Goal: Task Accomplishment & Management: Use online tool/utility

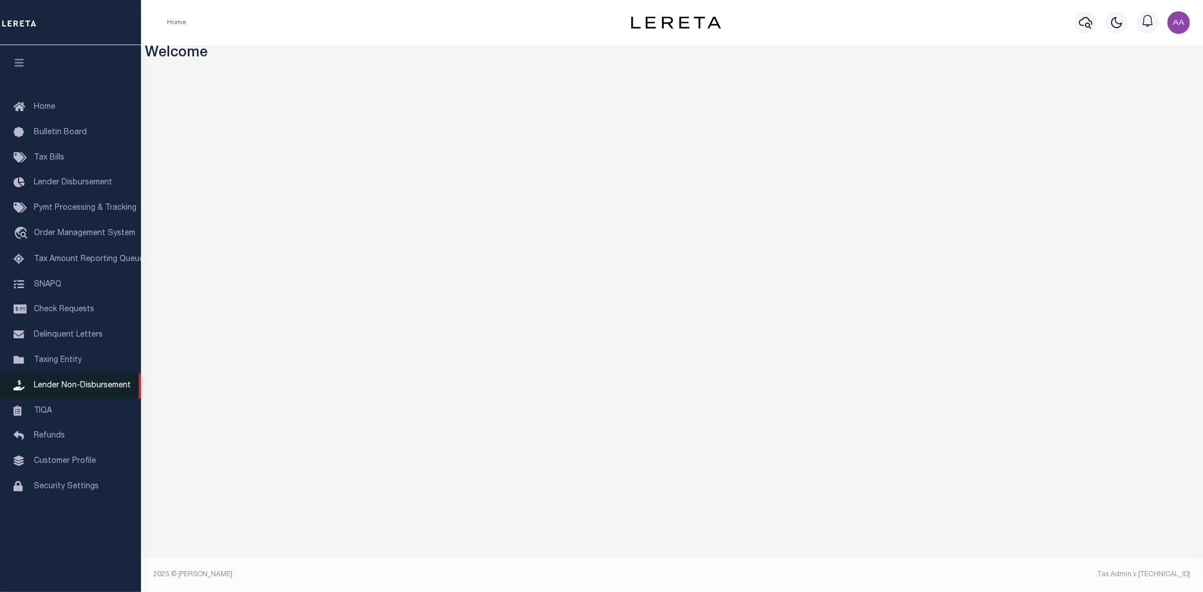
click at [78, 387] on span "Lender Non-Disbursement" at bounding box center [82, 386] width 97 height 8
click at [67, 181] on span "Lender Disbursement" at bounding box center [73, 183] width 78 height 8
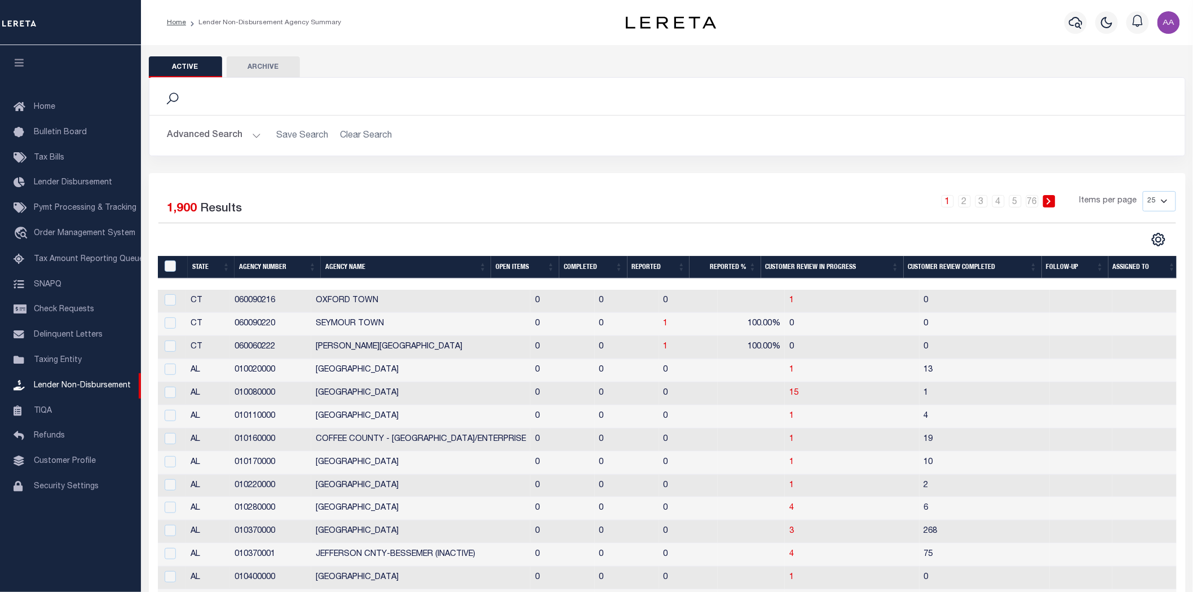
click at [579, 261] on th "Completed" at bounding box center [593, 267] width 68 height 23
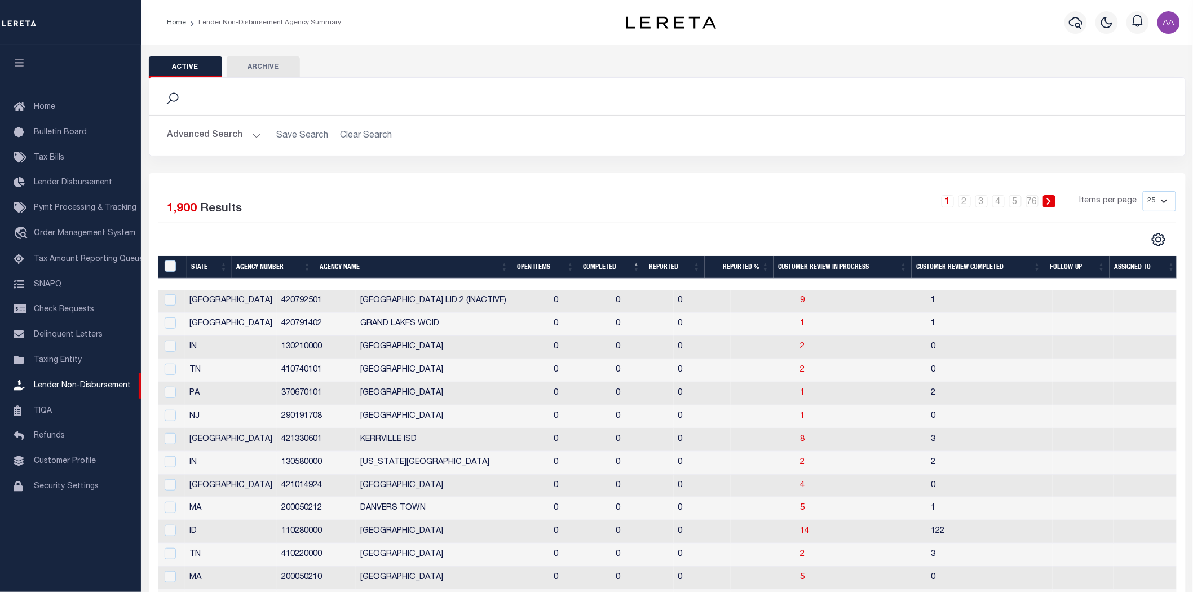
click at [579, 261] on th "Completed" at bounding box center [612, 267] width 66 height 23
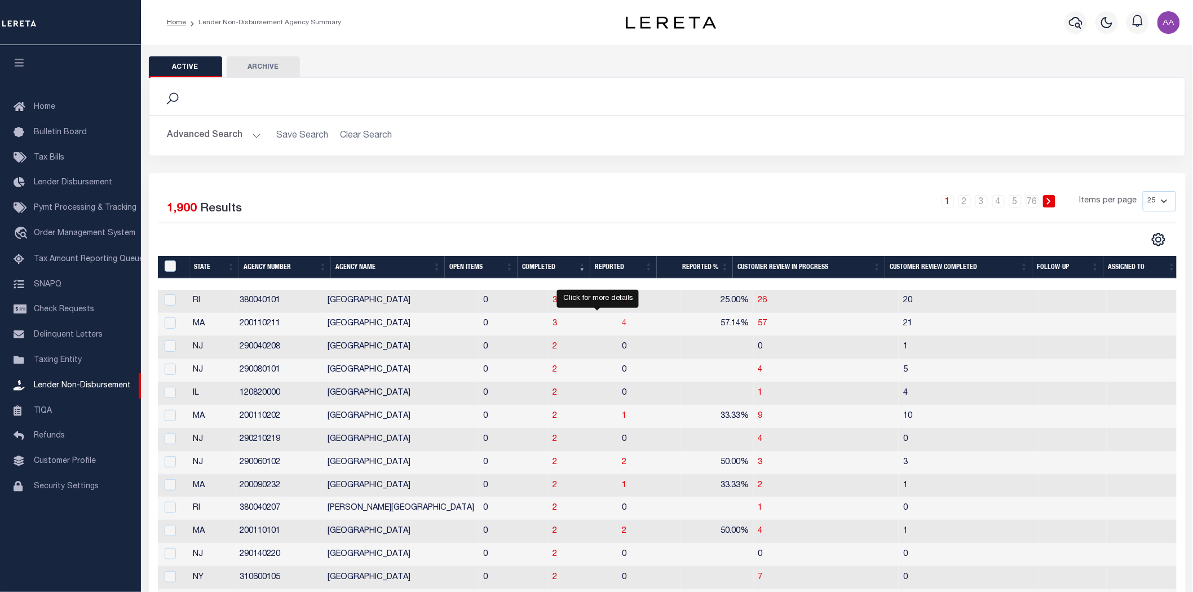
click at [622, 324] on span "4" at bounding box center [624, 324] width 5 height 8
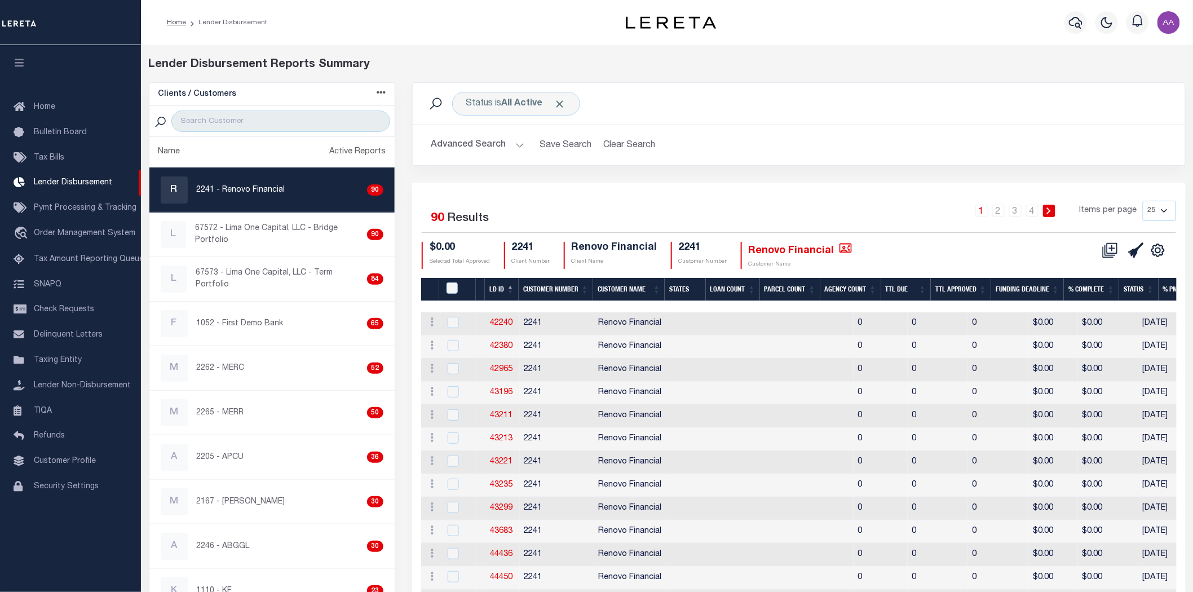
scroll to position [63, 0]
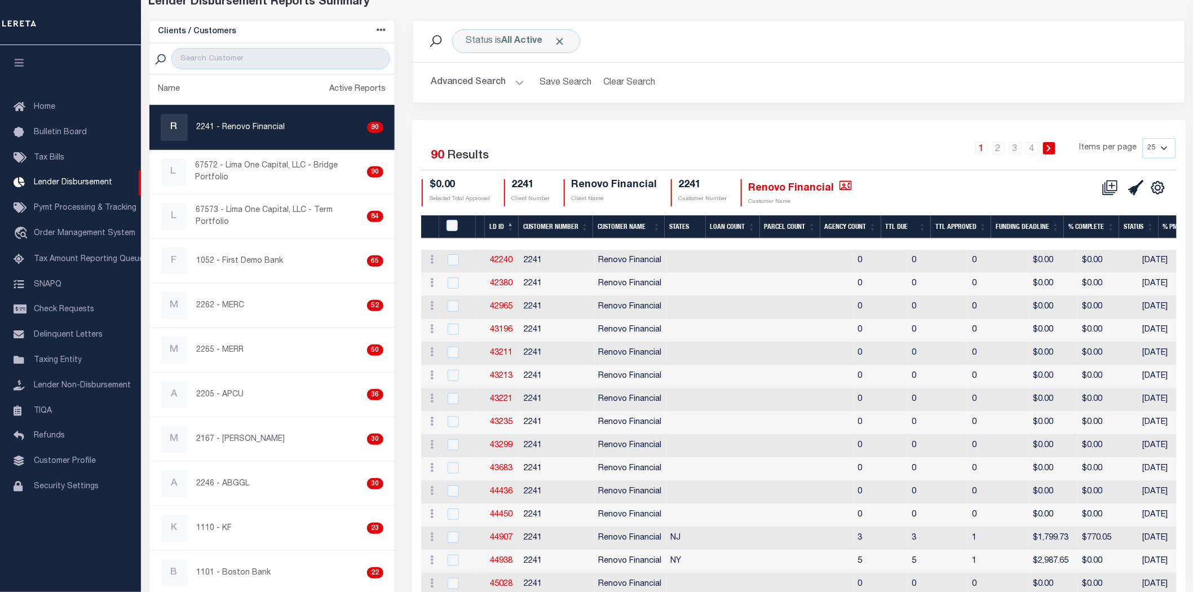
click at [505, 219] on th "LD ID" at bounding box center [502, 226] width 34 height 23
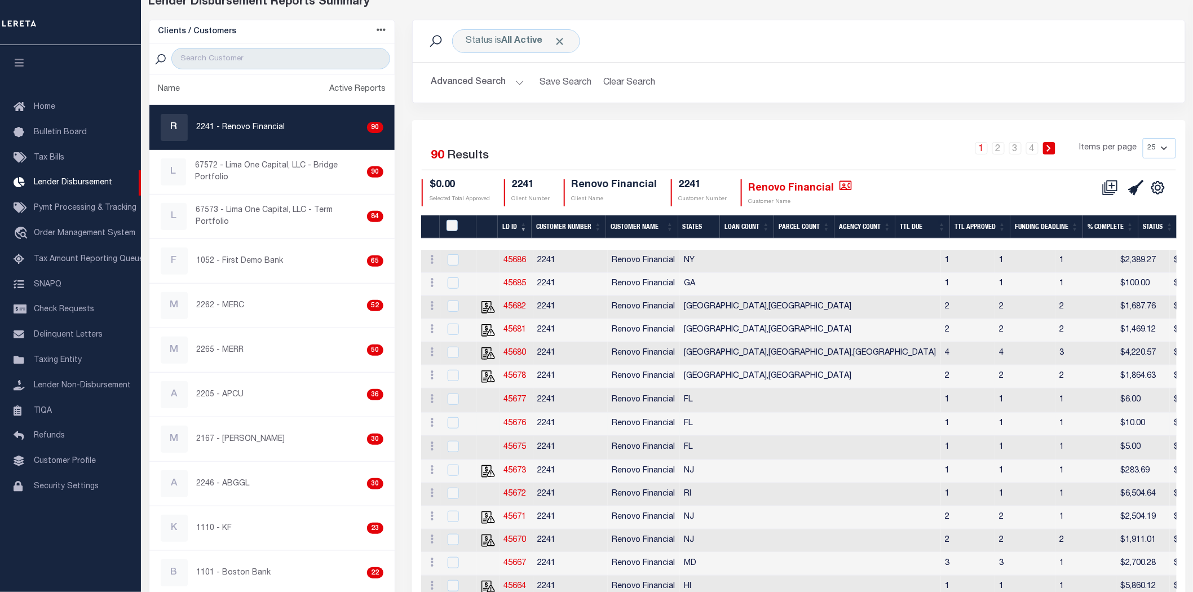
scroll to position [188, 0]
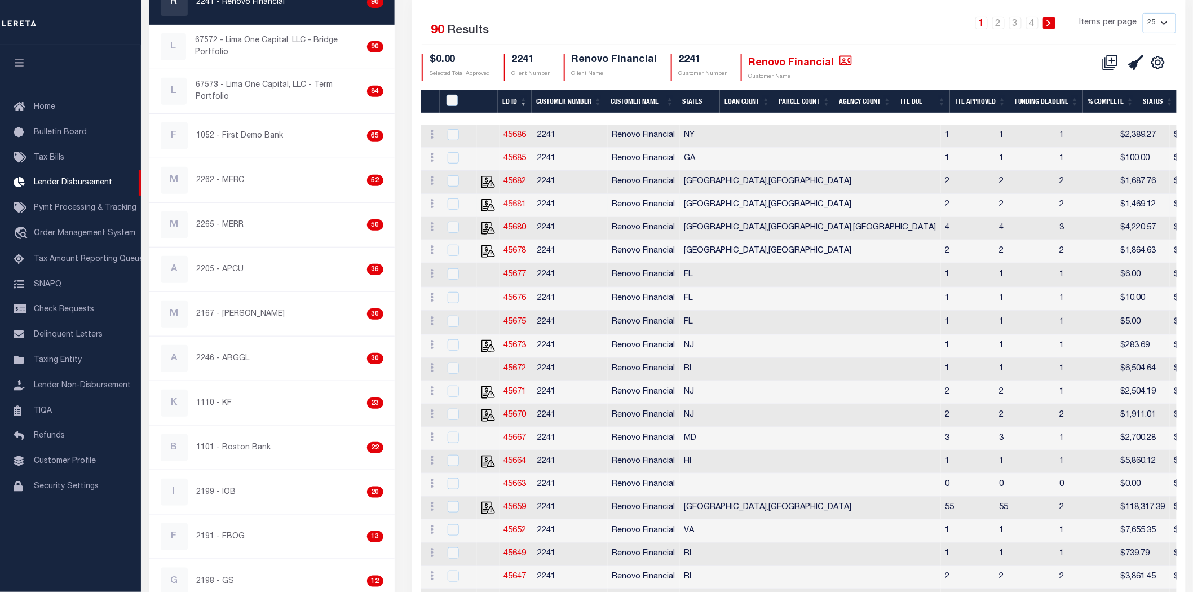
click at [515, 204] on link "45681" at bounding box center [515, 205] width 23 height 8
checkbox input "true"
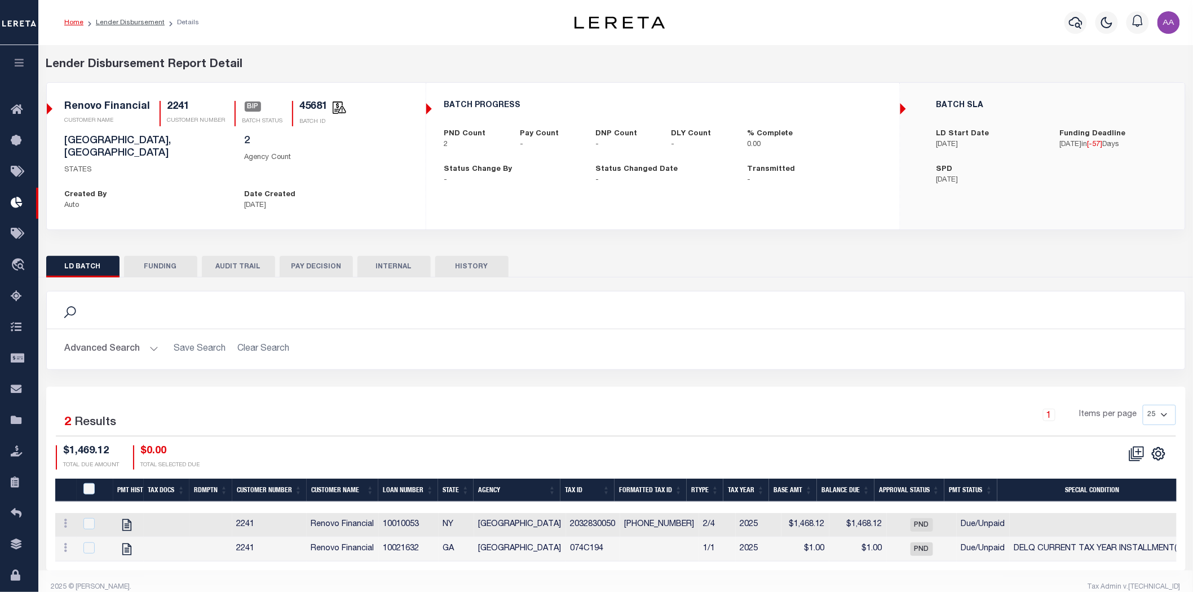
click at [233, 256] on button "AUDIT TRAIL" at bounding box center [238, 266] width 73 height 21
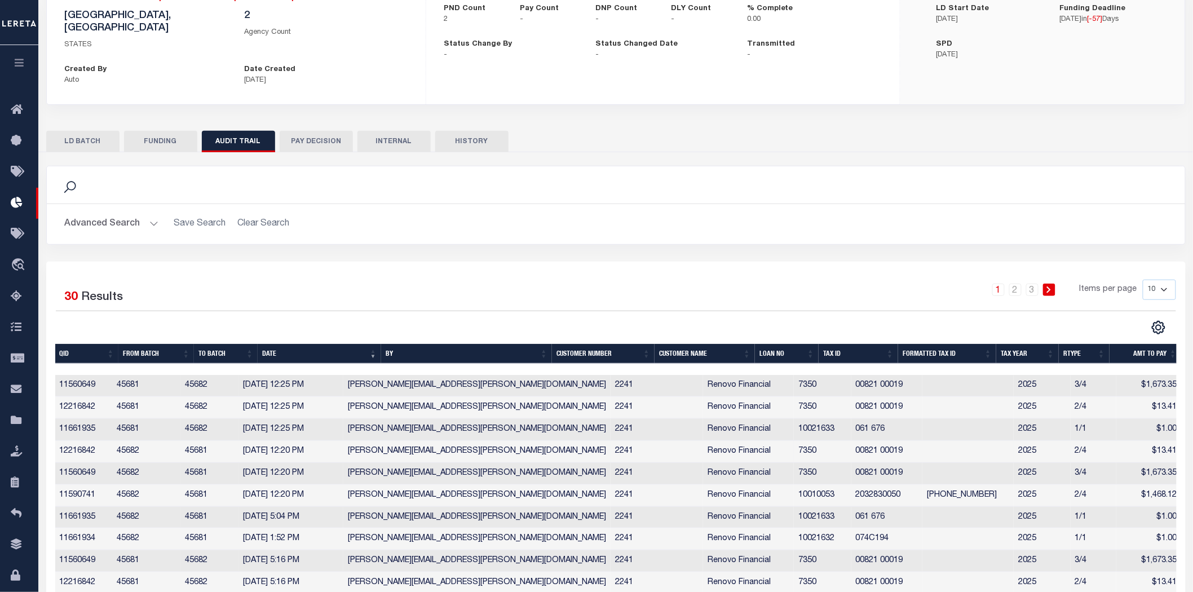
scroll to position [167, 0]
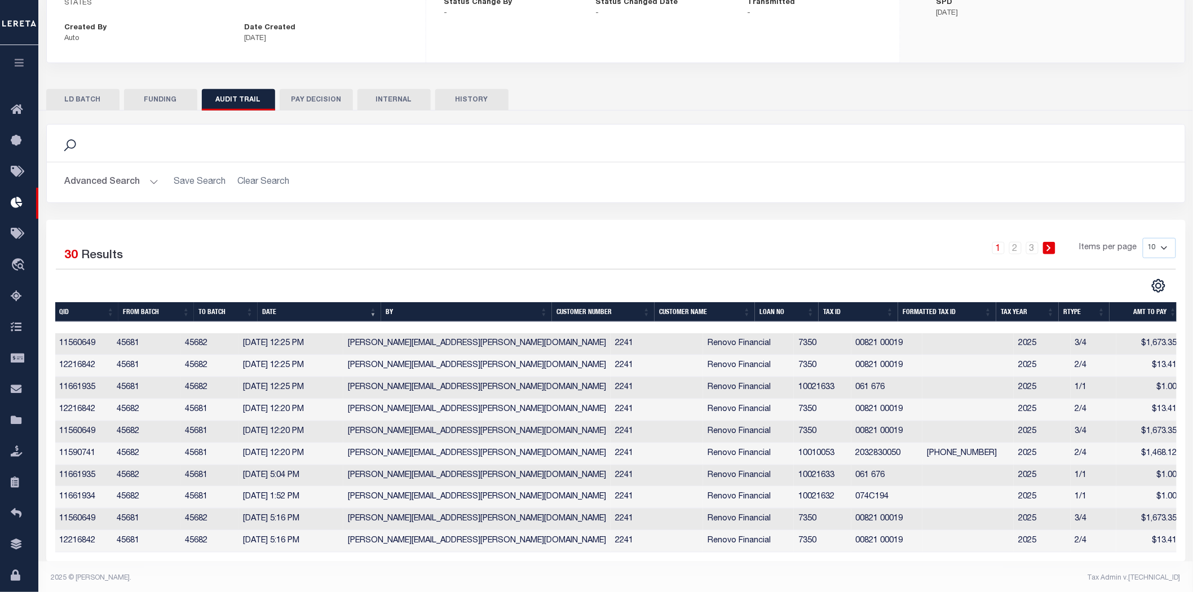
click at [1166, 238] on select "10 25 50 100" at bounding box center [1159, 248] width 33 height 20
select select "100"
click at [1143, 238] on select "10 25 50 100" at bounding box center [1159, 248] width 33 height 20
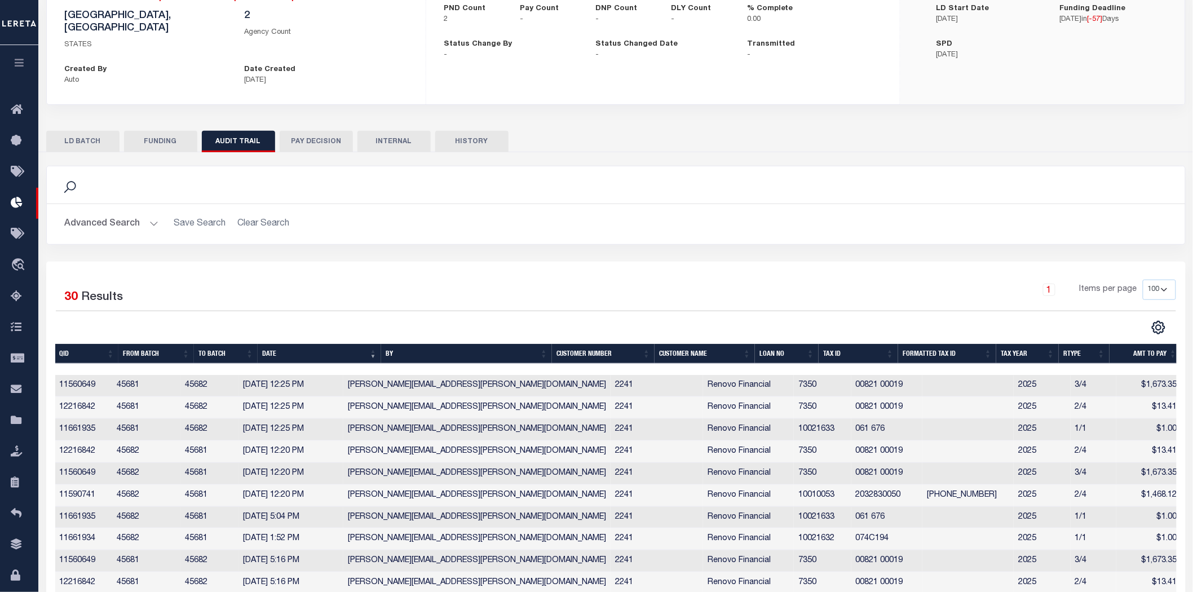
scroll to position [0, 0]
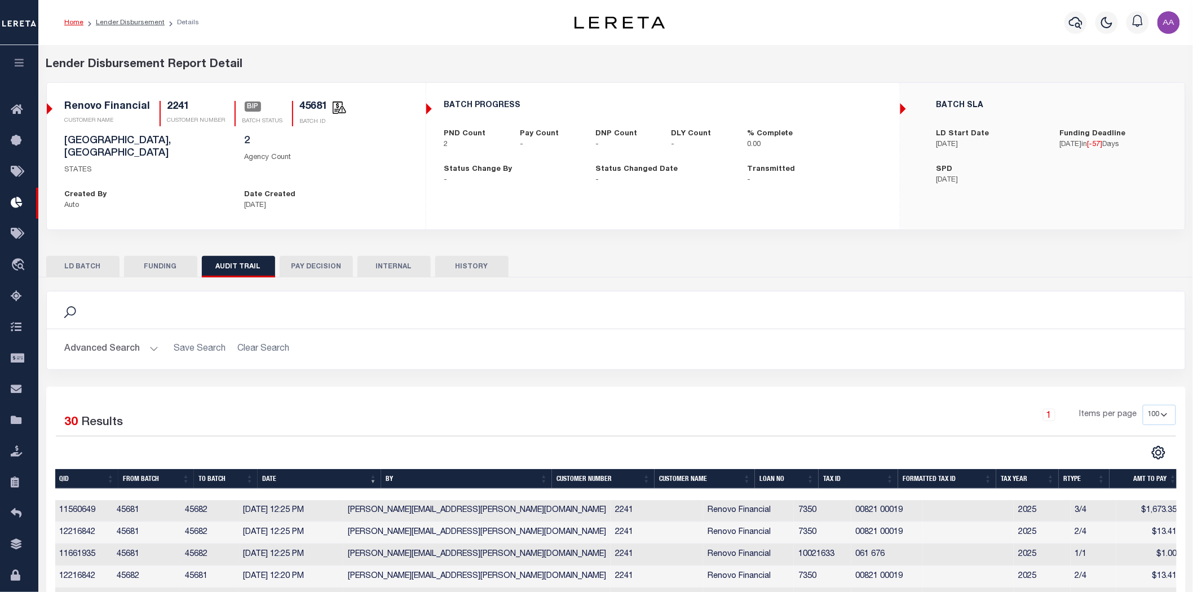
click at [472, 256] on button "HISTORY" at bounding box center [471, 266] width 73 height 21
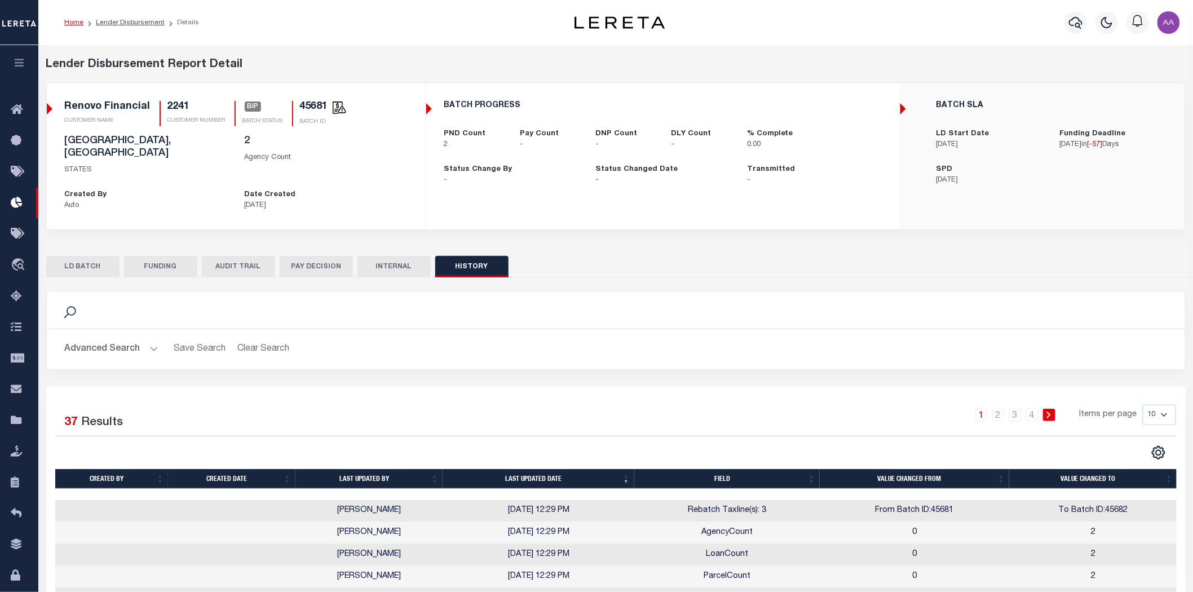
scroll to position [167, 0]
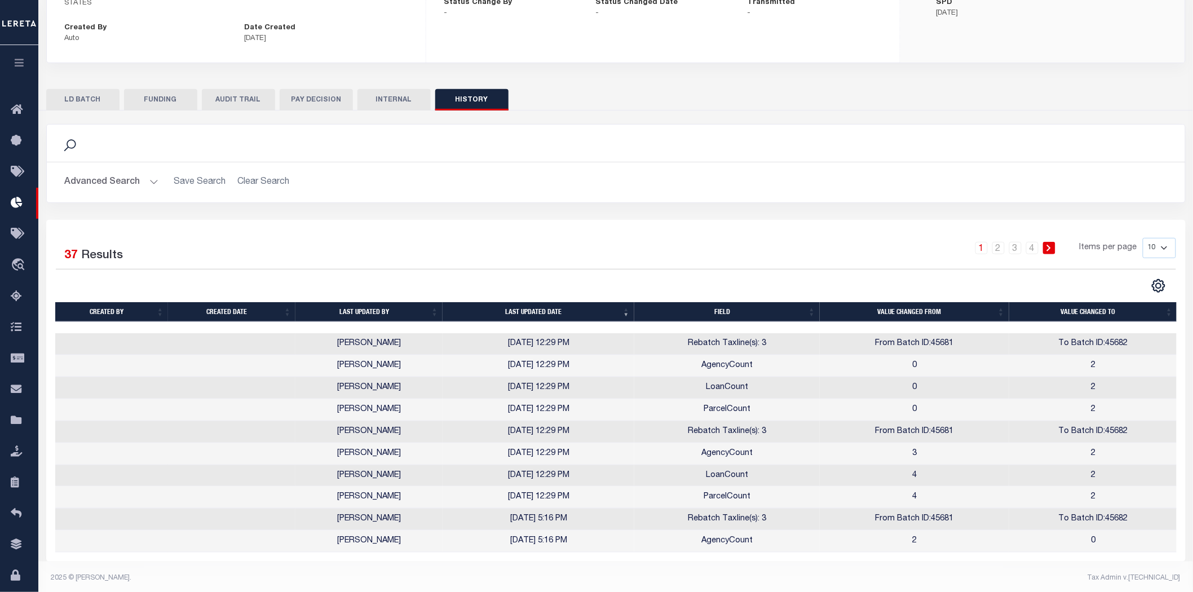
click at [239, 89] on button "AUDIT TRAIL" at bounding box center [238, 99] width 73 height 21
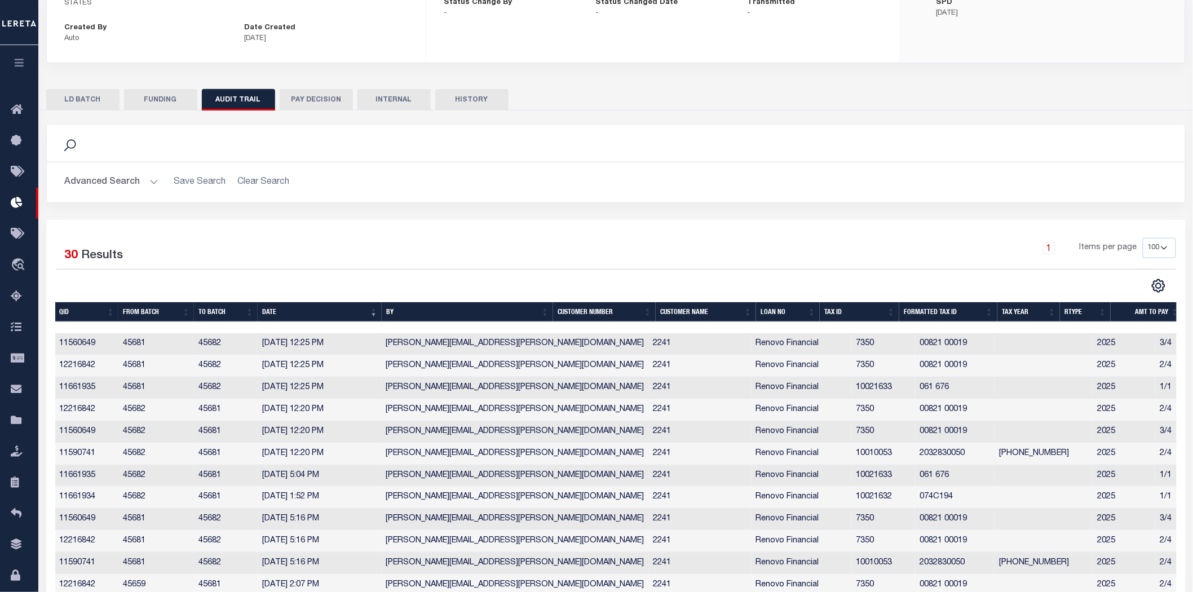
scroll to position [0, 0]
click at [485, 89] on button "HISTORY" at bounding box center [471, 99] width 73 height 21
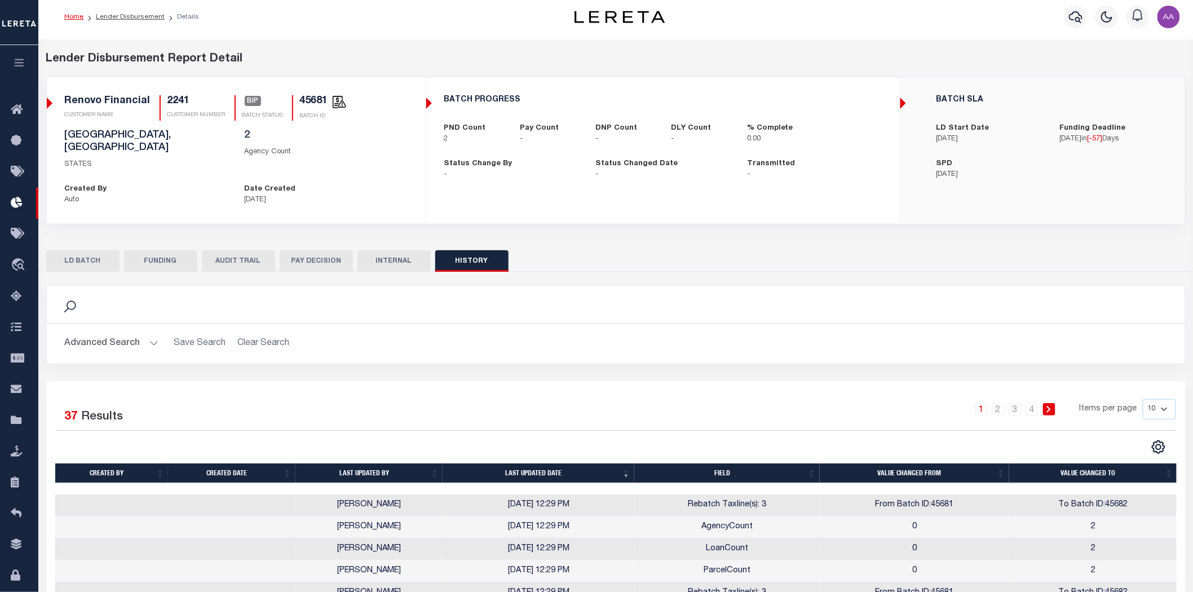
scroll to position [167, 0]
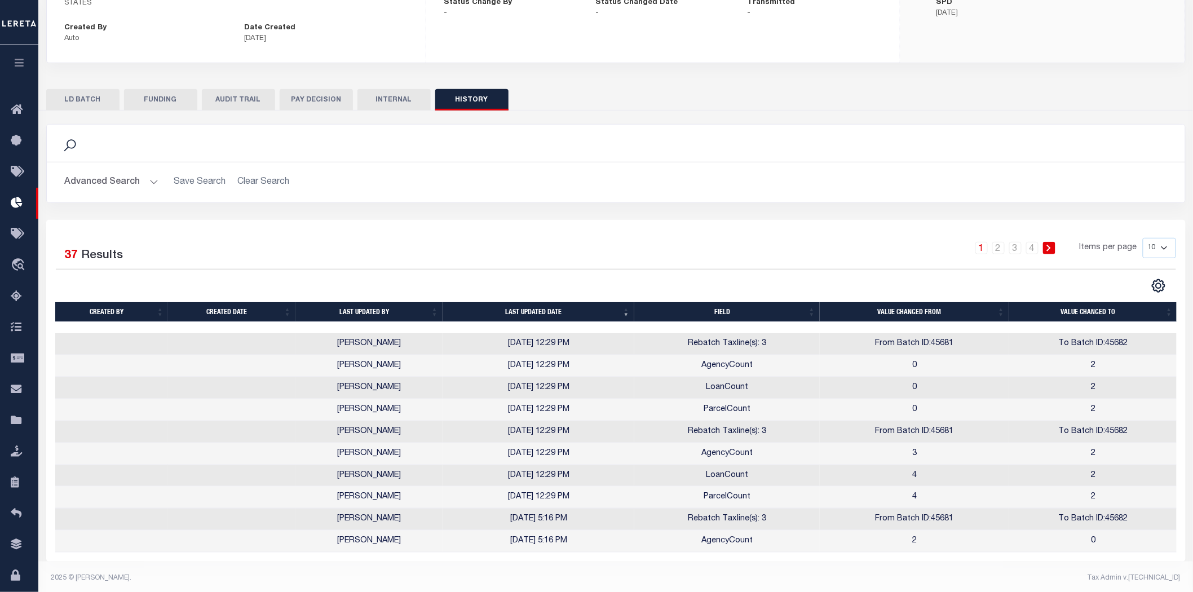
click at [1163, 238] on select "10 25 50 100" at bounding box center [1159, 248] width 33 height 20
select select "100"
click at [1143, 238] on select "10 25 50 100" at bounding box center [1159, 248] width 33 height 20
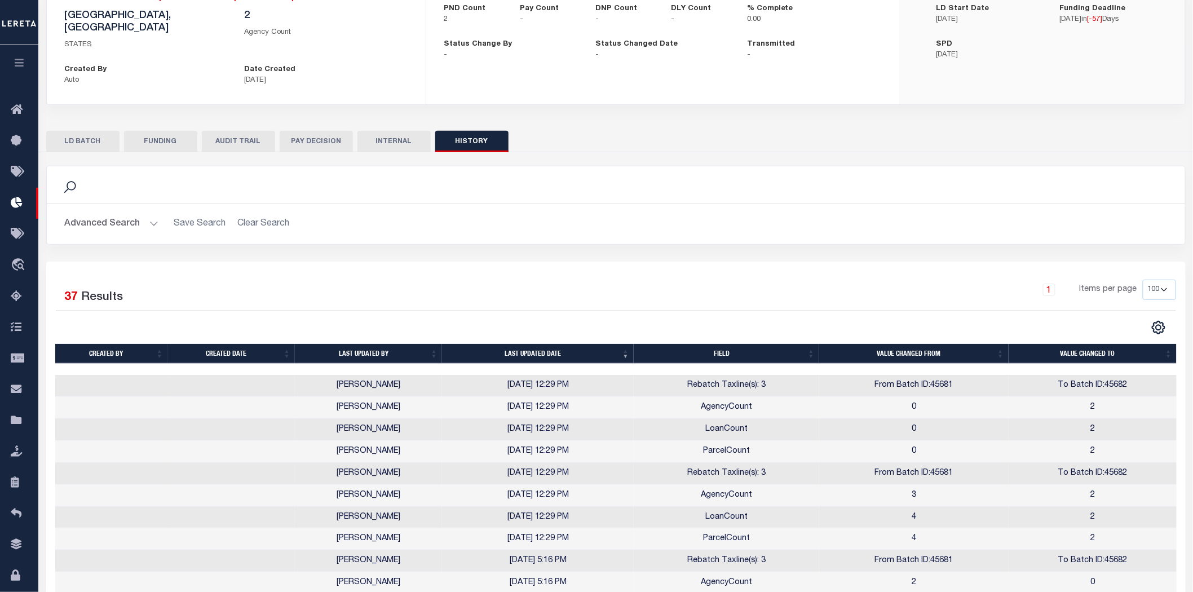
scroll to position [0, 0]
click at [247, 131] on button "AUDIT TRAIL" at bounding box center [238, 141] width 73 height 21
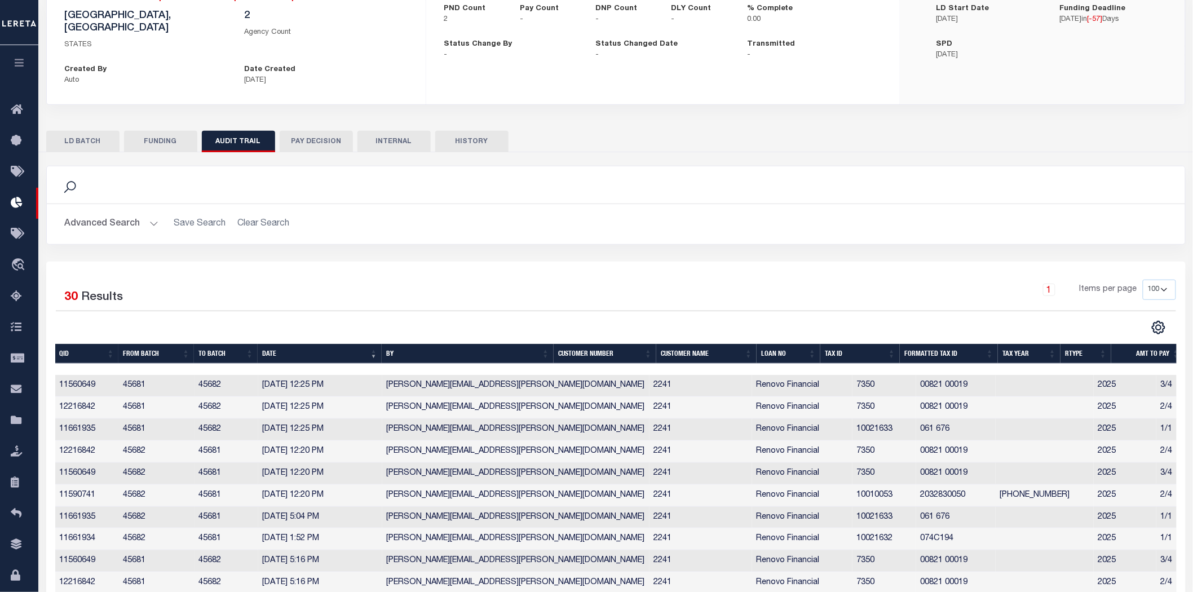
click at [476, 132] on button "HISTORY" at bounding box center [471, 141] width 73 height 21
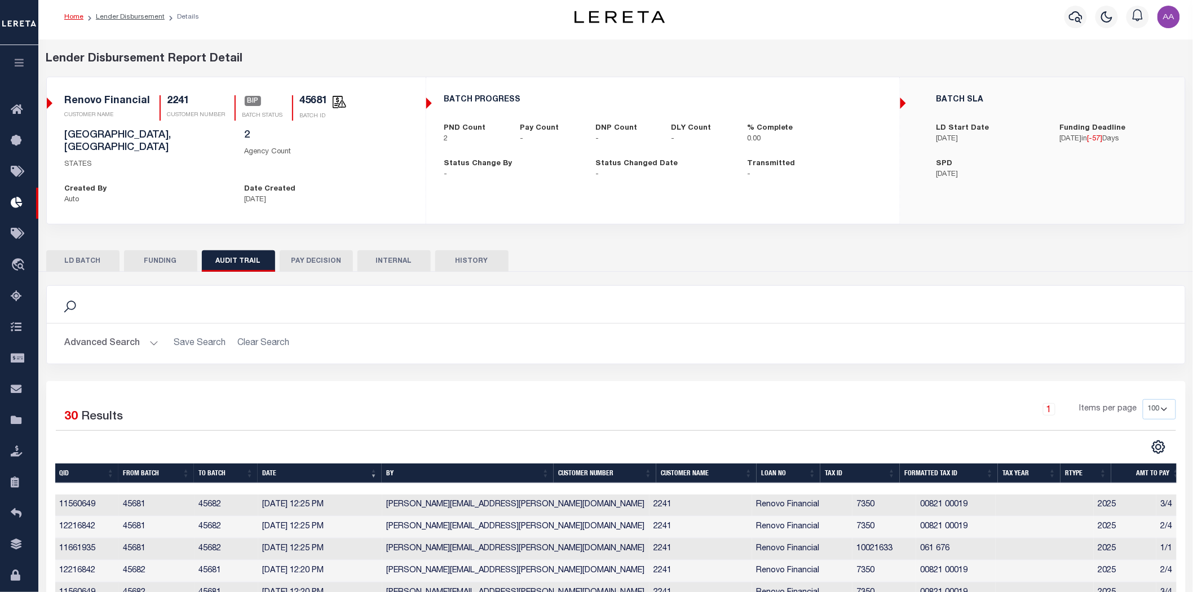
select select "100"
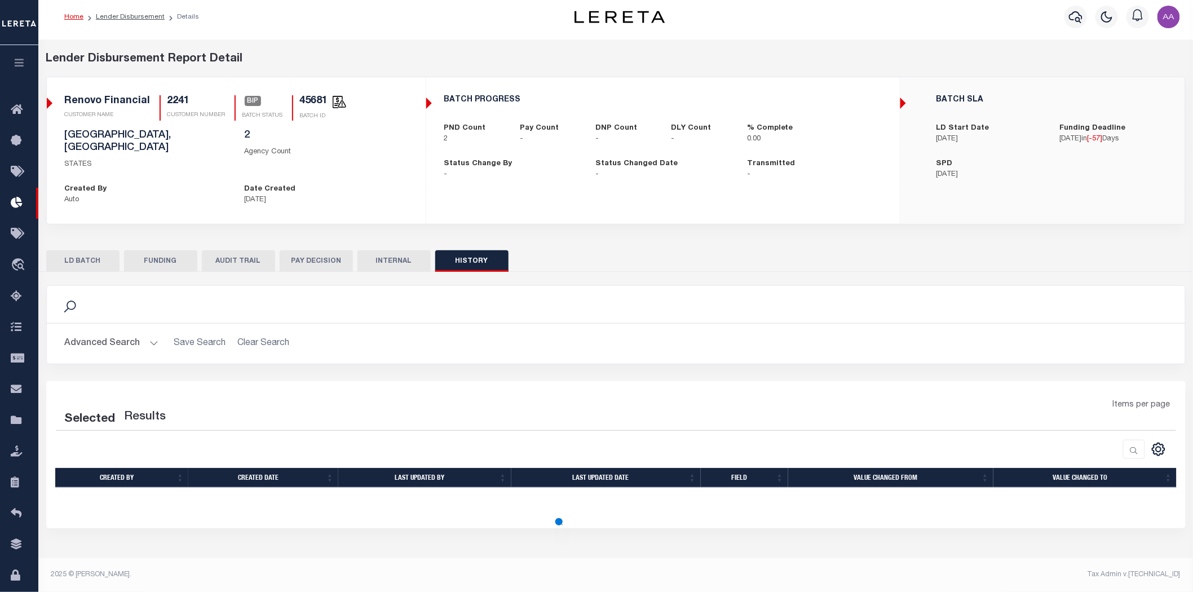
scroll to position [125, 0]
select select "100"
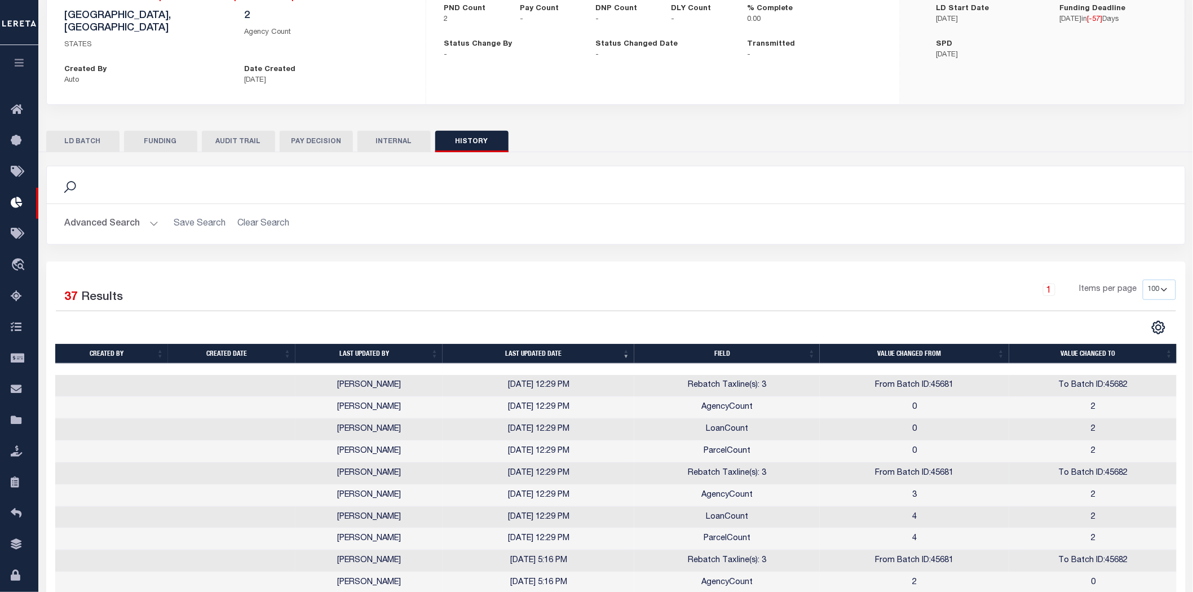
scroll to position [250, 0]
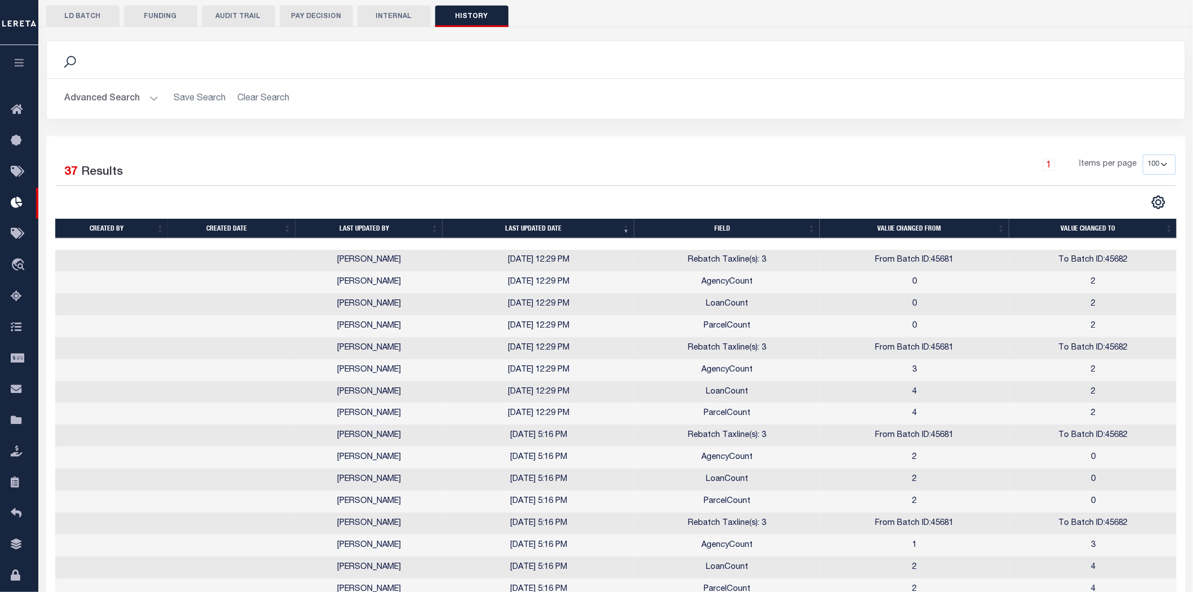
click at [243, 6] on button "AUDIT TRAIL" at bounding box center [238, 16] width 73 height 21
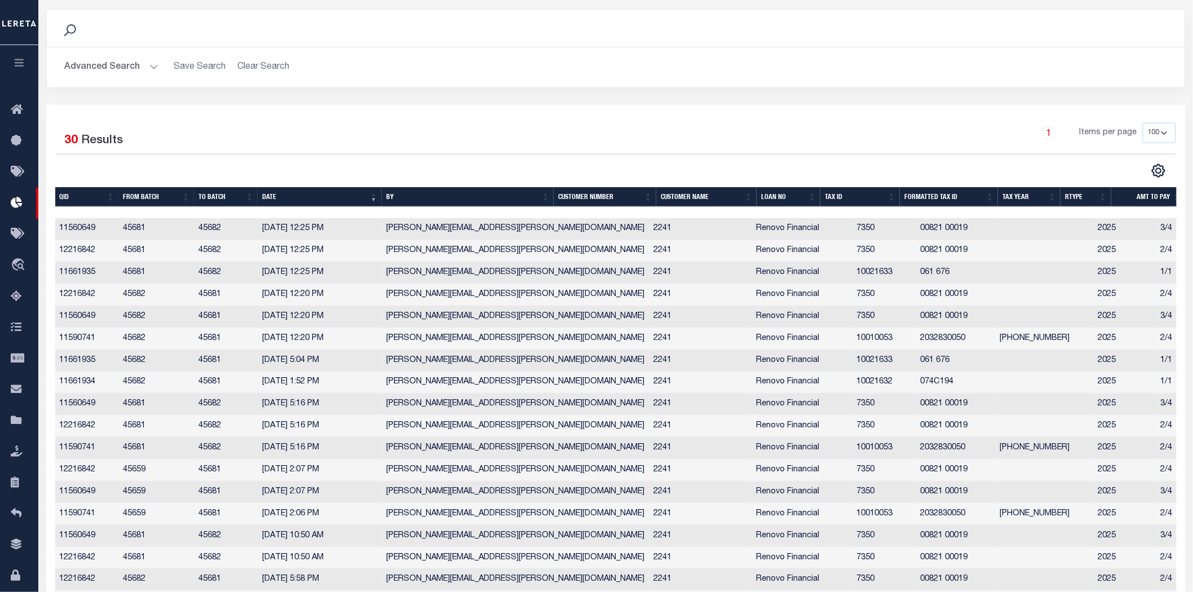
scroll to position [0, 0]
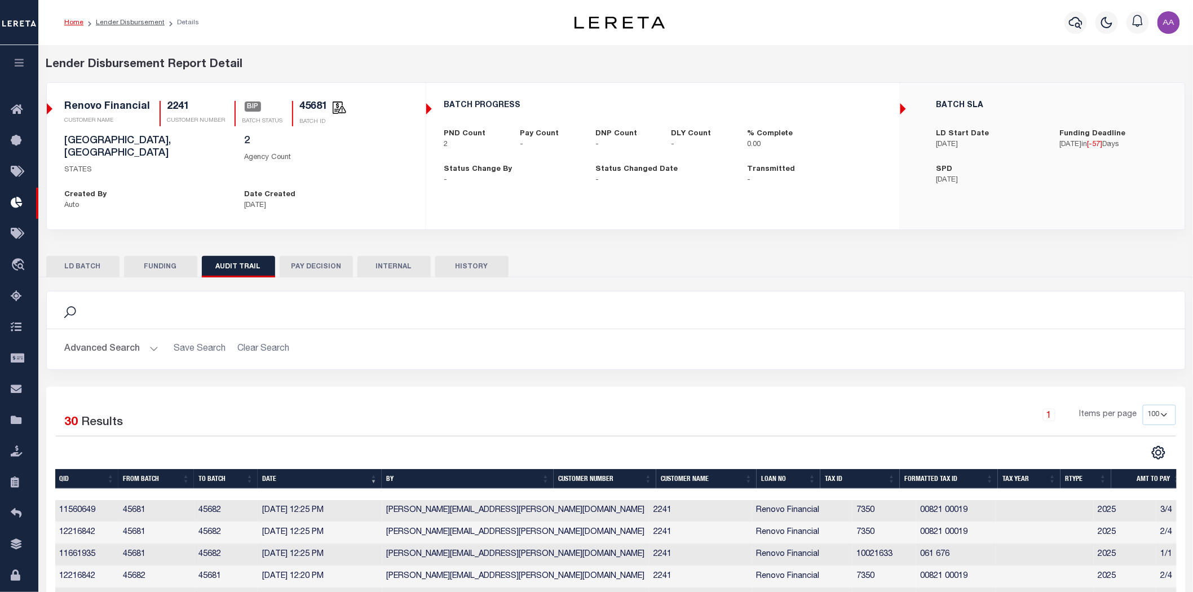
click at [476, 256] on button "HISTORY" at bounding box center [471, 266] width 73 height 21
select select "100"
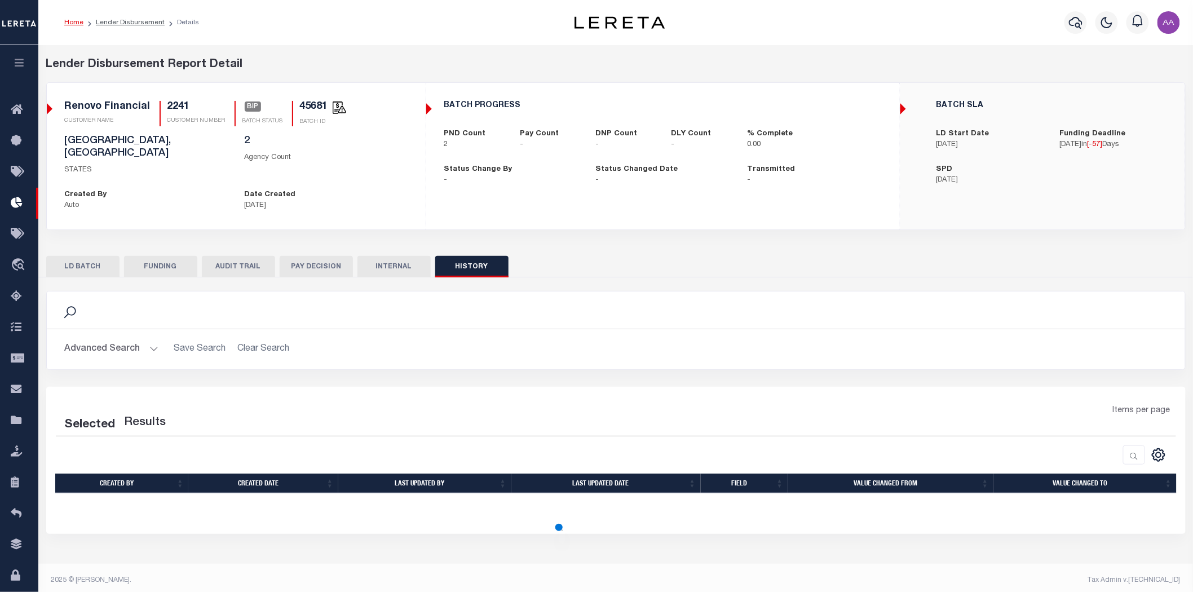
select select "100"
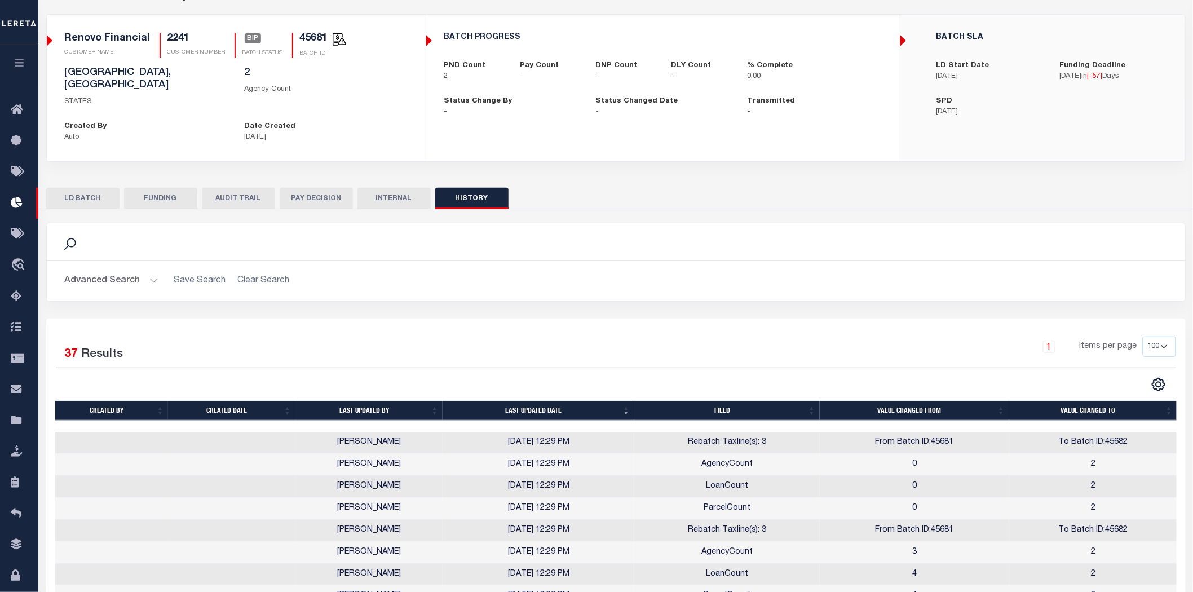
scroll to position [193, 0]
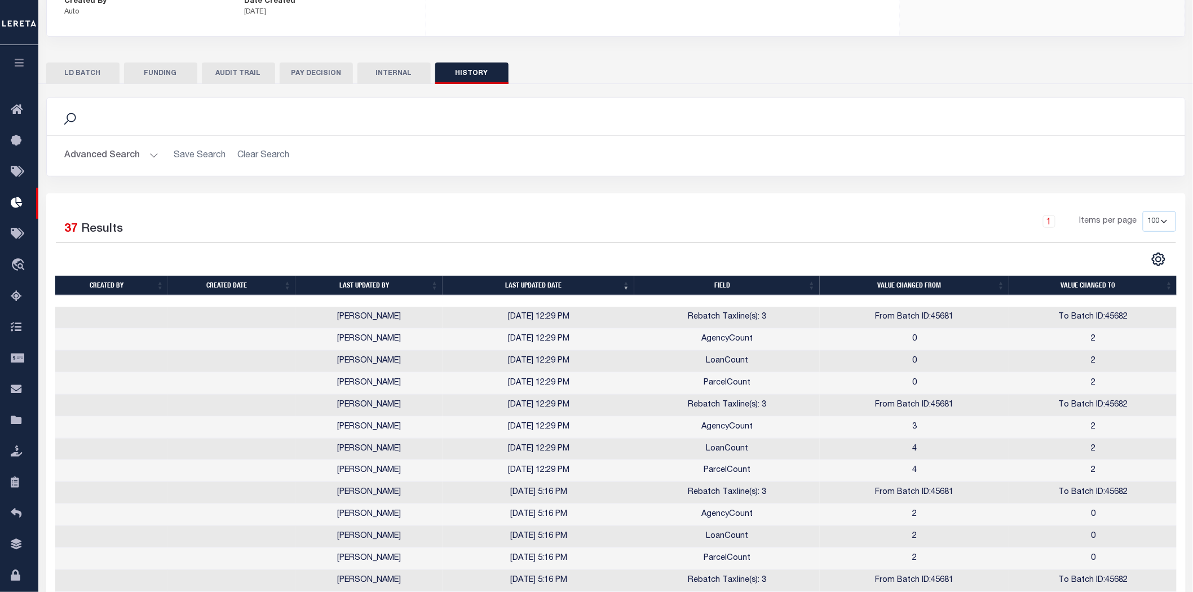
click at [221, 63] on button "AUDIT TRAIL" at bounding box center [238, 73] width 73 height 21
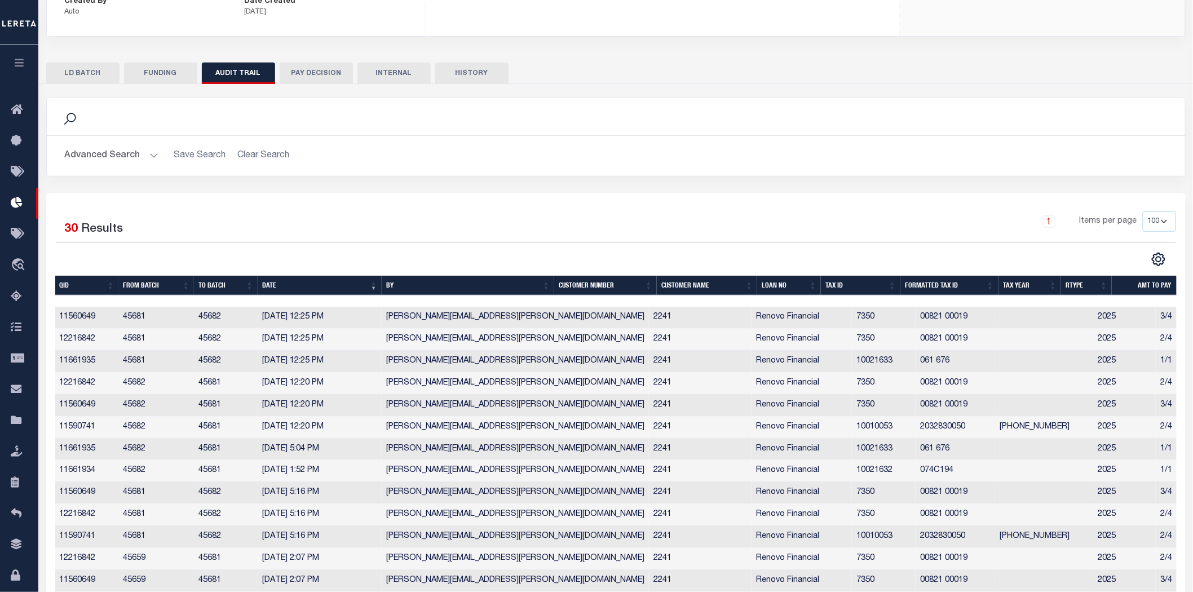
click at [472, 63] on button "HISTORY" at bounding box center [471, 73] width 73 height 21
select select "100"
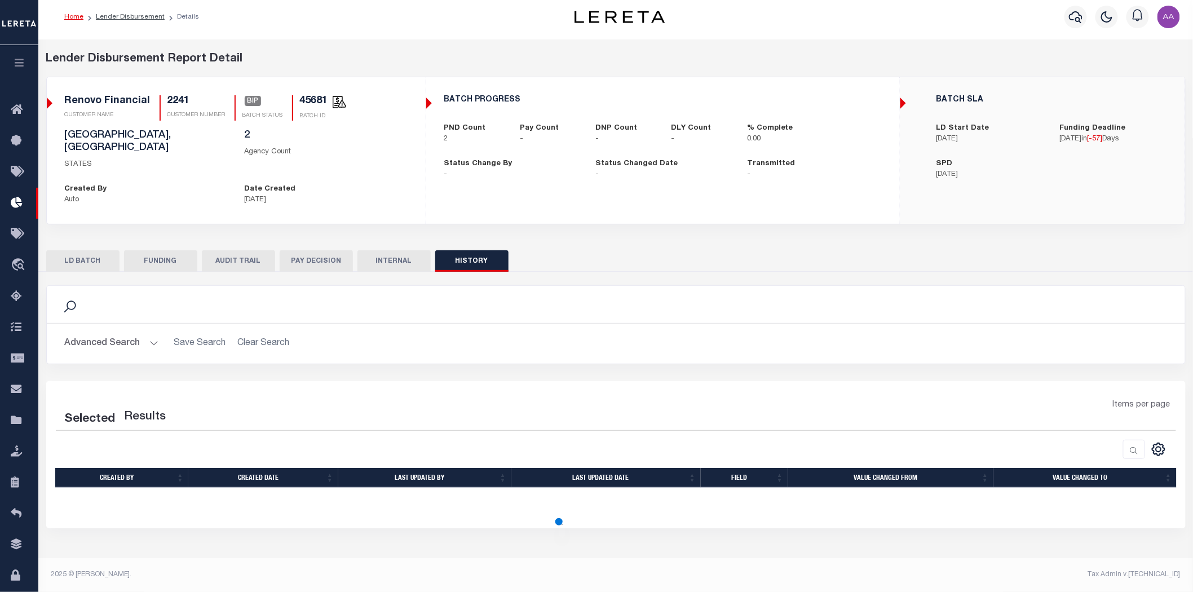
scroll to position [6, 0]
select select "100"
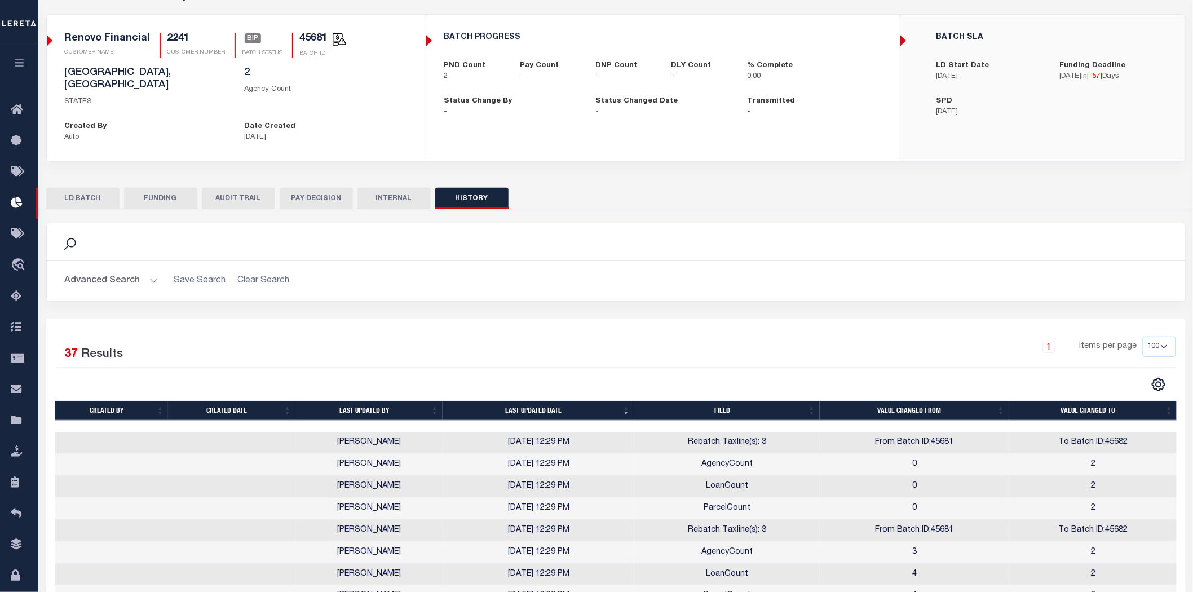
scroll to position [193, 0]
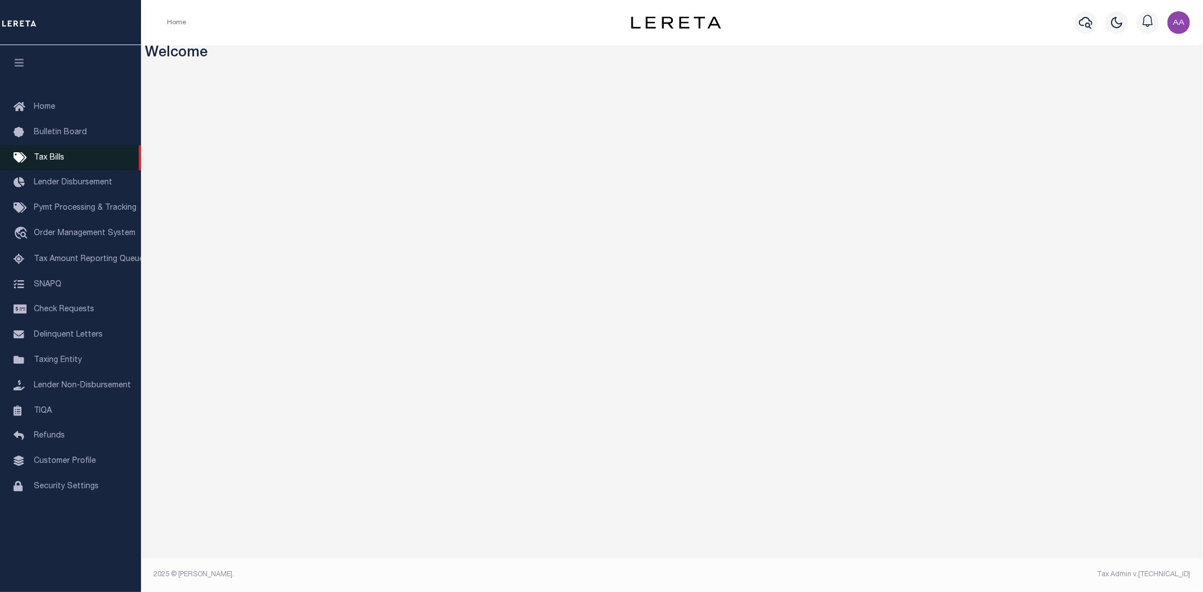
drag, startPoint x: 42, startPoint y: 182, endPoint x: 64, endPoint y: 168, distance: 26.6
click at [42, 182] on span "Lender Disbursement" at bounding box center [73, 183] width 78 height 8
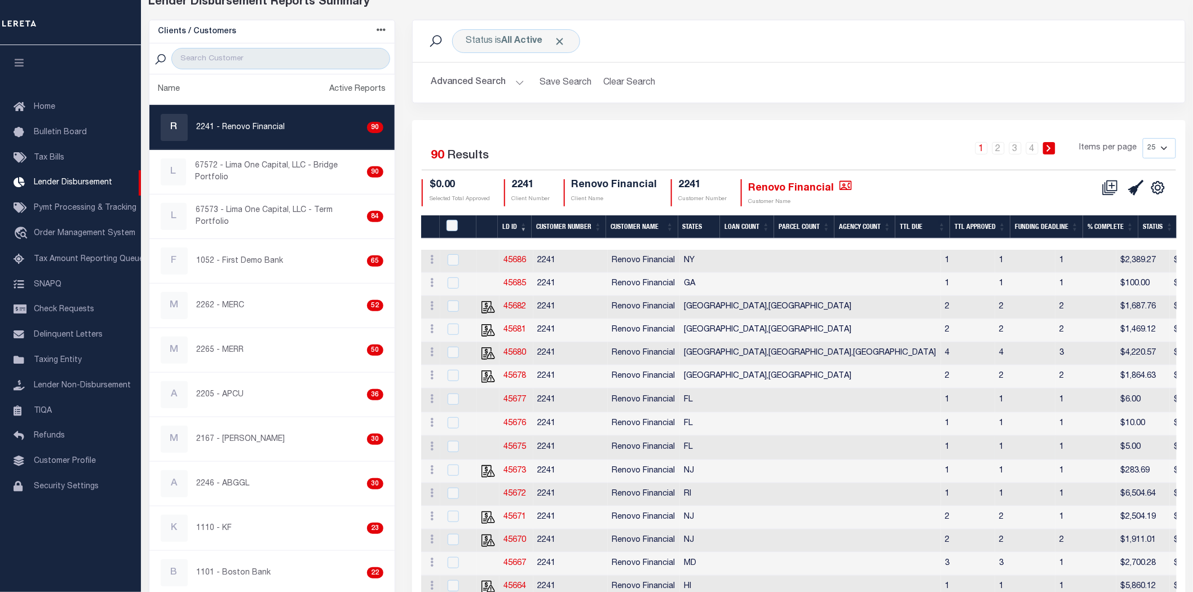
scroll to position [188, 0]
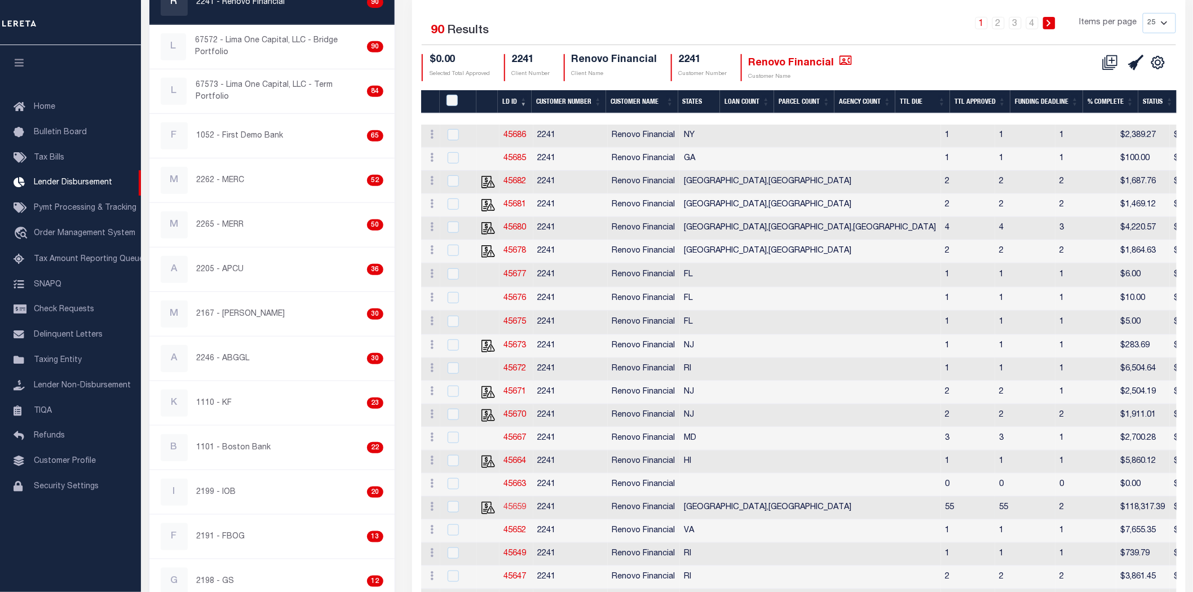
click at [510, 511] on link "45659" at bounding box center [515, 508] width 23 height 8
checkbox input "true"
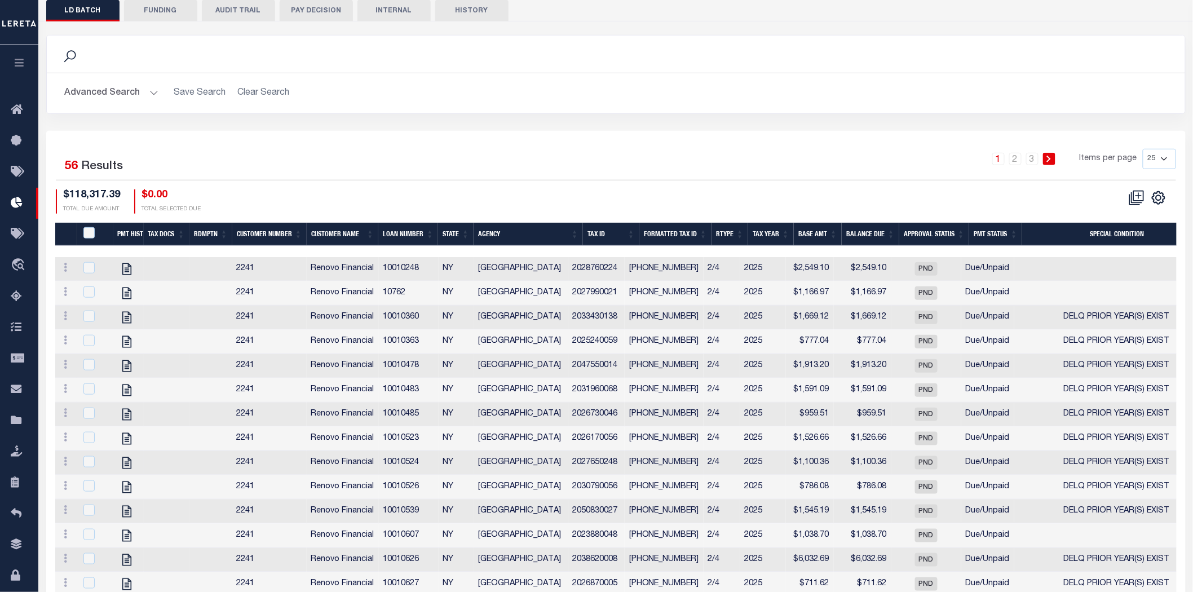
scroll to position [319, 0]
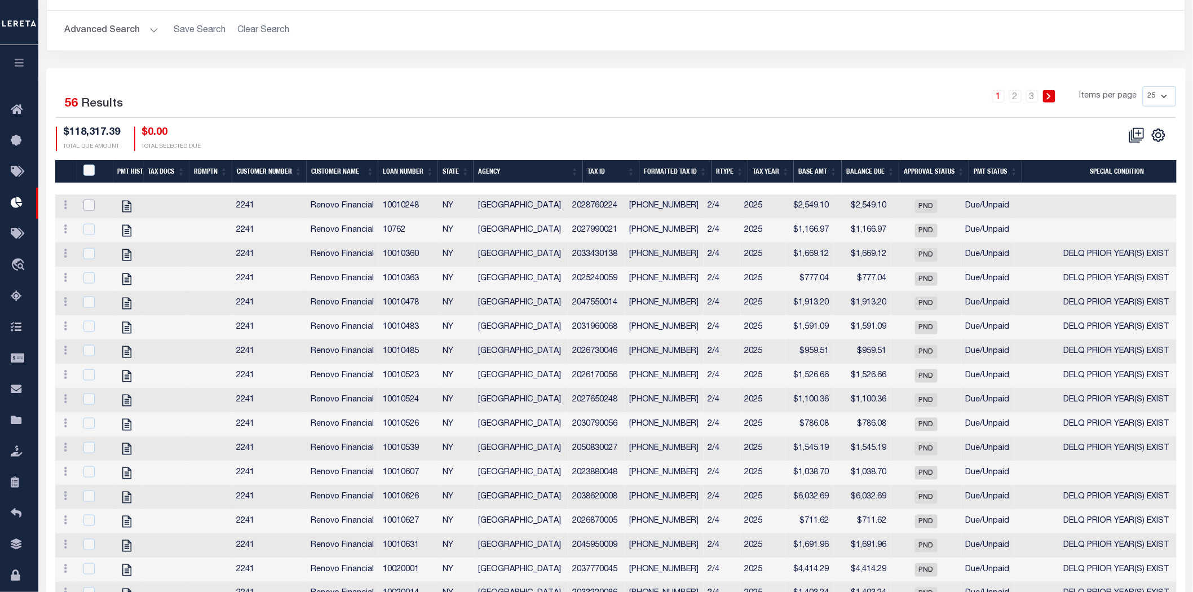
click at [87, 200] on input "checkbox" at bounding box center [88, 205] width 11 height 11
checkbox input "true"
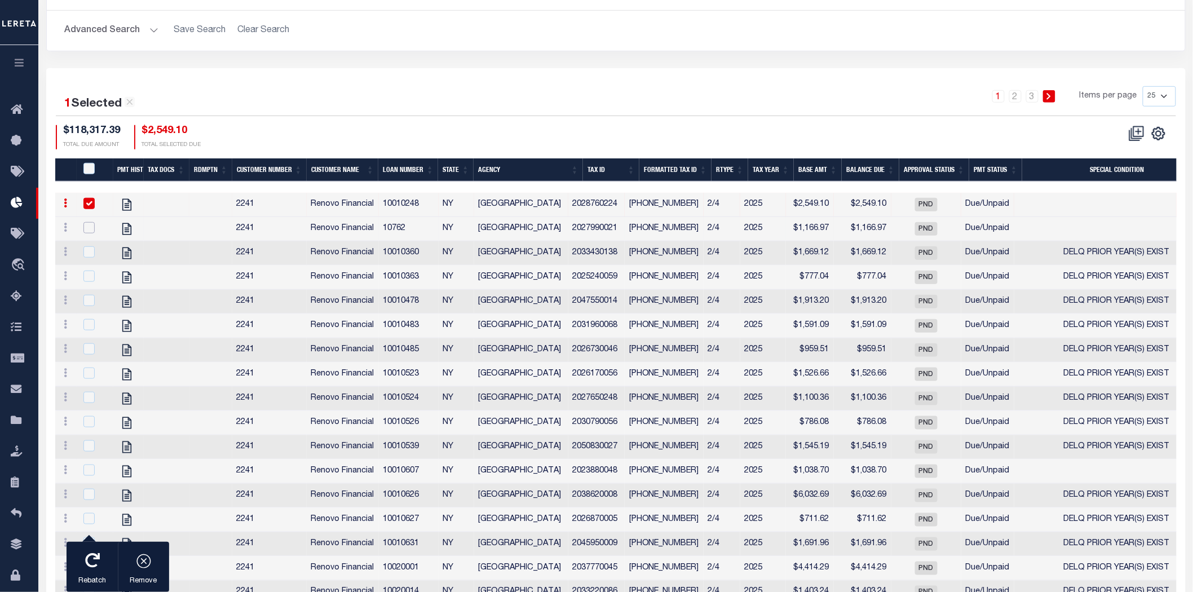
click at [91, 222] on input "checkbox" at bounding box center [88, 227] width 11 height 11
checkbox input "true"
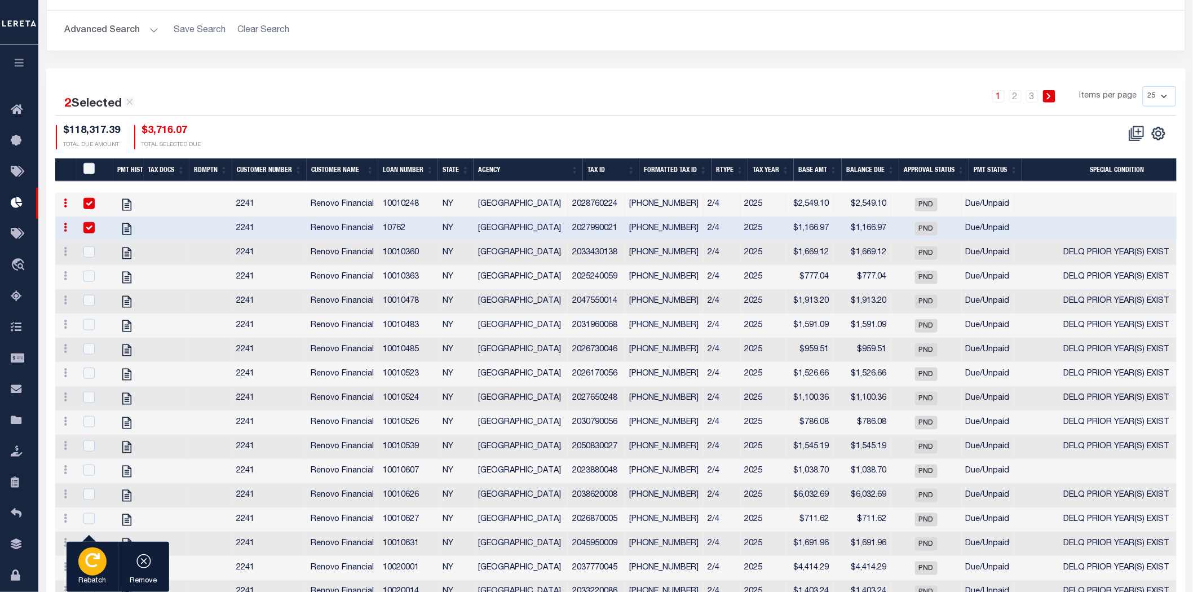
click at [88, 569] on div "button" at bounding box center [92, 562] width 28 height 28
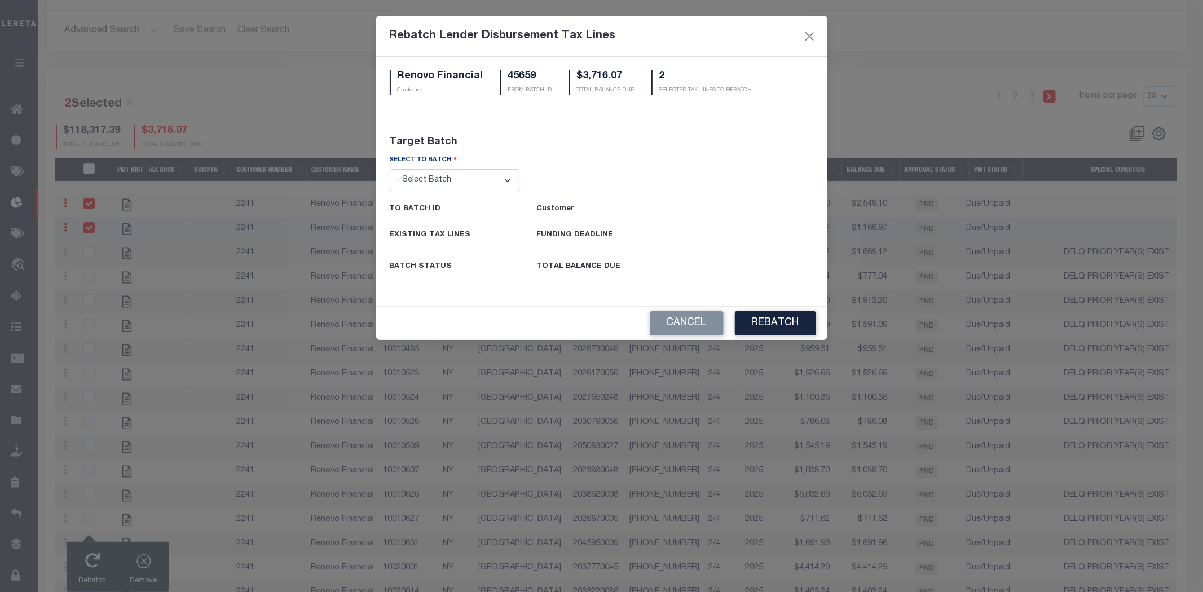
click at [464, 180] on select "- Select Batch - 26663 26855 26956 27025 27280 27289 27451 27735 27752 27755 27…" at bounding box center [455, 180] width 130 height 22
select select "45682"
click at [390, 169] on select "- Select Batch - 26663 26855 26956 27025 27280 27289 27451 27735 27752 27755 27…" at bounding box center [455, 180] width 130 height 22
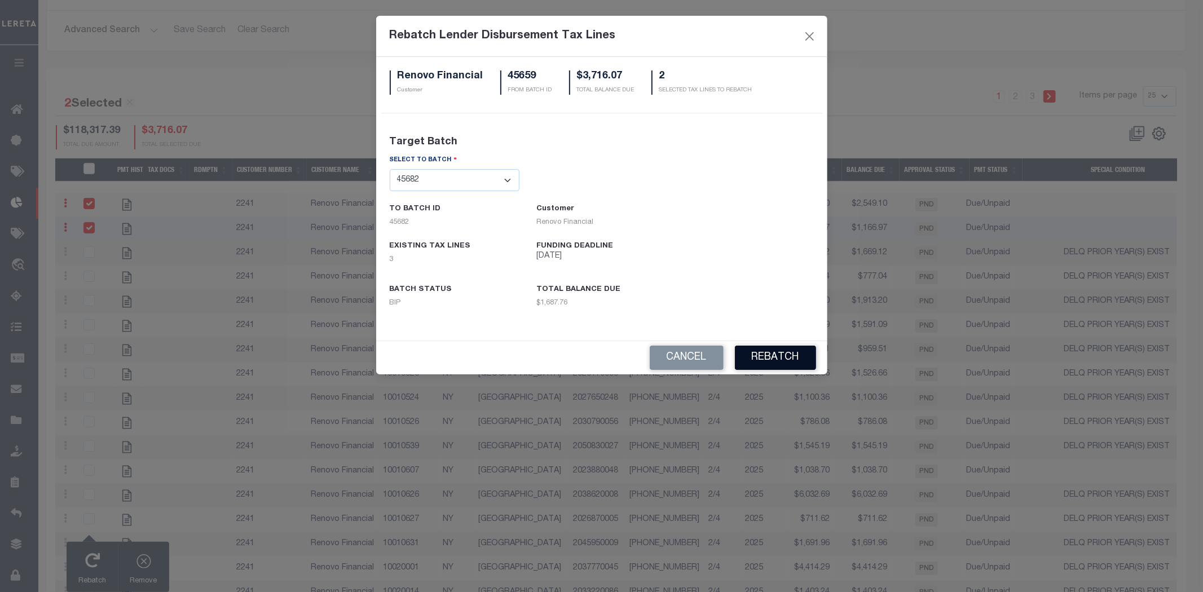
click at [785, 354] on button "REBATCH" at bounding box center [775, 358] width 81 height 24
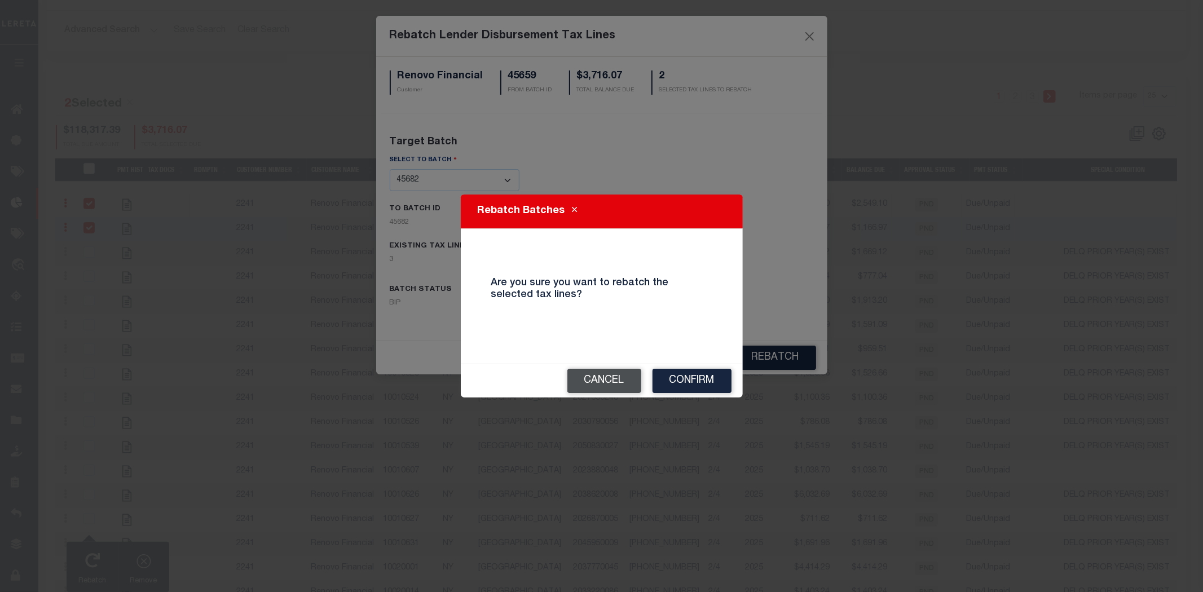
click at [607, 382] on button "Cancel" at bounding box center [604, 381] width 74 height 24
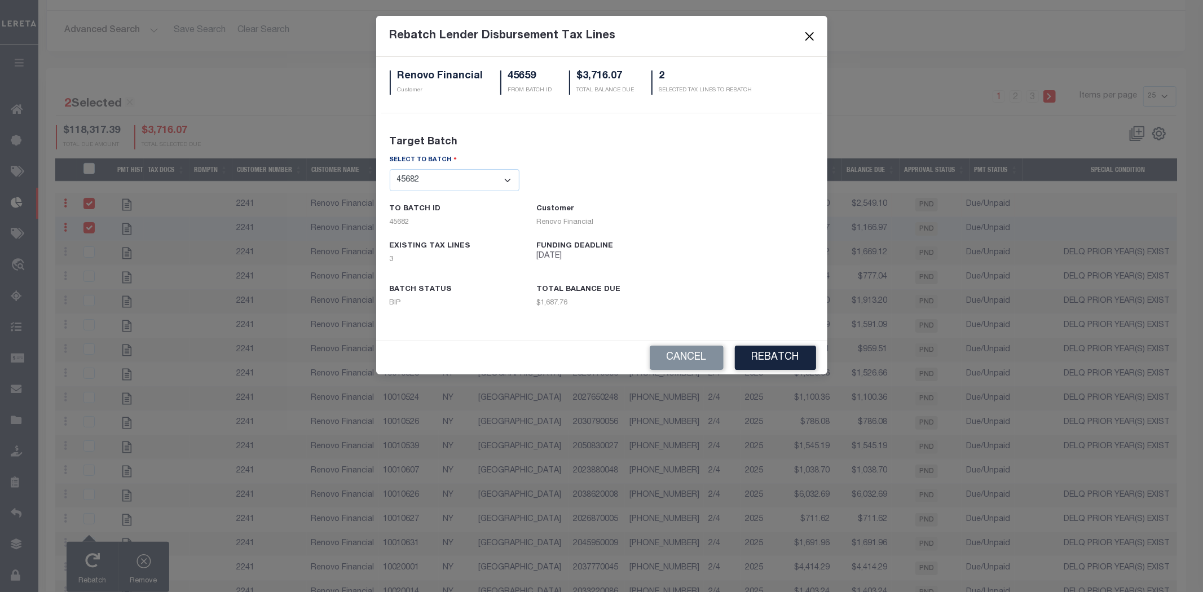
drag, startPoint x: 807, startPoint y: 34, endPoint x: 801, endPoint y: 34, distance: 6.2
click at [805, 34] on button "Close" at bounding box center [809, 36] width 15 height 15
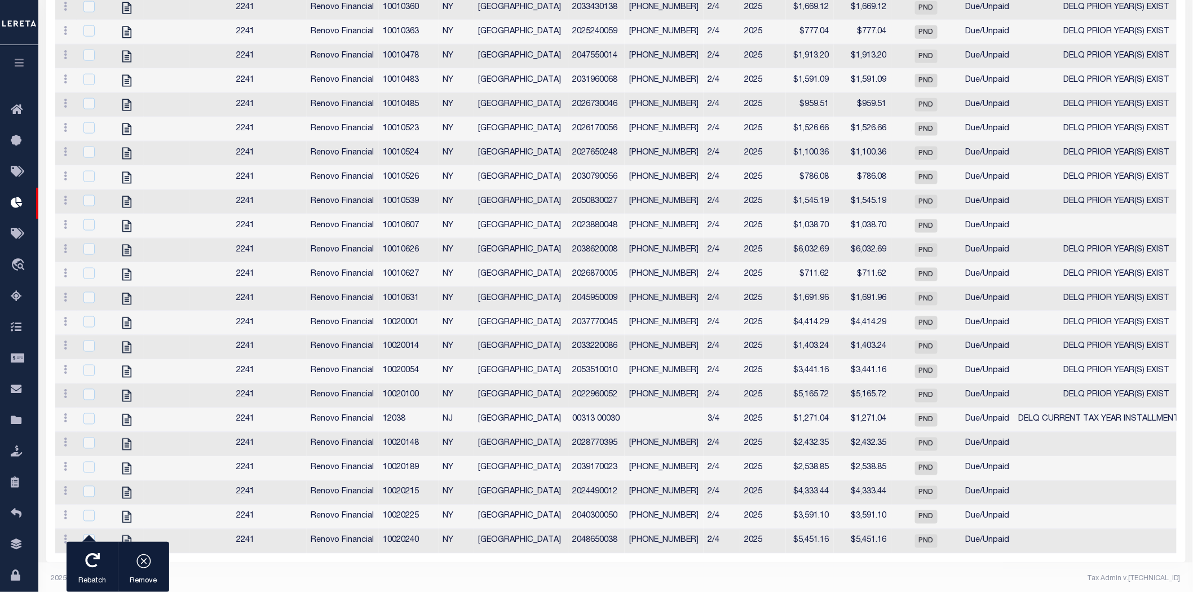
scroll to position [188, 0]
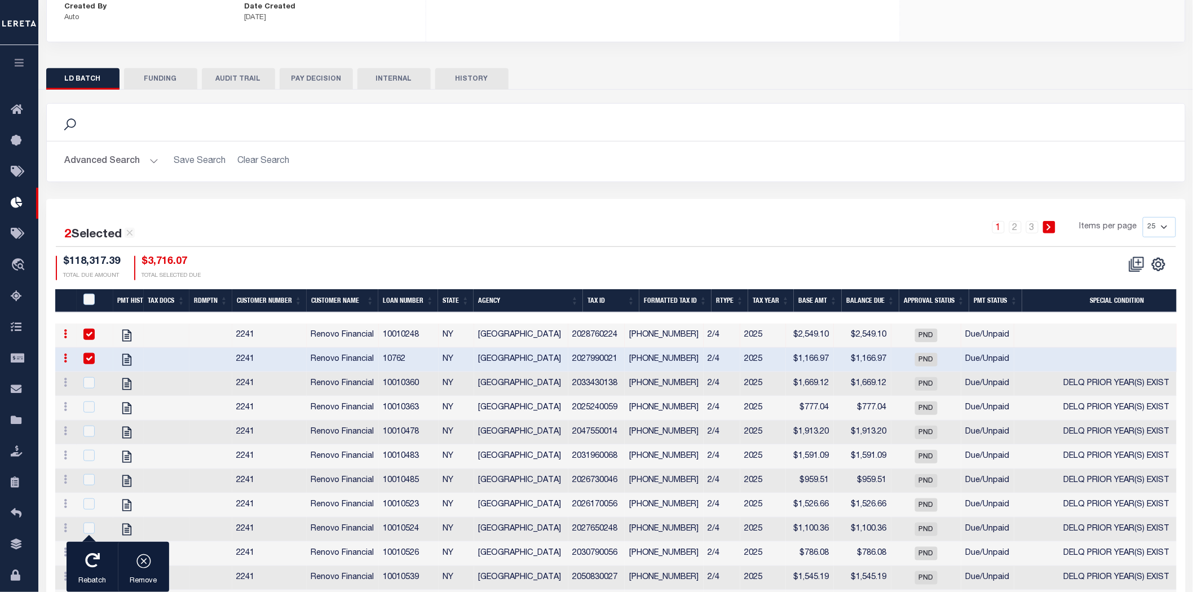
click at [1149, 217] on select "25 50 100 200" at bounding box center [1159, 227] width 33 height 20
select select "200"
click at [1143, 217] on select "25 50 100 200" at bounding box center [1159, 227] width 33 height 20
click at [83, 329] on input "checkbox" at bounding box center [88, 334] width 11 height 11
checkbox input "false"
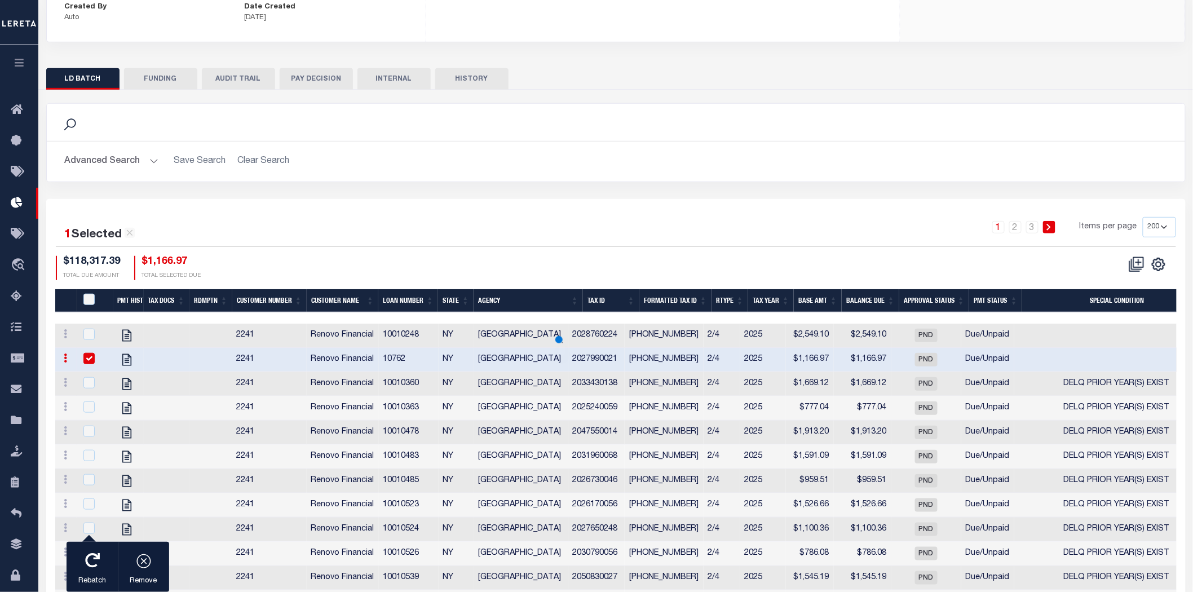
drag, startPoint x: 88, startPoint y: 342, endPoint x: 133, endPoint y: 275, distance: 81.0
click at [88, 348] on td at bounding box center [95, 360] width 37 height 24
checkbox input "false"
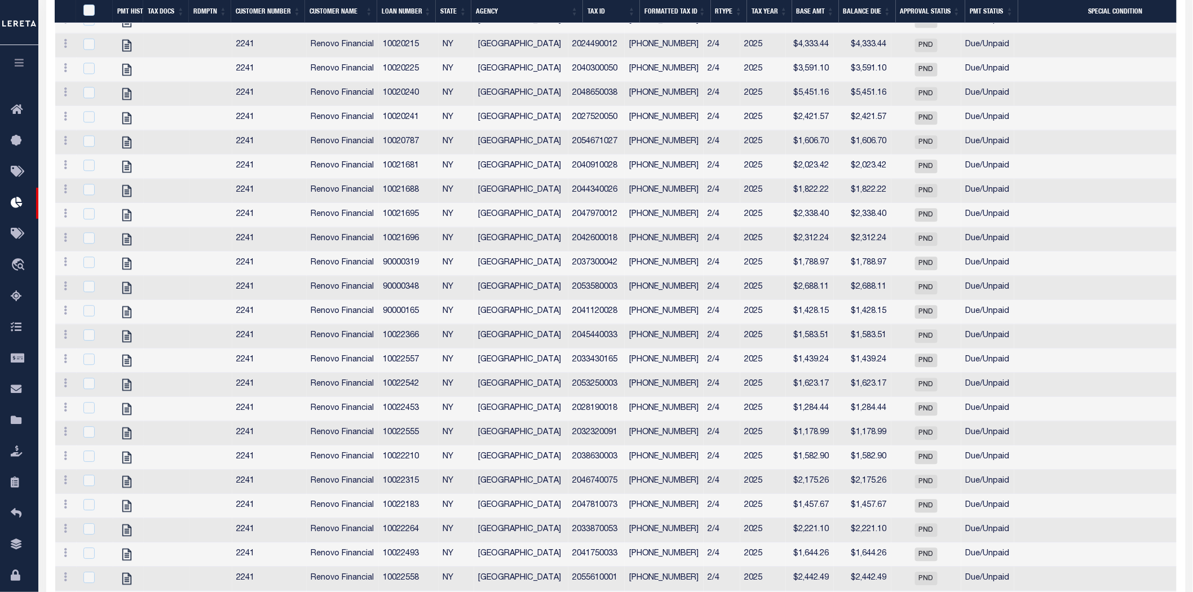
scroll to position [1331, 0]
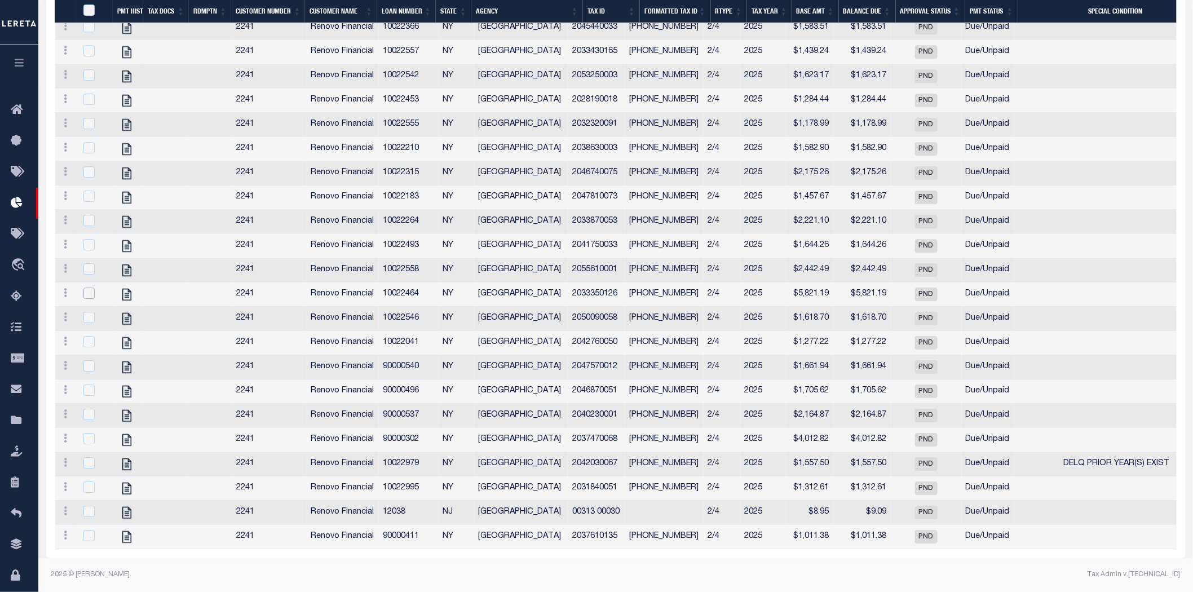
click at [90, 288] on input "checkbox" at bounding box center [88, 293] width 11 height 11
checkbox input "true"
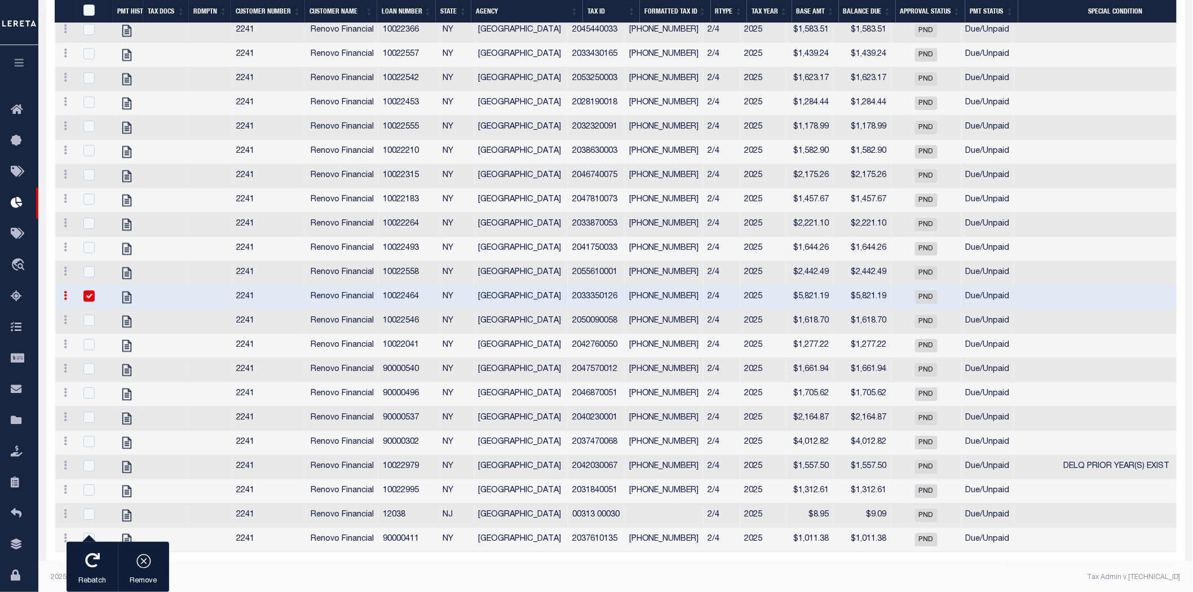
click at [88, 321] on td at bounding box center [95, 322] width 37 height 24
checkbox input "true"
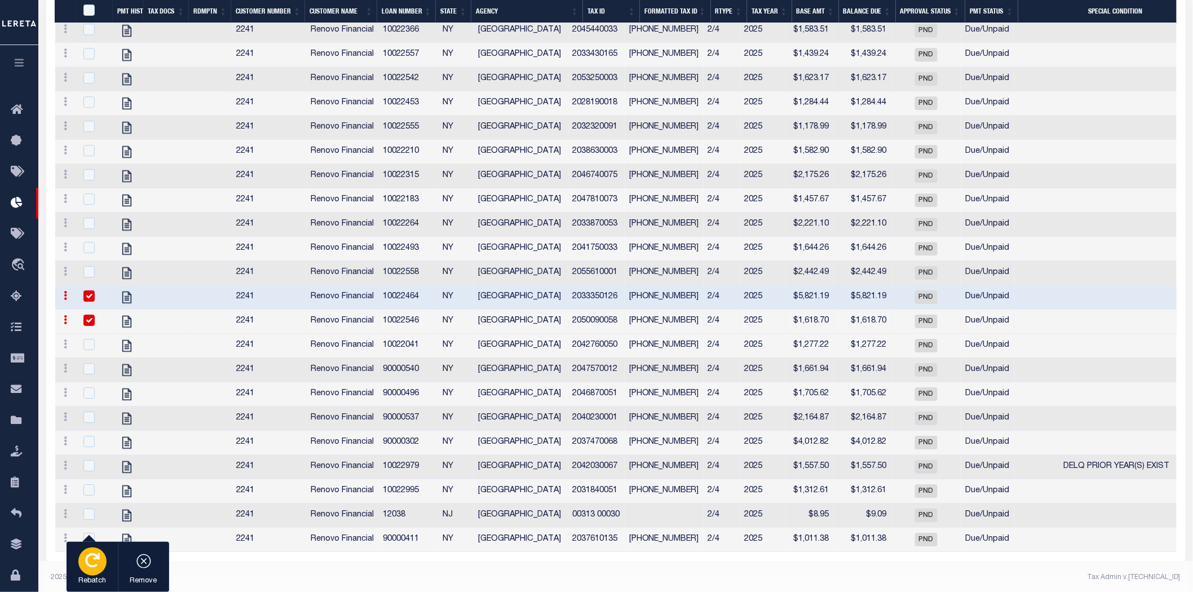
click at [96, 569] on div "button" at bounding box center [92, 562] width 28 height 28
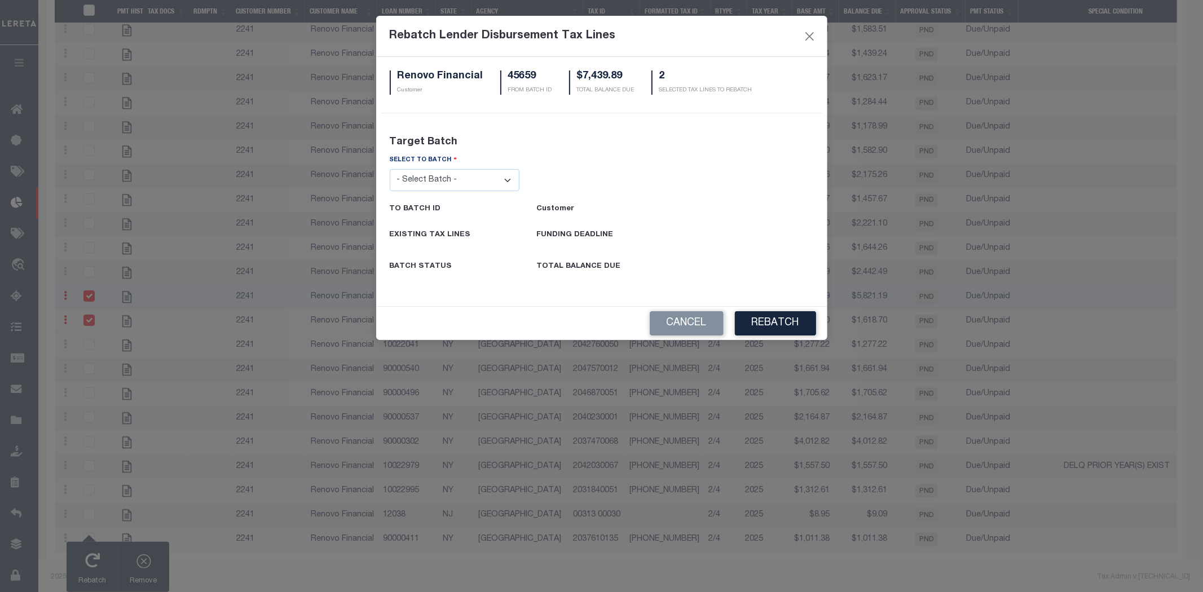
click at [438, 182] on select "- Select Batch - 26663 26855 26956 27025 27280 27289 27451 27735 27752 27755 27…" at bounding box center [455, 180] width 130 height 22
select select "45682"
click at [390, 169] on select "- Select Batch - 26663 26855 26956 27025 27280 27289 27451 27735 27752 27755 27…" at bounding box center [455, 180] width 130 height 22
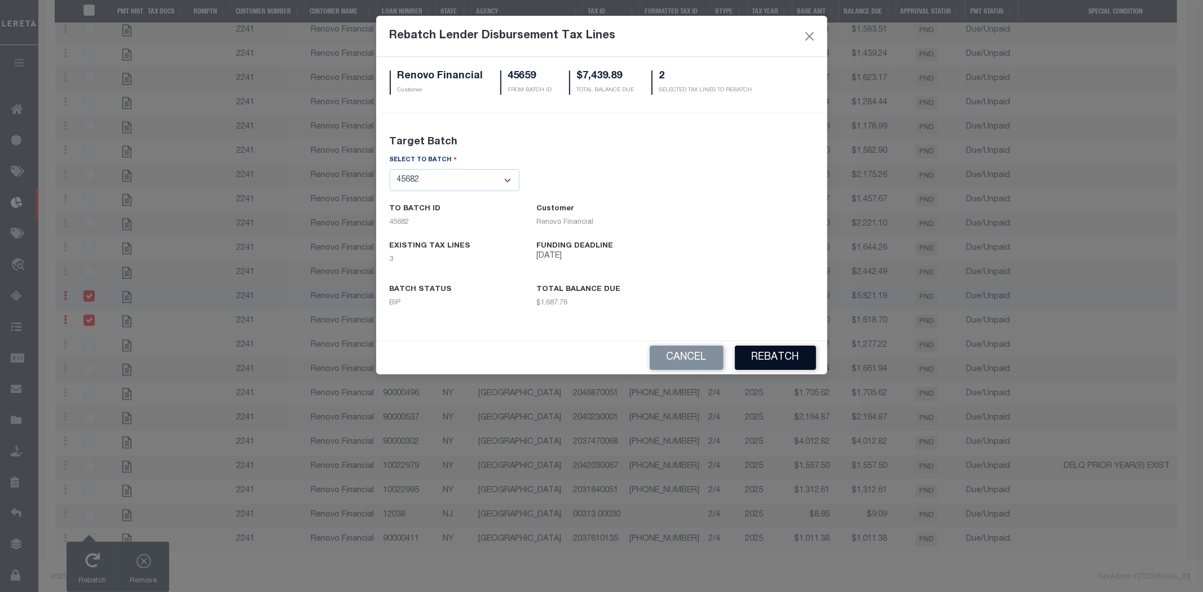
click at [793, 358] on button "REBATCH" at bounding box center [775, 358] width 81 height 24
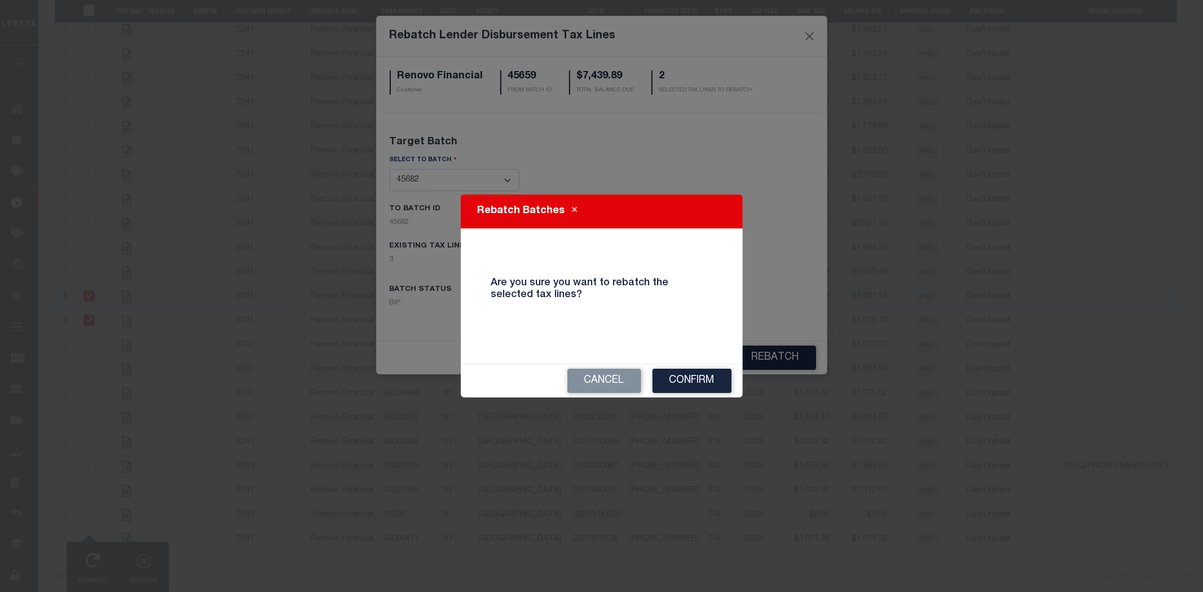
click at [608, 386] on button "Cancel" at bounding box center [604, 381] width 74 height 24
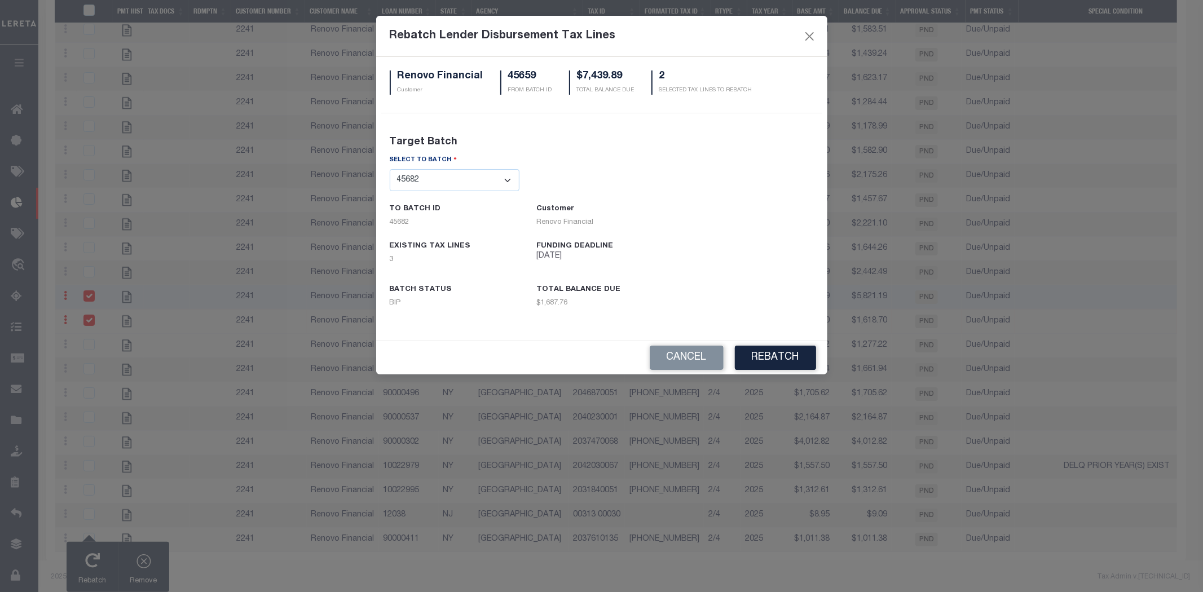
drag, startPoint x: 690, startPoint y: 353, endPoint x: 710, endPoint y: 240, distance: 115.2
click at [688, 351] on button "Cancel" at bounding box center [687, 358] width 74 height 24
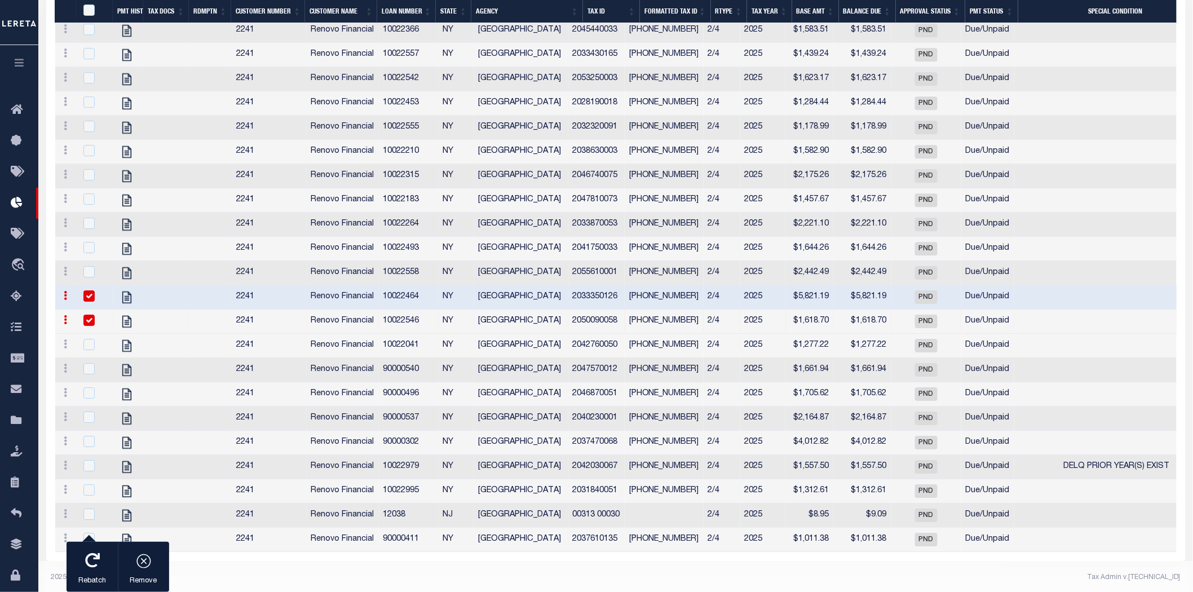
click at [89, 302] on input "checkbox" at bounding box center [88, 295] width 11 height 11
checkbox input "false"
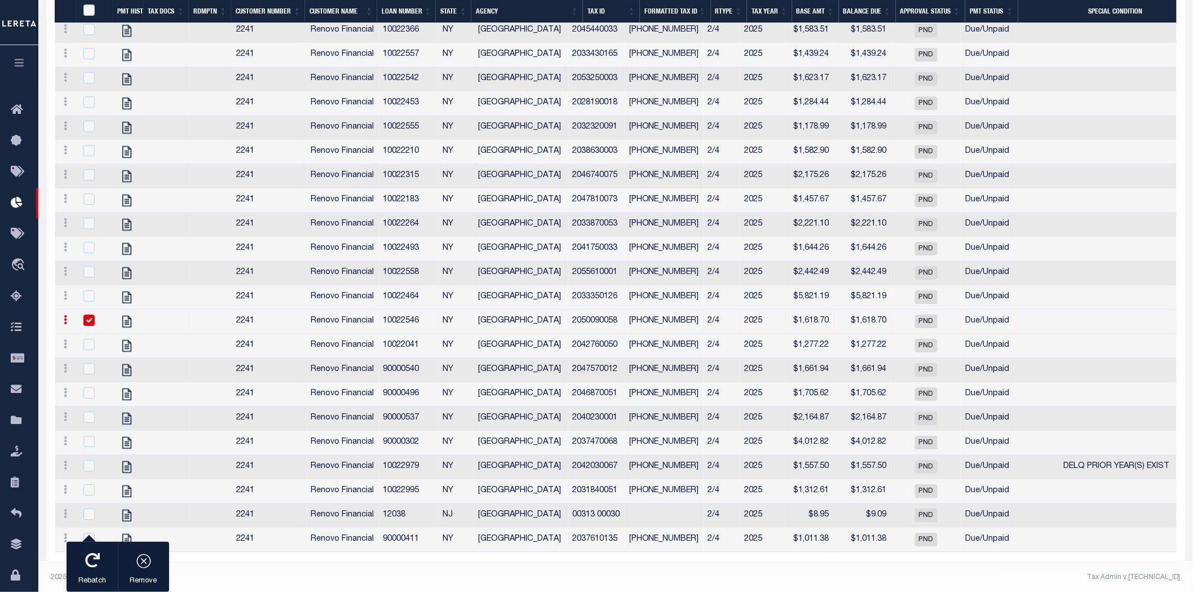
click at [87, 326] on input "checkbox" at bounding box center [88, 320] width 11 height 11
checkbox input "false"
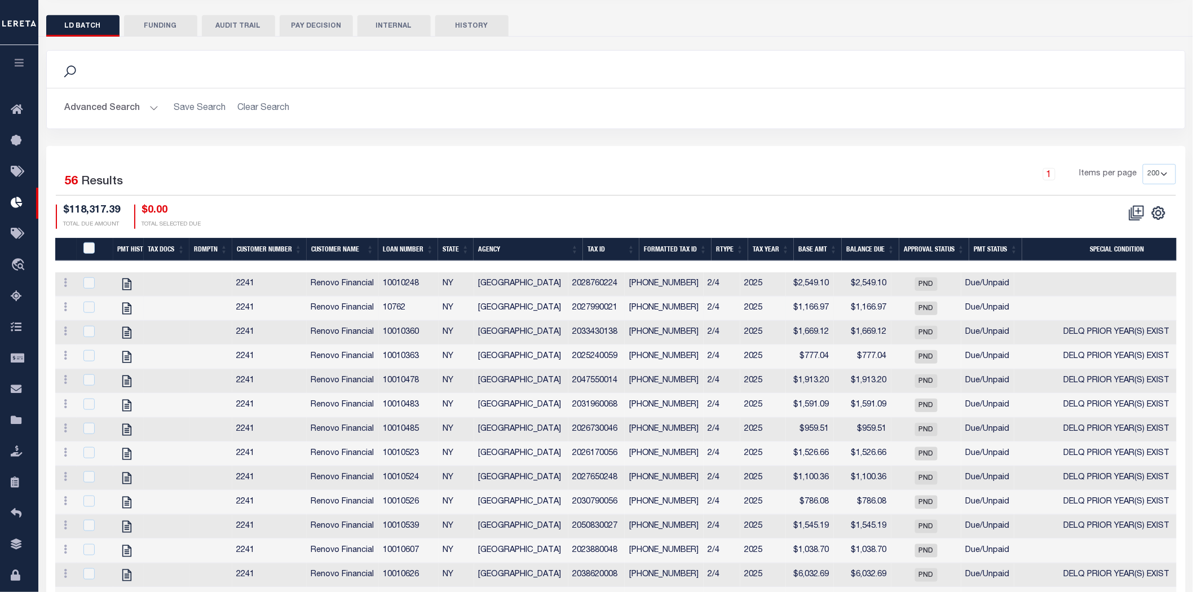
scroll to position [0, 0]
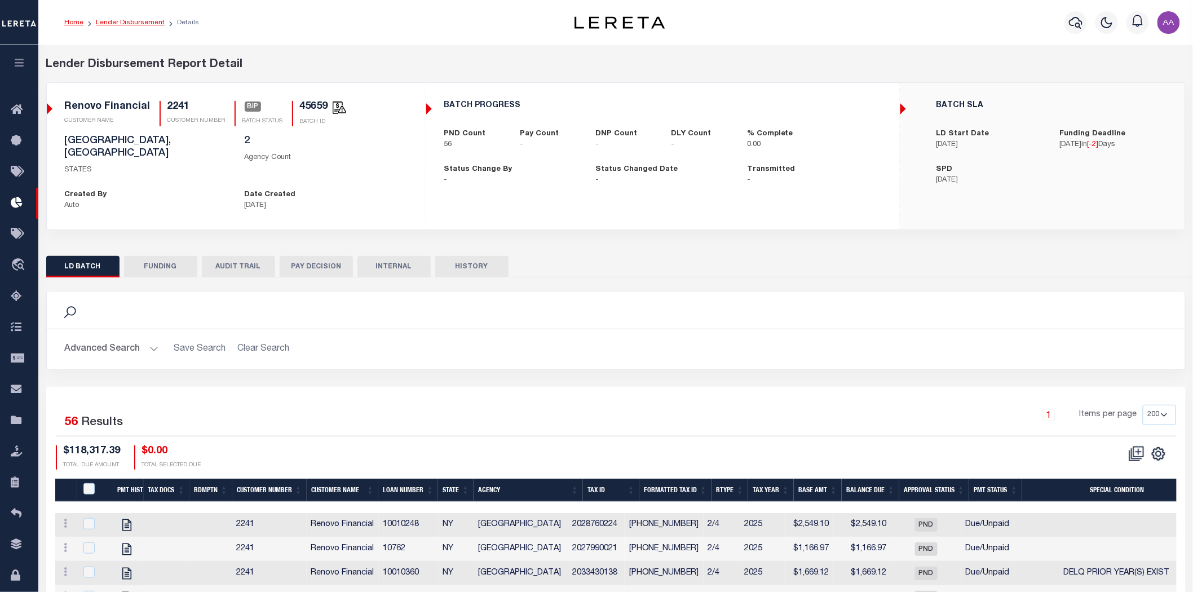
click at [127, 23] on link "Lender Disbursement" at bounding box center [130, 22] width 69 height 7
checkbox input "true"
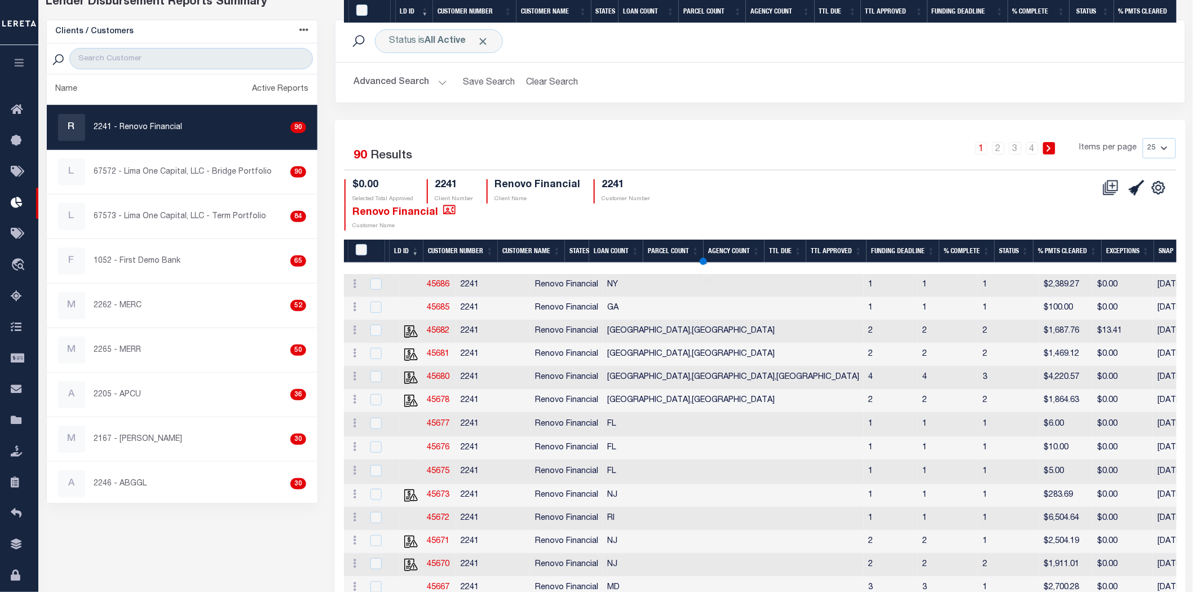
scroll to position [313, 0]
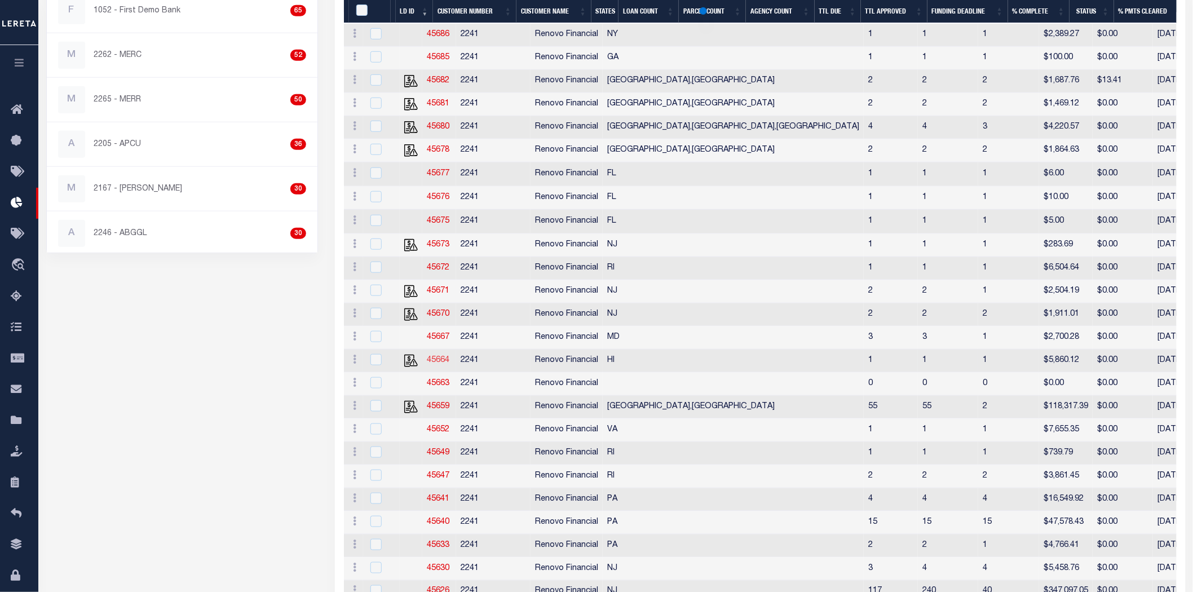
click at [436, 364] on link "45664" at bounding box center [438, 360] width 23 height 8
checkbox input "true"
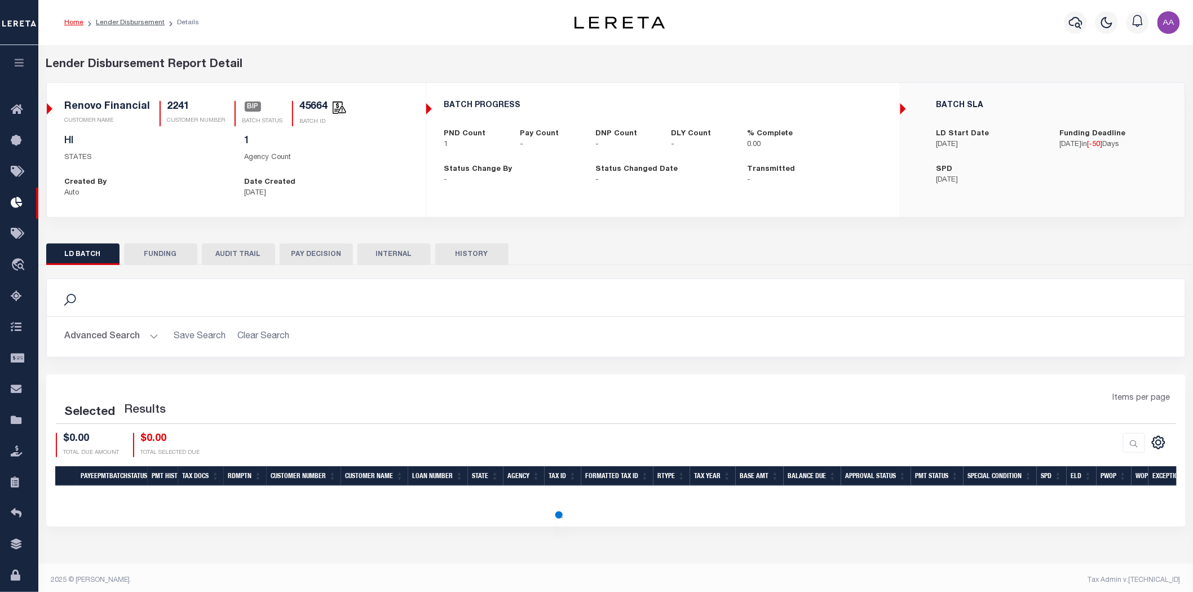
select select "200"
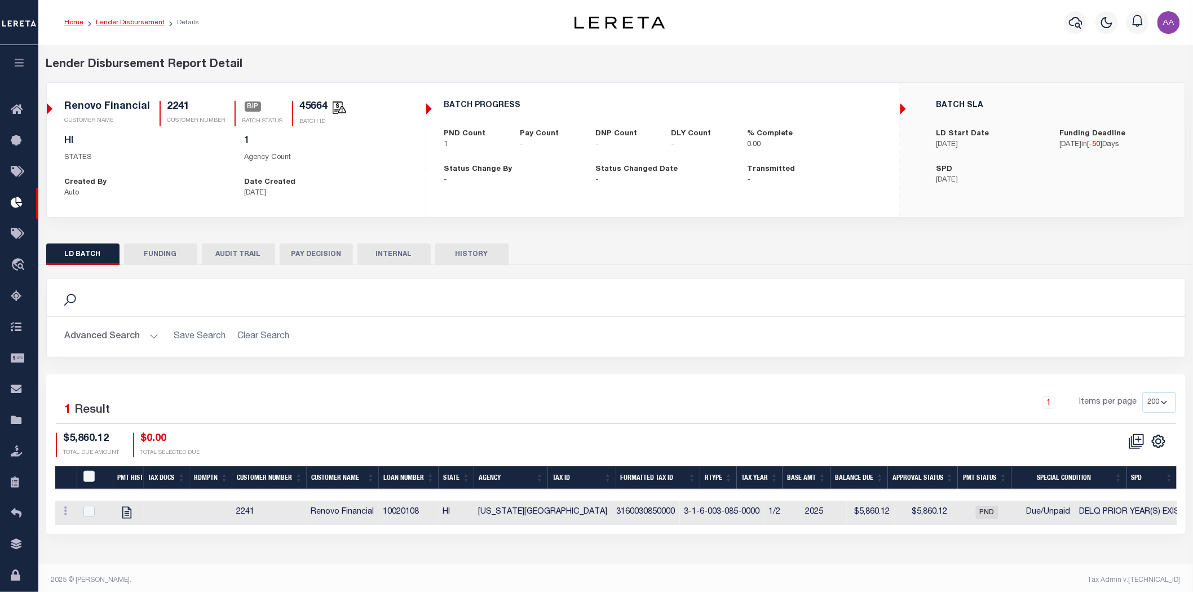
click at [120, 21] on link "Lender Disbursement" at bounding box center [130, 22] width 69 height 7
checkbox input "true"
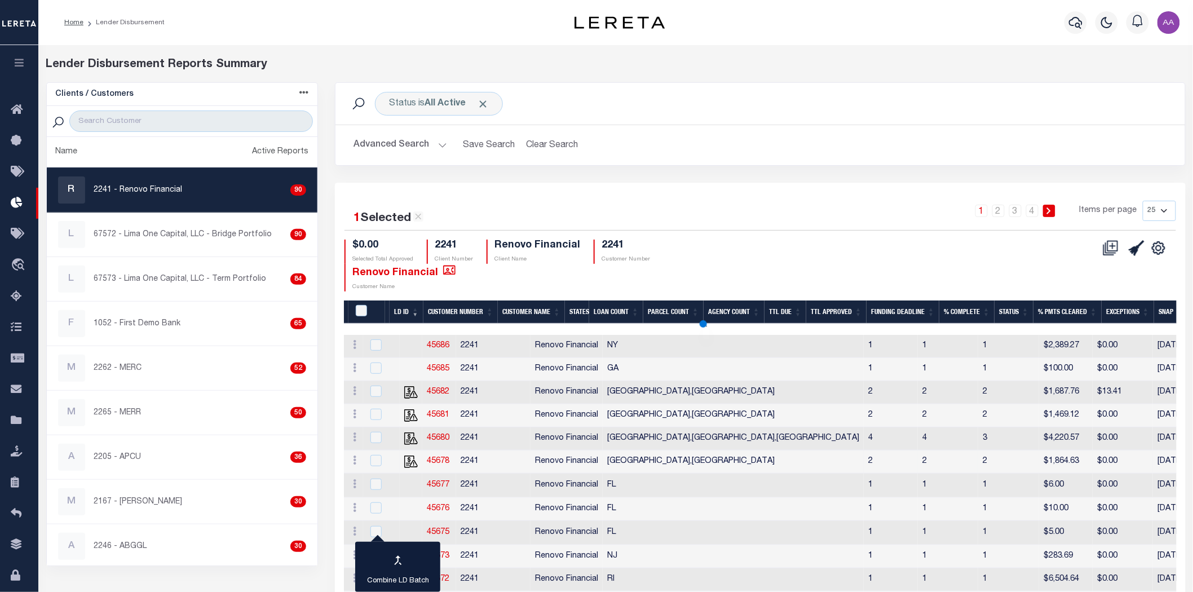
scroll to position [63, 0]
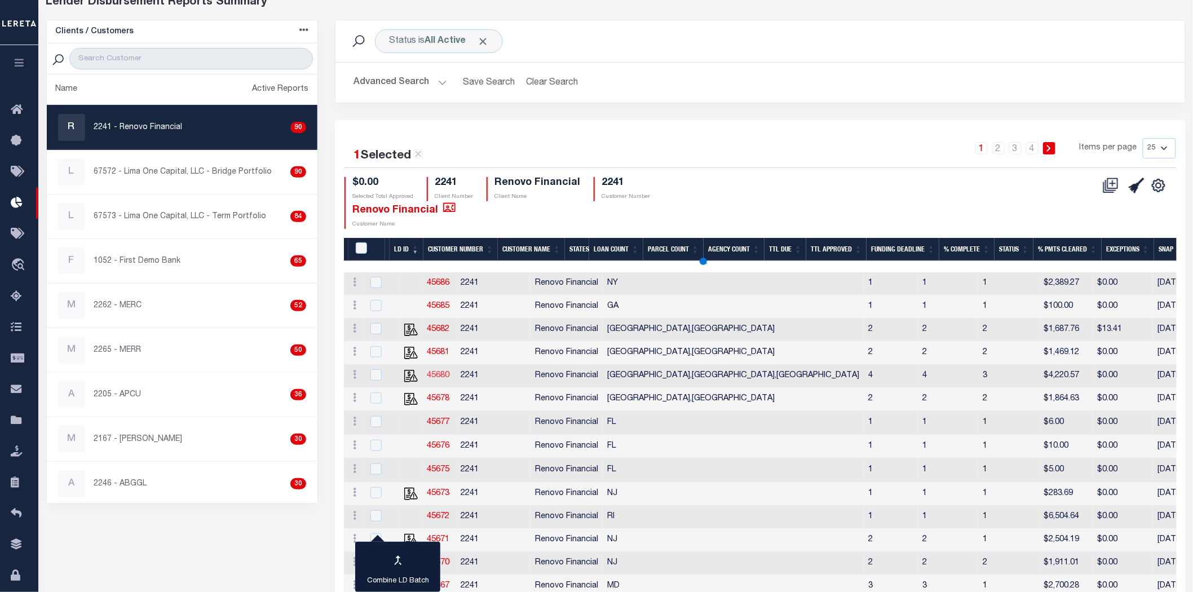
click at [441, 378] on link "45680" at bounding box center [438, 376] width 23 height 8
checkbox input "true"
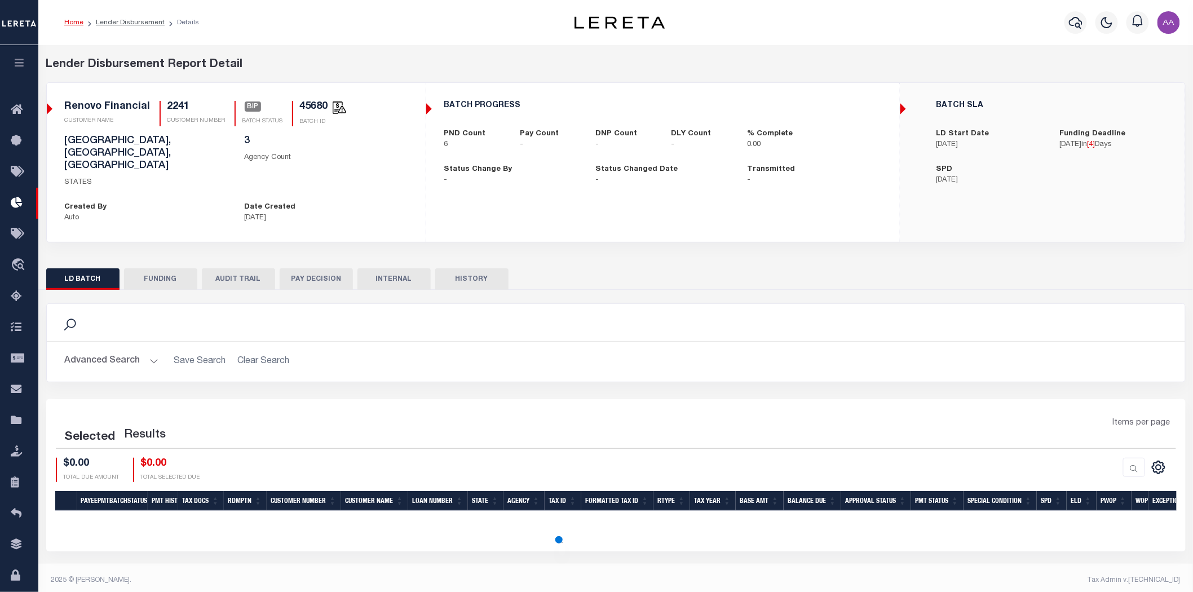
scroll to position [6, 0]
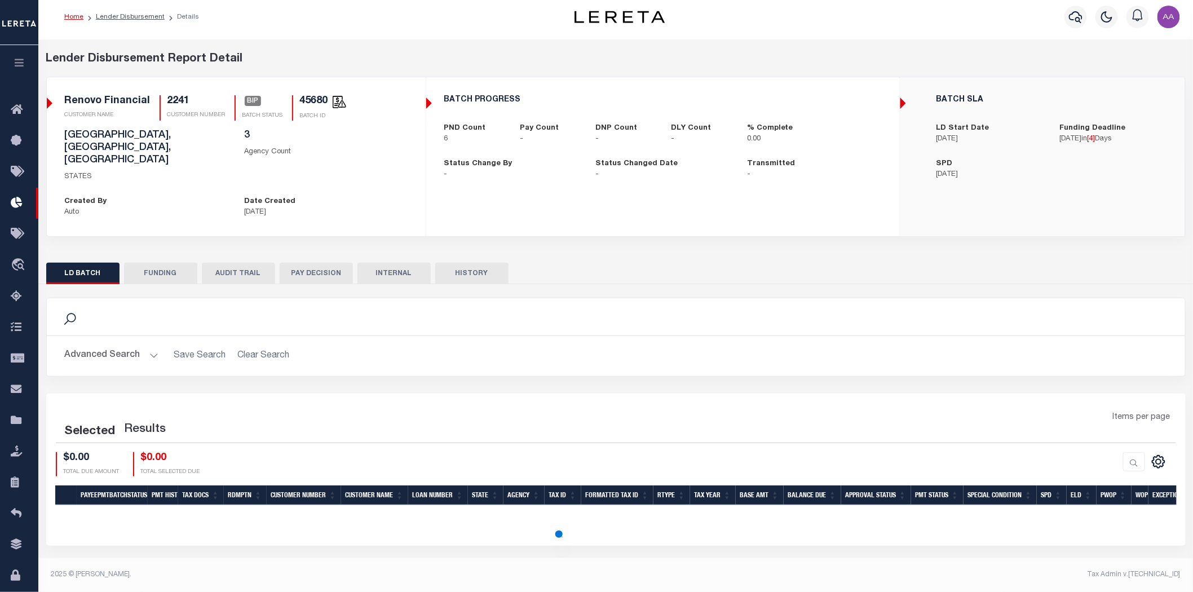
select select "200"
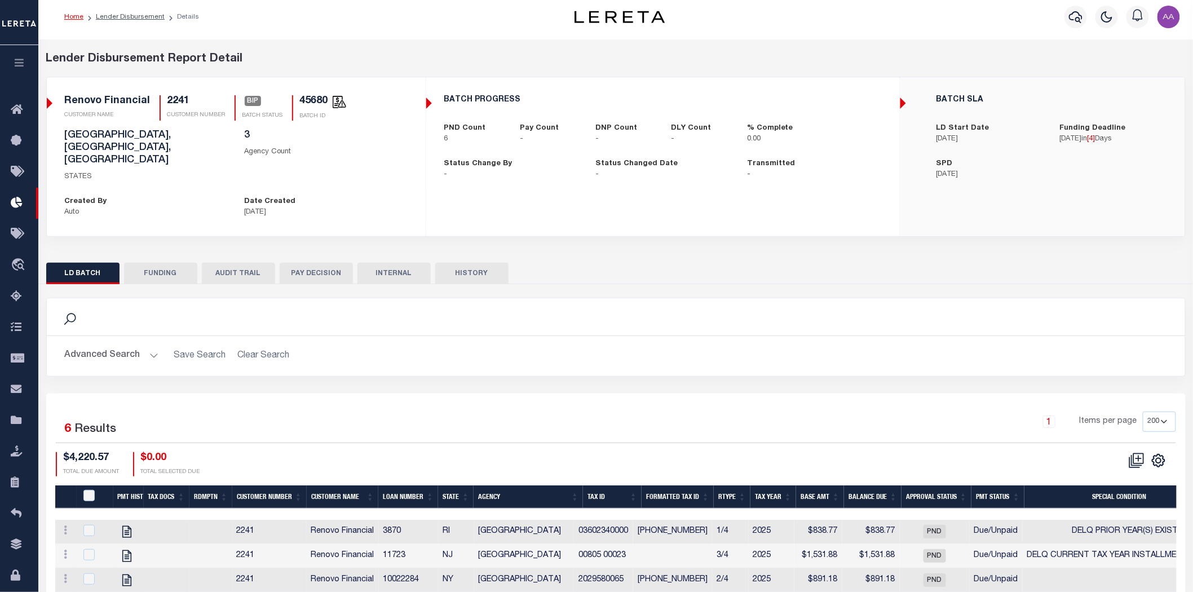
scroll to position [108, 0]
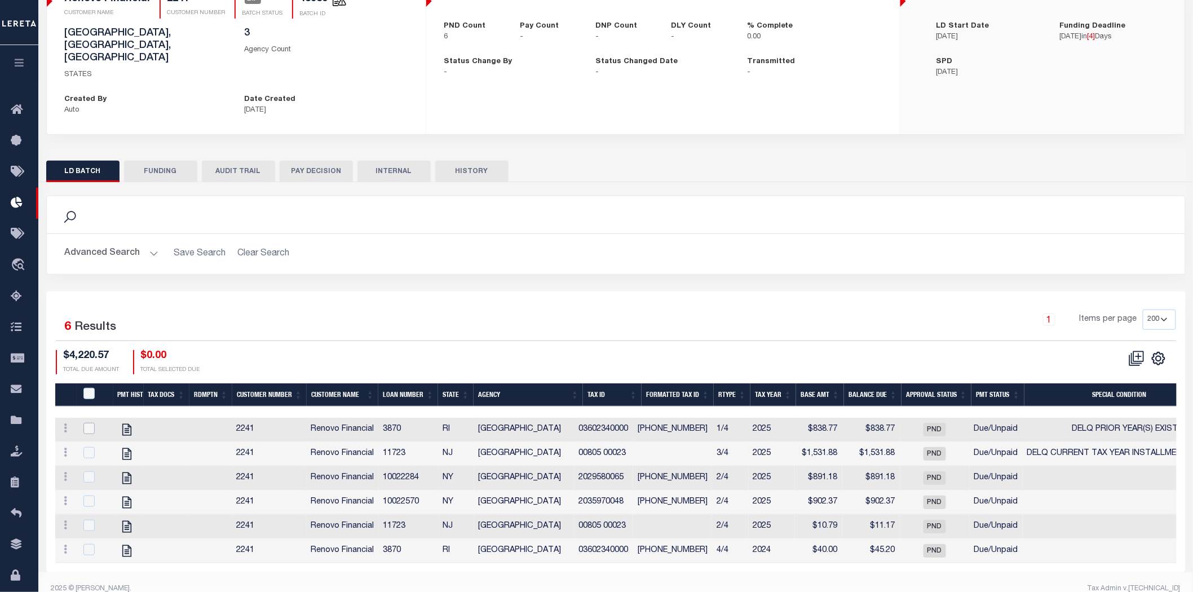
click at [88, 423] on input "checkbox" at bounding box center [88, 428] width 11 height 11
checkbox input "true"
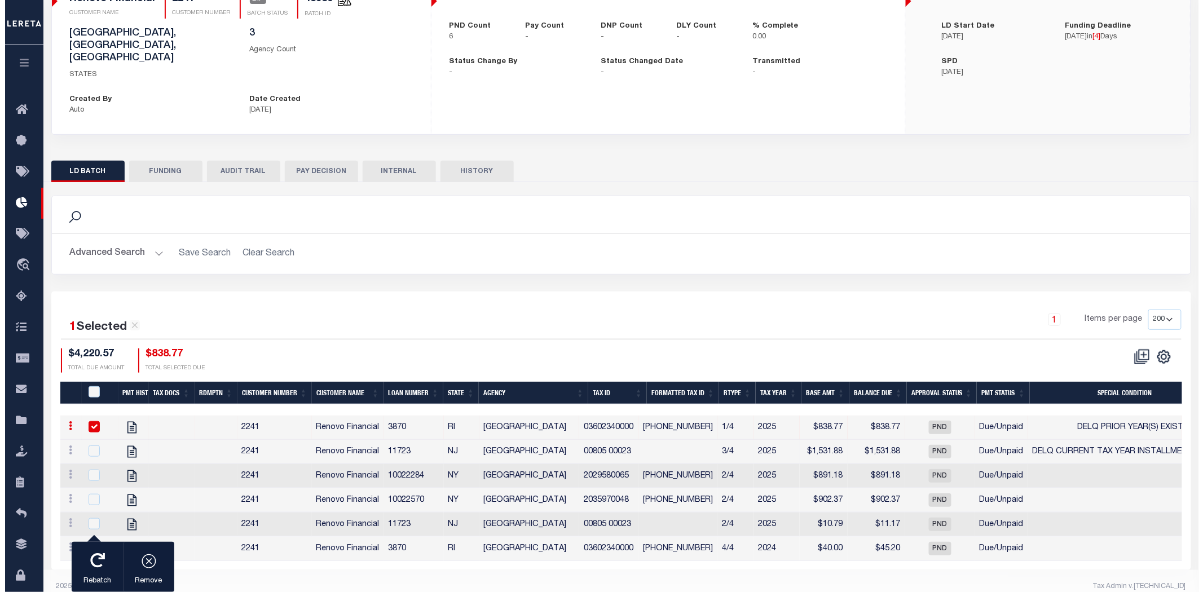
scroll to position [105, 0]
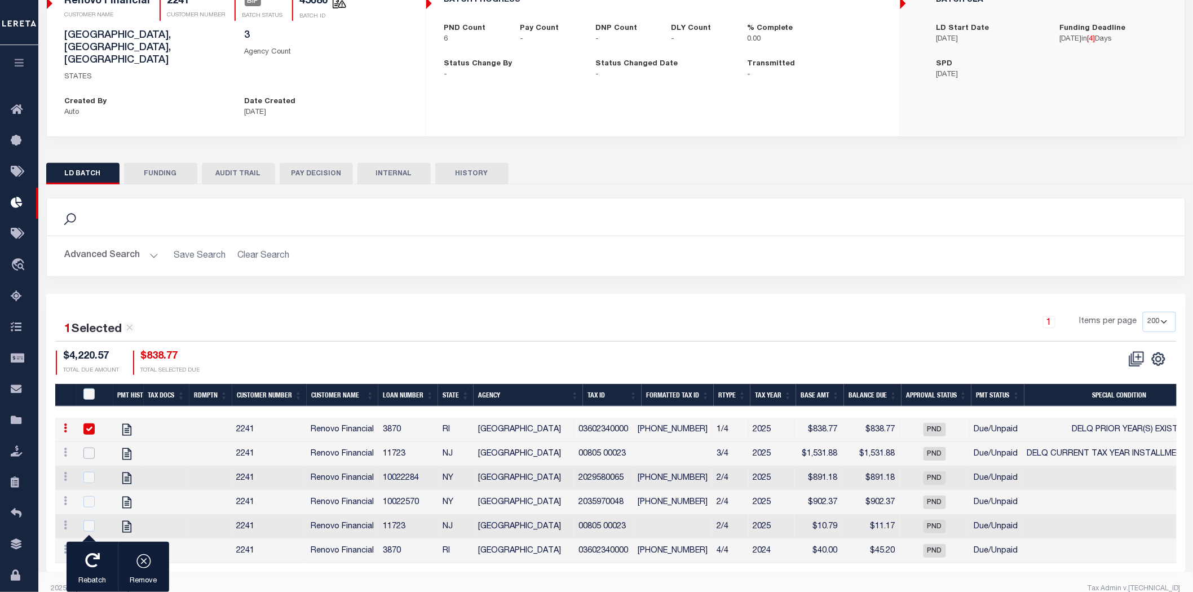
click at [91, 448] on input "checkbox" at bounding box center [88, 453] width 11 height 11
checkbox input "true"
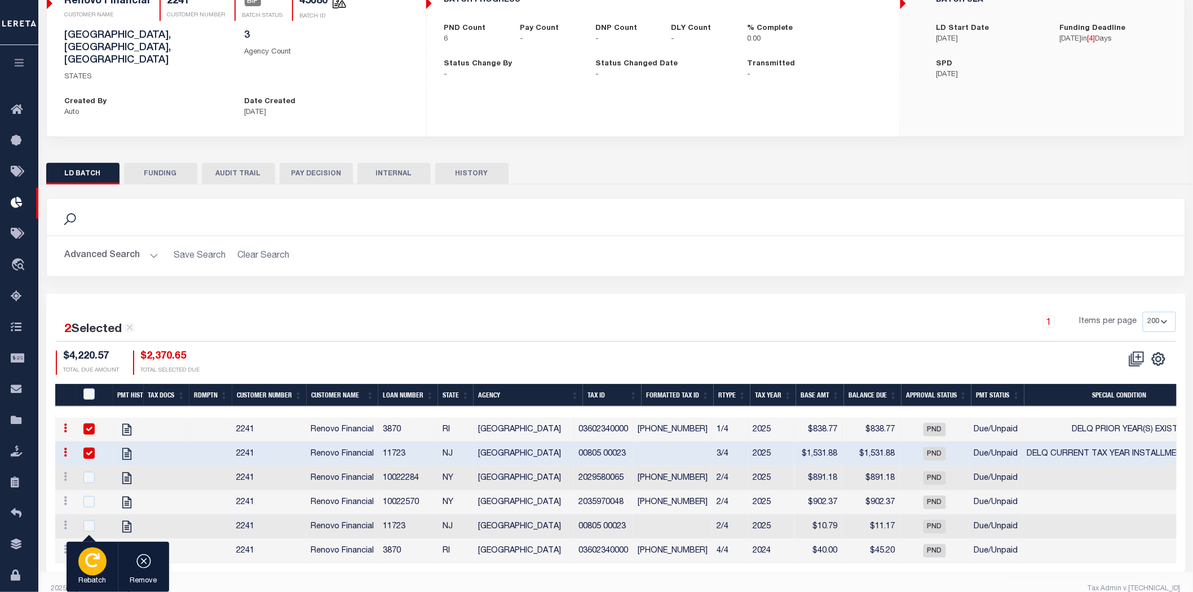
click at [88, 564] on icon "button" at bounding box center [92, 560] width 15 height 15
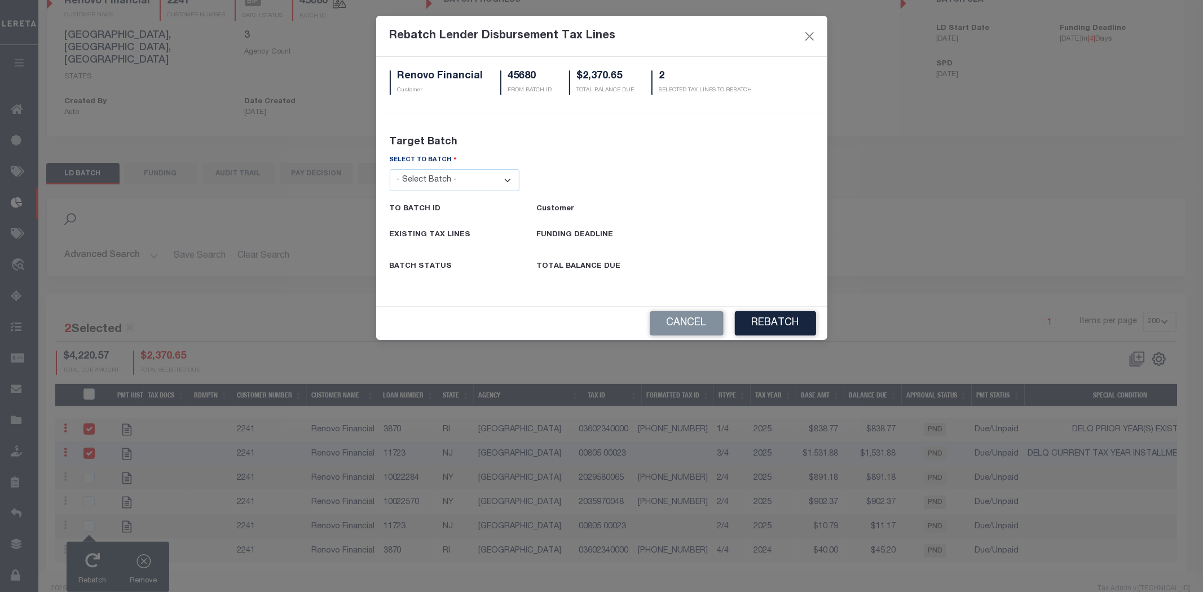
click at [457, 189] on select "- Select Batch - 26663 26855 26956 27025 27280 27289 27451 27735 27752 27755 27…" at bounding box center [455, 180] width 130 height 22
select select "45682"
click at [390, 169] on select "- Select Batch - 26663 26855 26956 27025 27280 27289 27451 27735 27752 27755 27…" at bounding box center [455, 180] width 130 height 22
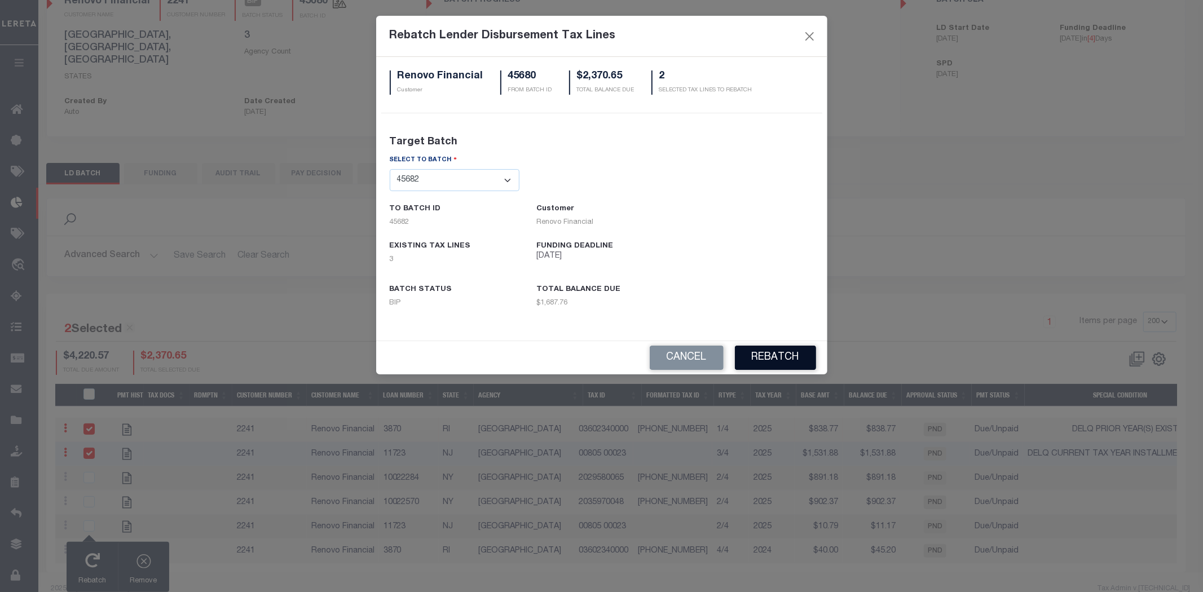
click at [773, 357] on button "REBATCH" at bounding box center [775, 358] width 81 height 24
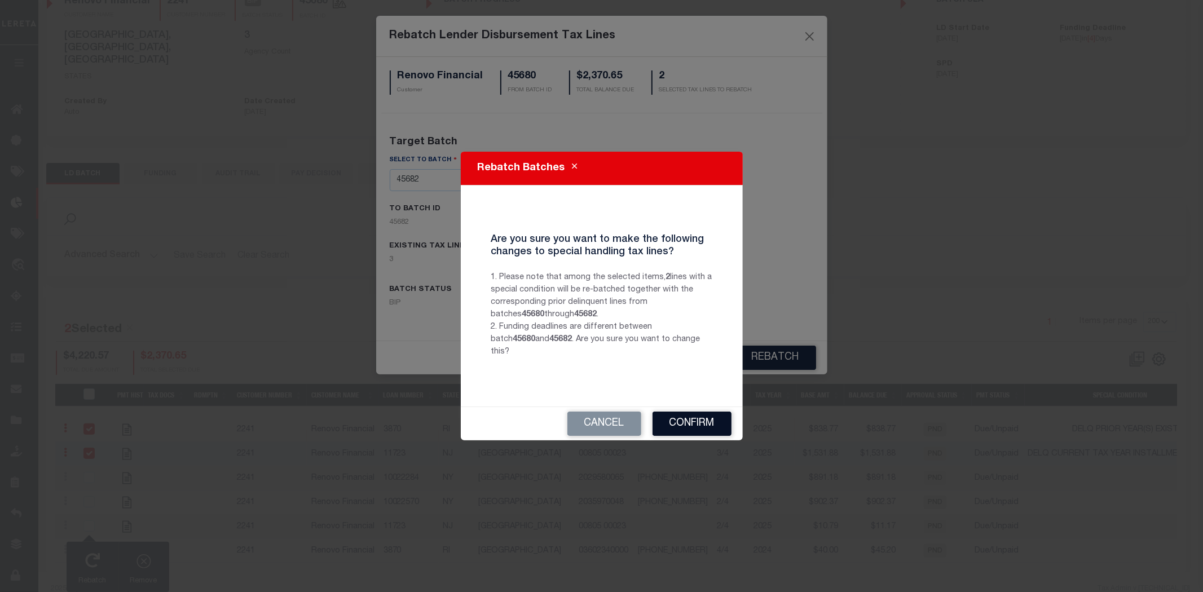
click at [708, 420] on button "Confirm" at bounding box center [691, 424] width 79 height 24
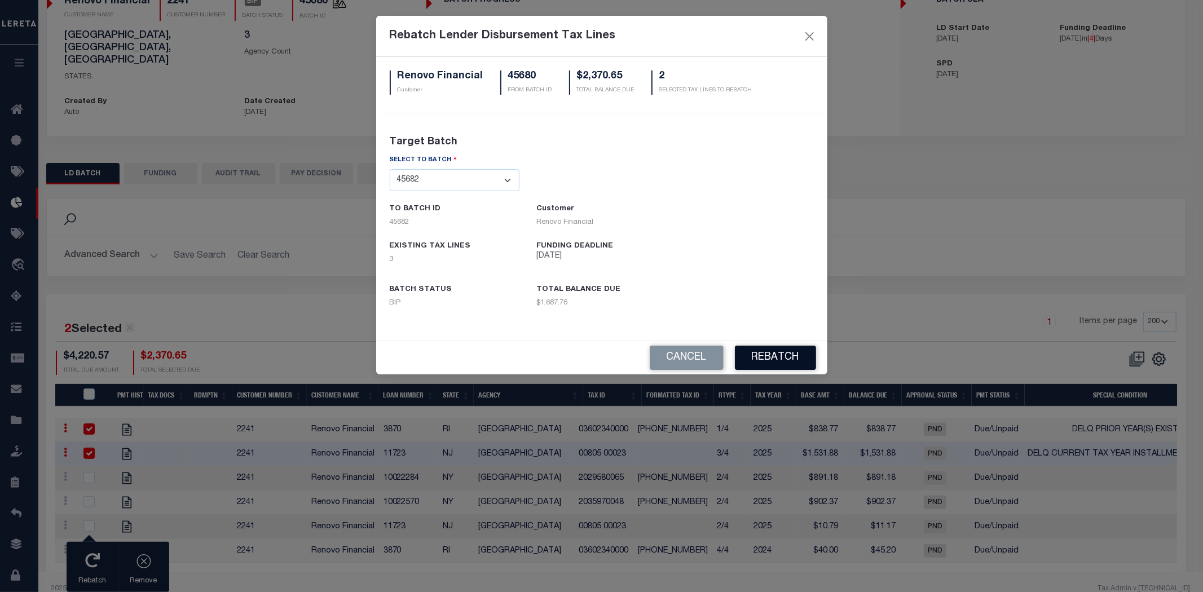
click at [768, 355] on button "REBATCH" at bounding box center [775, 358] width 81 height 24
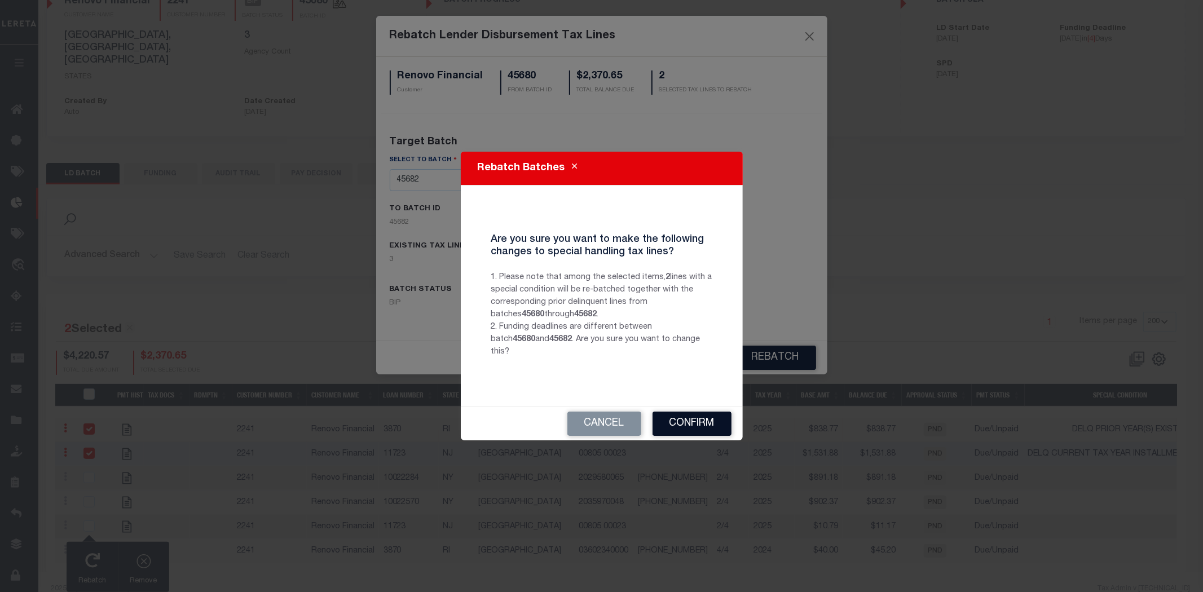
click at [702, 420] on button "Confirm" at bounding box center [691, 424] width 79 height 24
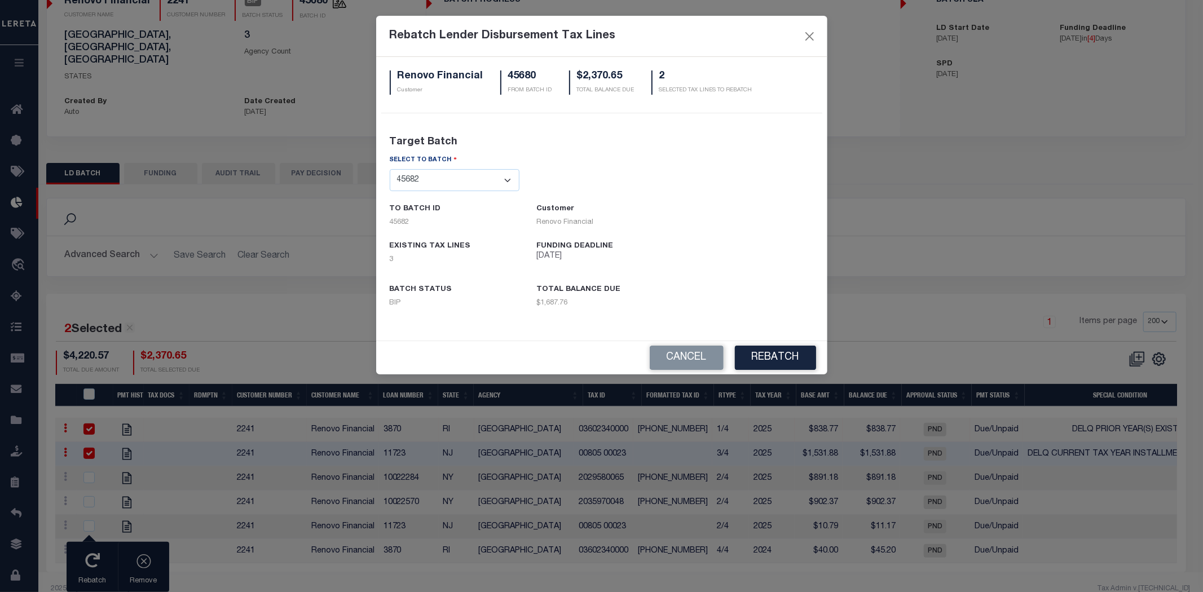
drag, startPoint x: 758, startPoint y: 246, endPoint x: 1013, endPoint y: 200, distance: 258.4
click at [1013, 200] on form "Rebatch Lender Disbursement Tax Lines Renovo Financial Customer 45680 FROM BATC…" at bounding box center [601, 195] width 1203 height 359
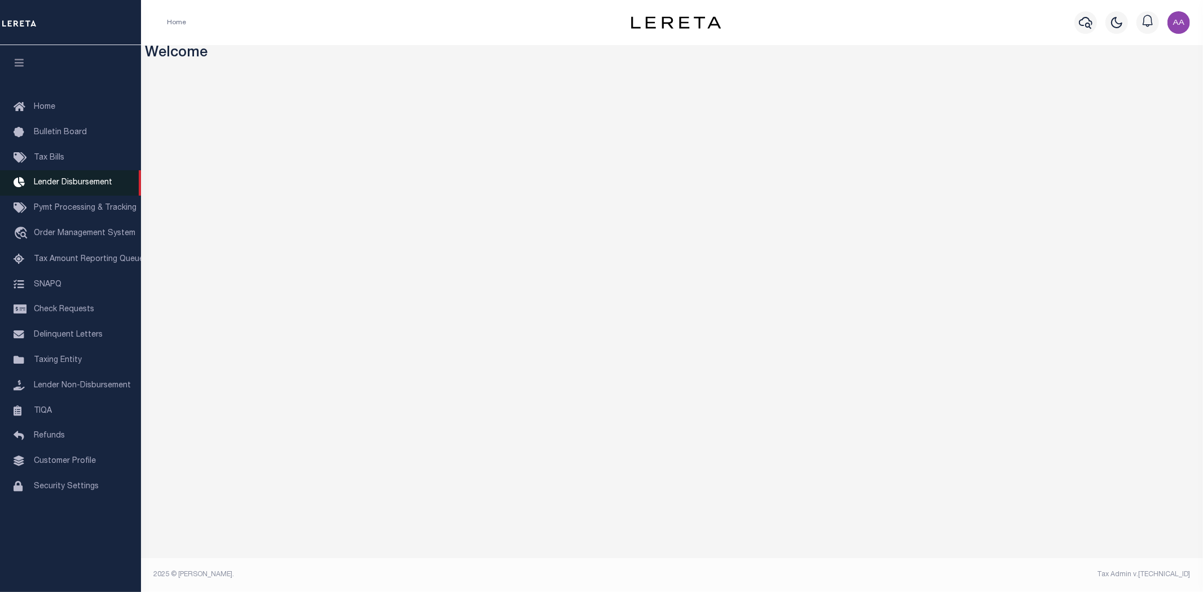
click at [85, 183] on span "Lender Disbursement" at bounding box center [73, 183] width 78 height 8
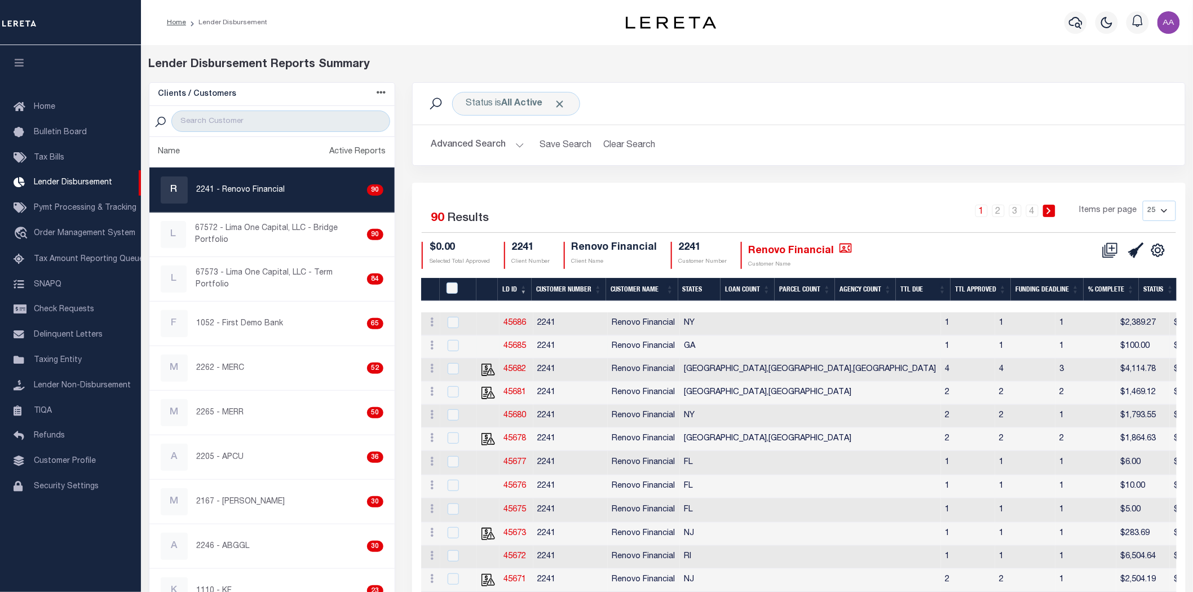
scroll to position [125, 0]
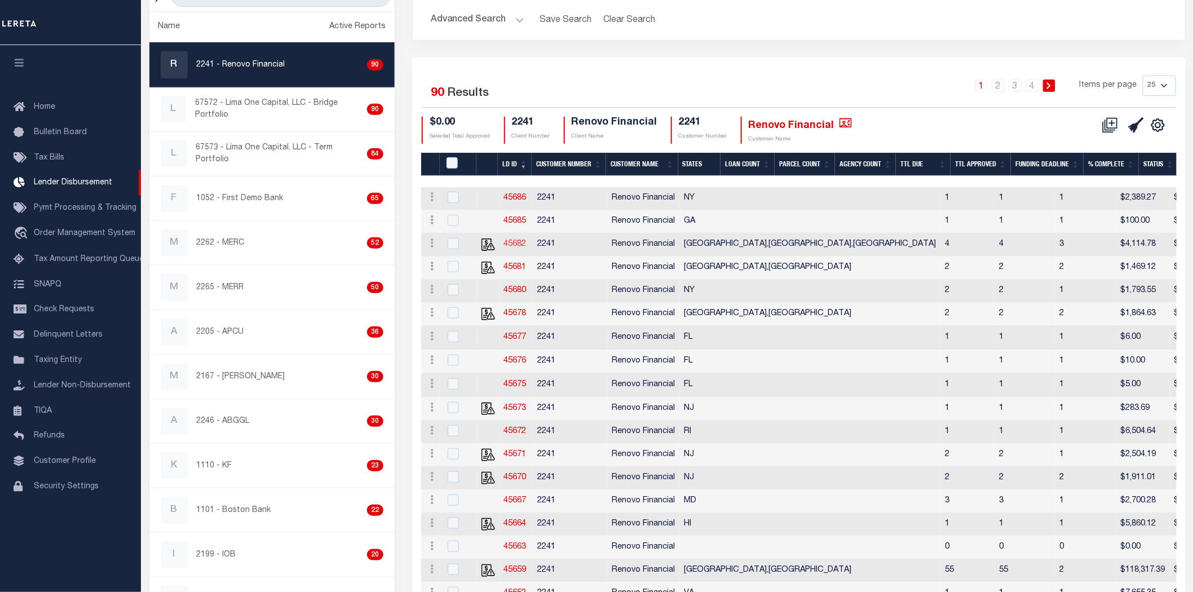
click at [514, 245] on link "45682" at bounding box center [515, 244] width 23 height 8
checkbox input "true"
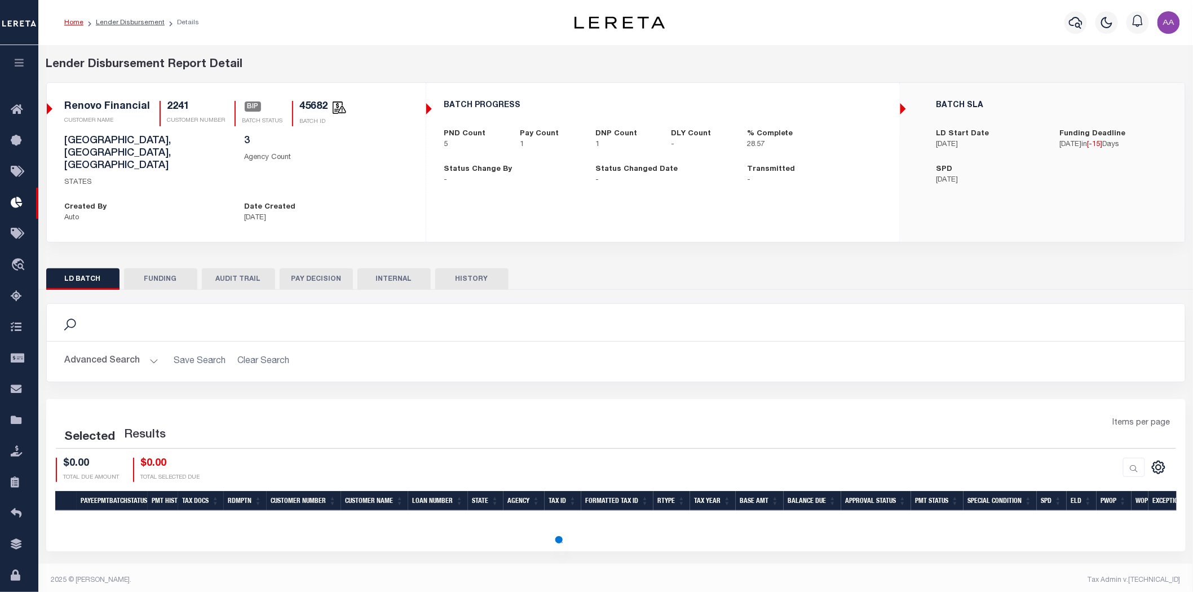
scroll to position [6, 0]
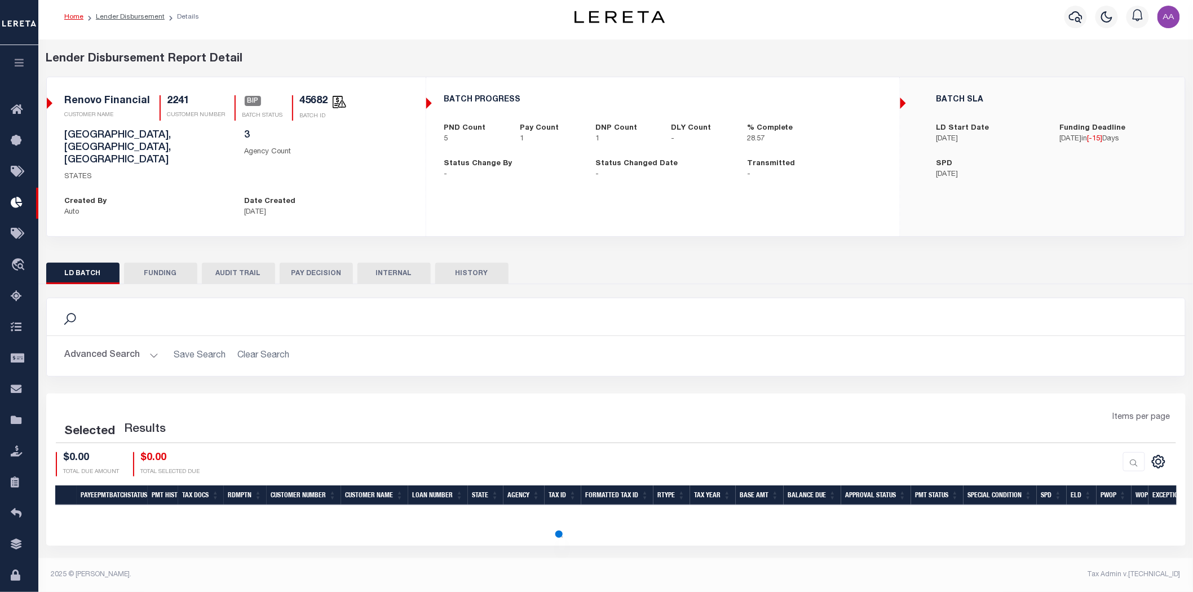
select select "200"
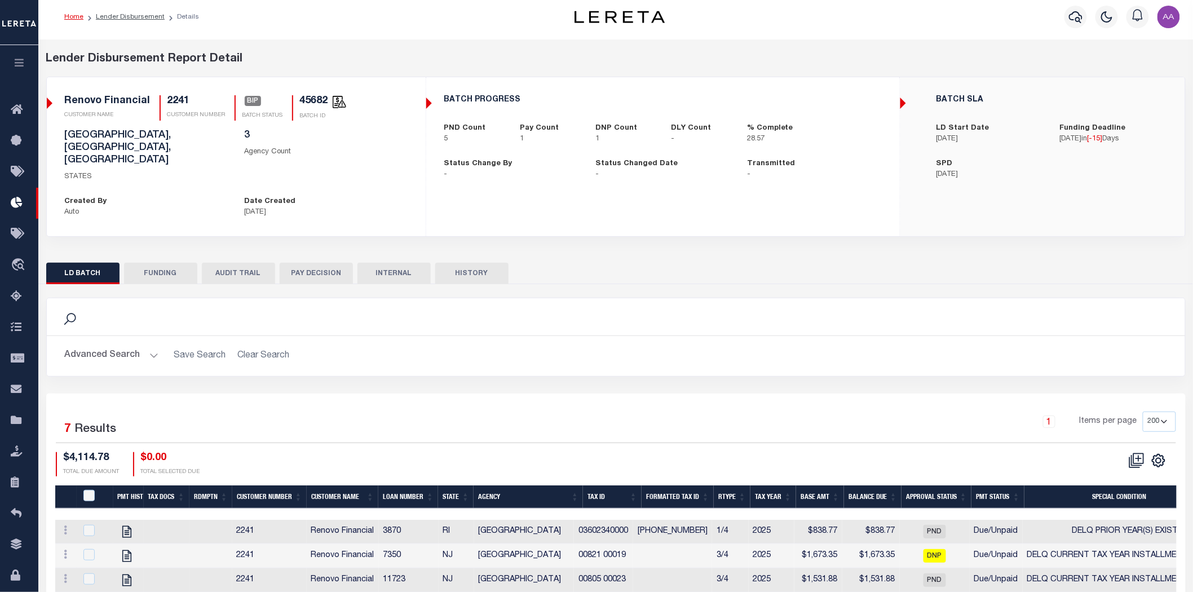
scroll to position [133, 0]
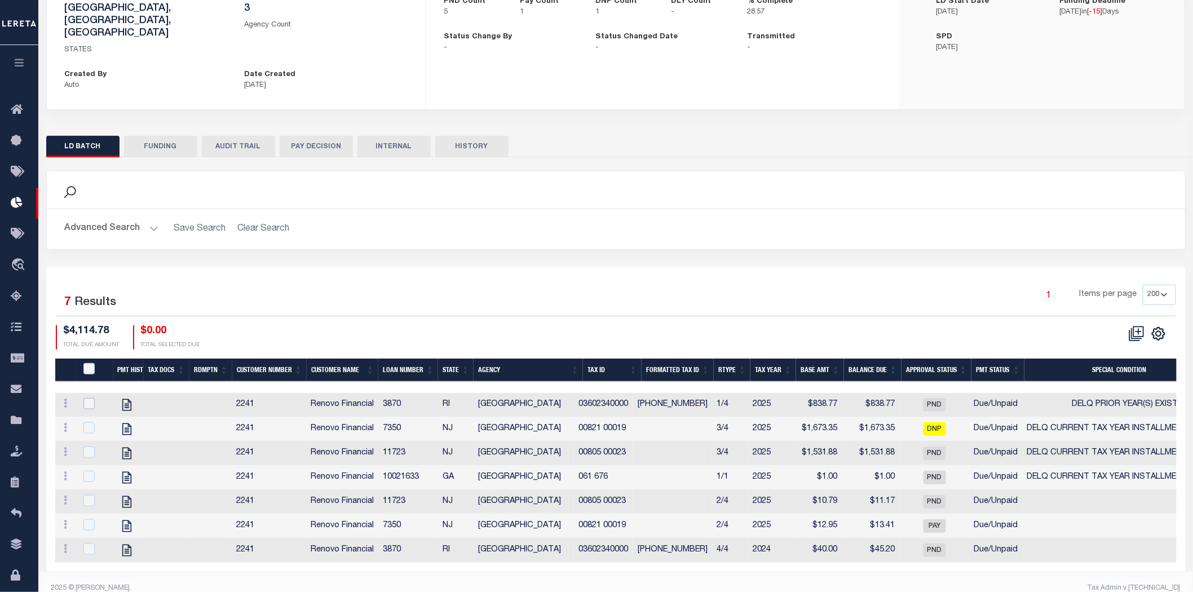
click at [89, 398] on input "checkbox" at bounding box center [88, 403] width 11 height 11
checkbox input "true"
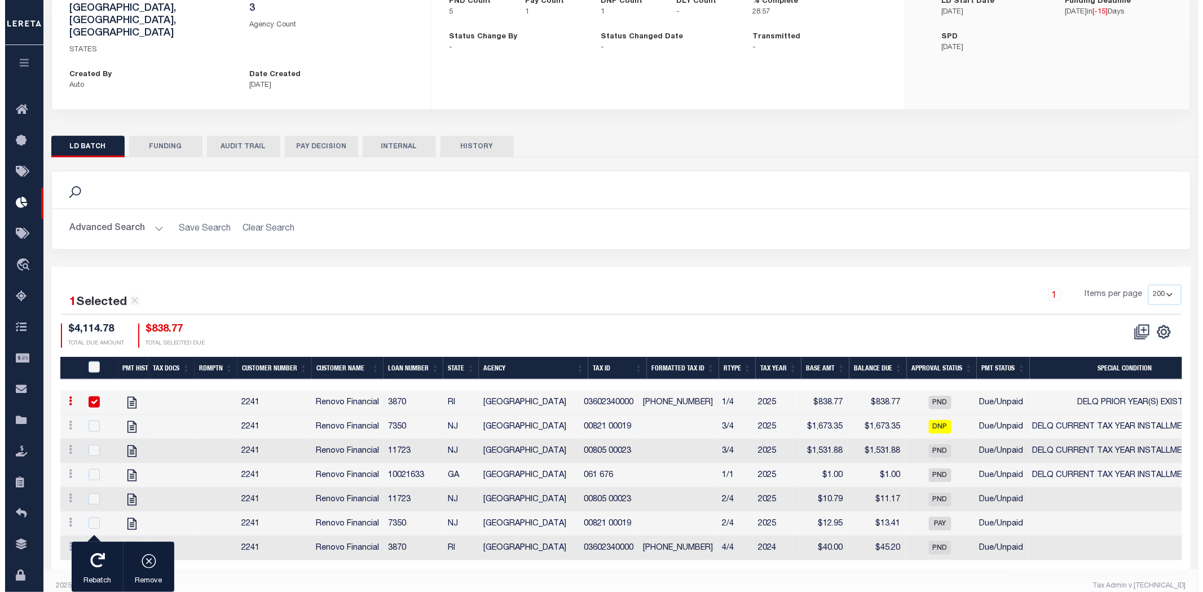
scroll to position [131, 0]
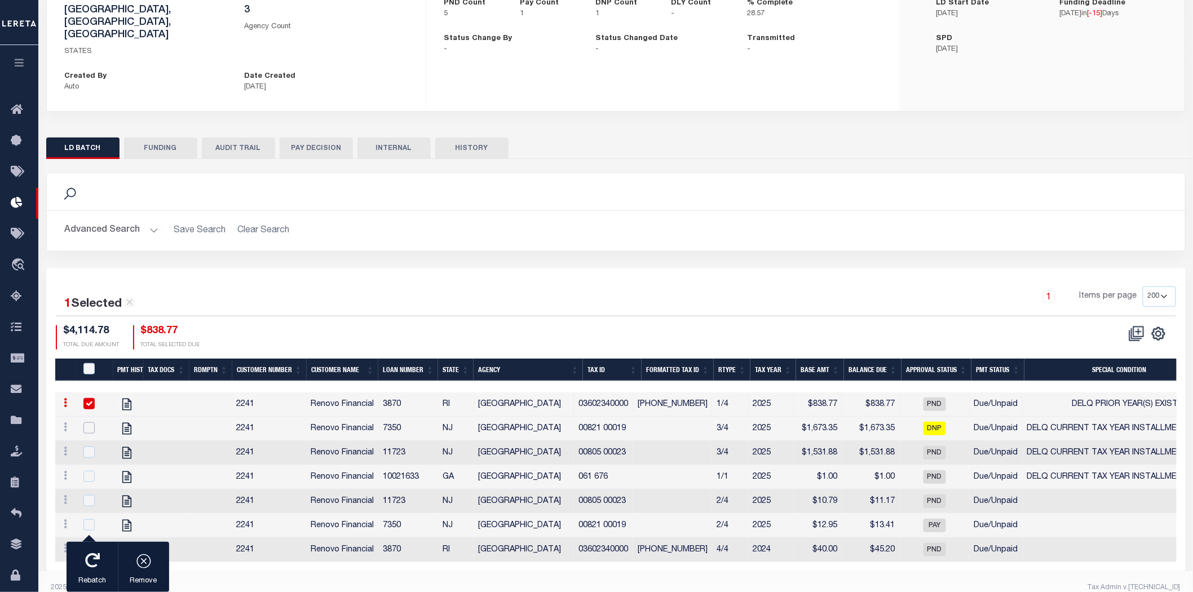
click at [87, 422] on input "checkbox" at bounding box center [88, 427] width 11 height 11
checkbox input "true"
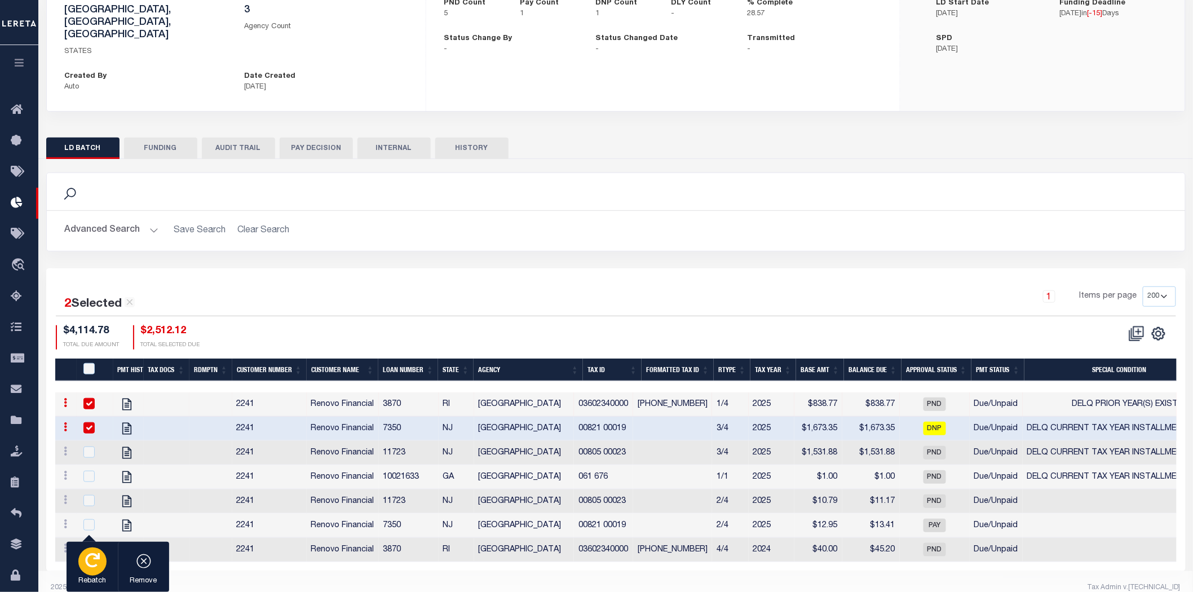
drag, startPoint x: 91, startPoint y: 569, endPoint x: 99, endPoint y: 549, distance: 21.8
click at [91, 567] on div "button" at bounding box center [92, 562] width 28 height 28
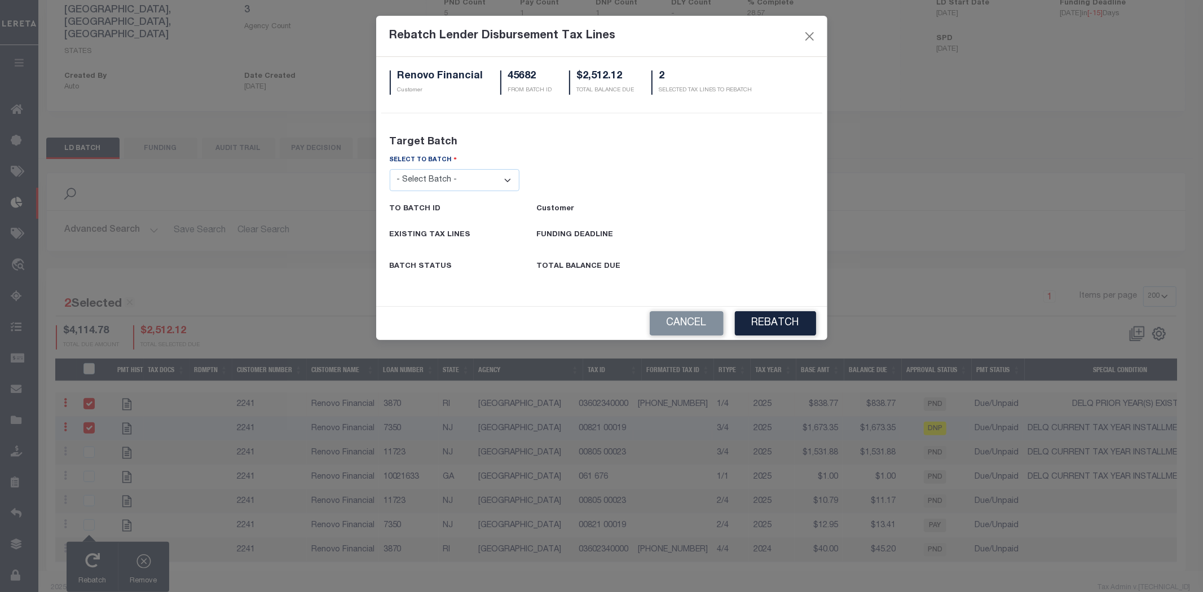
click at [452, 187] on select "- Select Batch - 26663 26855 26956 27025 27280 27289 27451 27735 27752 27755 27…" at bounding box center [455, 180] width 130 height 22
select select "45681"
click at [390, 169] on select "- Select Batch - 26663 26855 26956 27025 27280 27289 27451 27735 27752 27755 27…" at bounding box center [455, 180] width 130 height 22
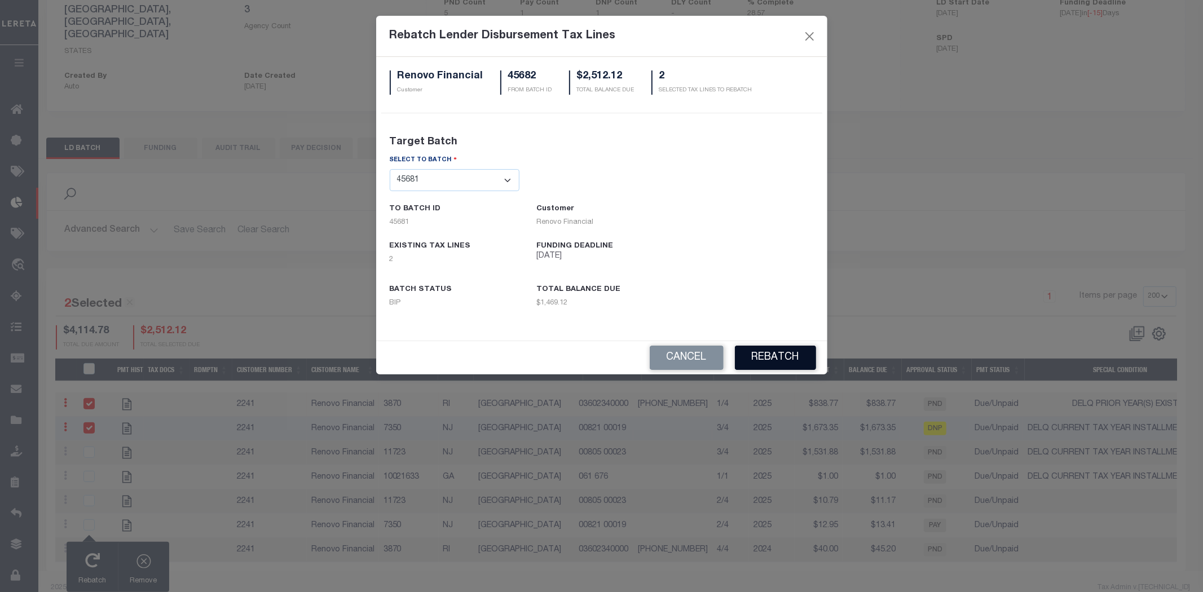
click at [788, 359] on button "REBATCH" at bounding box center [775, 358] width 81 height 24
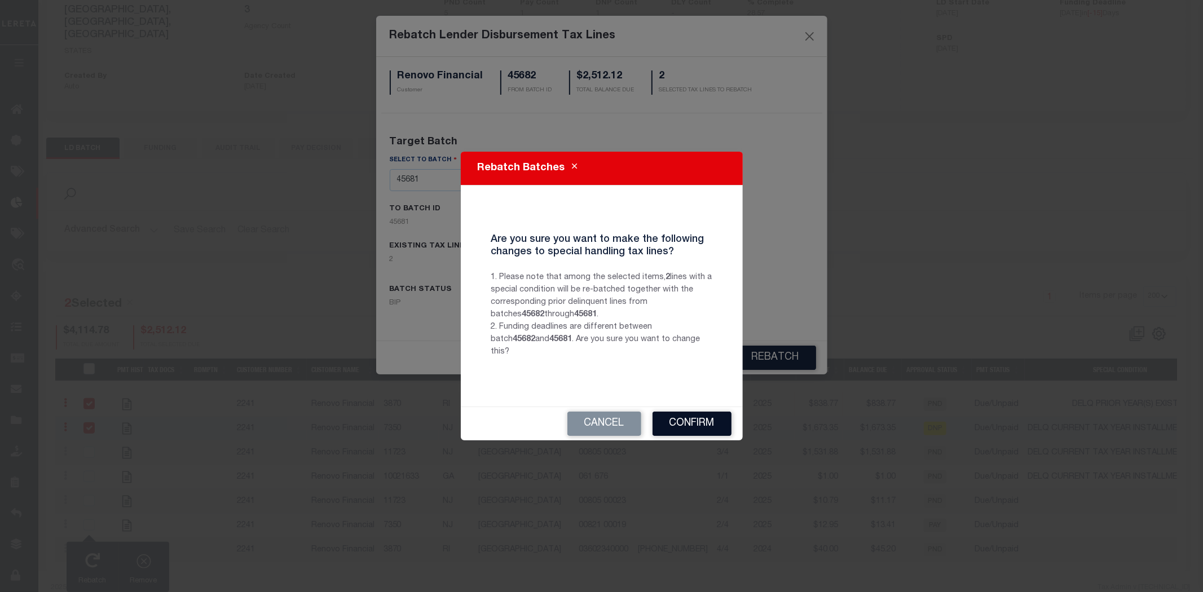
click at [701, 416] on button "Confirm" at bounding box center [691, 424] width 79 height 24
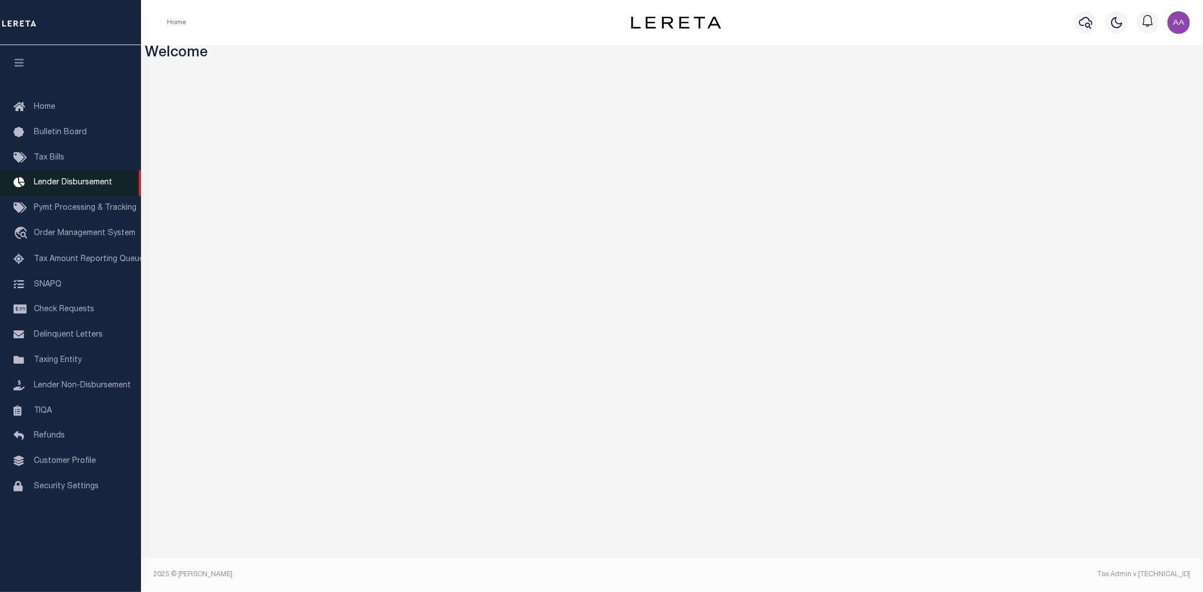
click at [62, 179] on span "Lender Disbursement" at bounding box center [73, 183] width 78 height 8
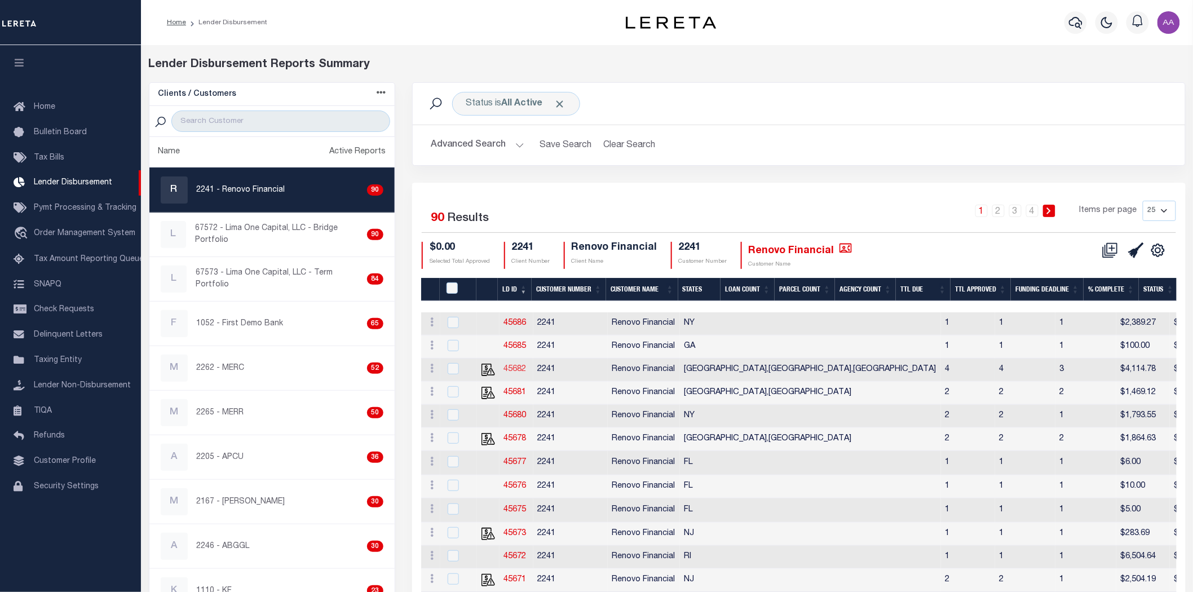
click at [520, 368] on link "45682" at bounding box center [515, 369] width 23 height 8
checkbox input "true"
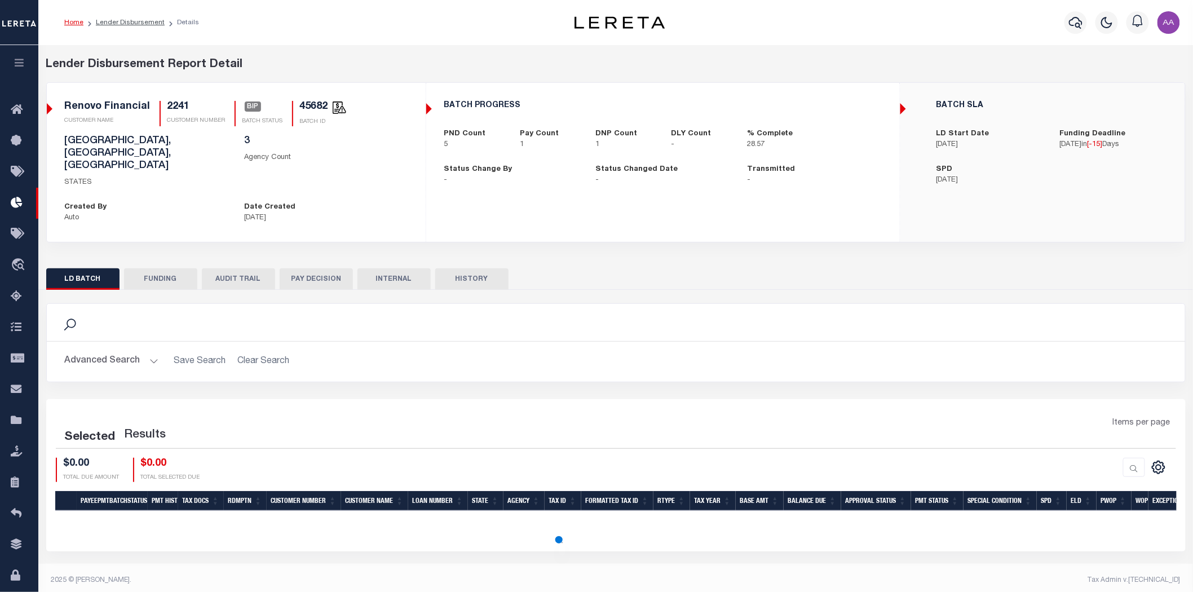
select select "200"
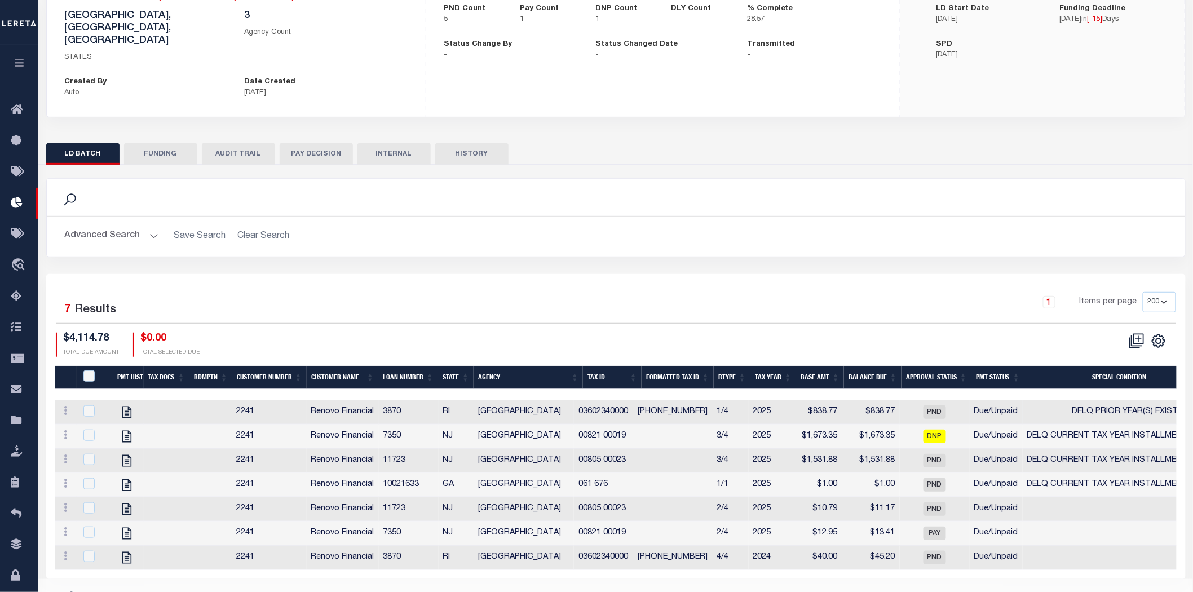
scroll to position [133, 0]
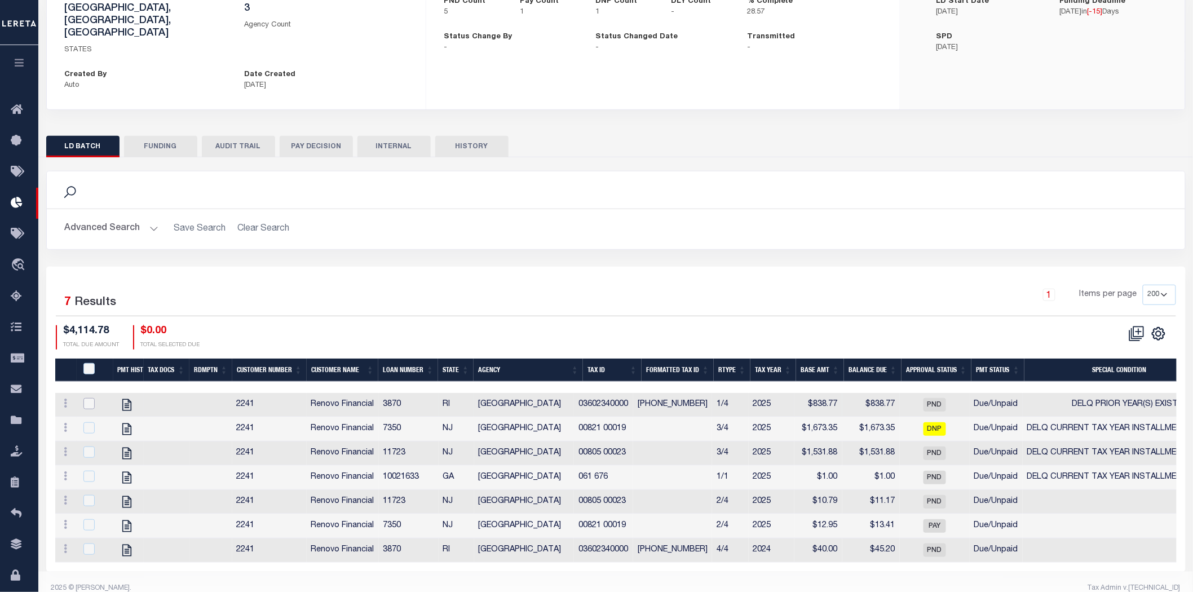
click at [94, 398] on input "checkbox" at bounding box center [88, 403] width 11 height 11
checkbox input "true"
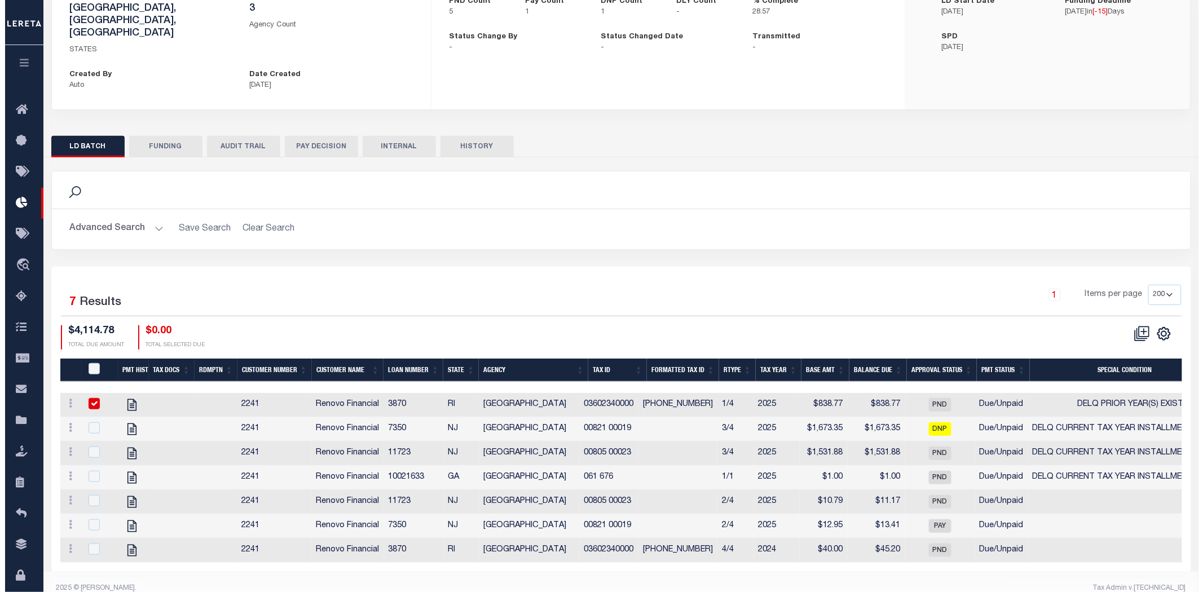
scroll to position [131, 0]
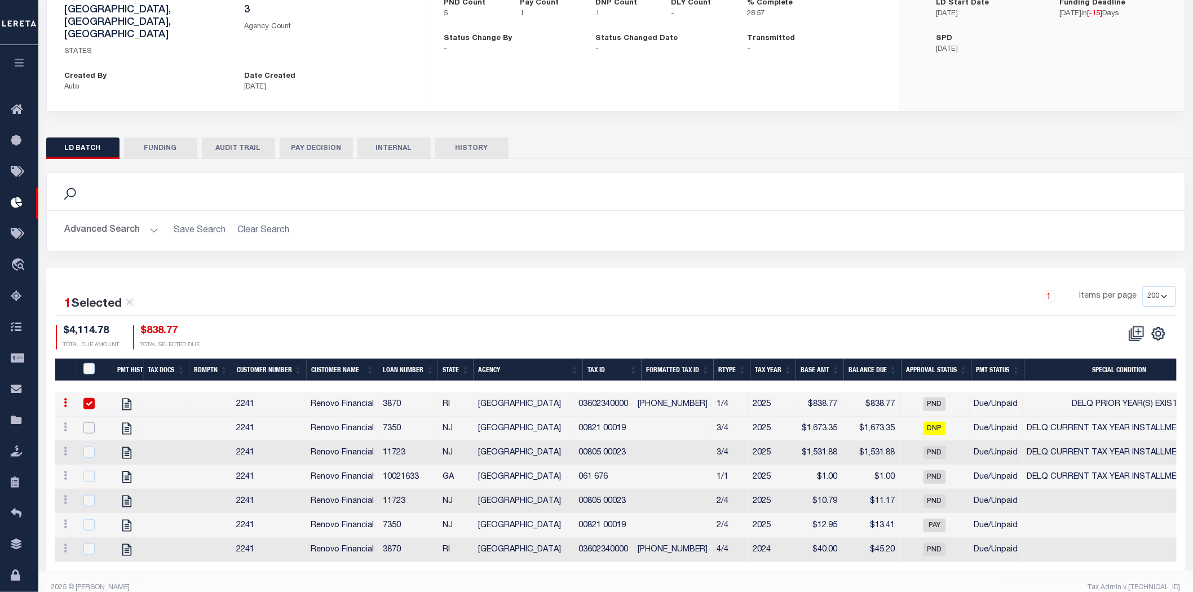
click at [91, 422] on input "checkbox" at bounding box center [88, 427] width 11 height 11
checkbox input "true"
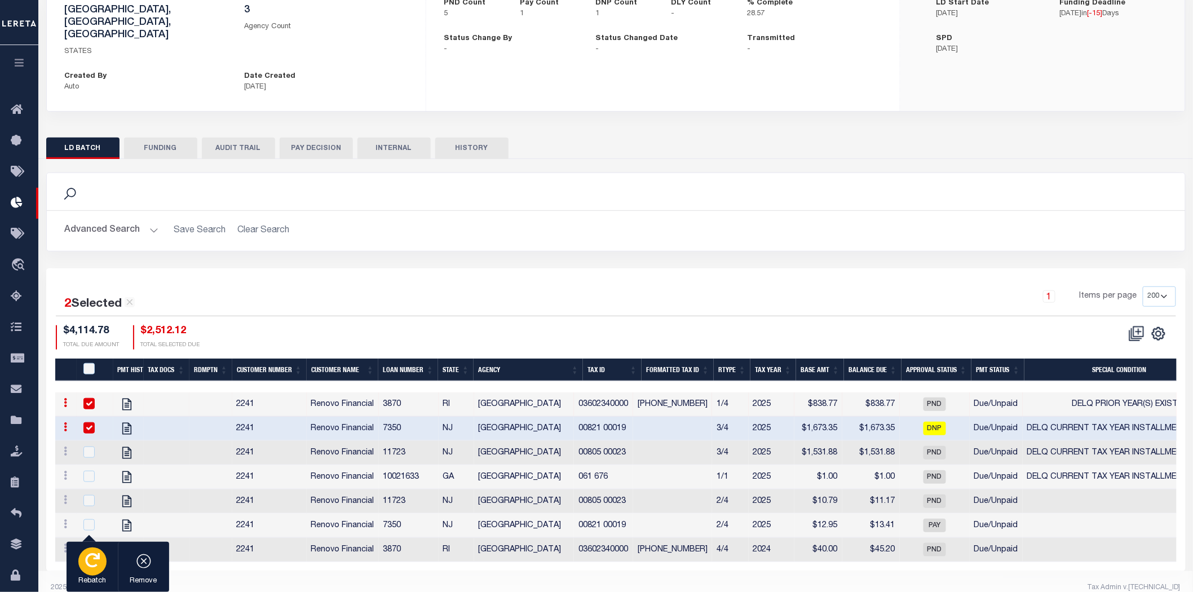
drag, startPoint x: 89, startPoint y: 579, endPoint x: 112, endPoint y: 541, distance: 44.3
click at [89, 578] on p "Rebatch" at bounding box center [92, 581] width 28 height 11
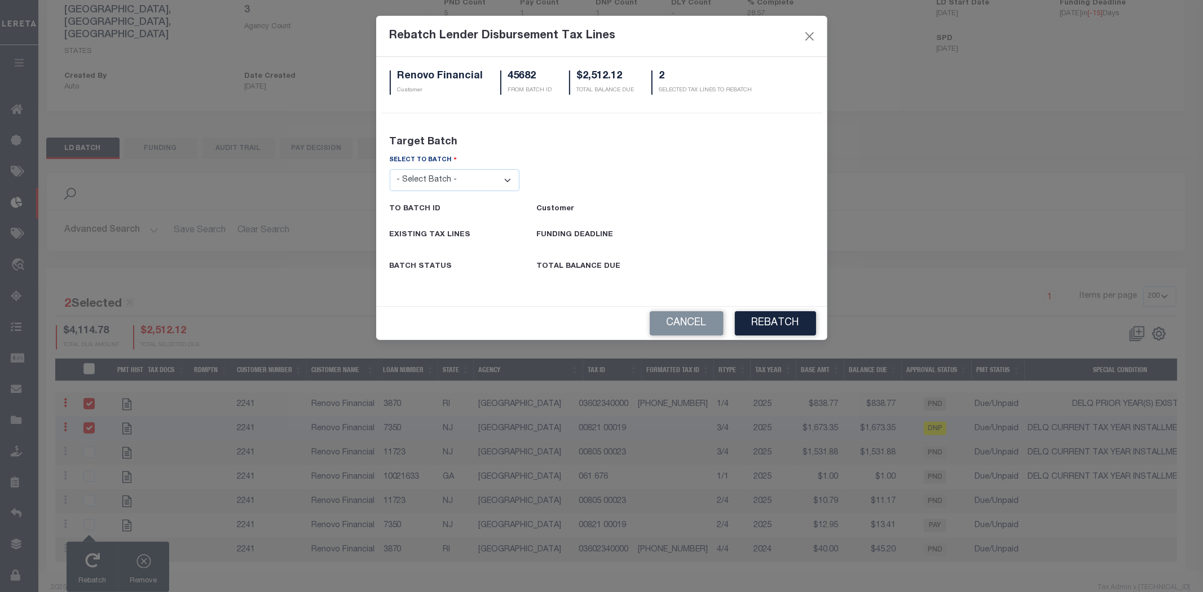
click at [458, 184] on select "- Select Batch - 26663 26855 26956 27025 27280 27289 27451 27735 27752 27755 27…" at bounding box center [455, 180] width 130 height 22
select select "45681"
click at [390, 169] on select "- Select Batch - 26663 26855 26956 27025 27280 27289 27451 27735 27752 27755 27…" at bounding box center [455, 180] width 130 height 22
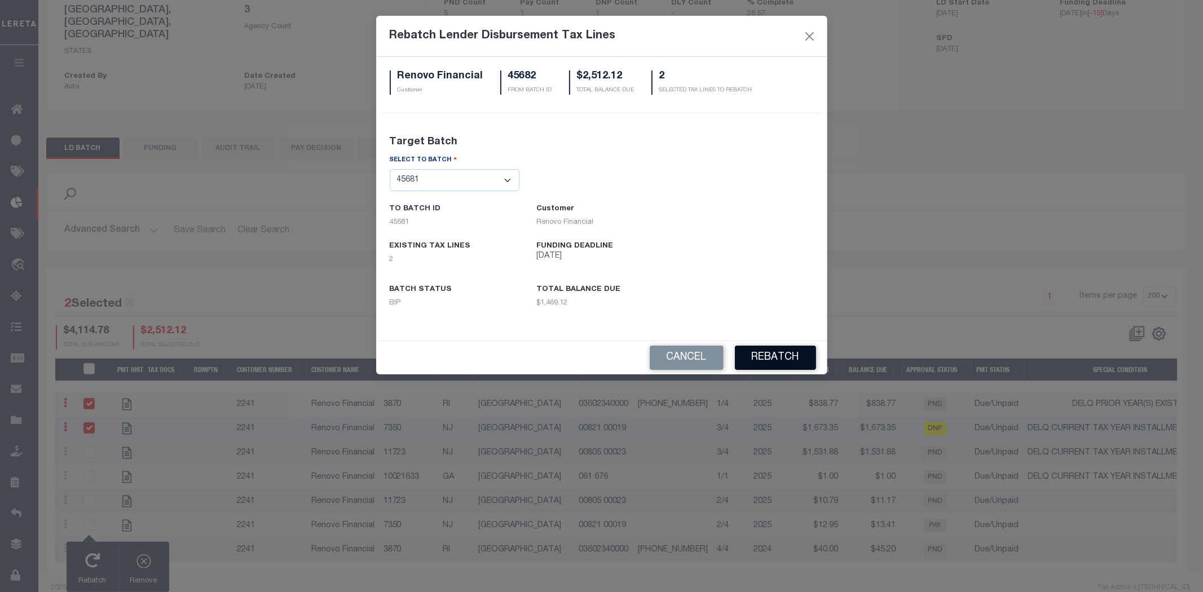
click at [782, 354] on button "REBATCH" at bounding box center [775, 358] width 81 height 24
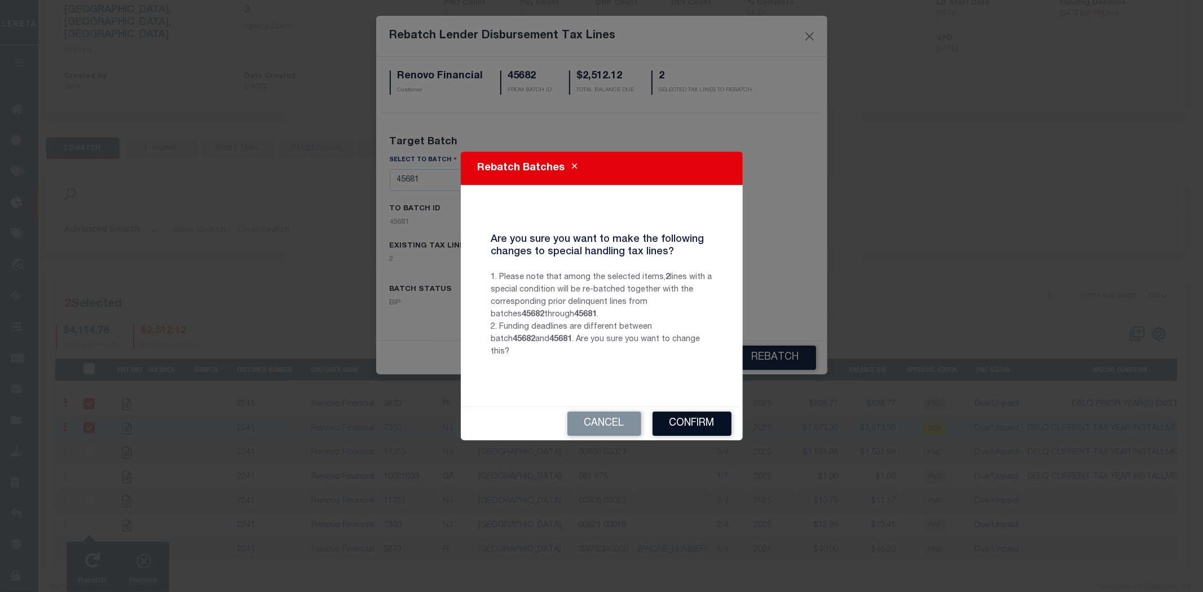
click at [711, 413] on button "Confirm" at bounding box center [691, 424] width 79 height 24
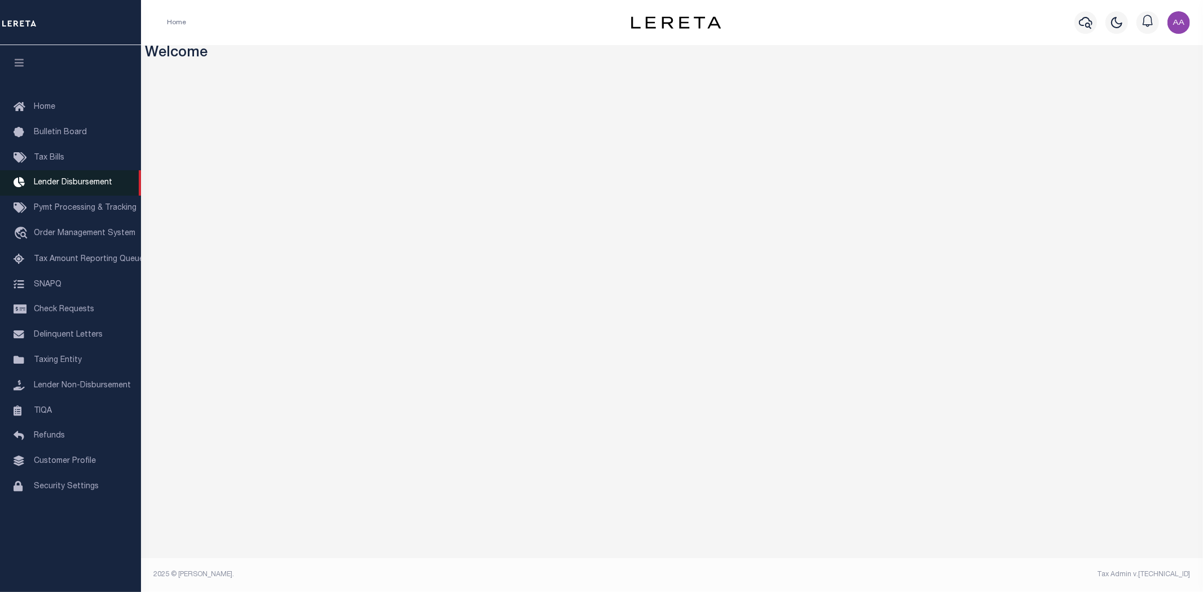
click at [65, 179] on span "Lender Disbursement" at bounding box center [73, 183] width 78 height 8
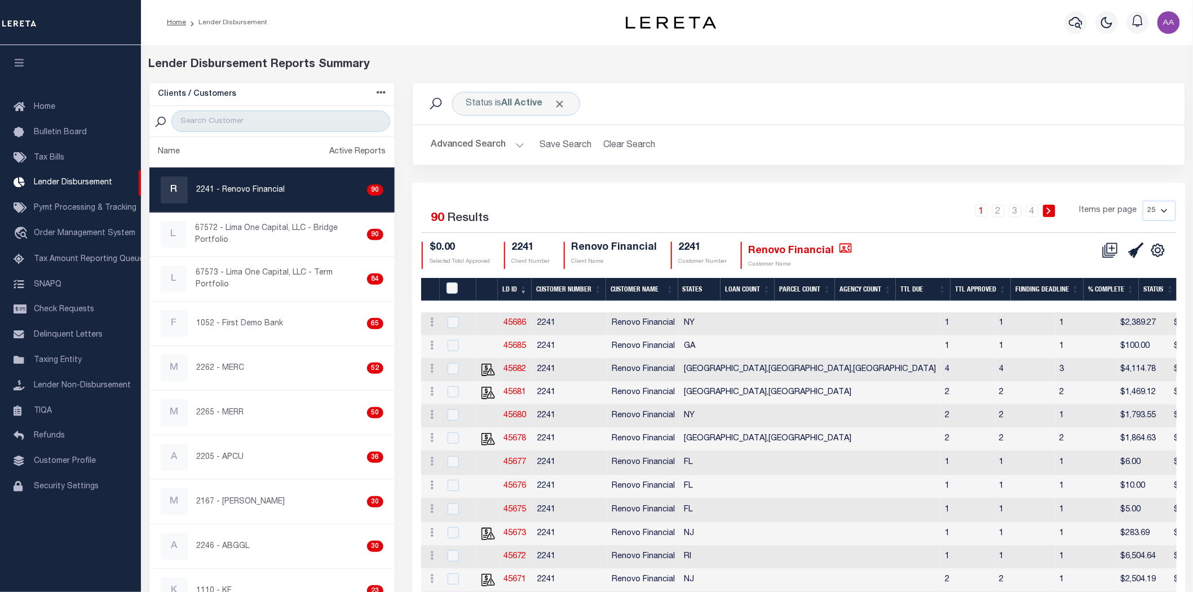
scroll to position [63, 0]
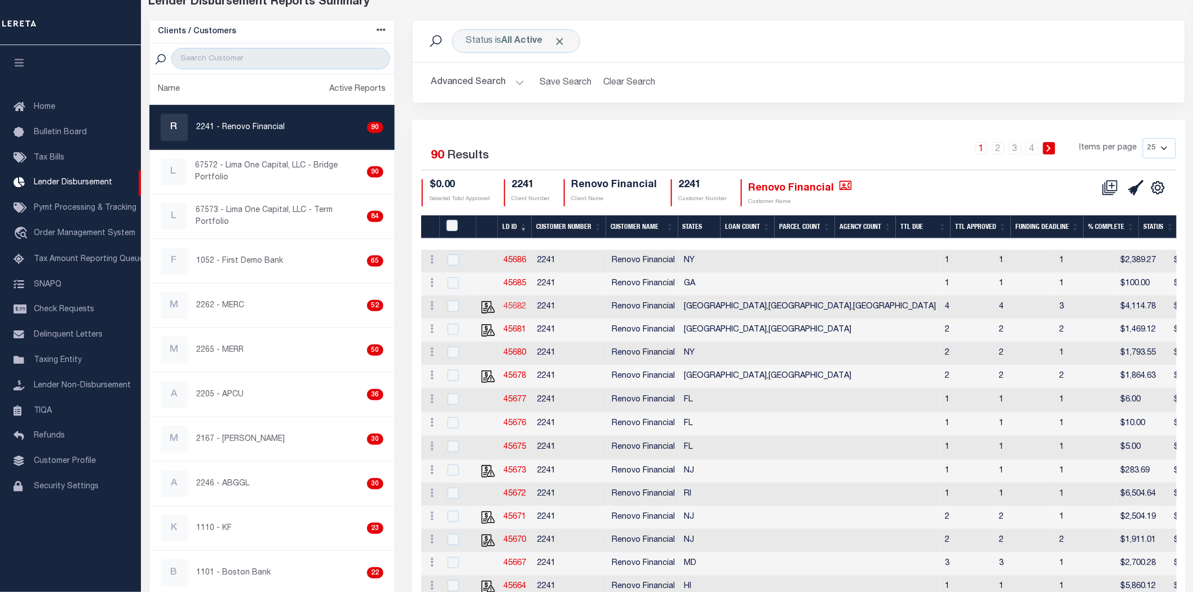
click at [510, 310] on link "45682" at bounding box center [515, 307] width 23 height 8
checkbox input "true"
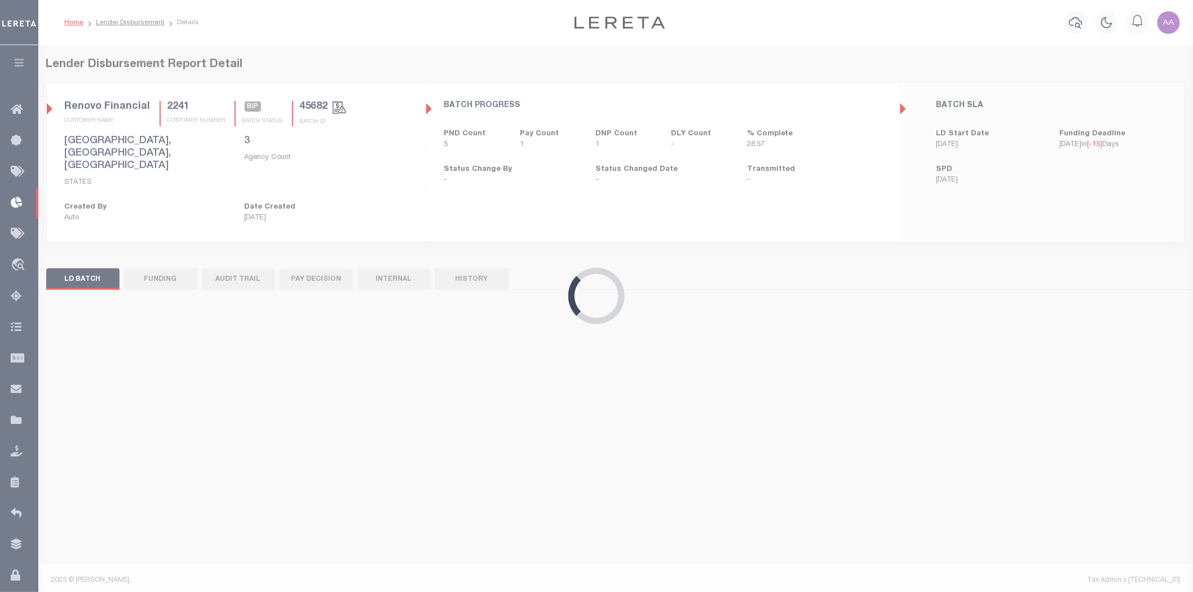
select select "200"
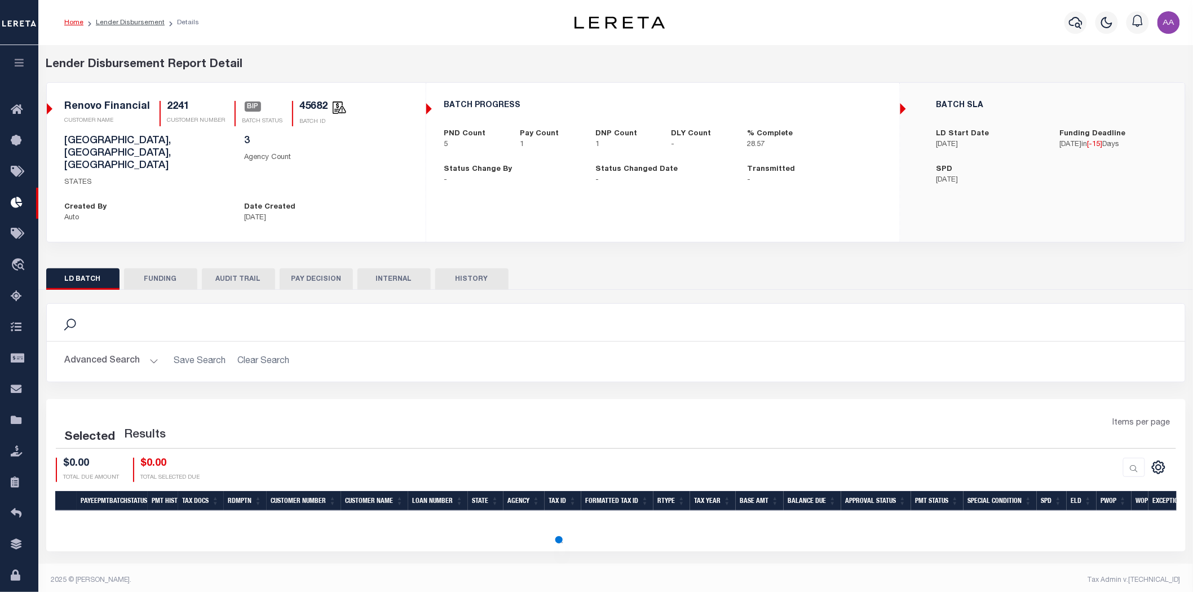
scroll to position [6, 0]
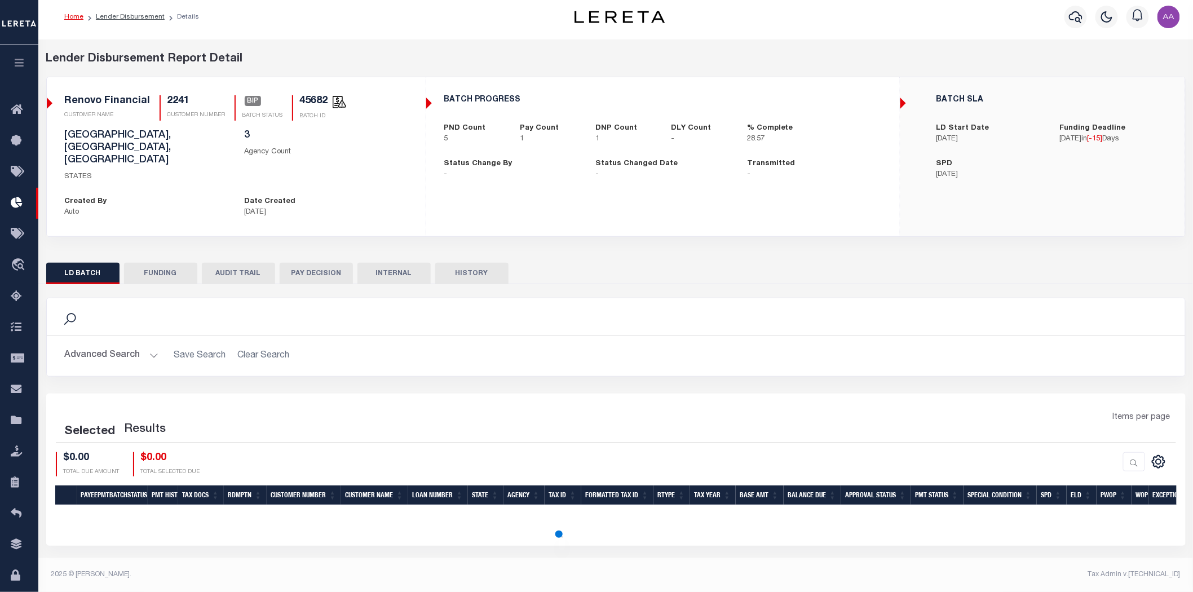
select select "200"
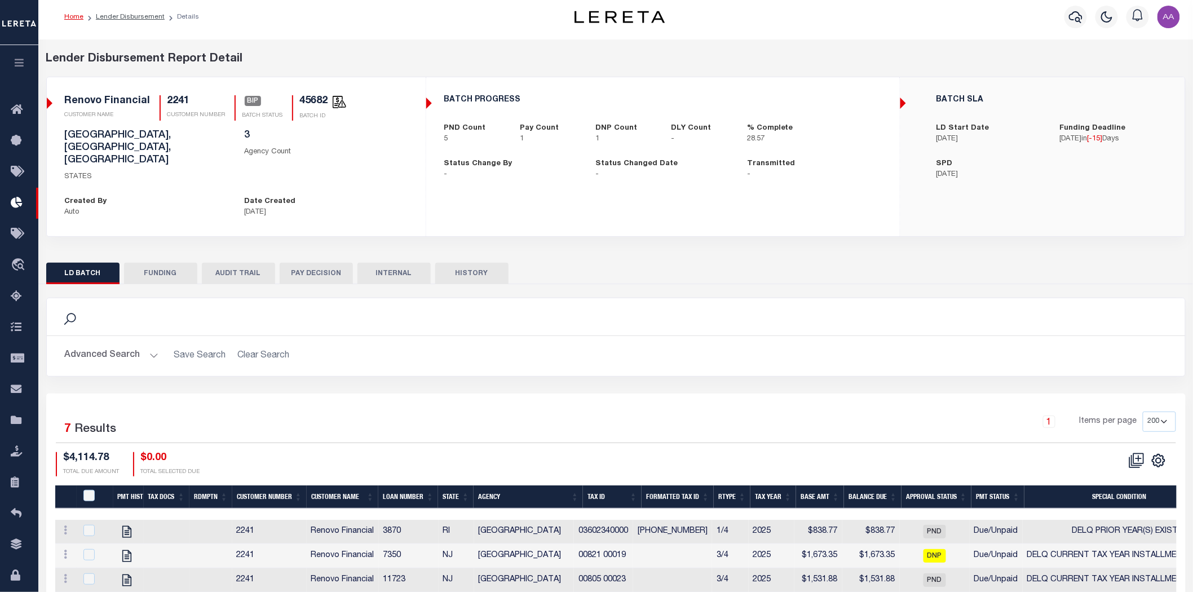
scroll to position [133, 0]
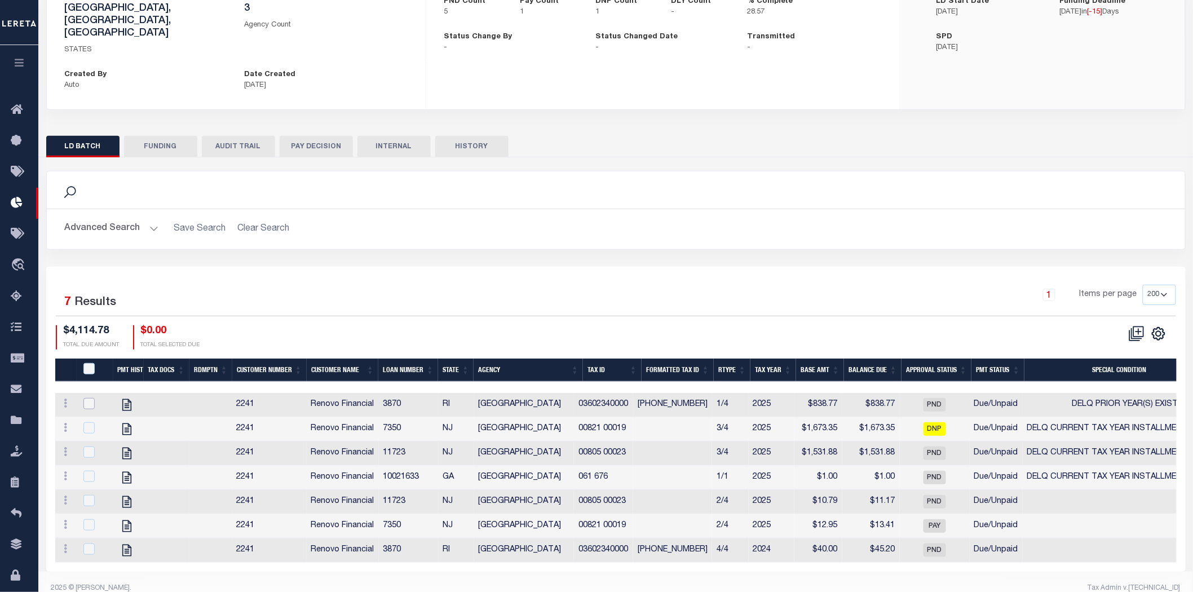
click at [92, 398] on input "checkbox" at bounding box center [88, 403] width 11 height 11
checkbox input "true"
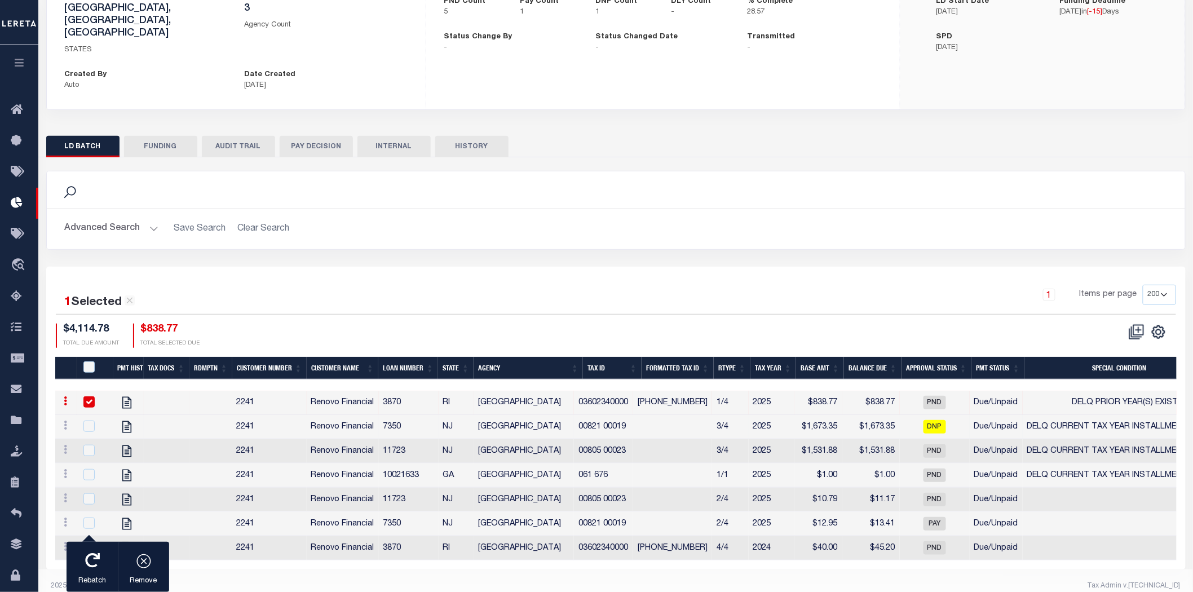
scroll to position [131, 0]
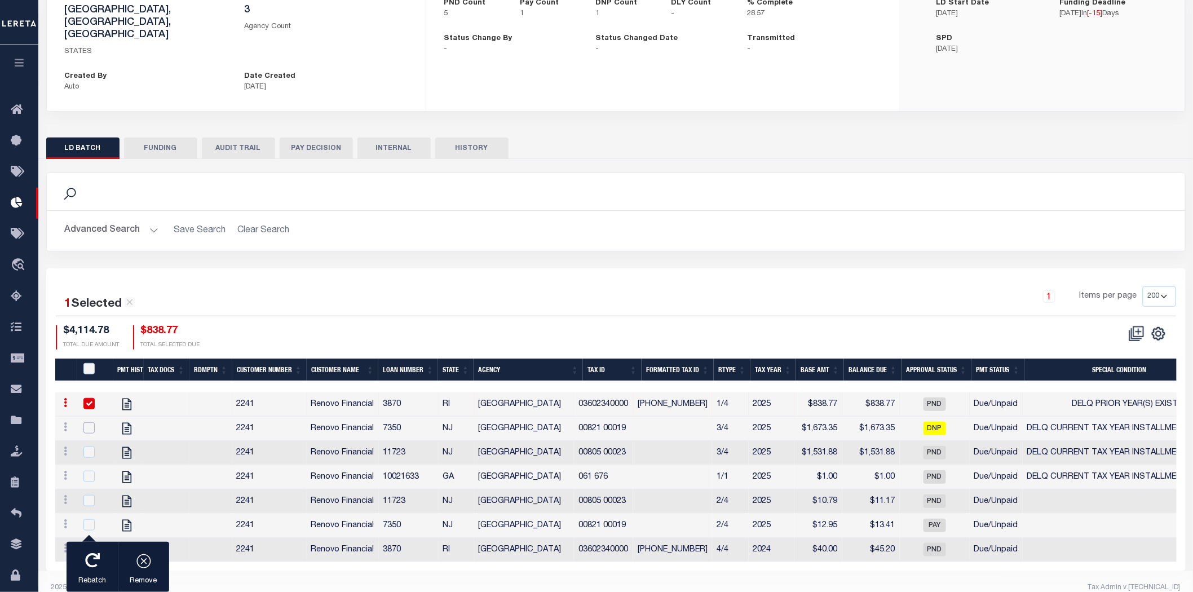
click at [86, 422] on input "checkbox" at bounding box center [88, 427] width 11 height 11
checkbox input "true"
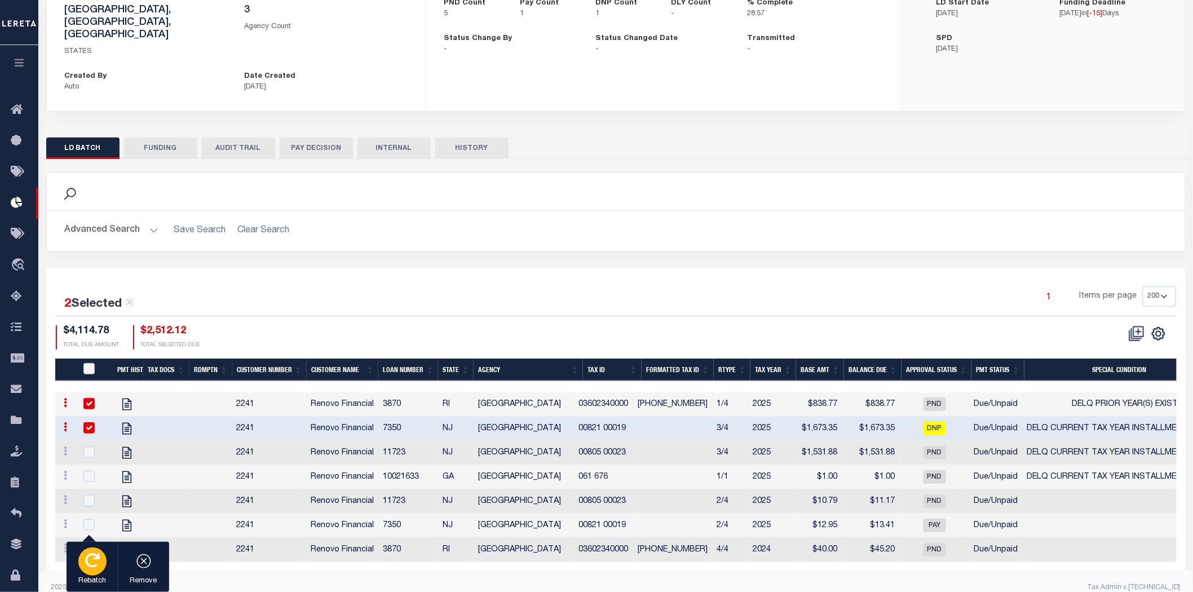
click at [89, 581] on p "Rebatch" at bounding box center [92, 581] width 28 height 11
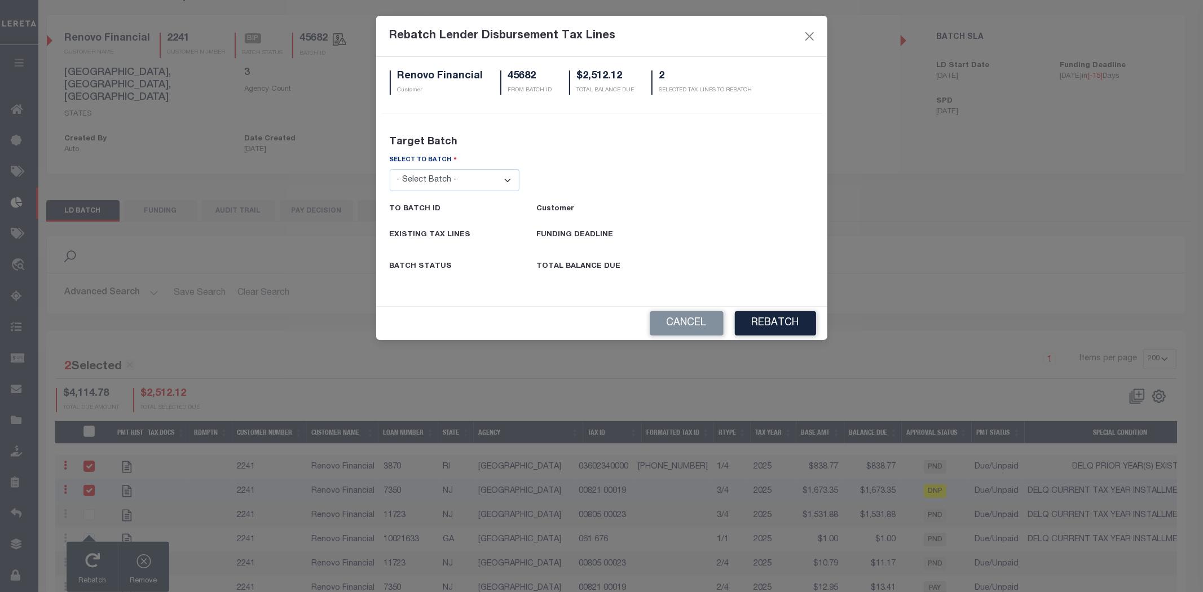
click at [460, 179] on select "- Select Batch - 26663 26855 26956 27025 27280 27289 27451 27735 27752 27755 27…" at bounding box center [455, 180] width 130 height 22
select select "45681"
click at [390, 169] on select "- Select Batch - 26663 26855 26956 27025 27280 27289 27451 27735 27752 27755 27…" at bounding box center [455, 180] width 130 height 22
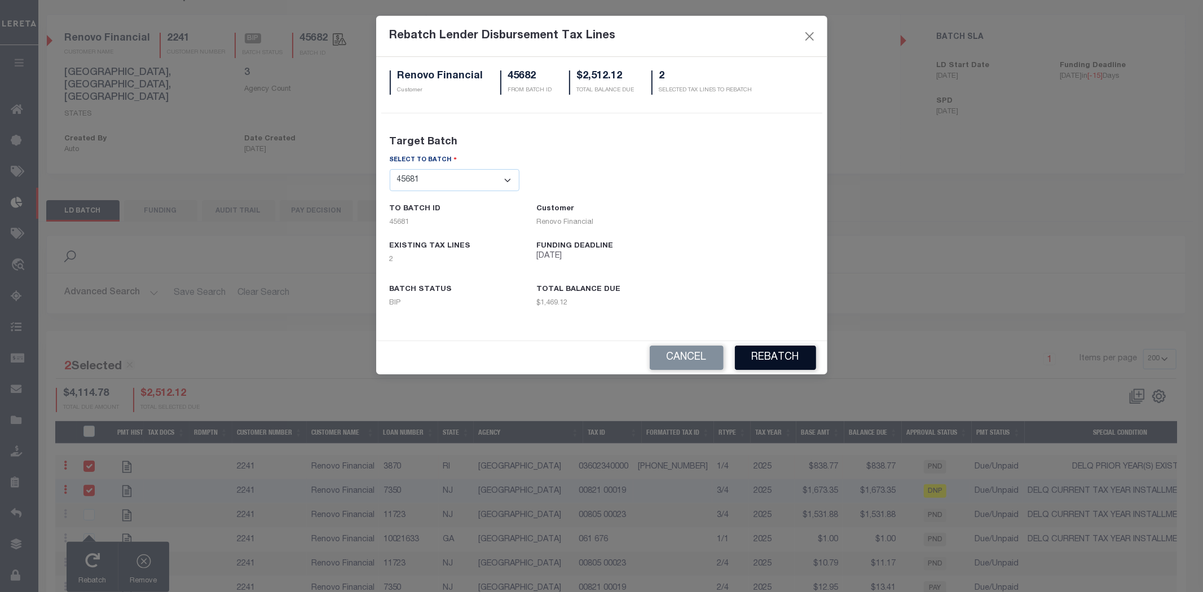
click at [785, 357] on button "REBATCH" at bounding box center [775, 358] width 81 height 24
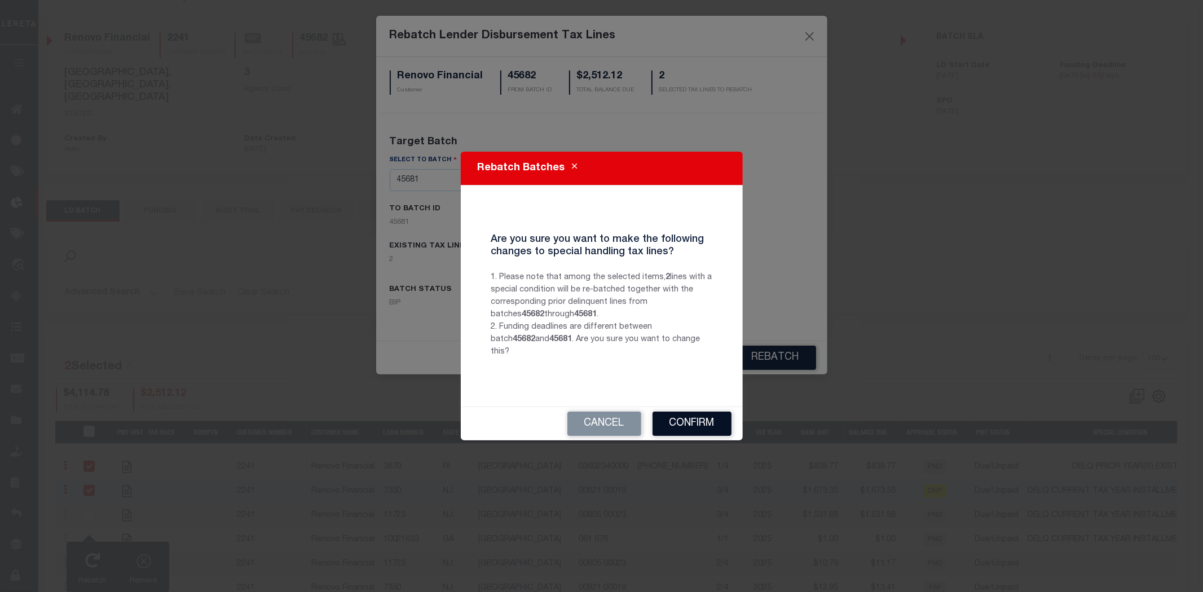
click at [694, 416] on button "Confirm" at bounding box center [691, 424] width 79 height 24
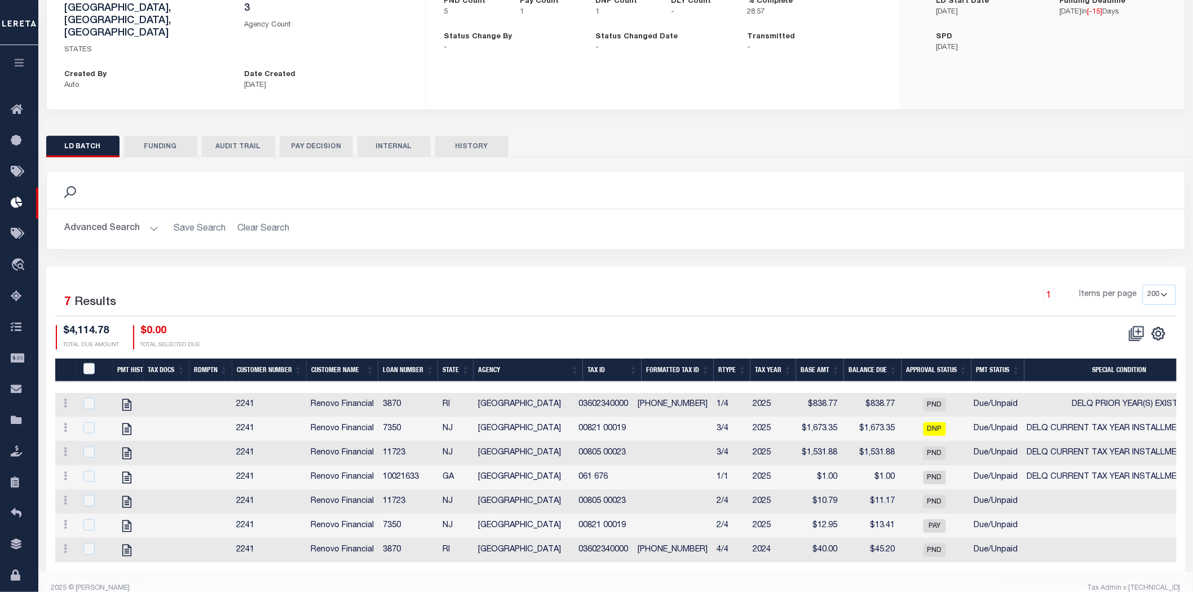
scroll to position [0, 0]
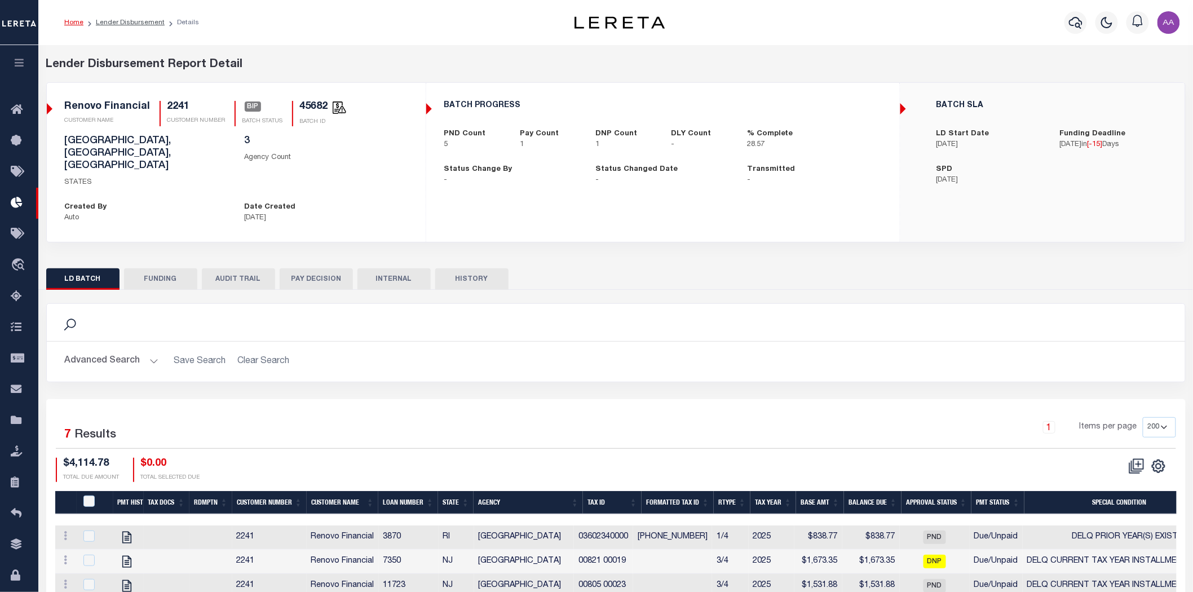
click at [480, 268] on button "HISTORY" at bounding box center [471, 278] width 73 height 21
select select "100"
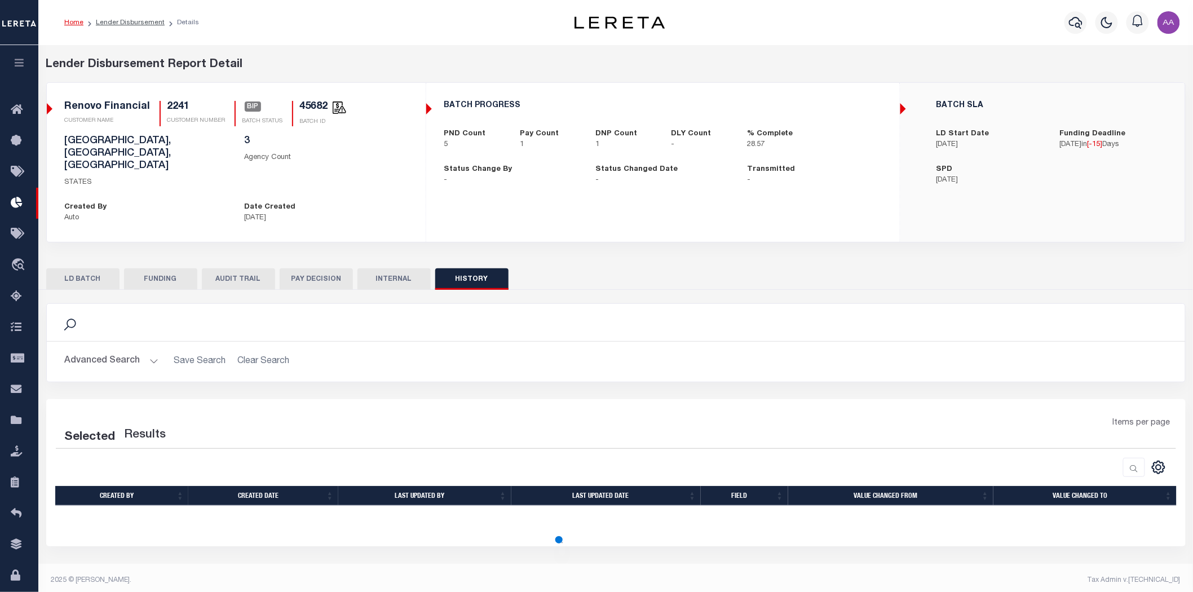
select select "100"
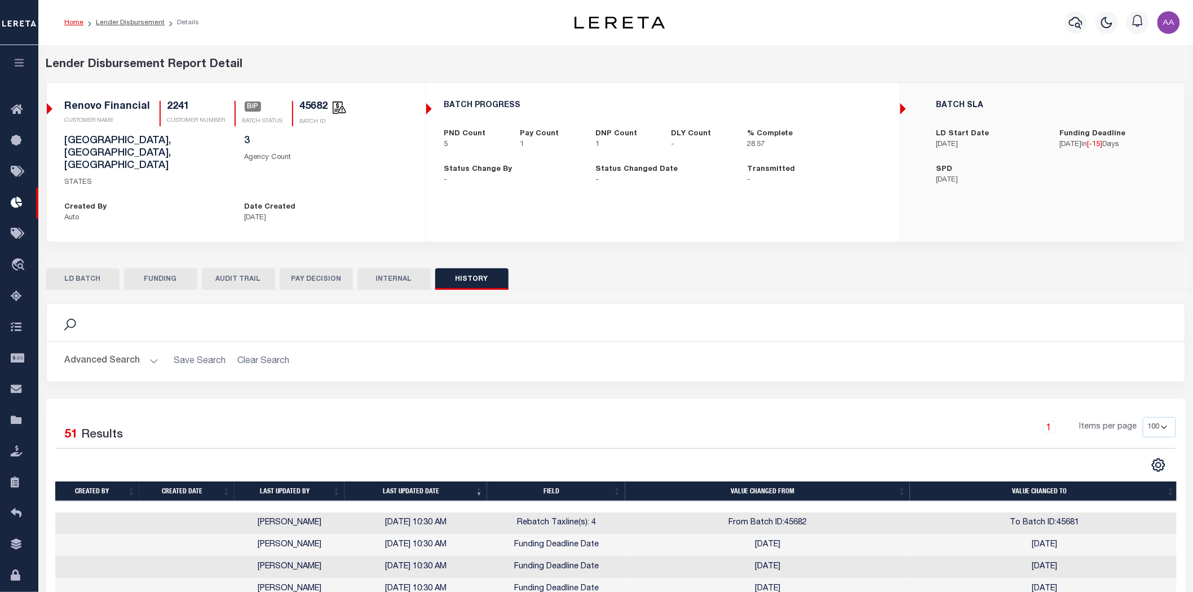
scroll to position [125, 0]
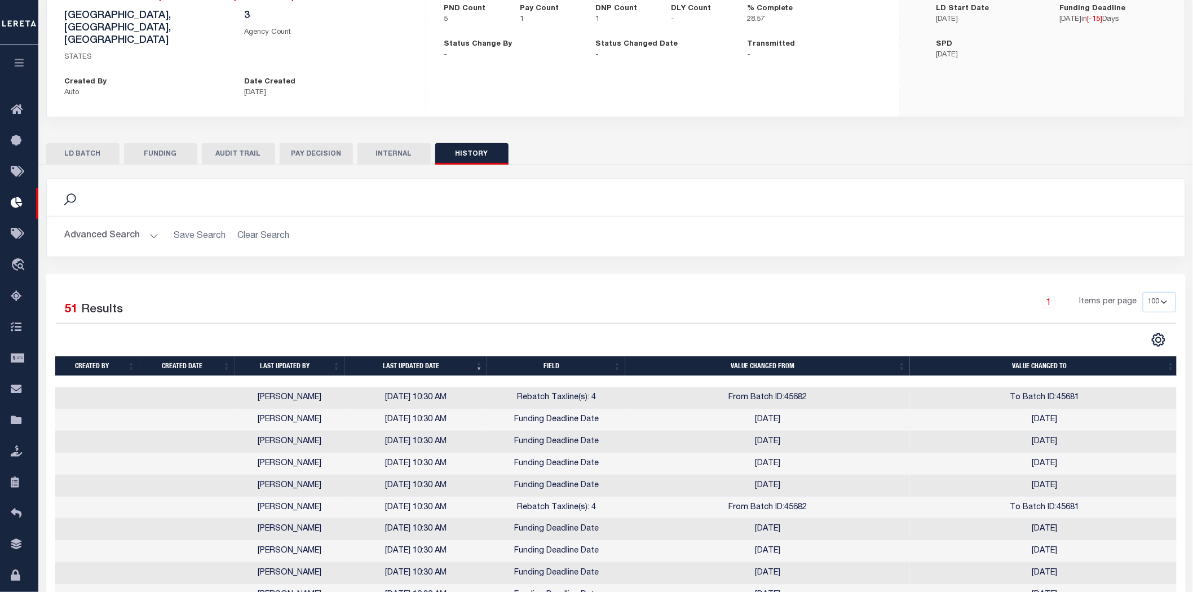
drag, startPoint x: 735, startPoint y: 398, endPoint x: 835, endPoint y: 393, distance: 99.9
click at [835, 409] on td "2025-09-17" at bounding box center [767, 420] width 285 height 22
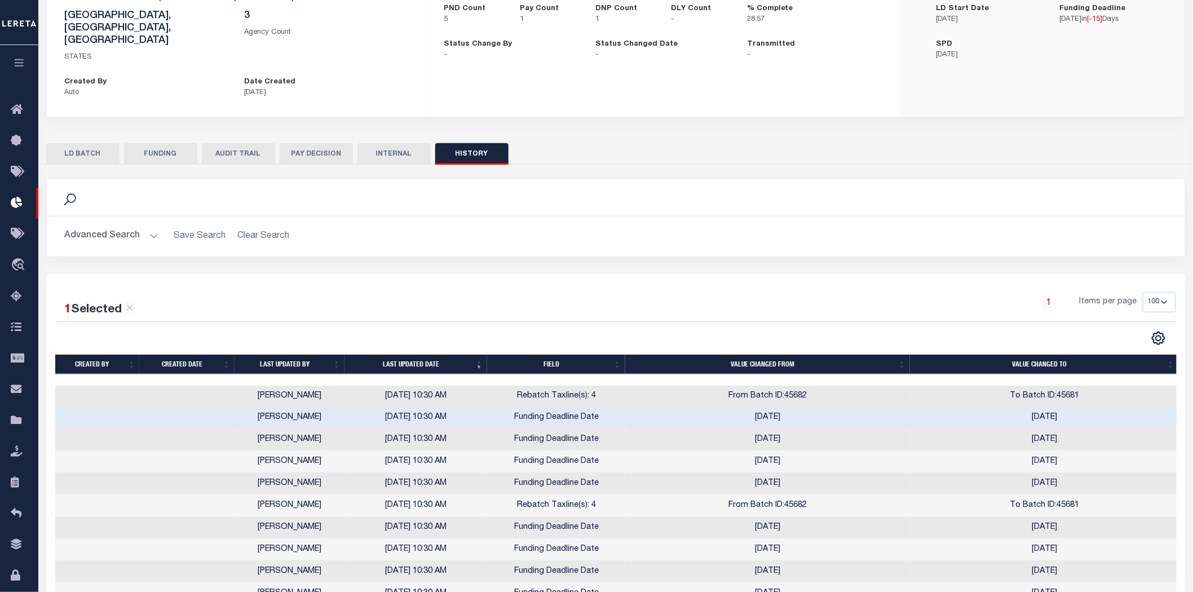
drag, startPoint x: 1053, startPoint y: 387, endPoint x: 1100, endPoint y: 392, distance: 47.1
click at [1100, 407] on td "2025-08-06" at bounding box center [1044, 418] width 269 height 22
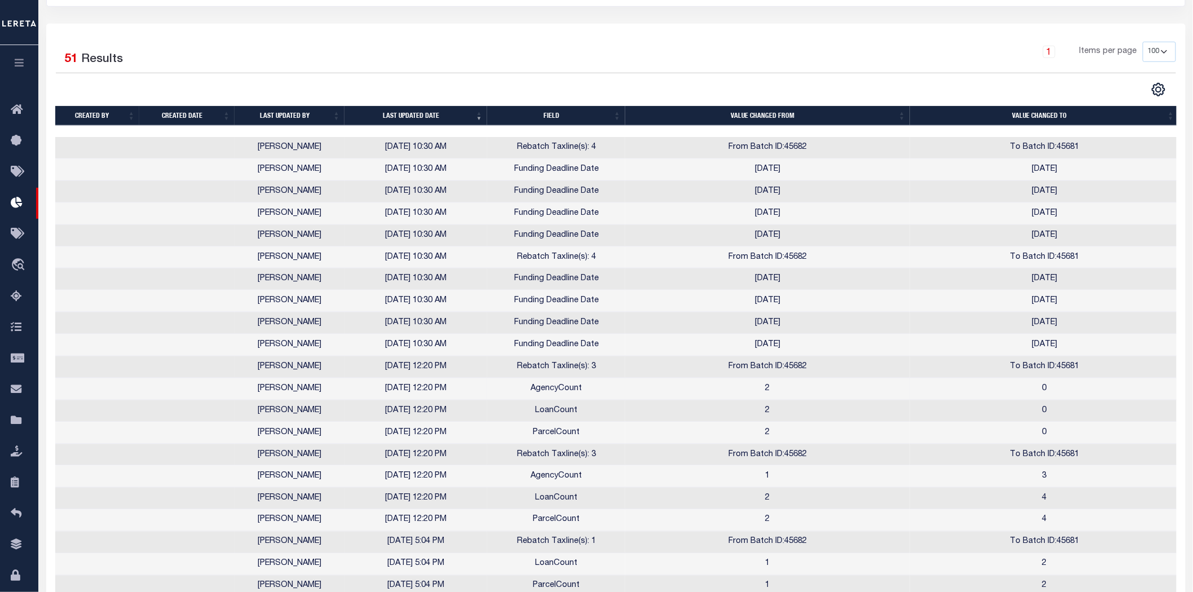
scroll to position [250, 0]
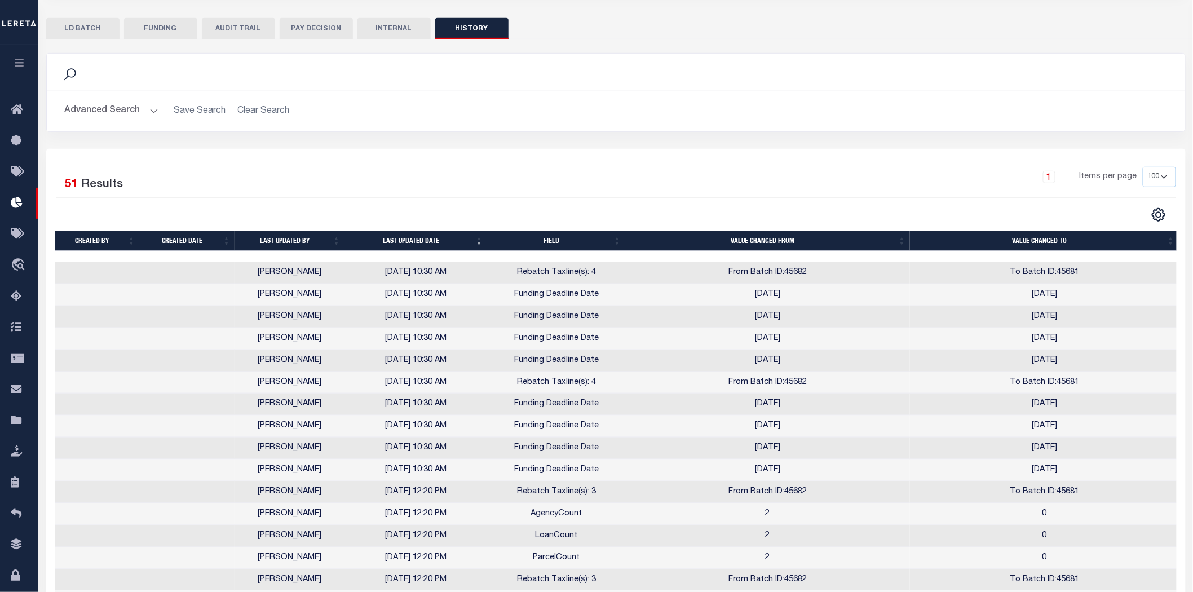
click at [234, 18] on button "AUDIT TRAIL" at bounding box center [238, 28] width 73 height 21
select select "100"
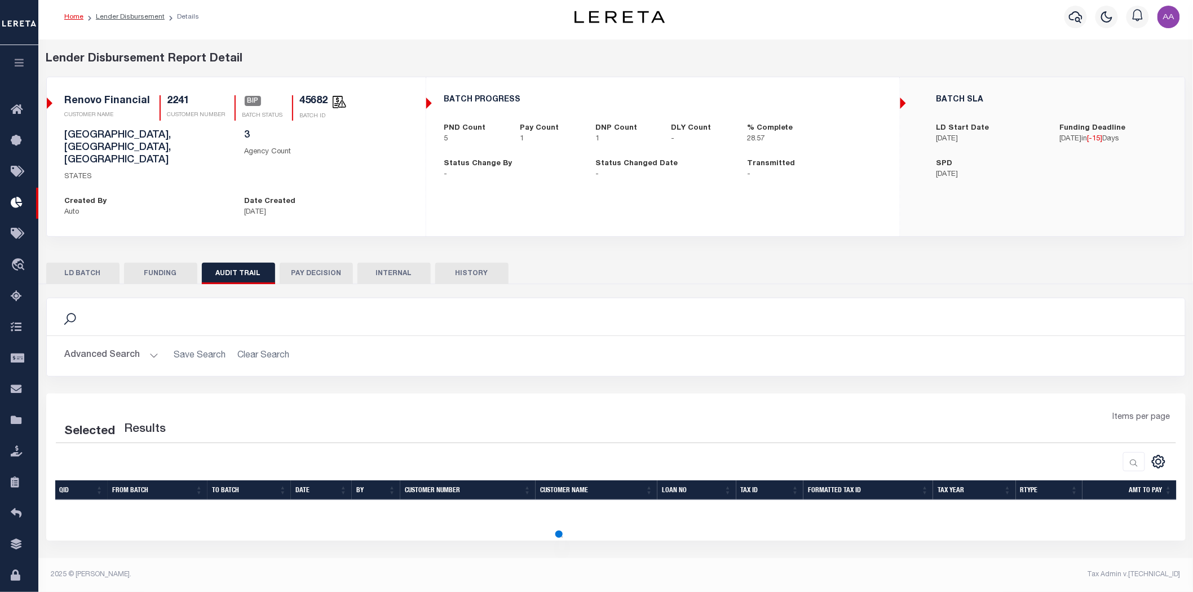
scroll to position [6, 0]
select select "100"
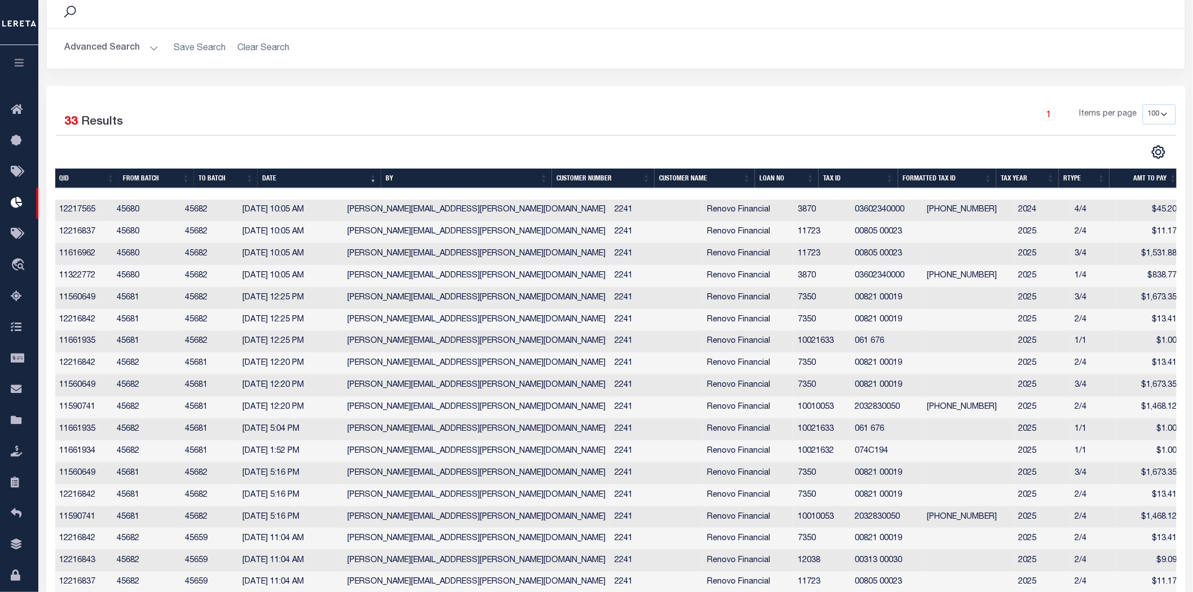
scroll to position [0, 0]
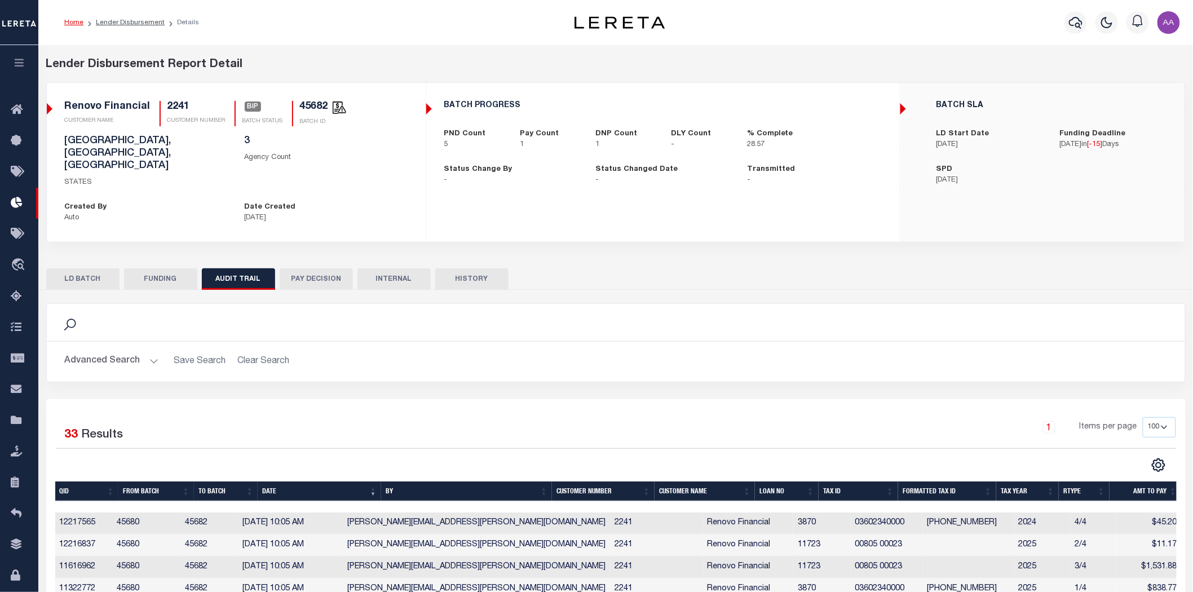
click at [482, 268] on button "HISTORY" at bounding box center [471, 278] width 73 height 21
select select "100"
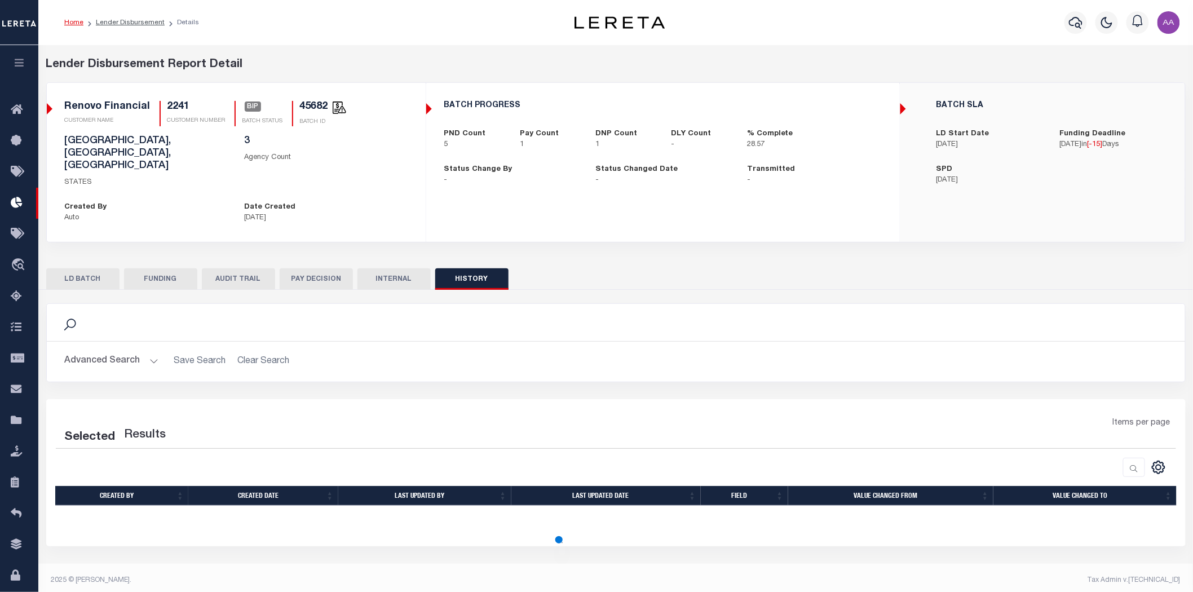
select select "100"
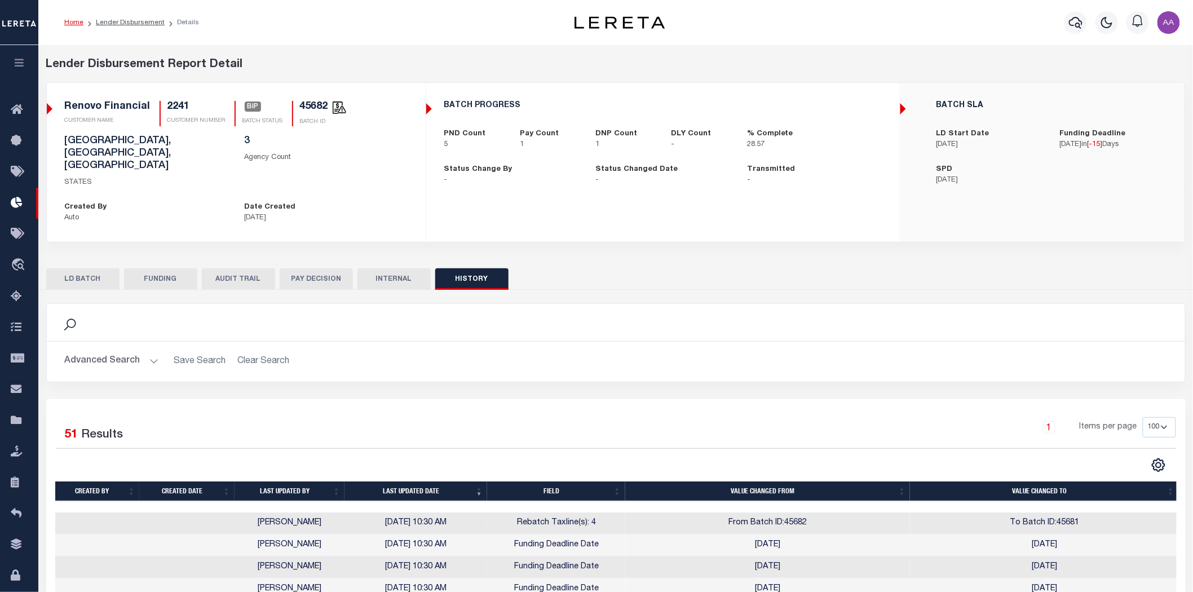
scroll to position [188, 0]
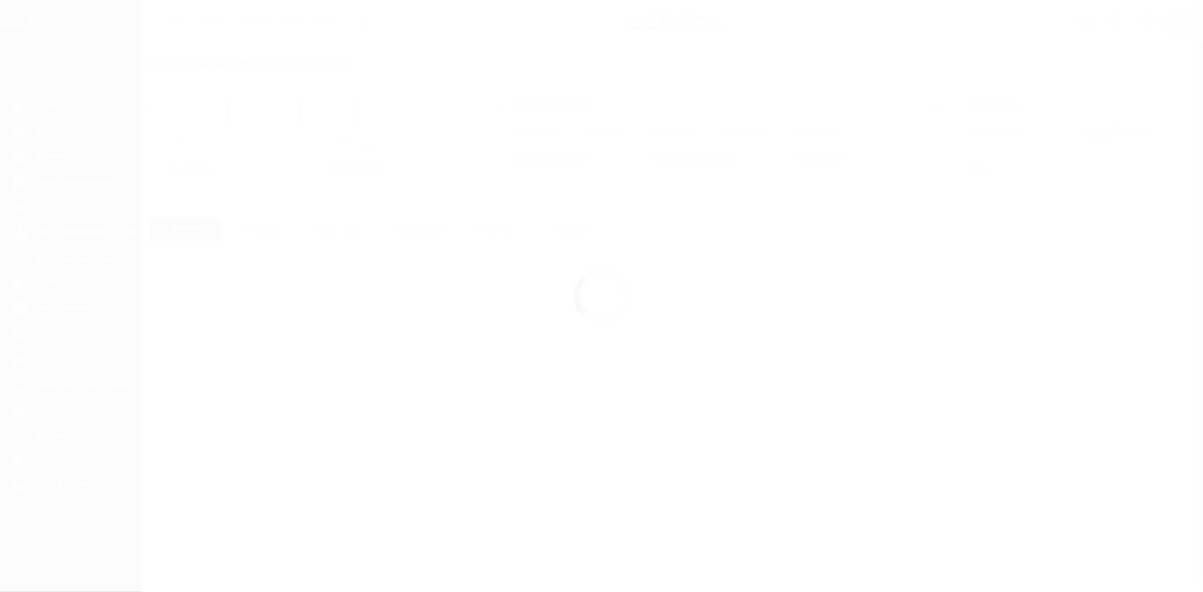
select select "200"
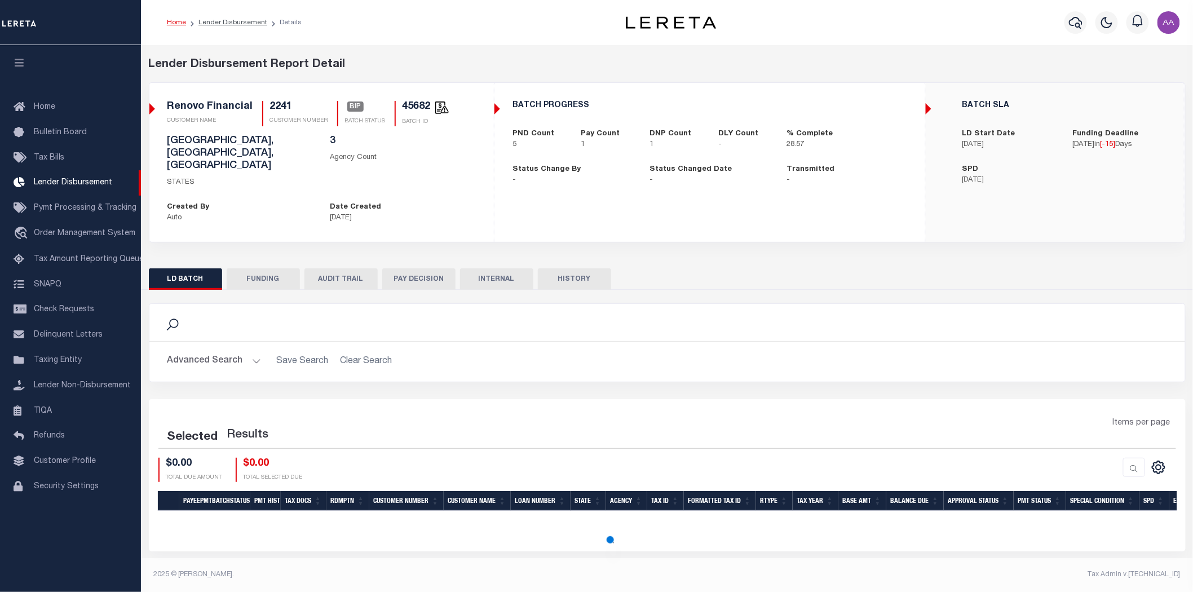
select select "200"
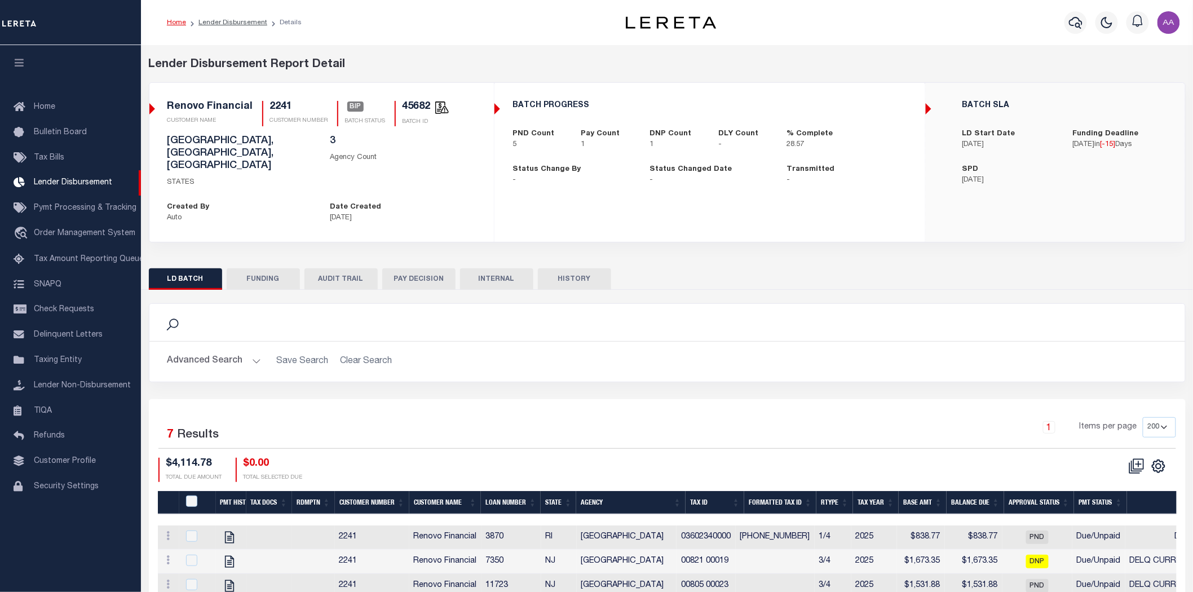
checkbox input "true"
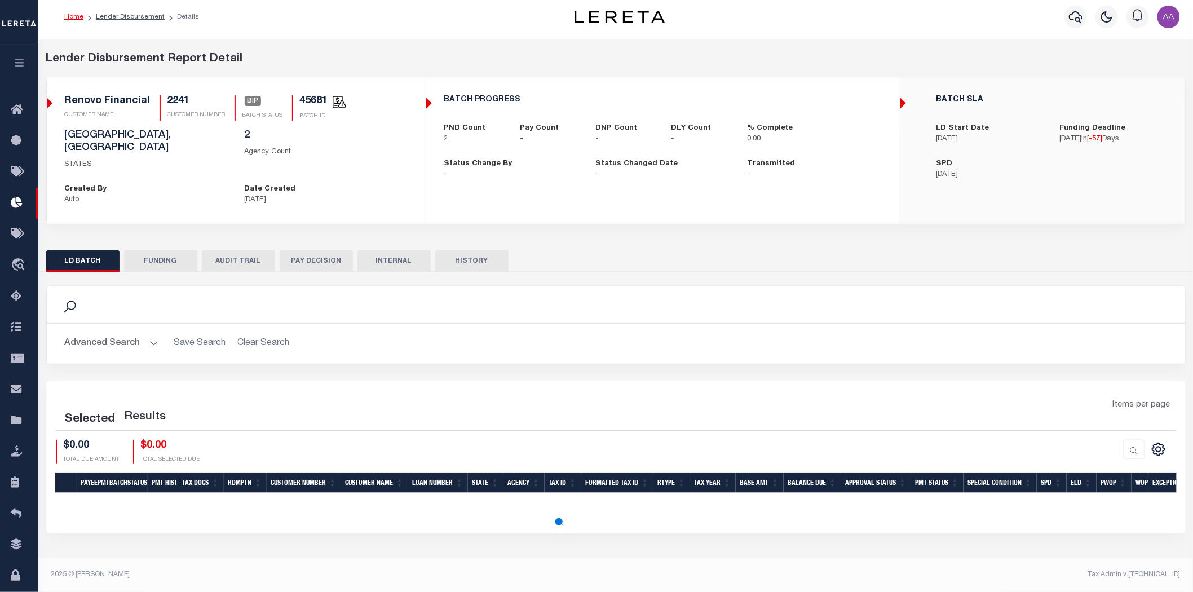
scroll to position [6, 0]
select select "200"
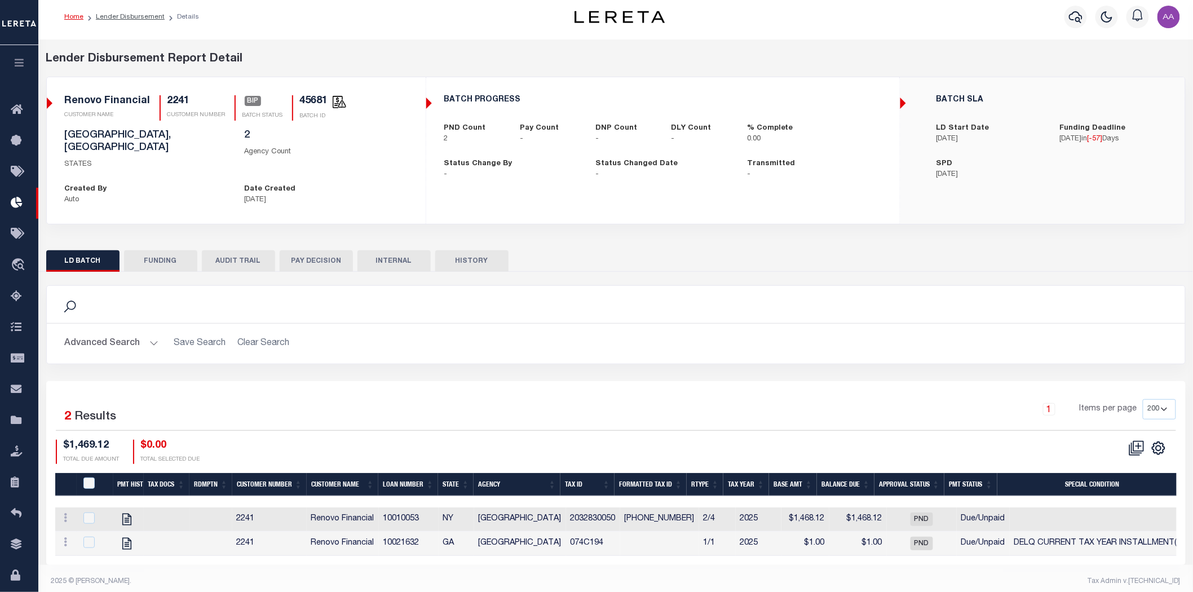
scroll to position [9, 0]
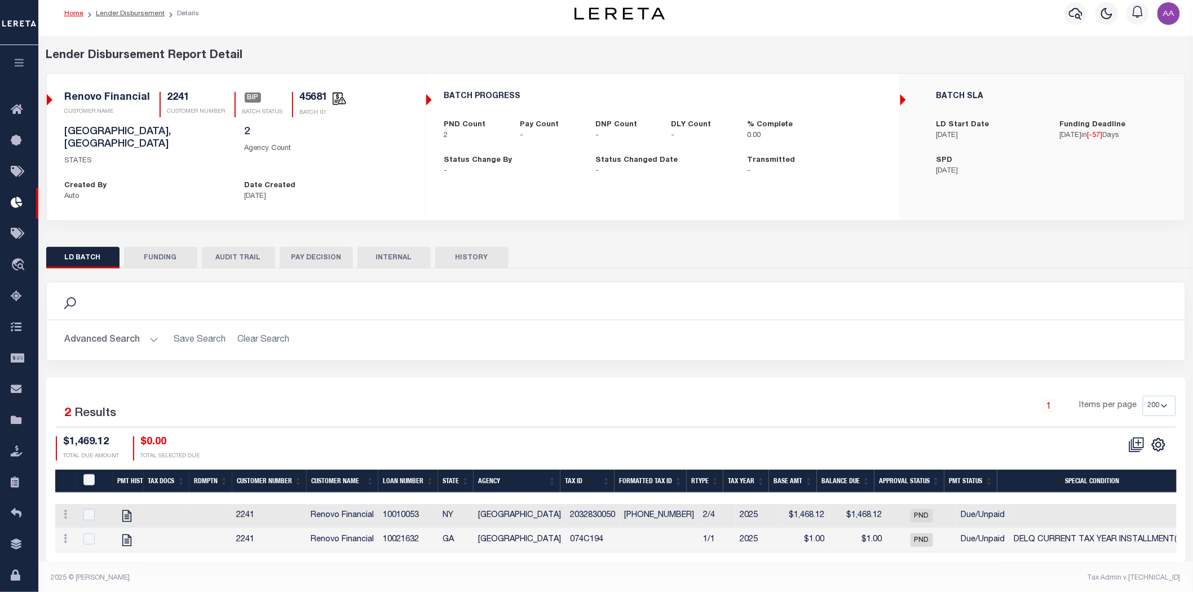
click at [474, 247] on button "HISTORY" at bounding box center [471, 257] width 73 height 21
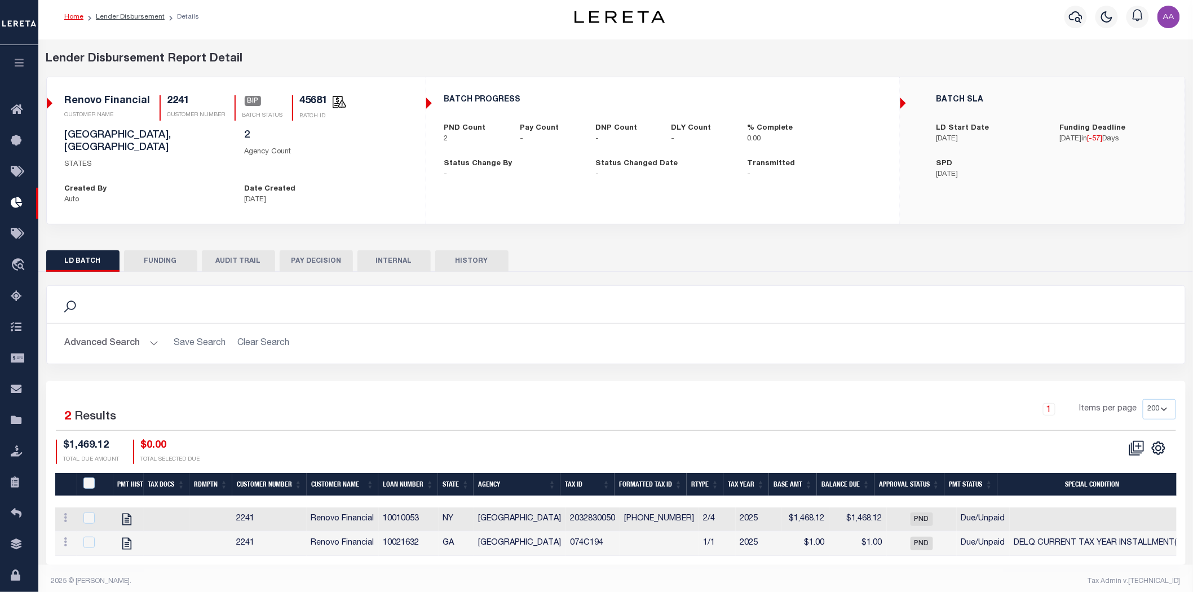
select select "100"
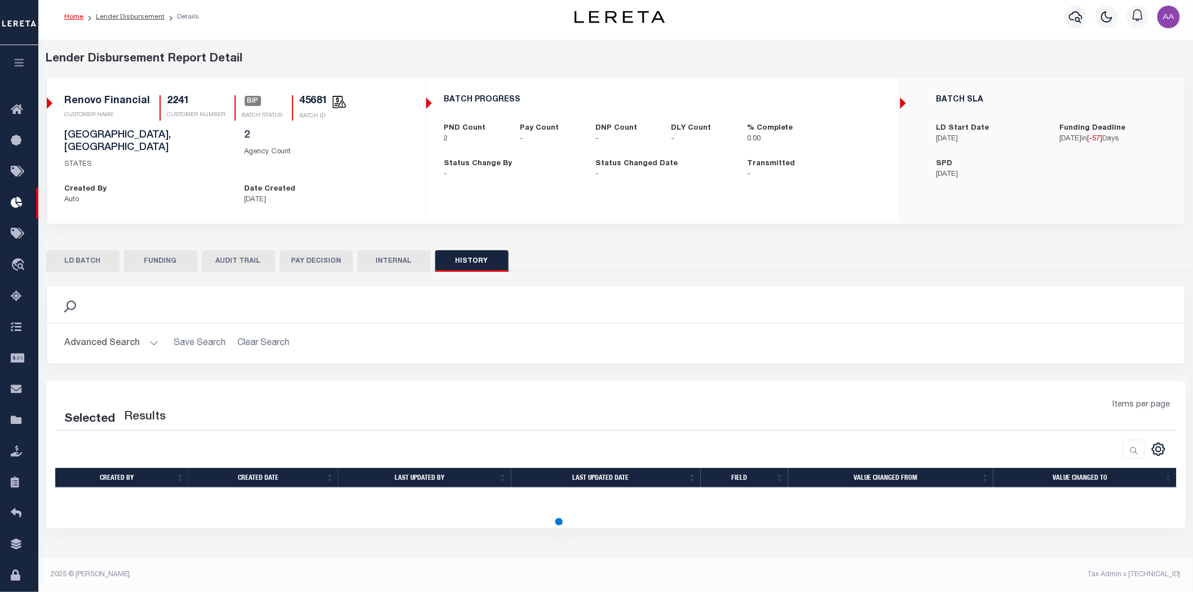
select select "100"
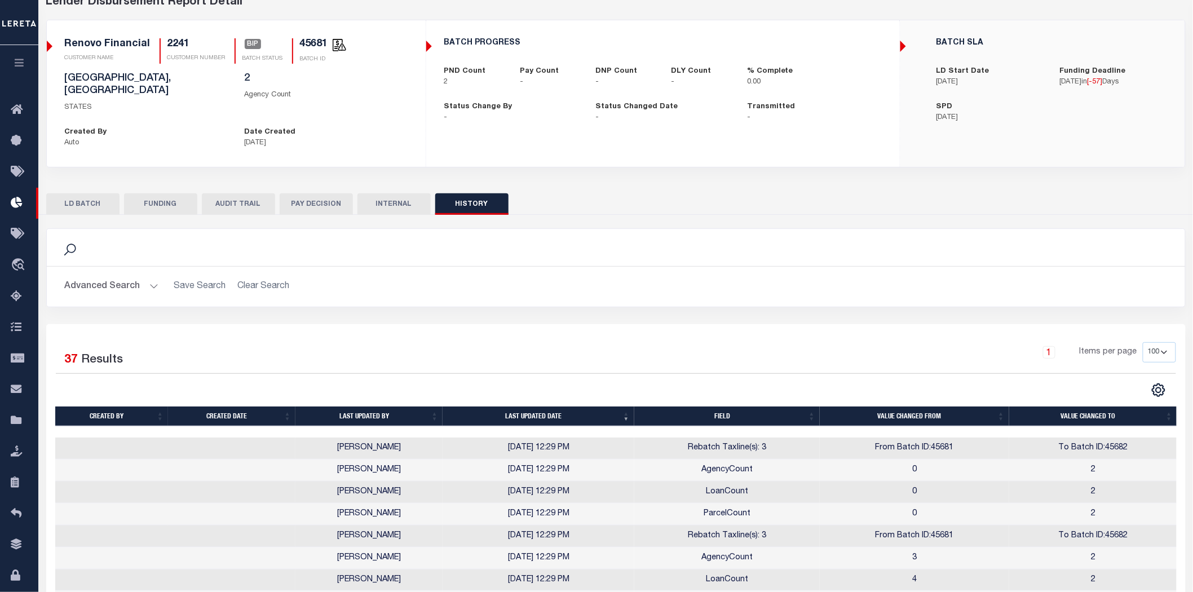
scroll to position [188, 0]
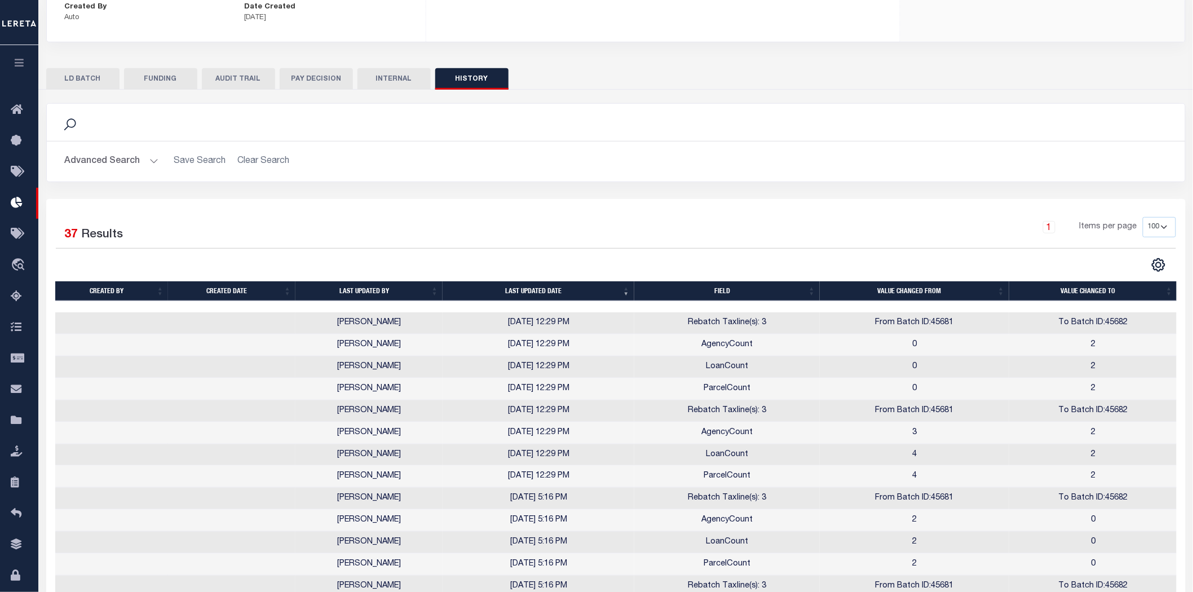
click at [577, 284] on th "Last updated date" at bounding box center [539, 291] width 192 height 20
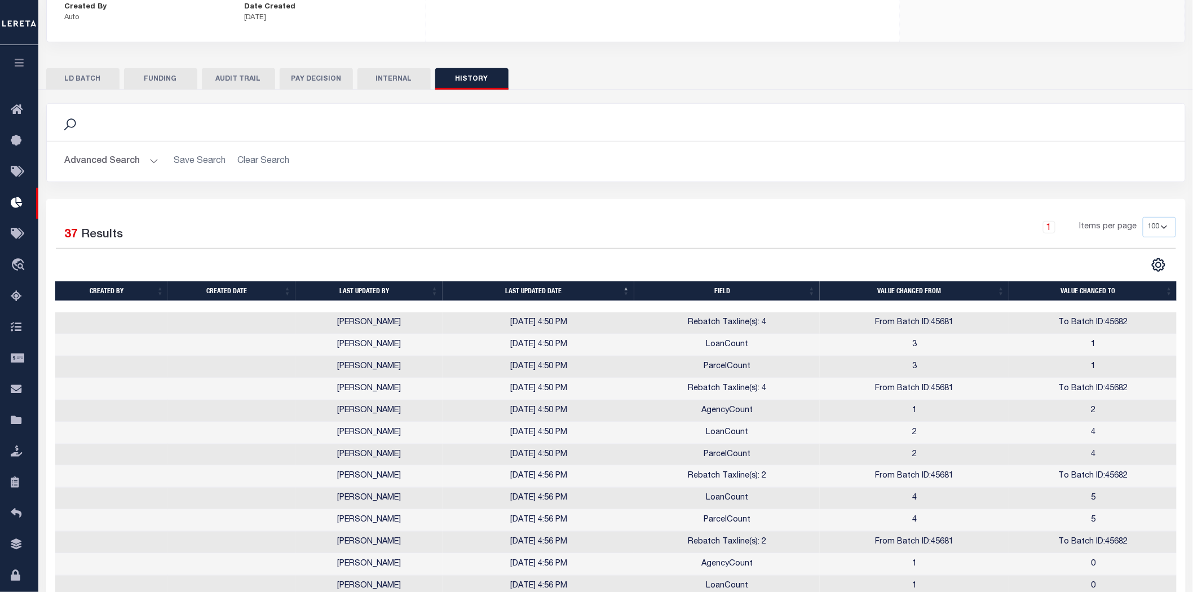
click at [559, 281] on th "Last updated date" at bounding box center [539, 291] width 192 height 20
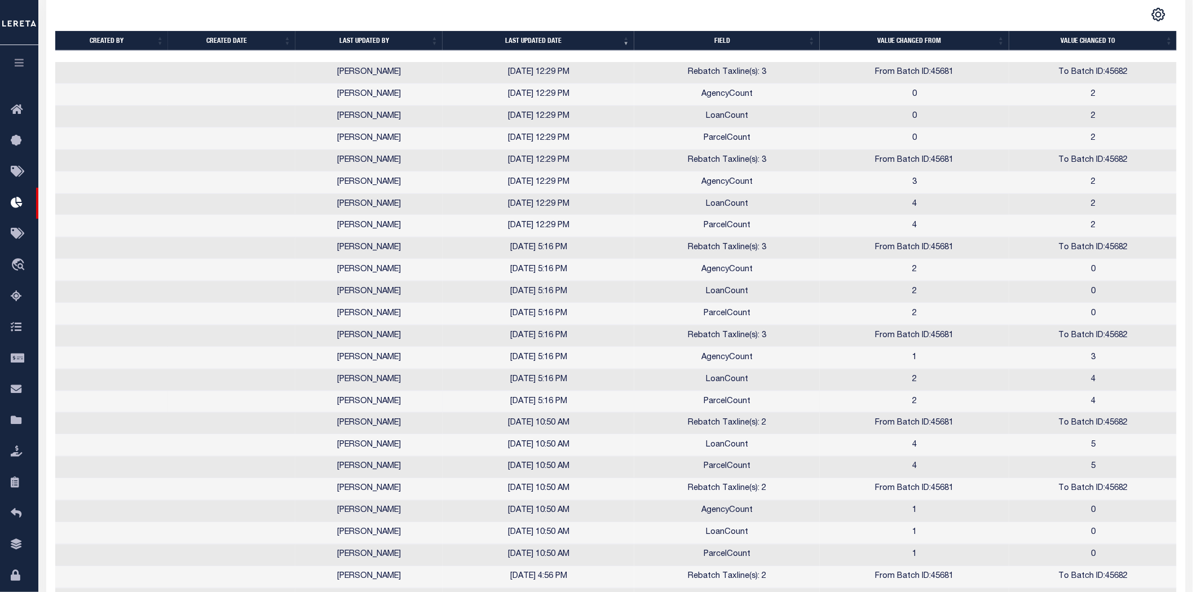
scroll to position [125, 0]
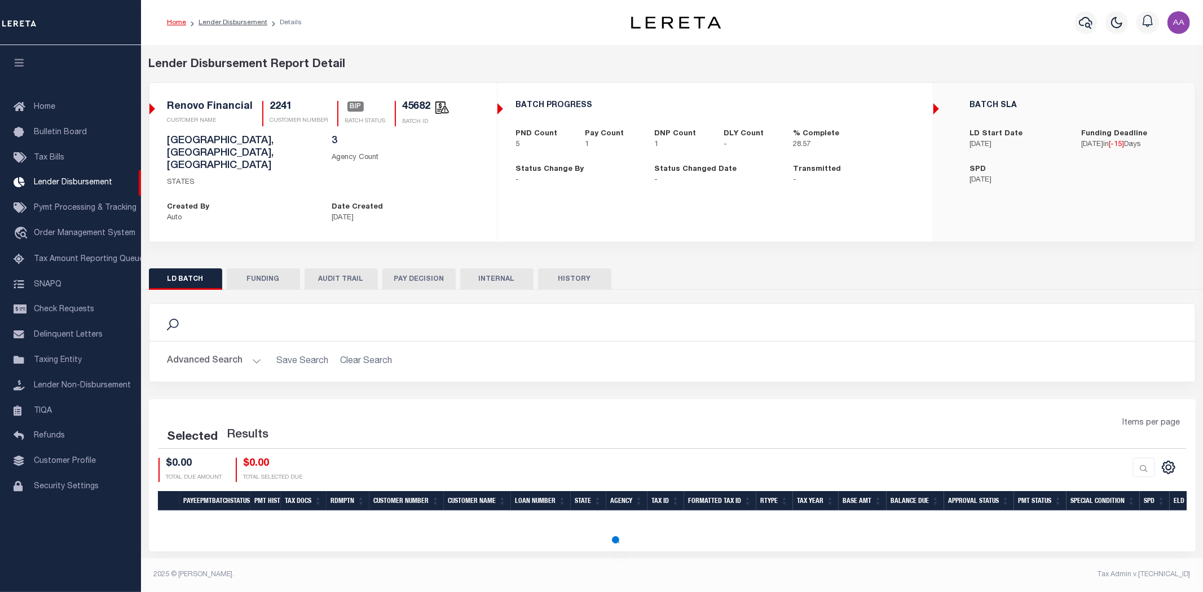
click at [574, 268] on button "HISTORY" at bounding box center [574, 278] width 73 height 21
select select "100"
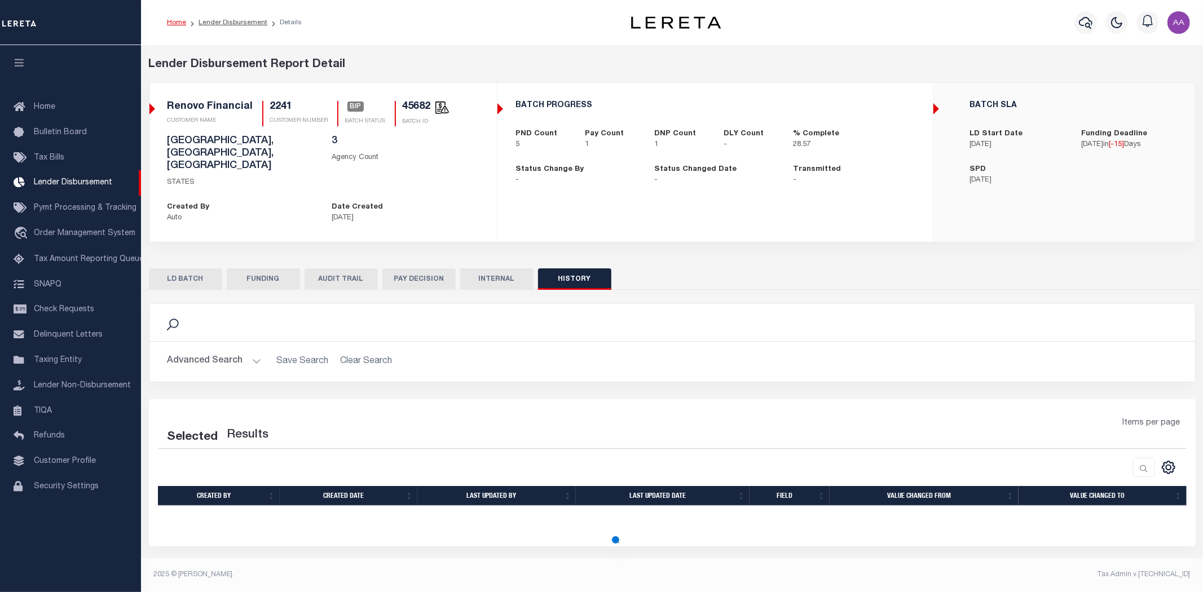
select select "100"
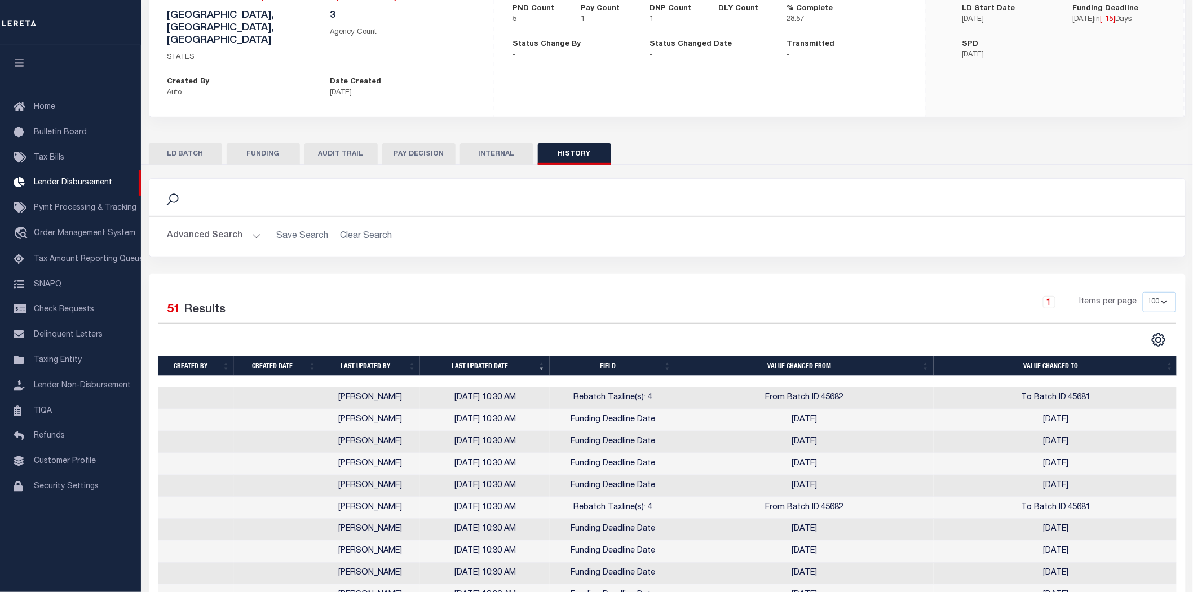
scroll to position [313, 0]
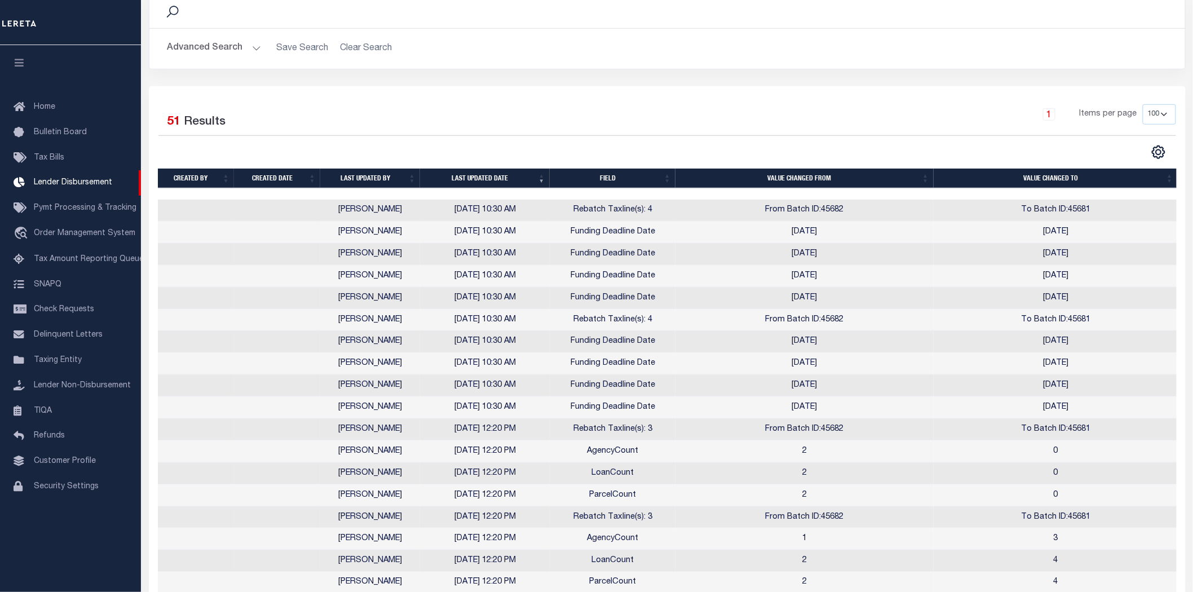
drag, startPoint x: 1119, startPoint y: 276, endPoint x: 728, endPoint y: 207, distance: 396.3
click at [700, 353] on td "2025-09-17" at bounding box center [804, 364] width 258 height 22
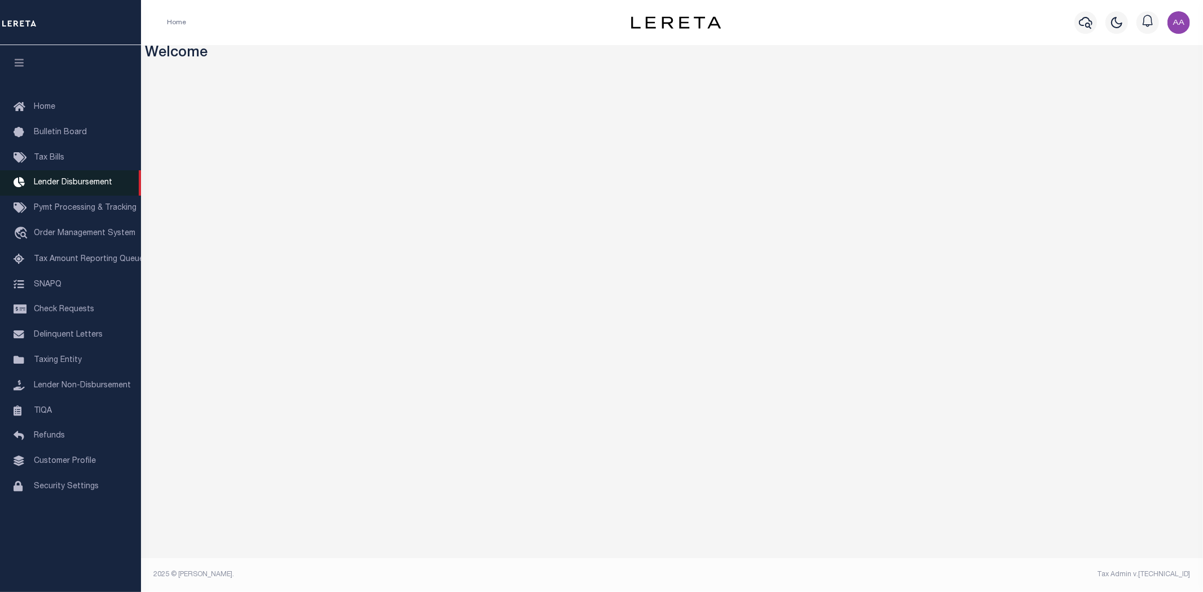
click at [61, 183] on span "Lender Disbursement" at bounding box center [73, 183] width 78 height 8
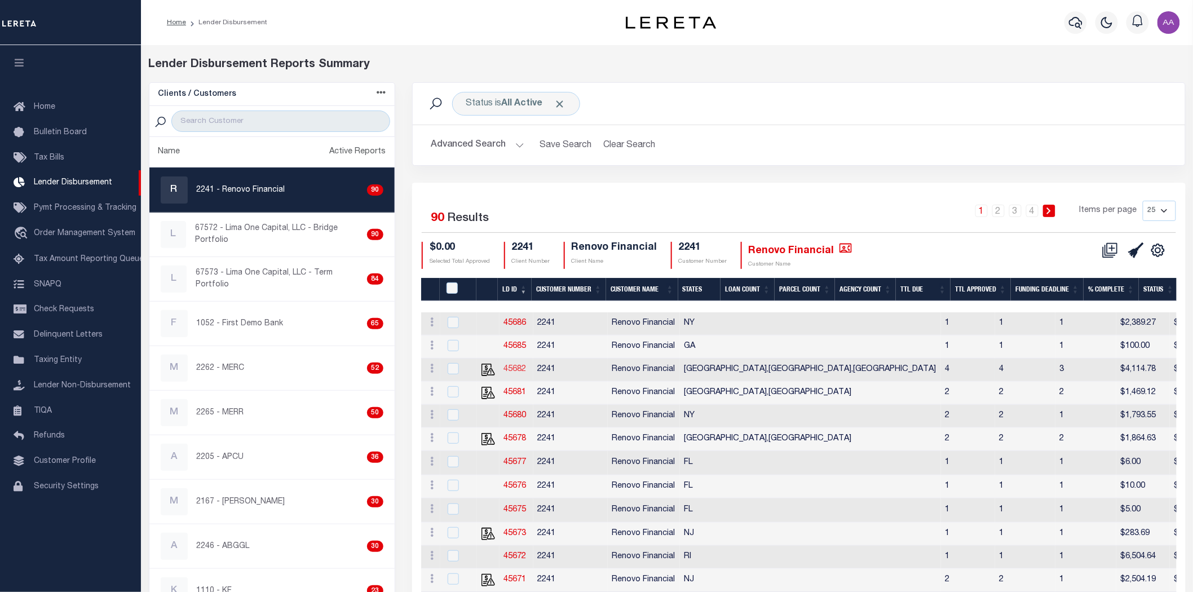
click at [510, 368] on link "45682" at bounding box center [515, 369] width 23 height 8
checkbox input "true"
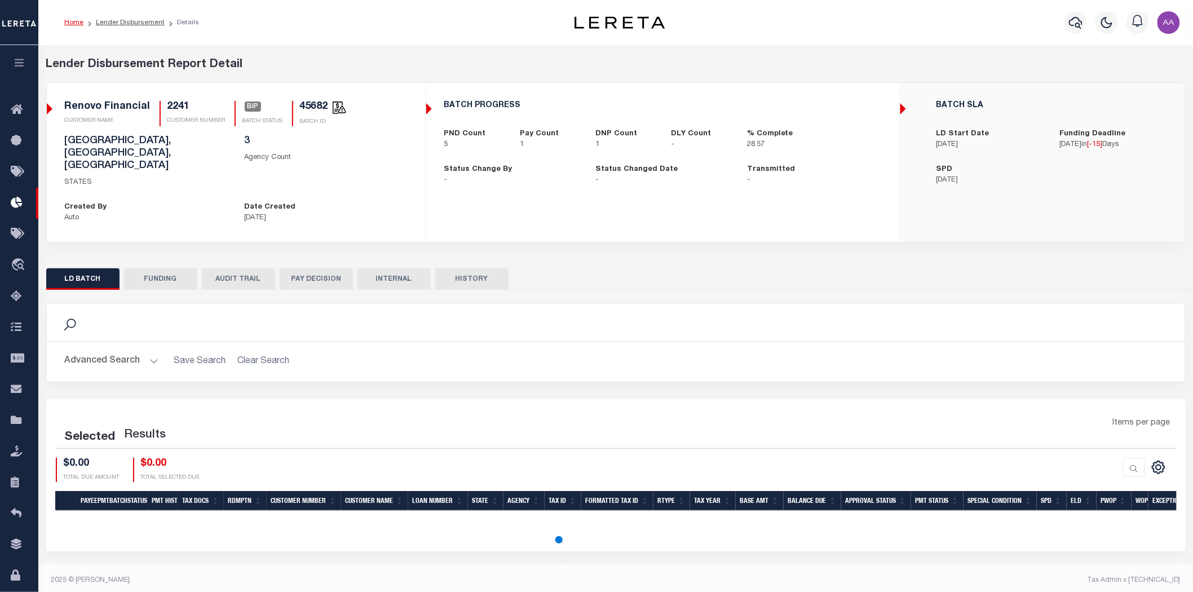
select select "200"
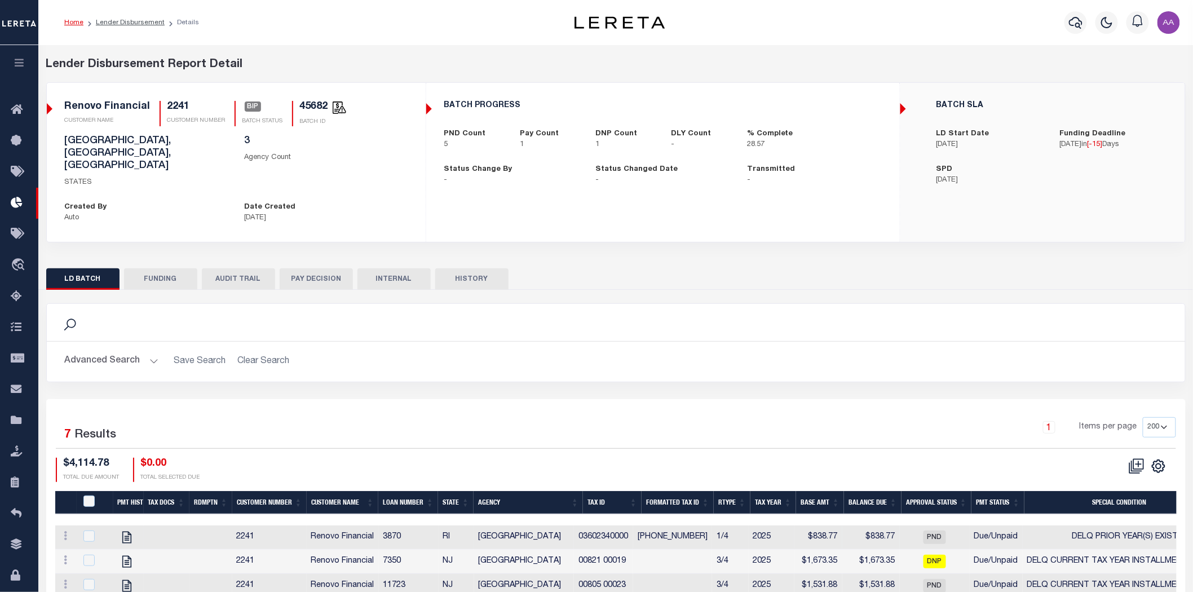
scroll to position [133, 0]
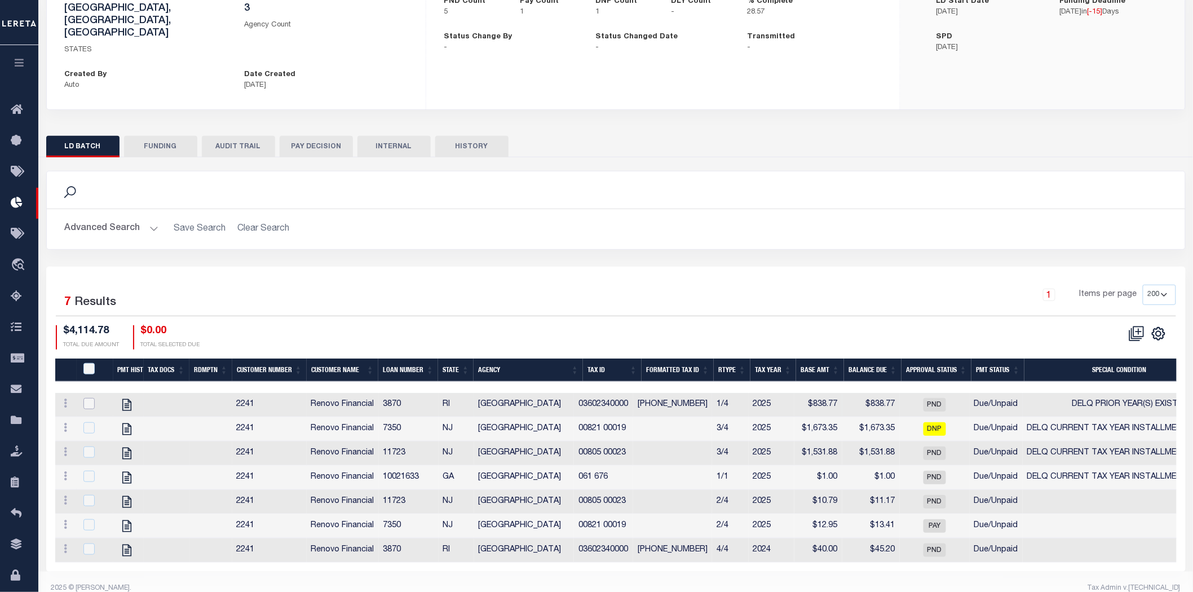
click at [88, 398] on input "checkbox" at bounding box center [88, 403] width 11 height 11
checkbox input "true"
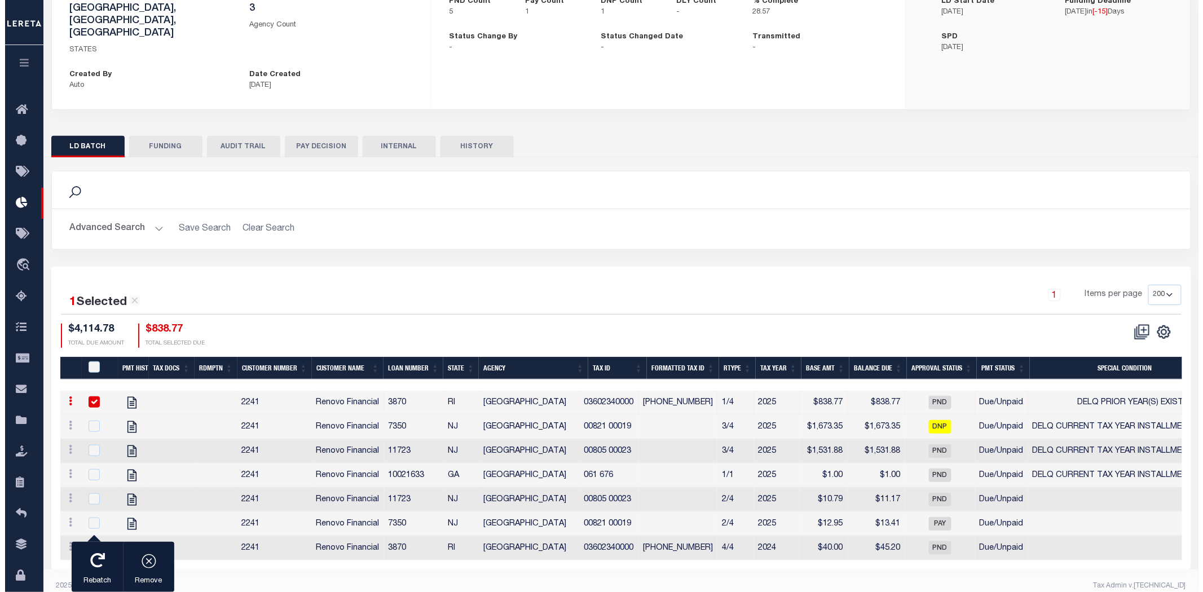
scroll to position [131, 0]
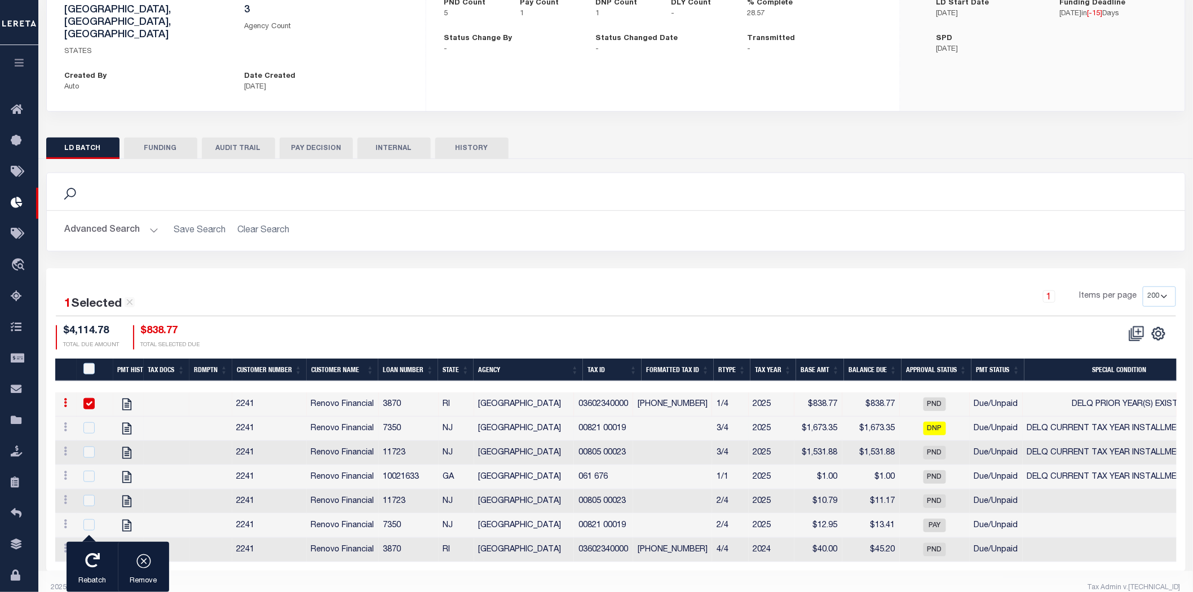
click at [92, 417] on td at bounding box center [95, 429] width 37 height 24
checkbox input "true"
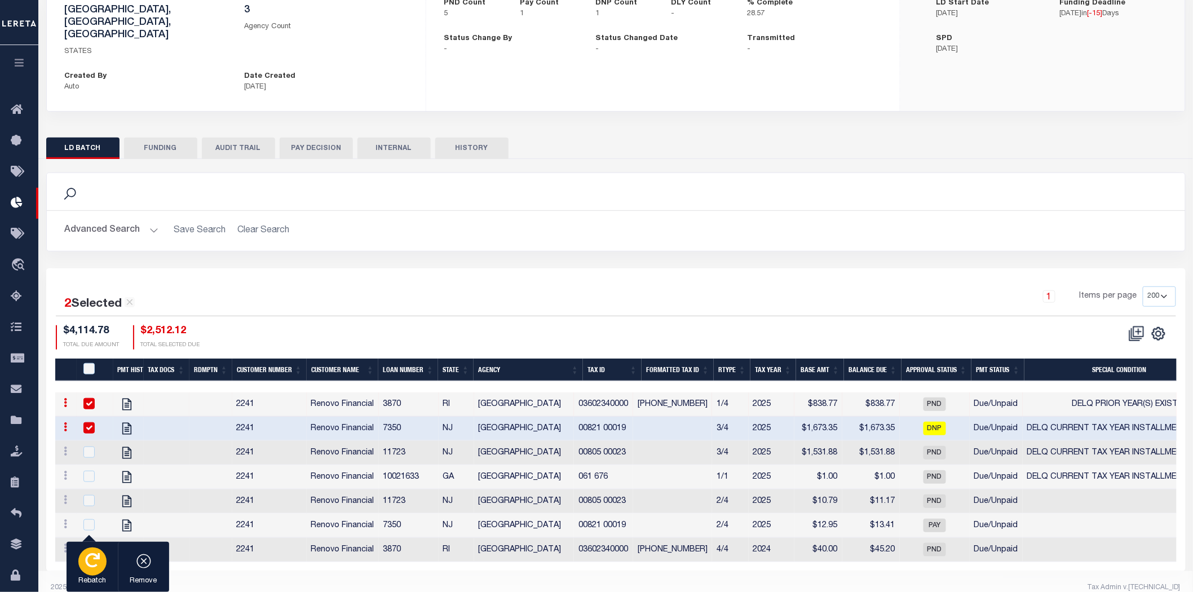
click at [93, 556] on icon "button" at bounding box center [92, 560] width 15 height 15
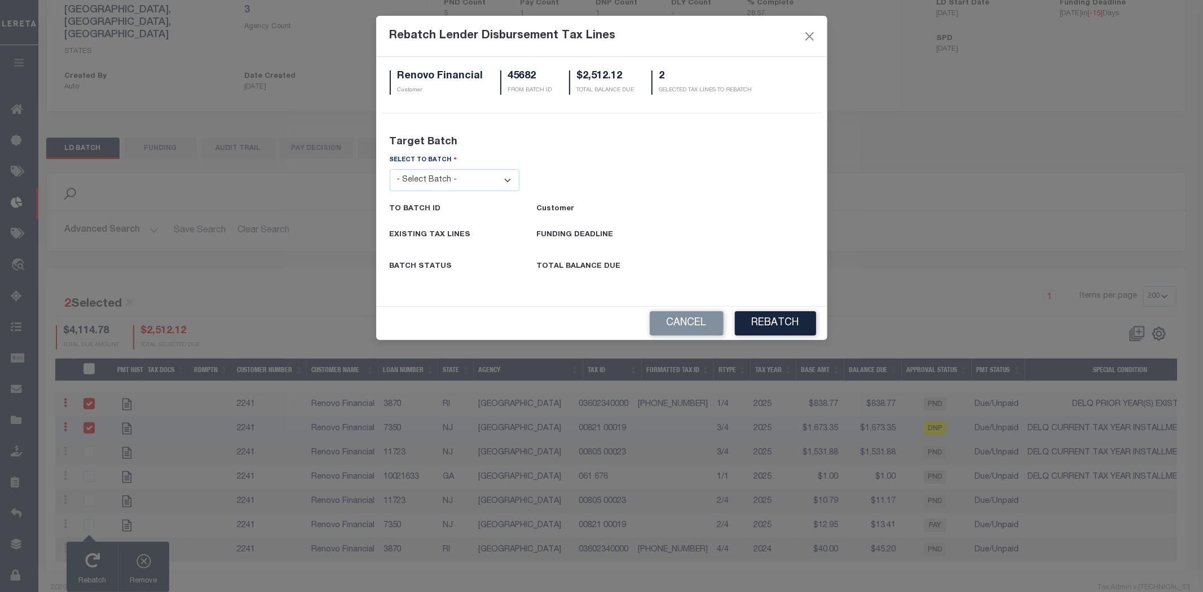
click at [453, 178] on select "- Select Batch - 26663 26855 26956 27025 27280 27289 27451 27735 27752 27755 27…" at bounding box center [455, 180] width 130 height 22
select select "45681"
click at [390, 169] on select "- Select Batch - 26663 26855 26956 27025 27280 27289 27451 27735 27752 27755 27…" at bounding box center [455, 180] width 130 height 22
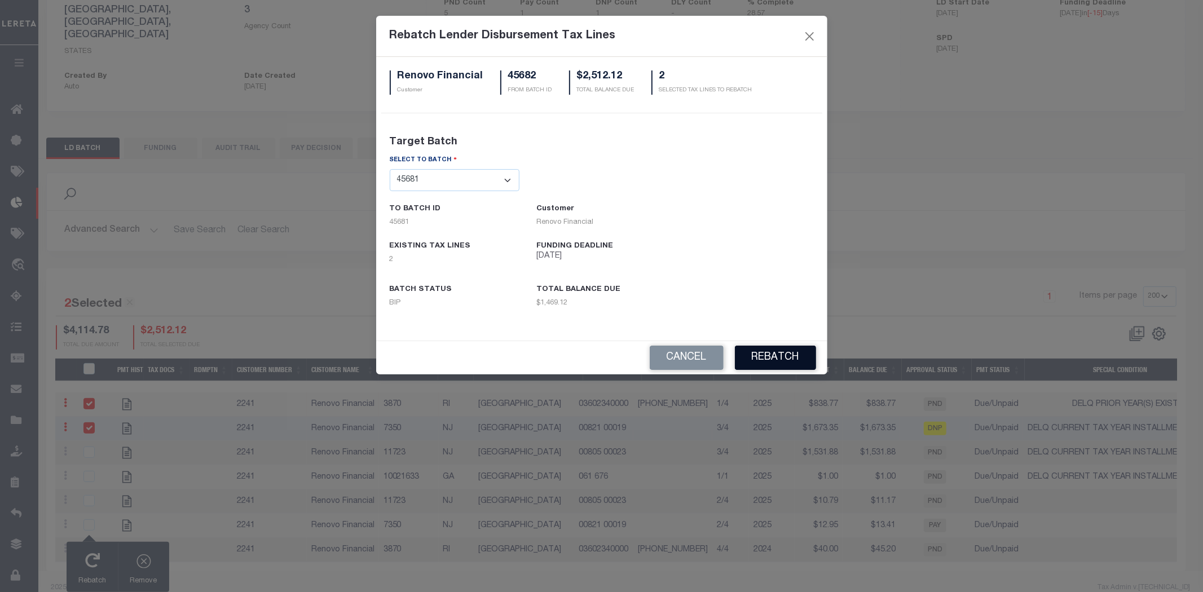
click at [765, 352] on button "REBATCH" at bounding box center [775, 358] width 81 height 24
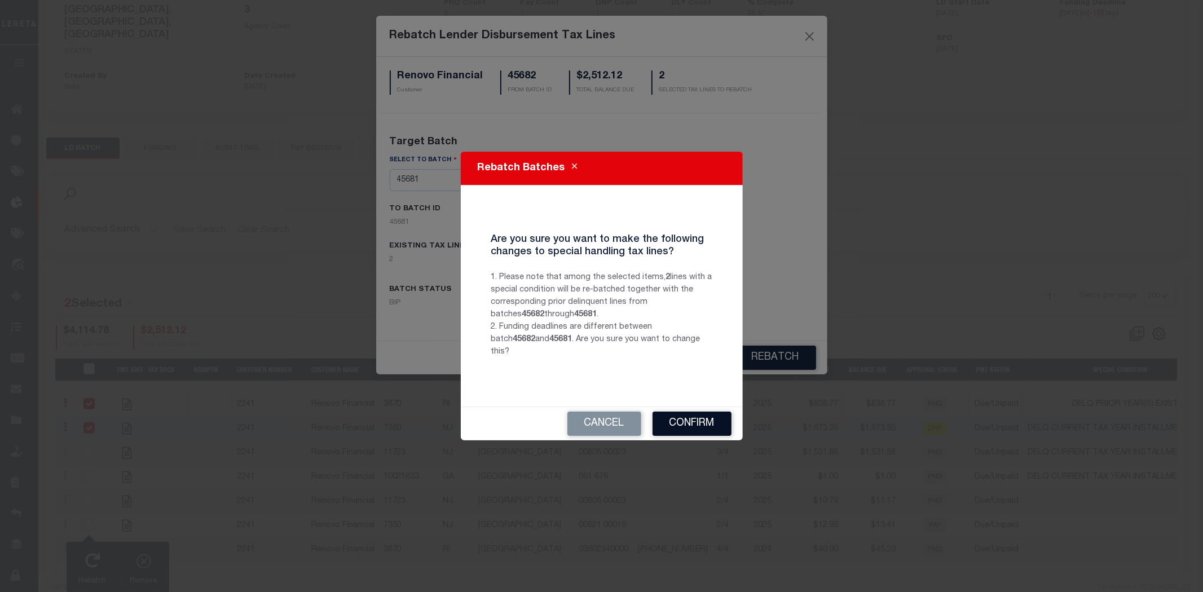
click at [701, 414] on button "Confirm" at bounding box center [691, 424] width 79 height 24
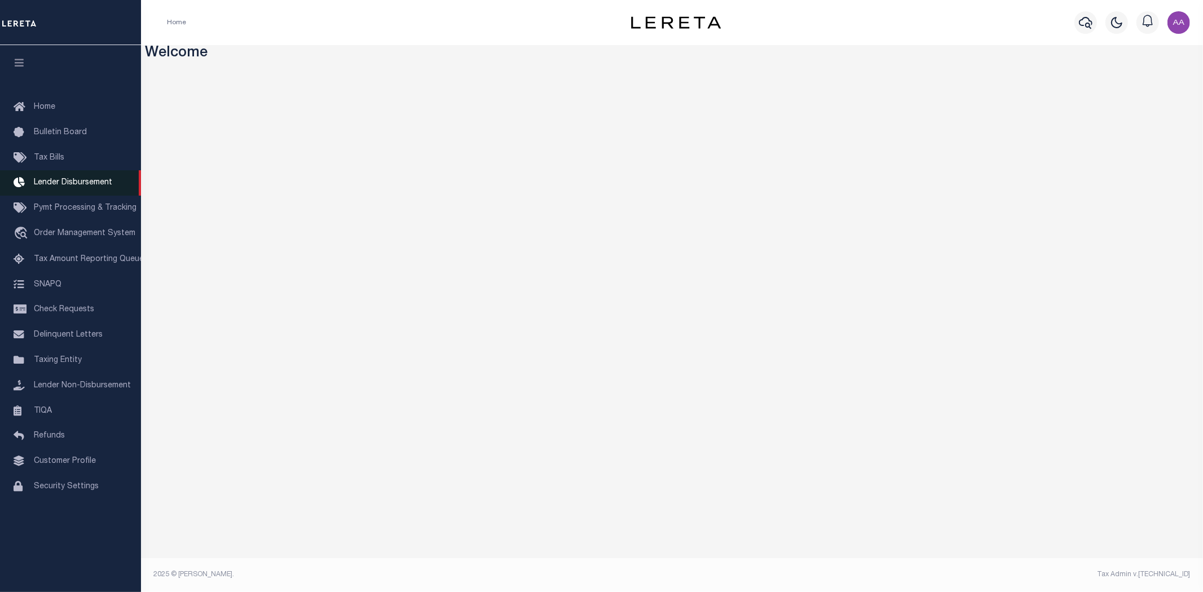
drag, startPoint x: 63, startPoint y: 178, endPoint x: 72, endPoint y: 183, distance: 10.1
click at [63, 179] on span "Lender Disbursement" at bounding box center [73, 183] width 78 height 8
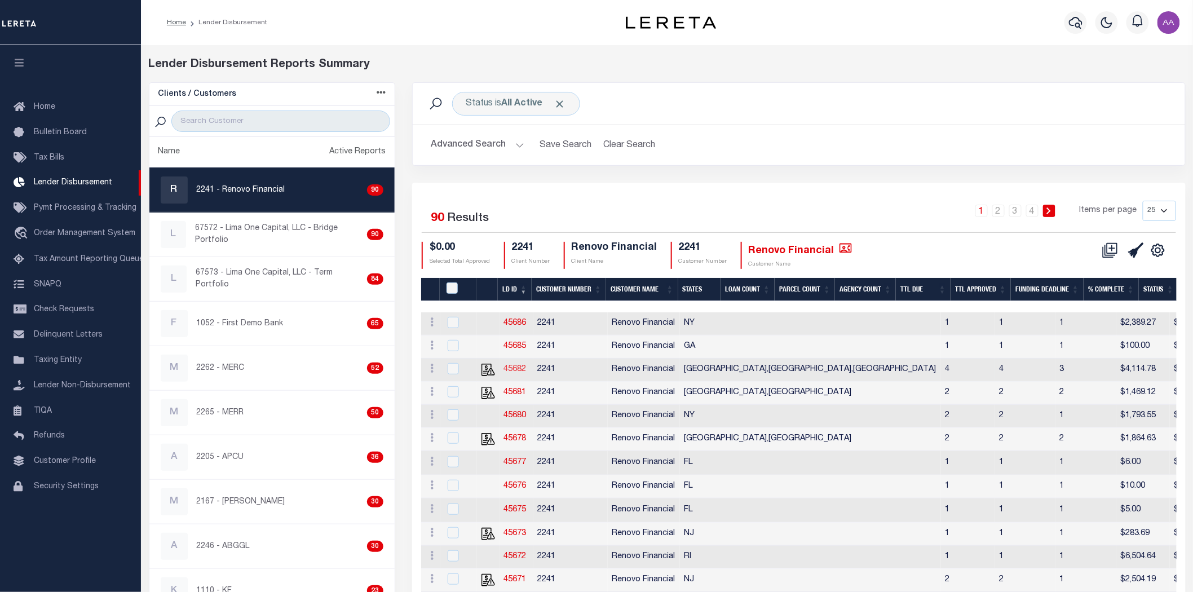
click at [516, 369] on link "45682" at bounding box center [515, 369] width 23 height 8
checkbox input "true"
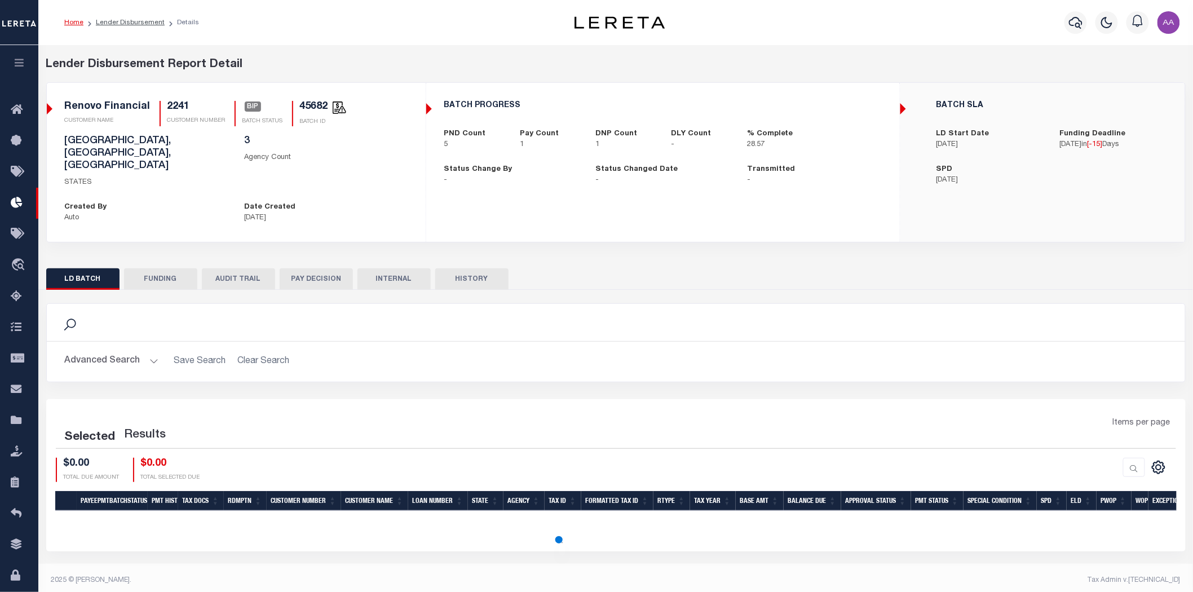
select select "200"
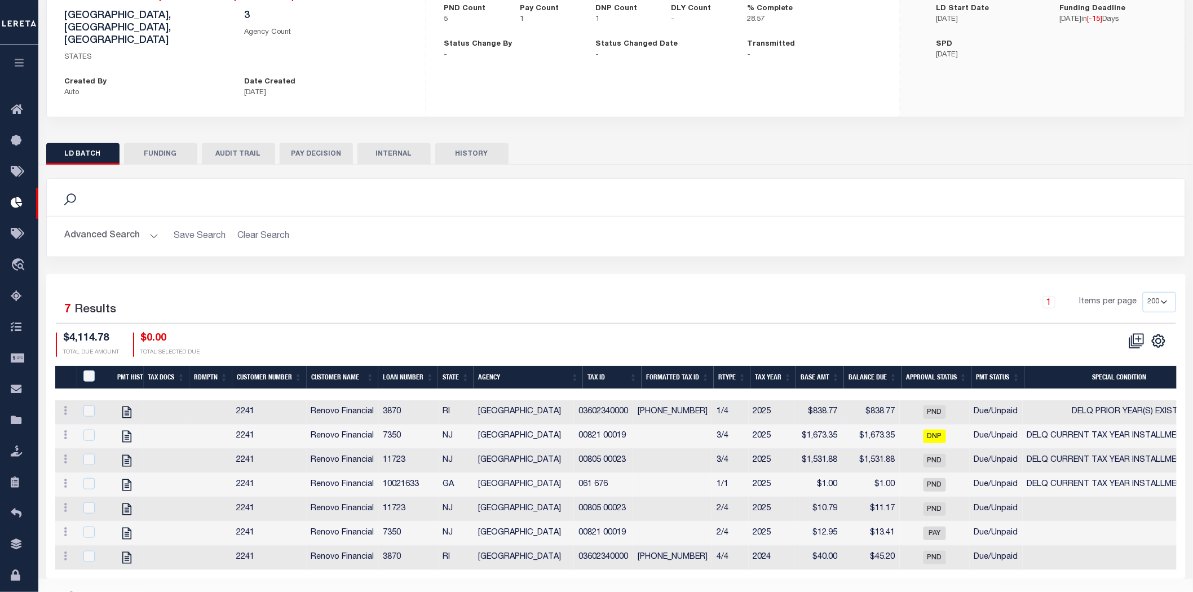
scroll to position [133, 0]
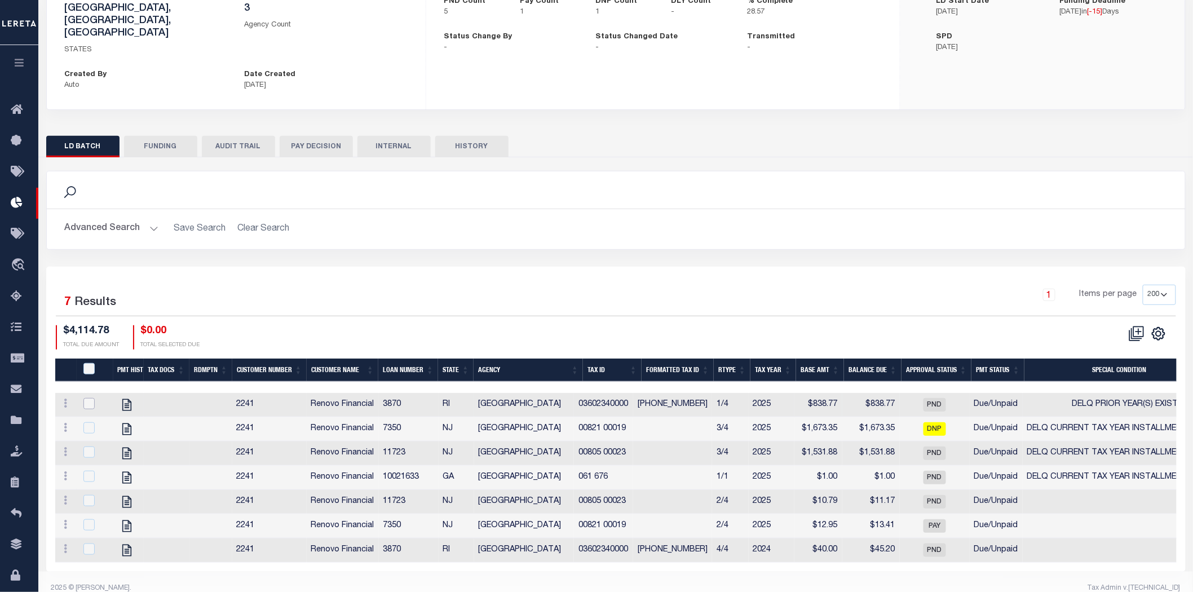
click at [89, 398] on input "checkbox" at bounding box center [88, 403] width 11 height 11
checkbox input "true"
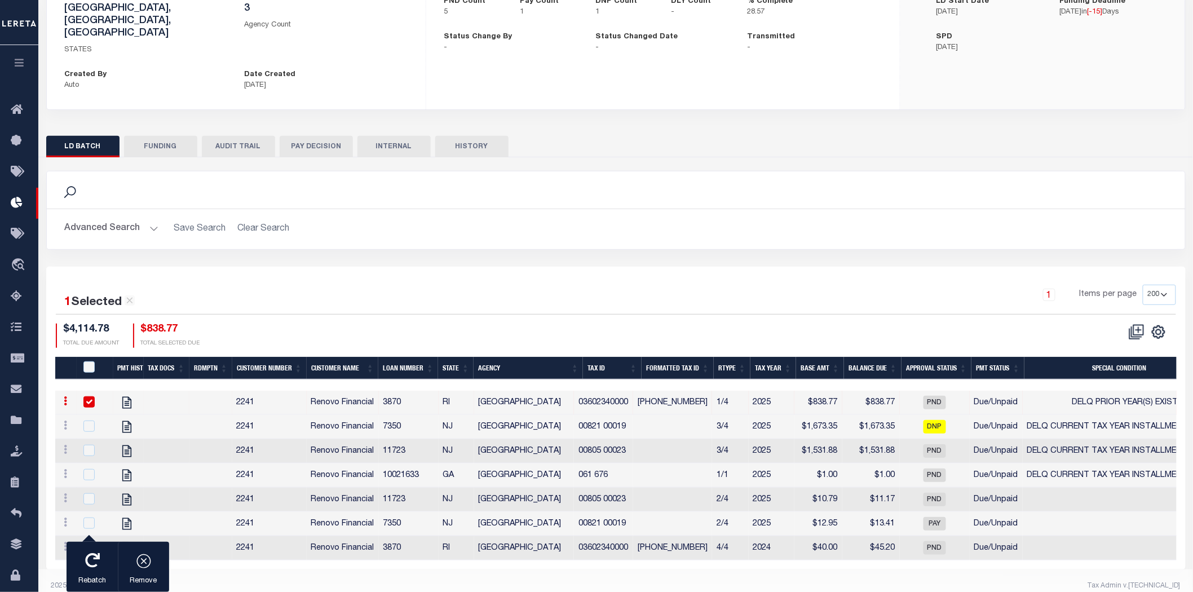
scroll to position [131, 0]
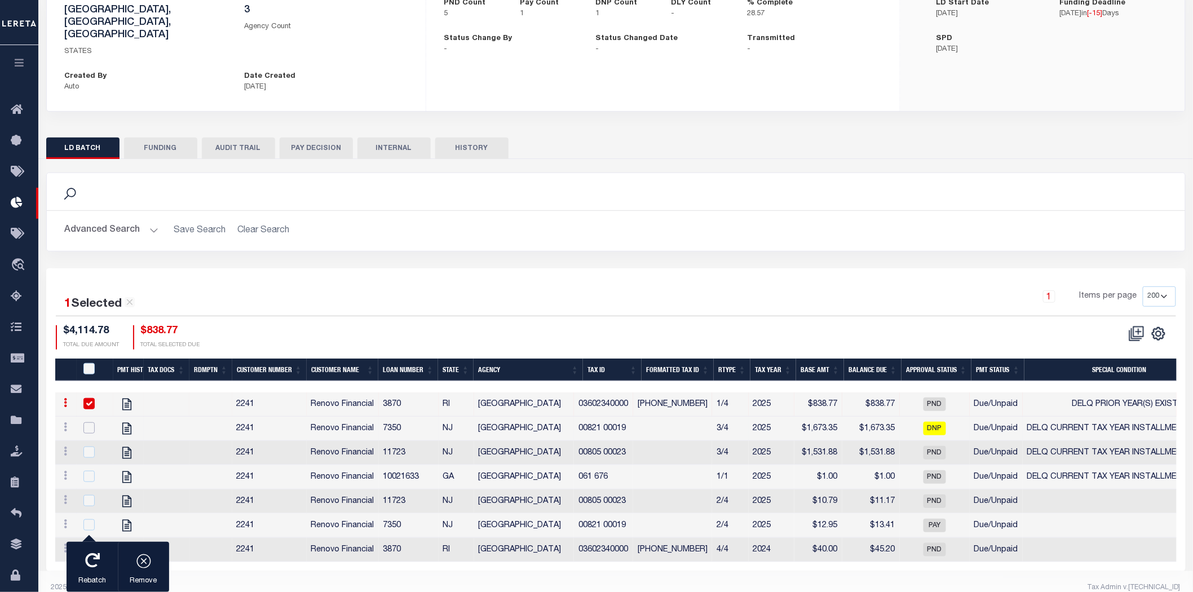
click at [88, 422] on input "checkbox" at bounding box center [88, 427] width 11 height 11
checkbox input "true"
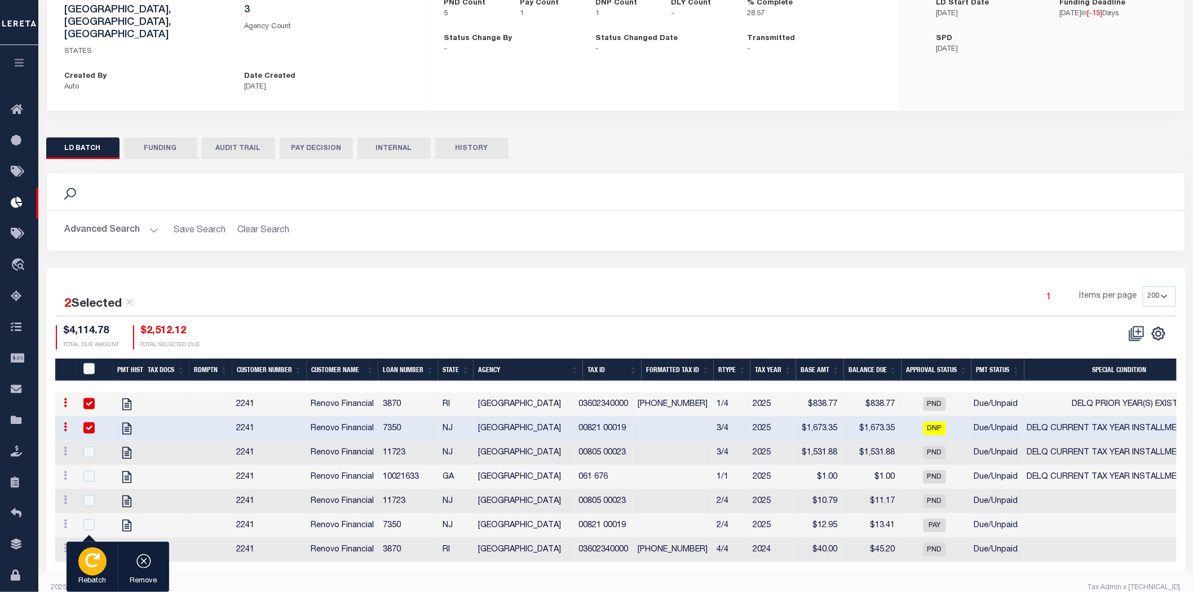
click at [92, 568] on div "button" at bounding box center [92, 562] width 28 height 28
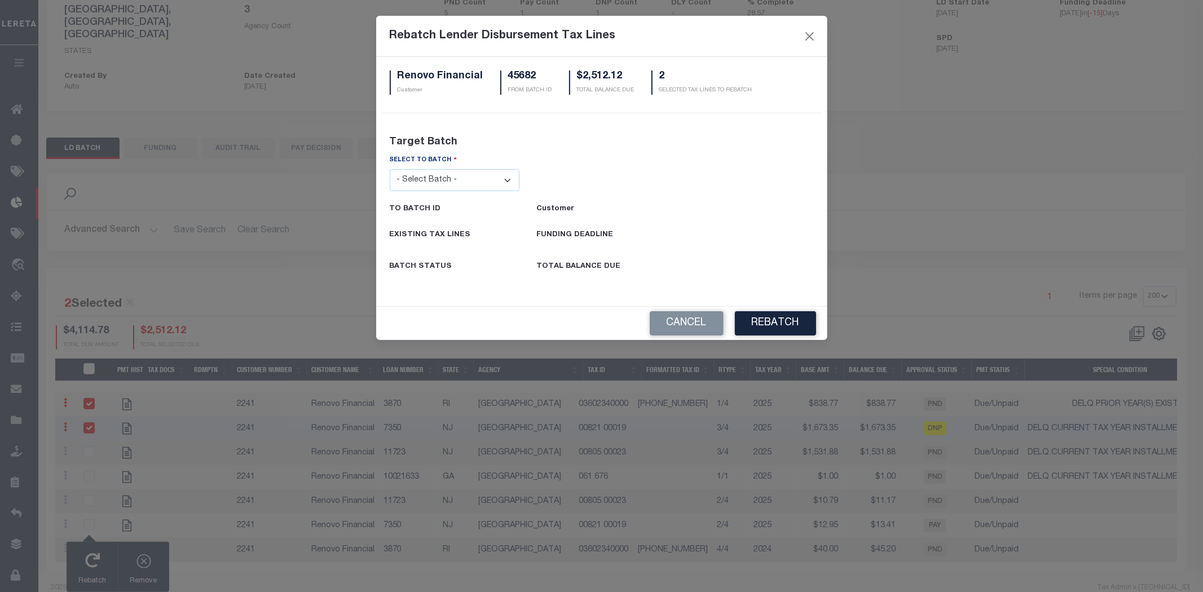
click at [413, 186] on select "- Select Batch - 26663 26855 26956 27025 27280 27289 27451 27735 27752 27755 27…" at bounding box center [455, 180] width 130 height 22
select select "45681"
click at [390, 169] on select "- Select Batch - 26663 26855 26956 27025 27280 27289 27451 27735 27752 27755 27…" at bounding box center [455, 180] width 130 height 22
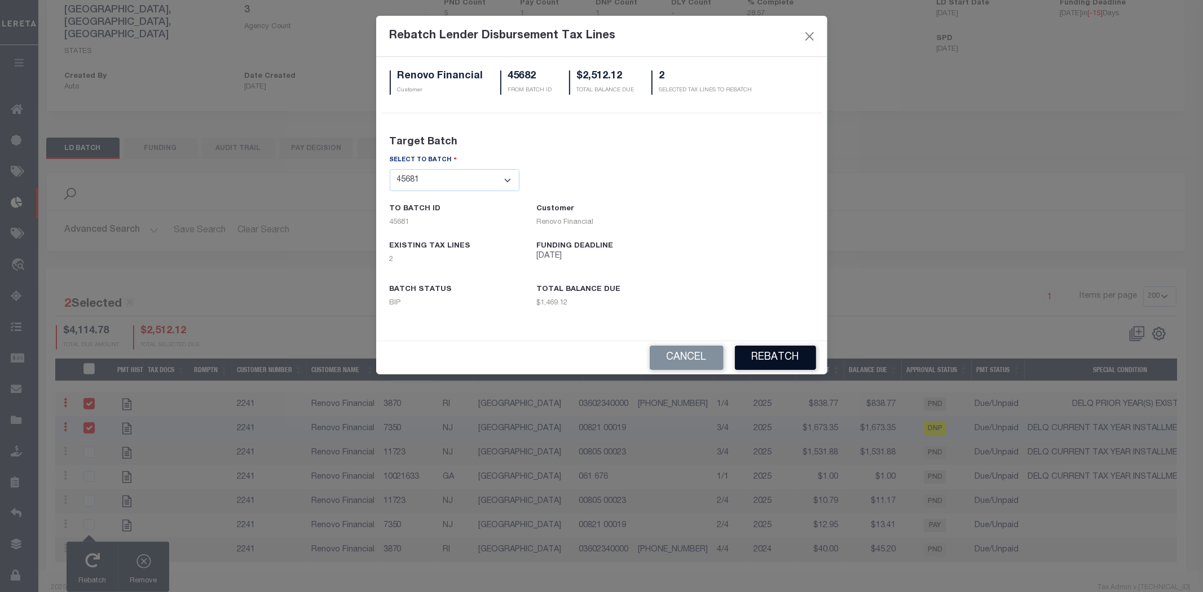
click at [790, 352] on button "REBATCH" at bounding box center [775, 358] width 81 height 24
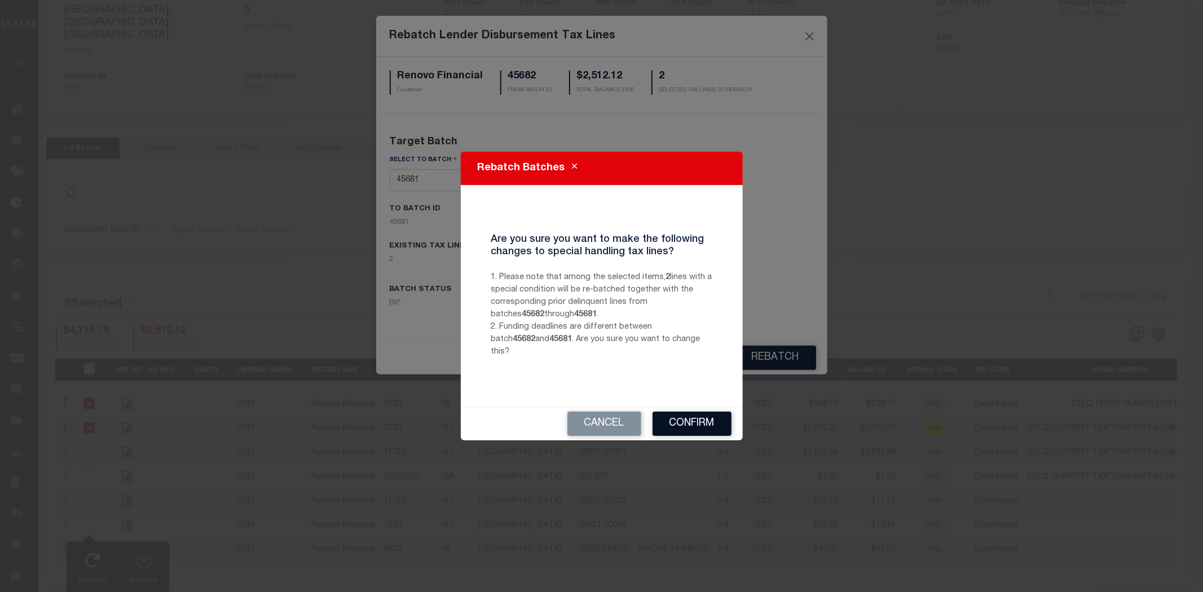
click at [705, 421] on button "Confirm" at bounding box center [691, 424] width 79 height 24
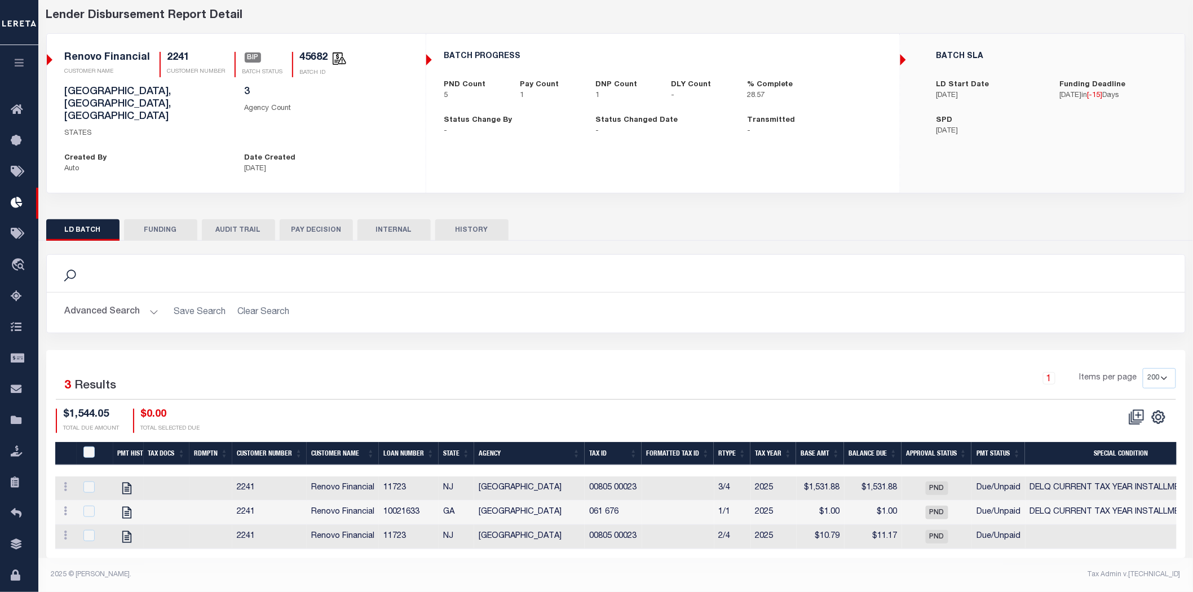
scroll to position [34, 0]
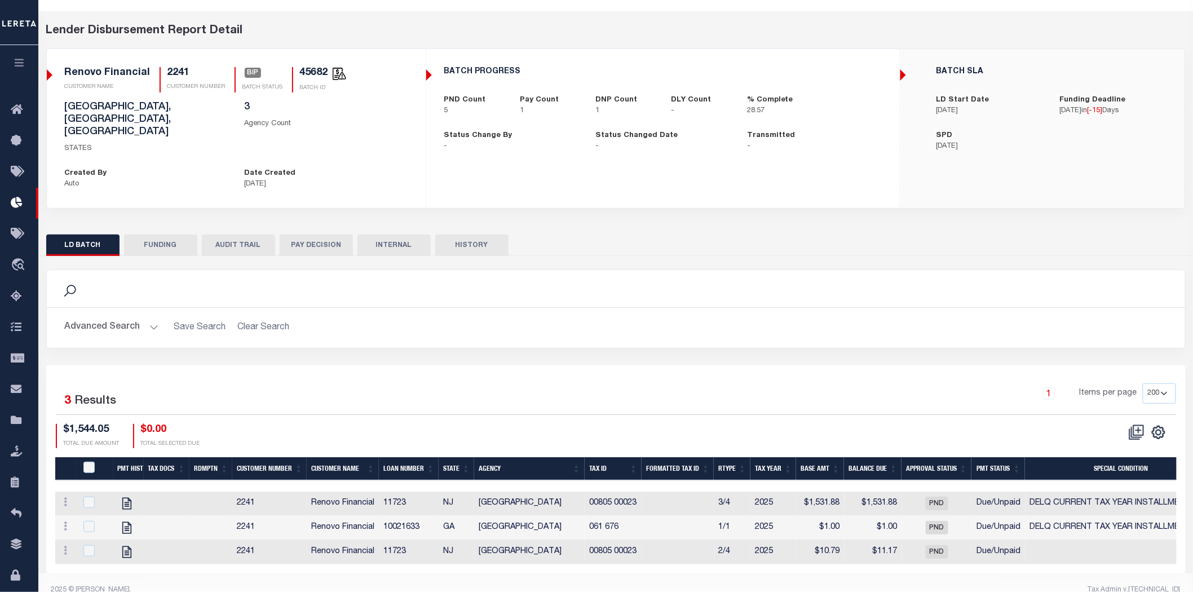
click at [390, 365] on div "2 Selected 3 Results 1 Items per page 25 50 100 200 $1,544.05" at bounding box center [616, 469] width 1140 height 208
click at [474, 235] on button "HISTORY" at bounding box center [471, 245] width 73 height 21
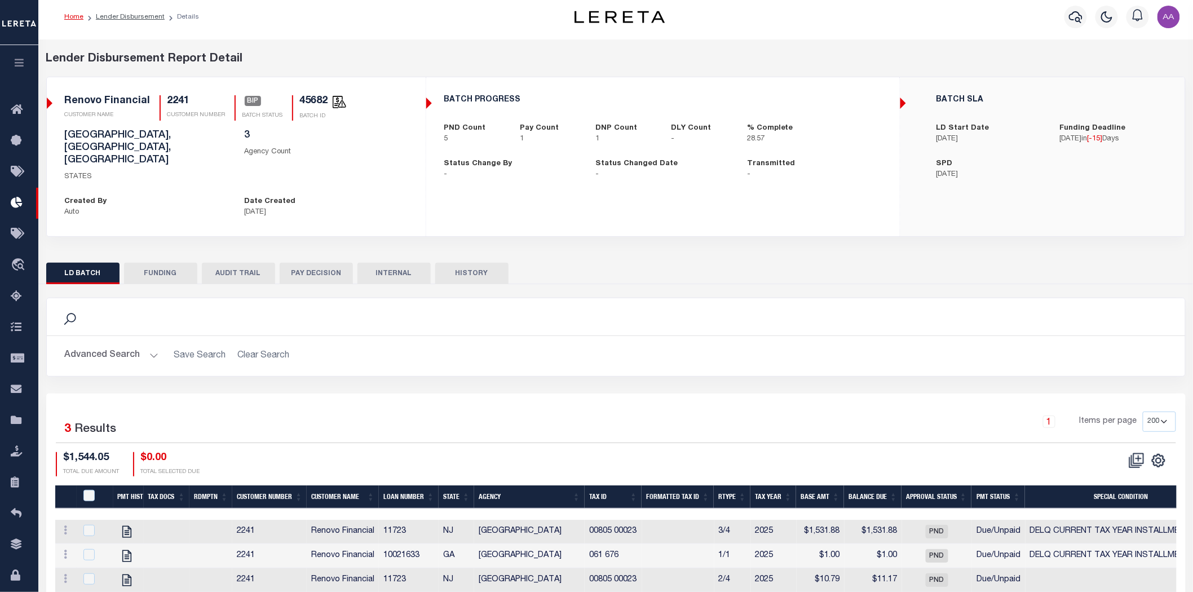
select select "100"
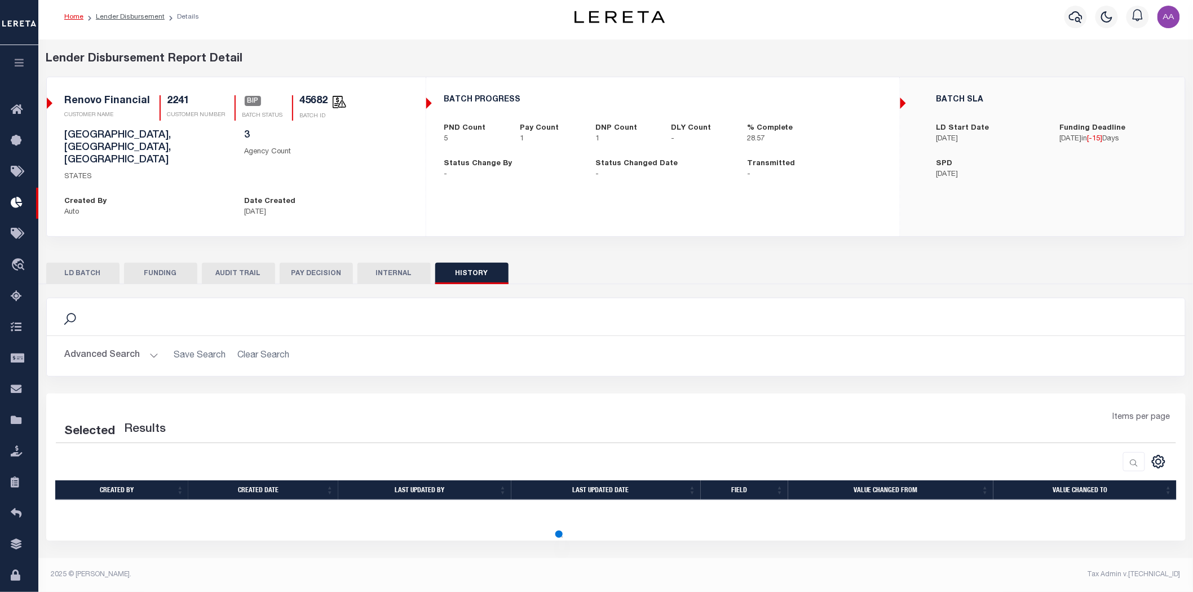
select select "100"
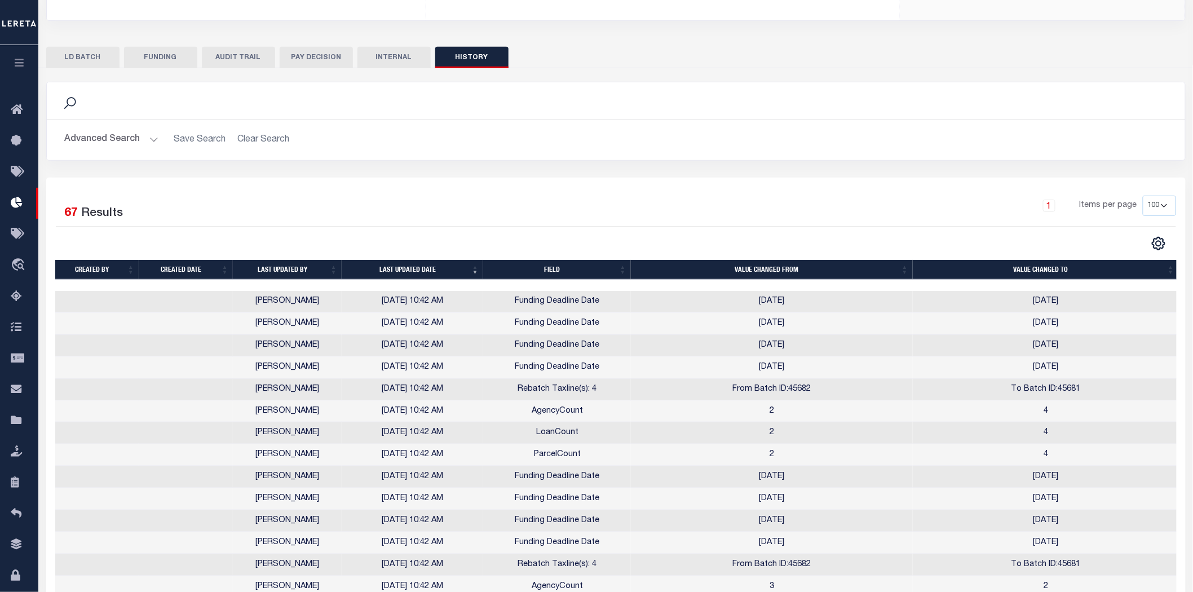
scroll to position [284, 0]
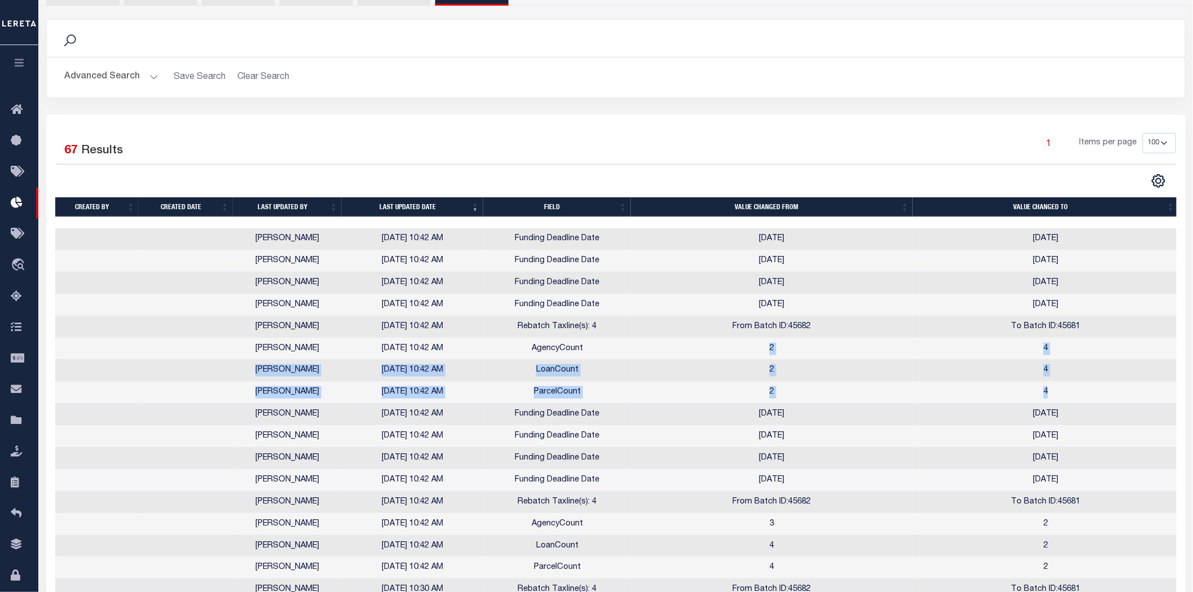
drag, startPoint x: 766, startPoint y: 316, endPoint x: 1072, endPoint y: 367, distance: 311.0
click at [1072, 382] on td "4" at bounding box center [1046, 393] width 266 height 22
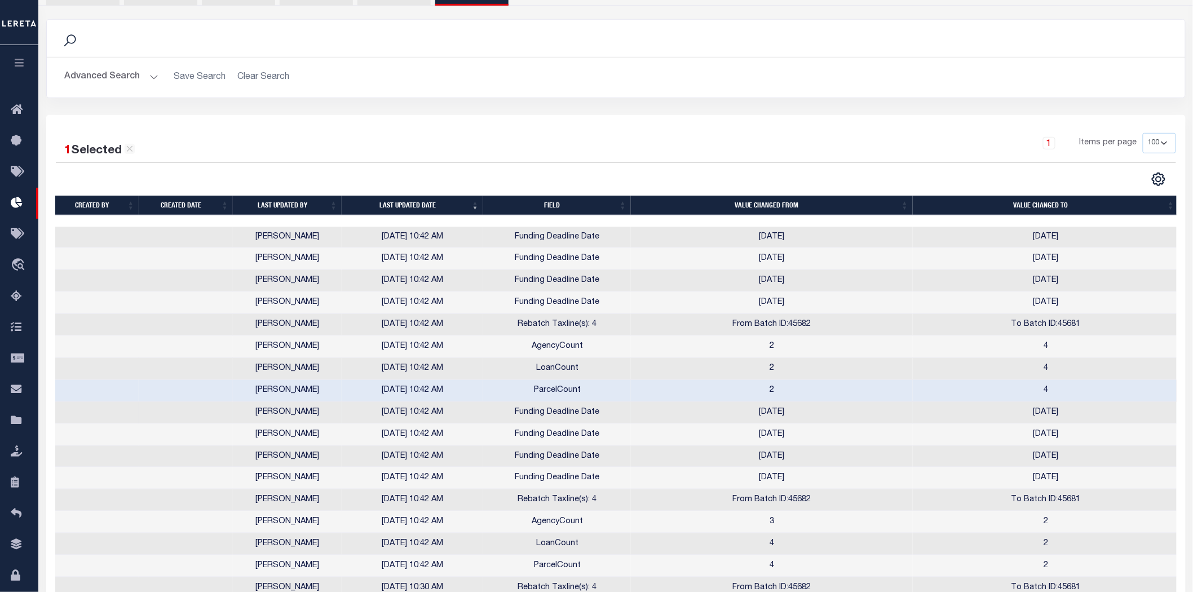
scroll to position [409, 0]
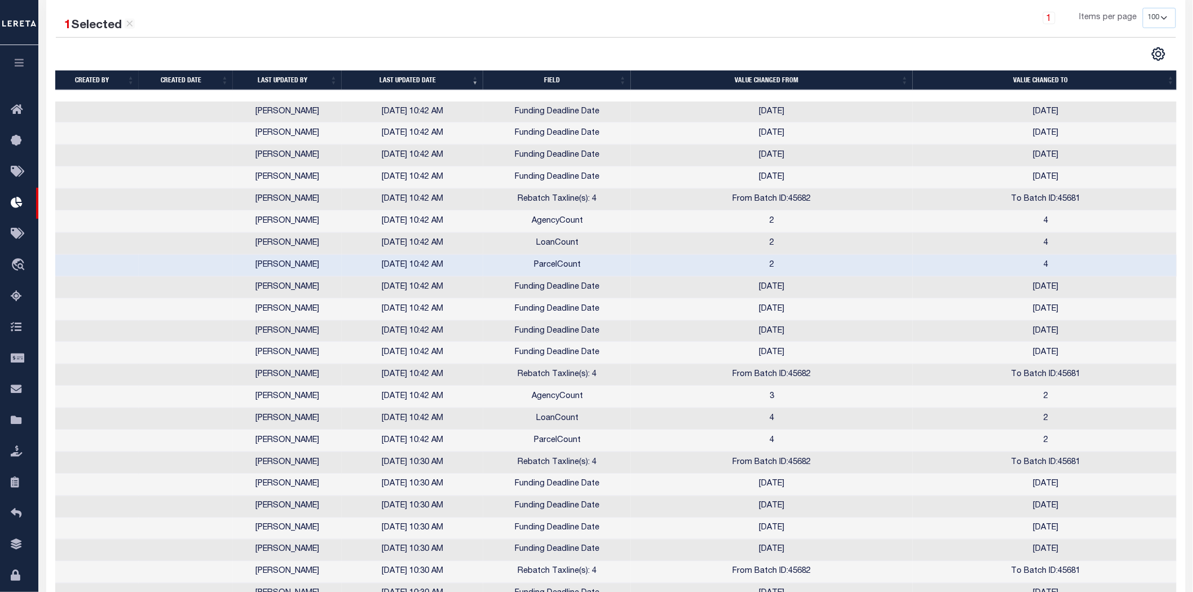
drag, startPoint x: 449, startPoint y: 398, endPoint x: 42, endPoint y: 264, distance: 429.0
click at [694, 342] on td "2025-09-17" at bounding box center [772, 353] width 282 height 22
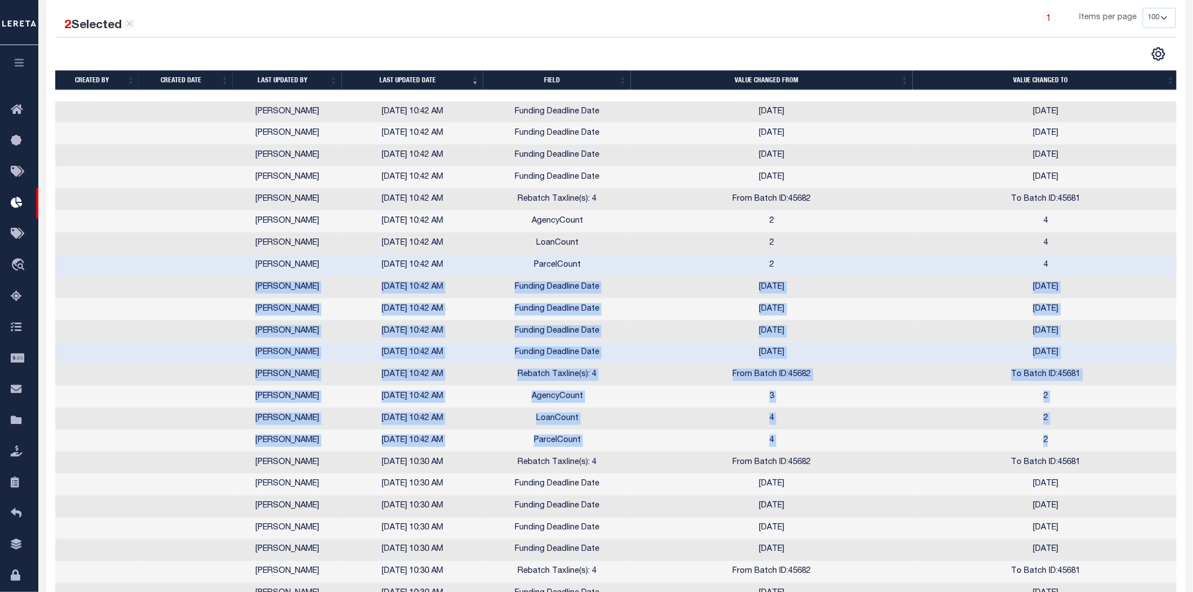
drag, startPoint x: 1074, startPoint y: 414, endPoint x: 69, endPoint y: 256, distance: 1016.6
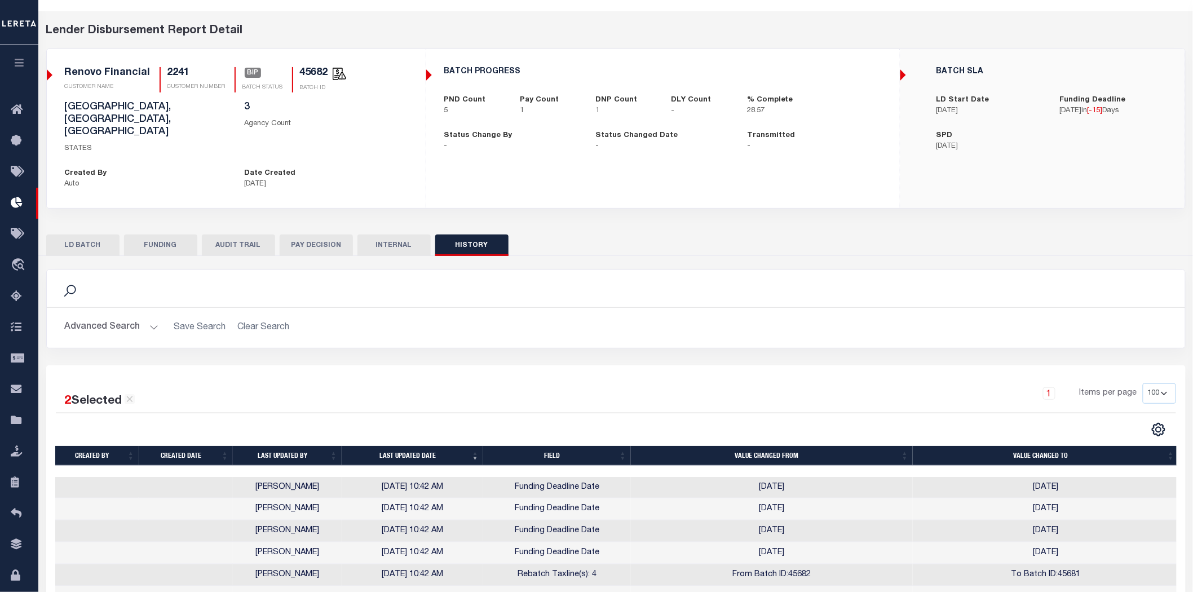
scroll to position [0, 0]
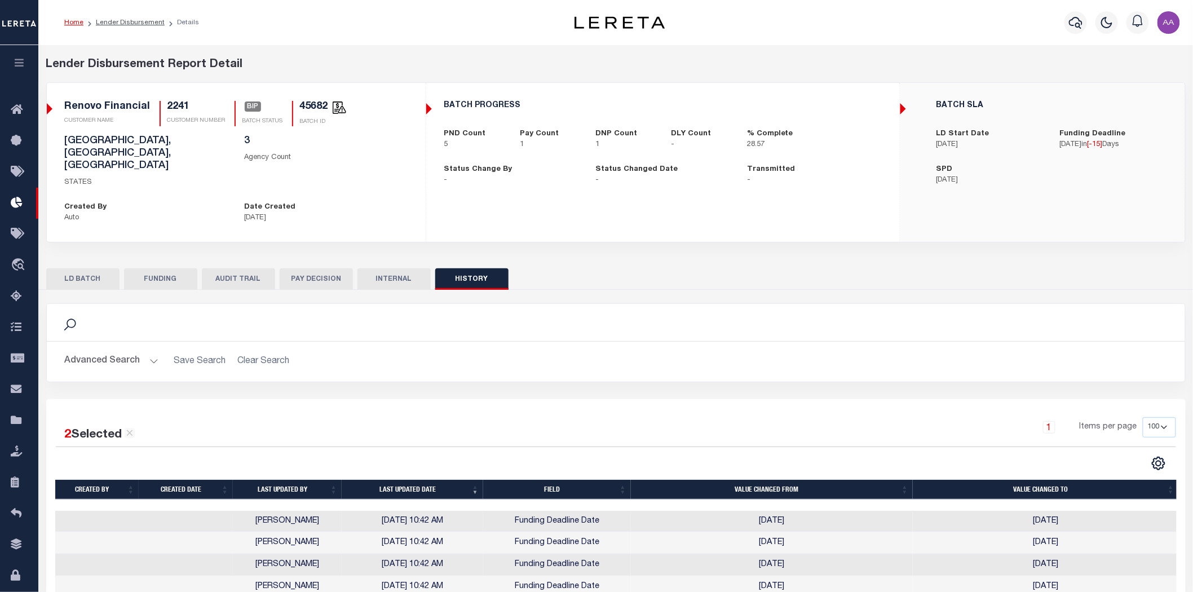
drag, startPoint x: 126, startPoint y: 21, endPoint x: 149, endPoint y: 32, distance: 25.7
click at [126, 21] on link "Lender Disbursement" at bounding box center [130, 22] width 69 height 7
checkbox input "true"
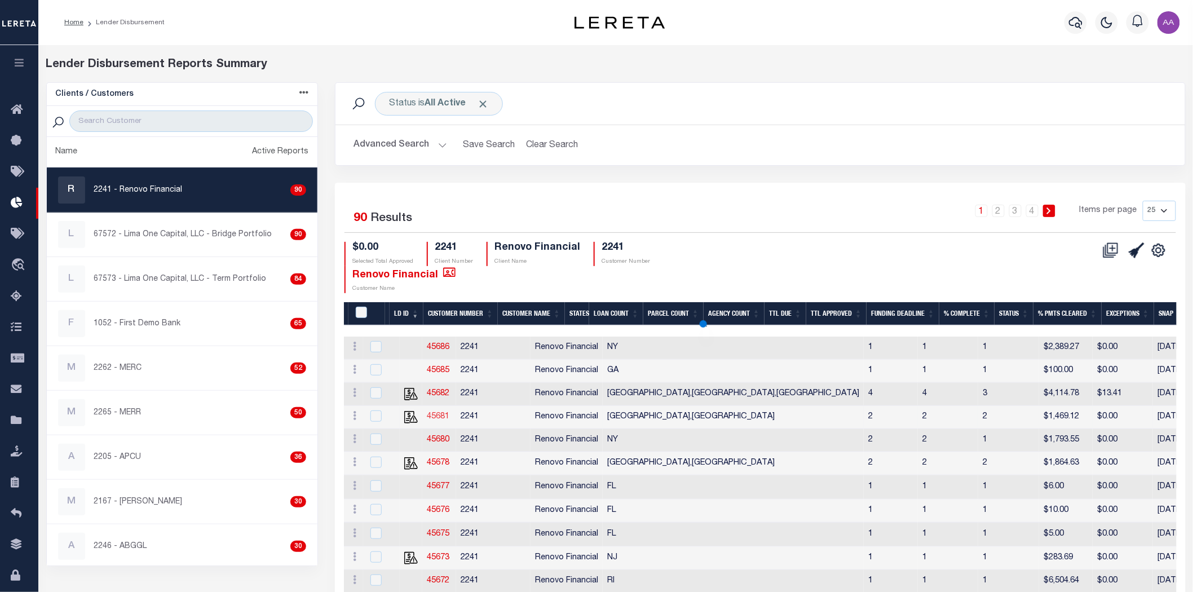
click at [440, 418] on link "45681" at bounding box center [438, 417] width 23 height 8
checkbox input "true"
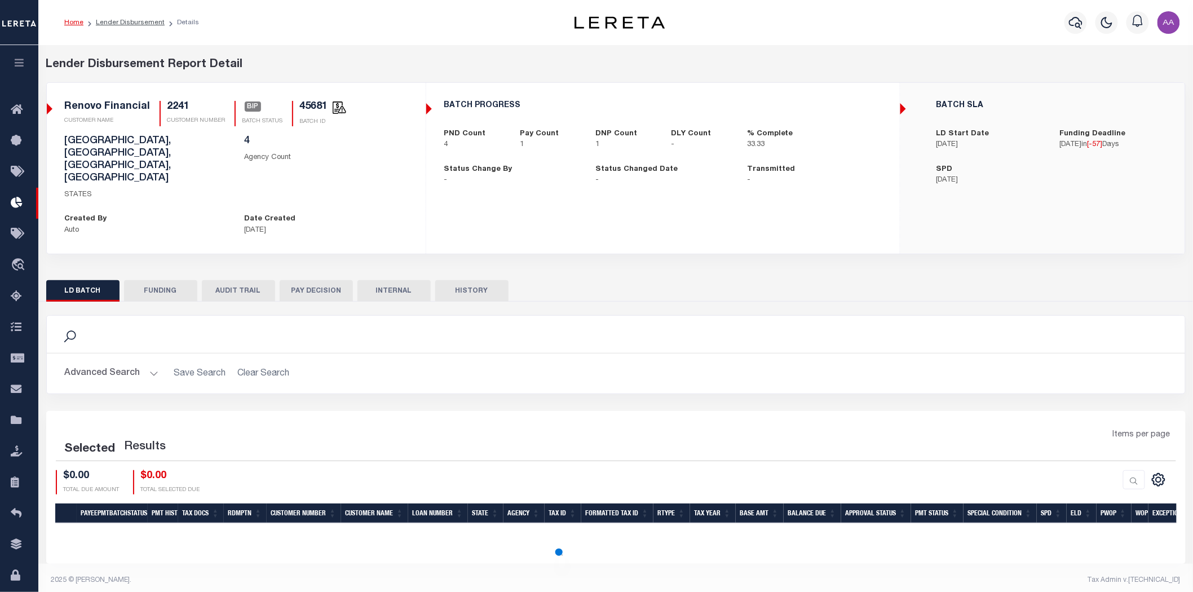
scroll to position [6, 0]
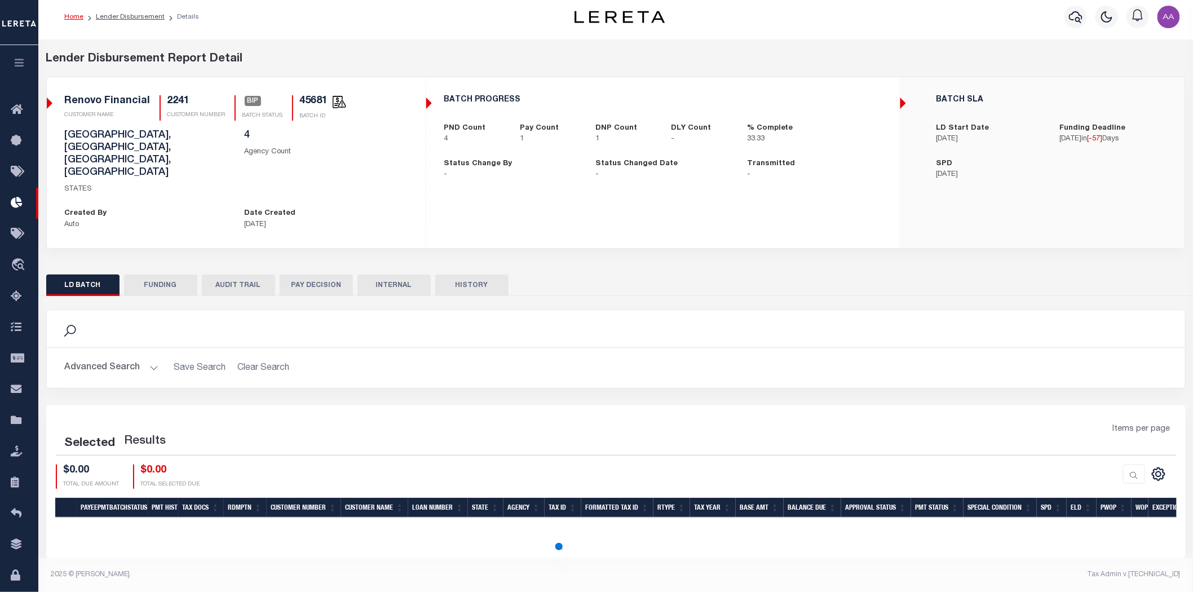
select select "200"
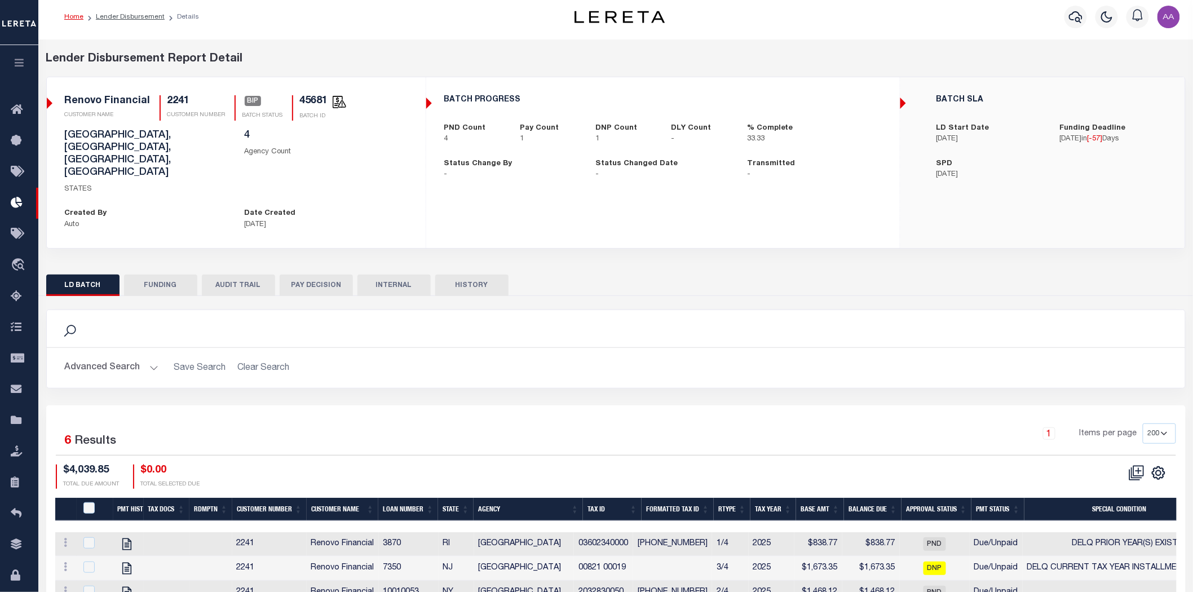
scroll to position [108, 0]
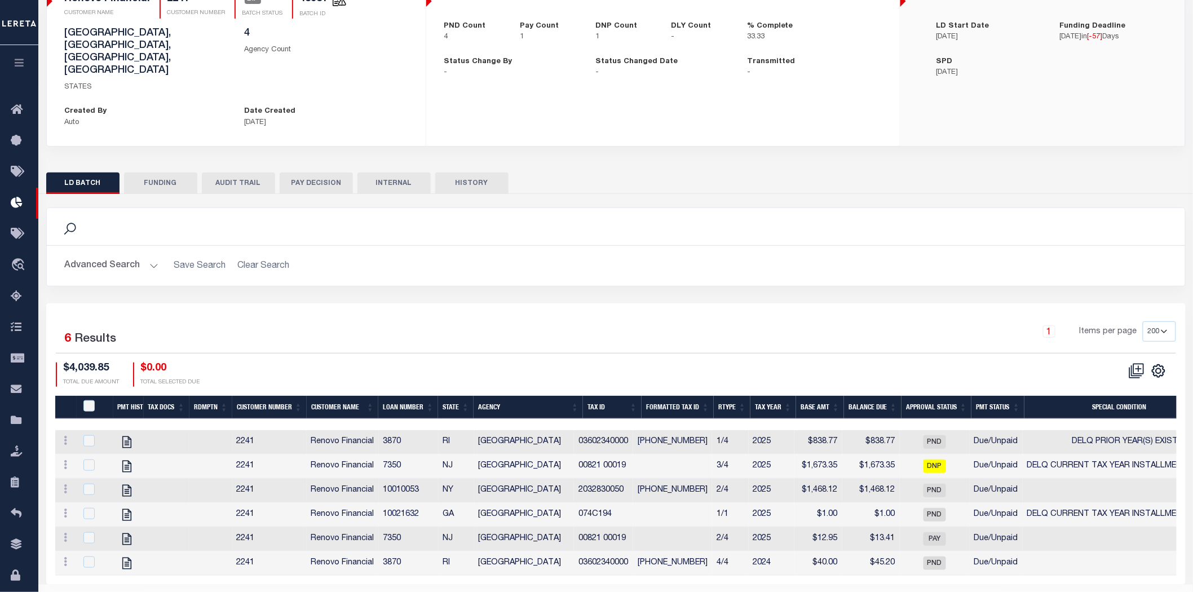
click at [485, 173] on button "HISTORY" at bounding box center [471, 183] width 73 height 21
select select "100"
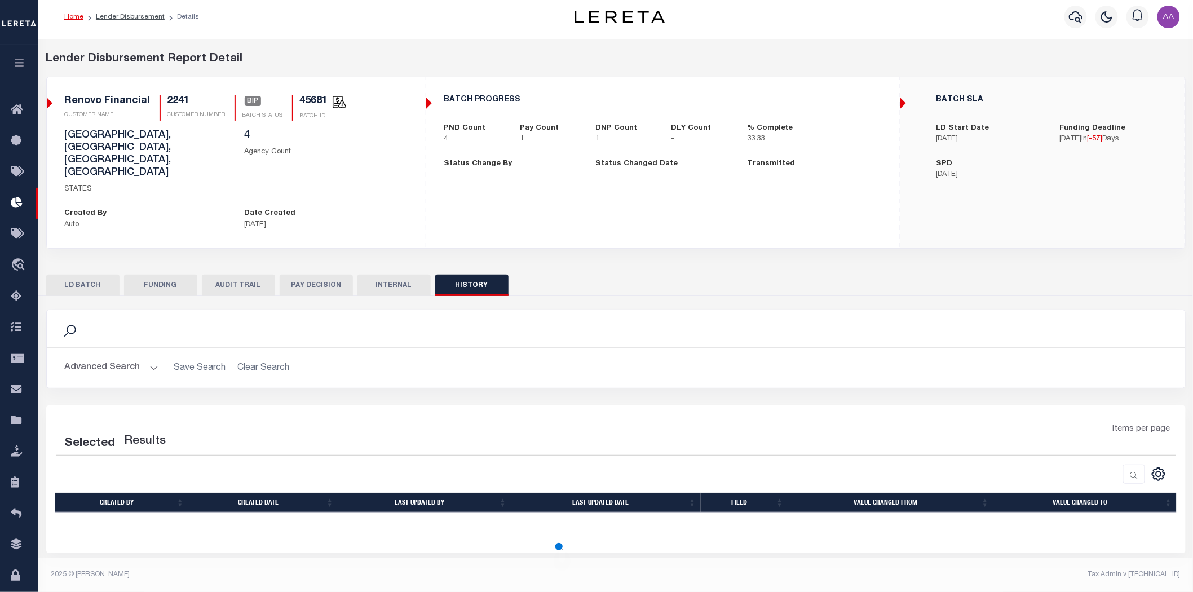
scroll to position [6, 0]
select select "100"
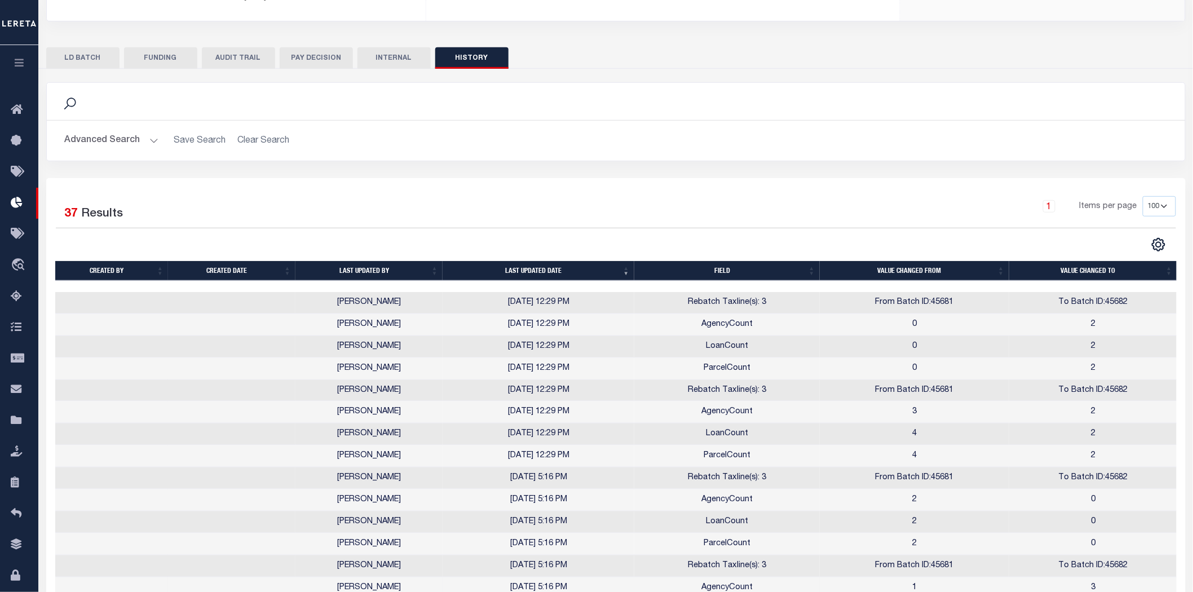
scroll to position [170, 0]
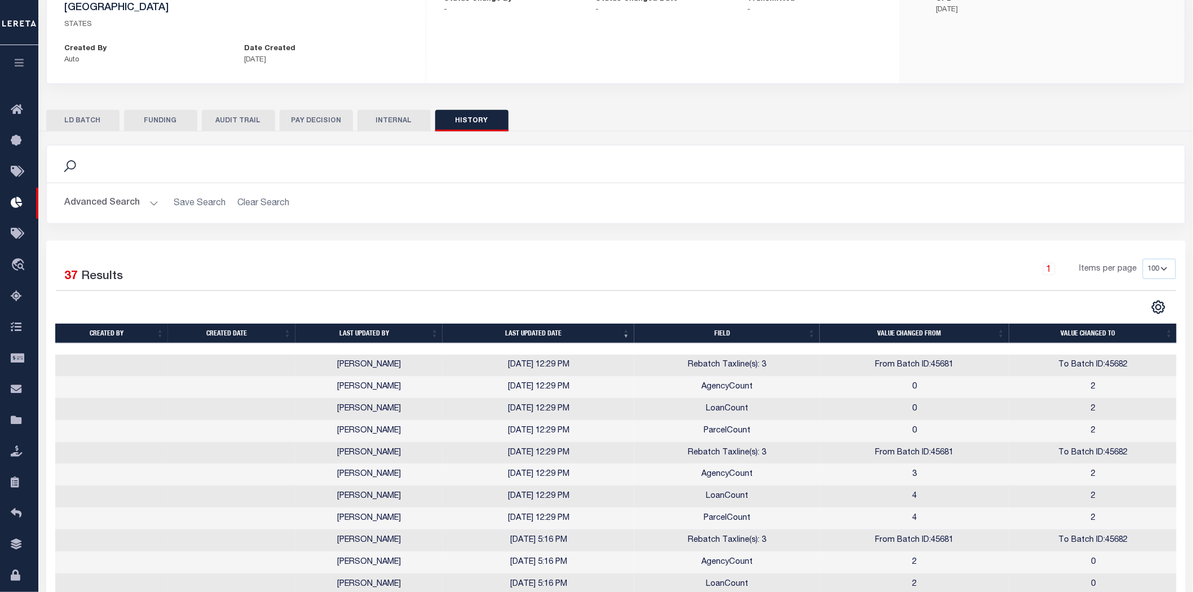
click at [235, 110] on button "AUDIT TRAIL" at bounding box center [238, 120] width 73 height 21
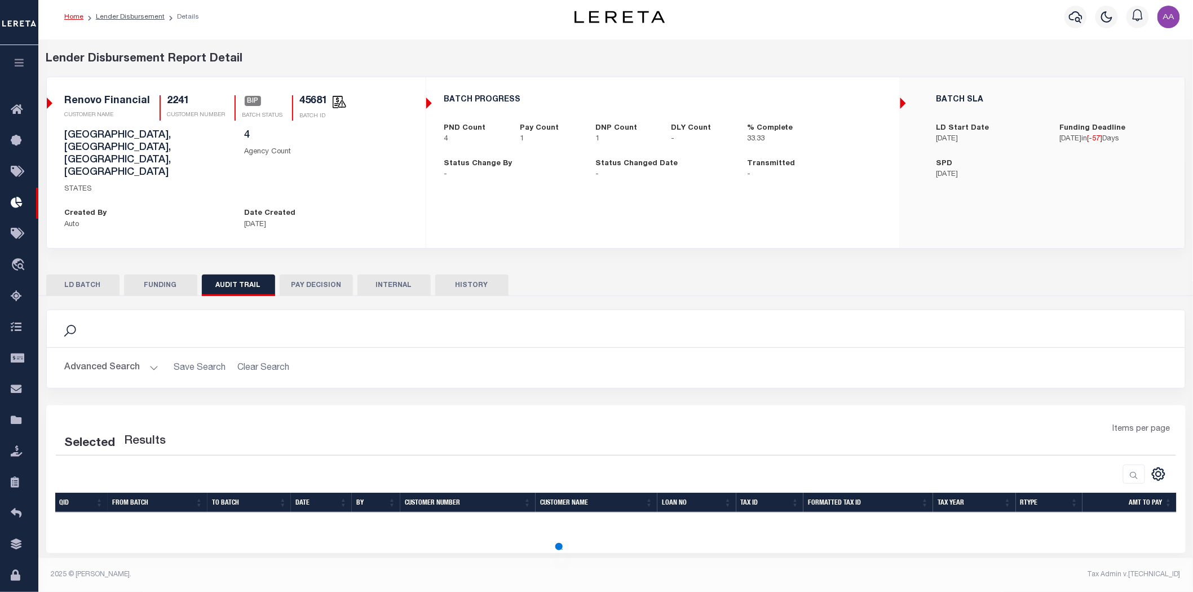
scroll to position [6, 0]
select select "100"
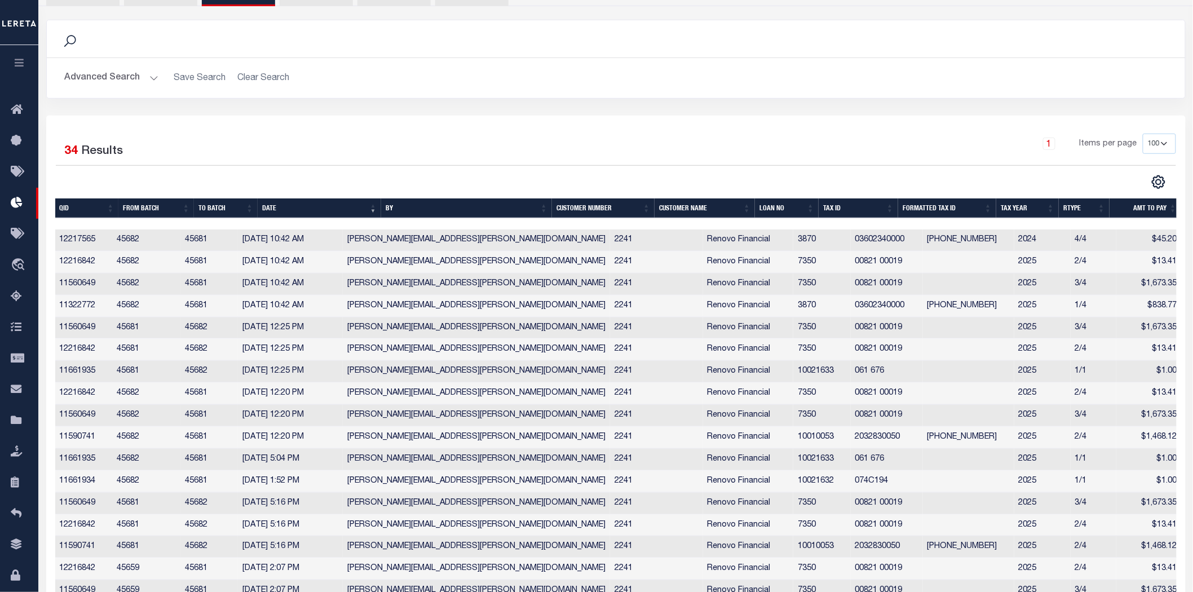
scroll to position [108, 0]
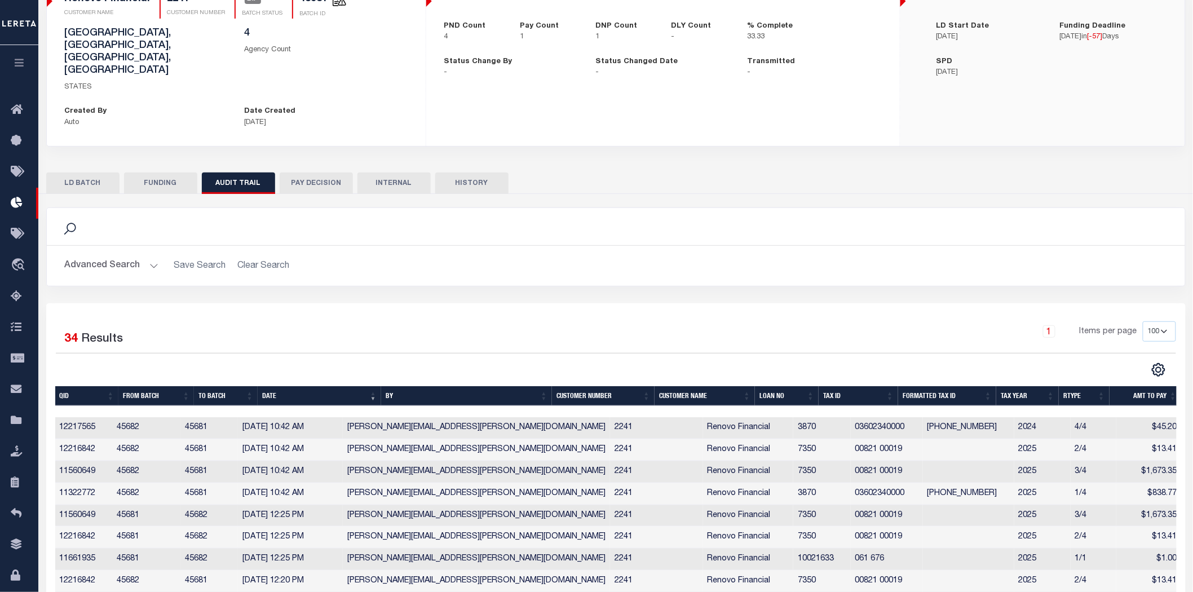
click at [484, 173] on button "HISTORY" at bounding box center [471, 183] width 73 height 21
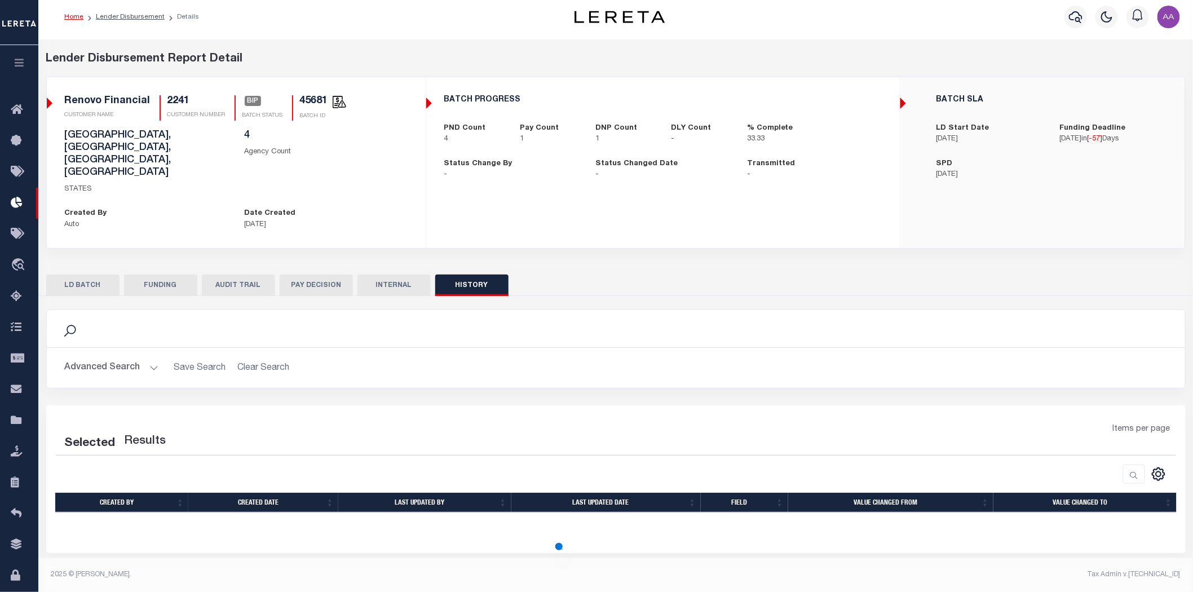
scroll to position [6, 0]
select select "100"
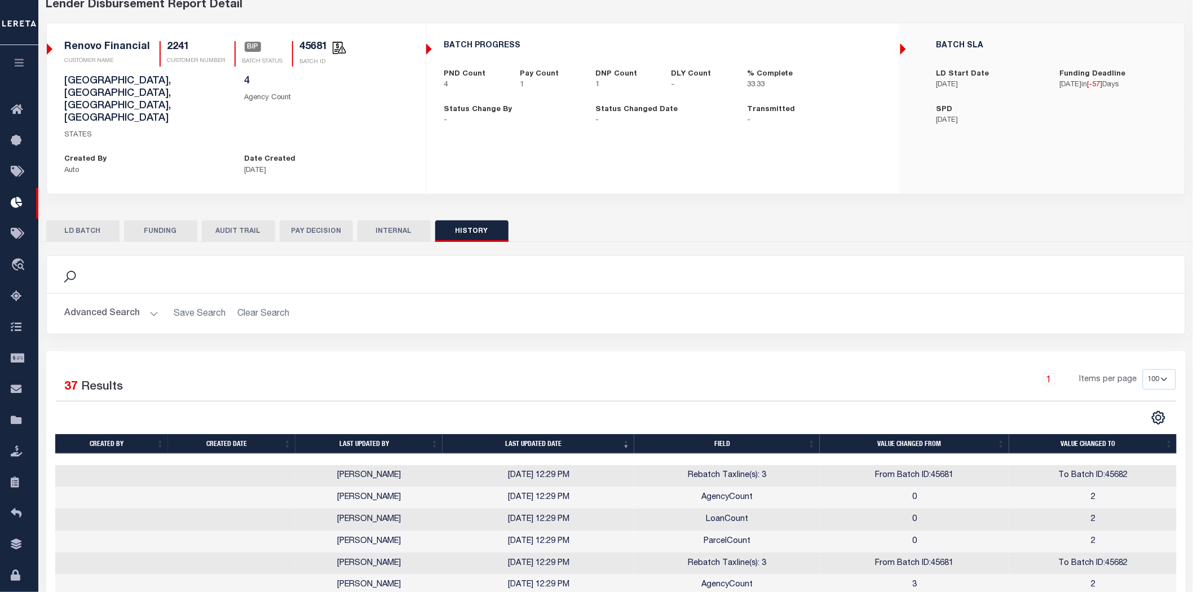
scroll to position [0, 0]
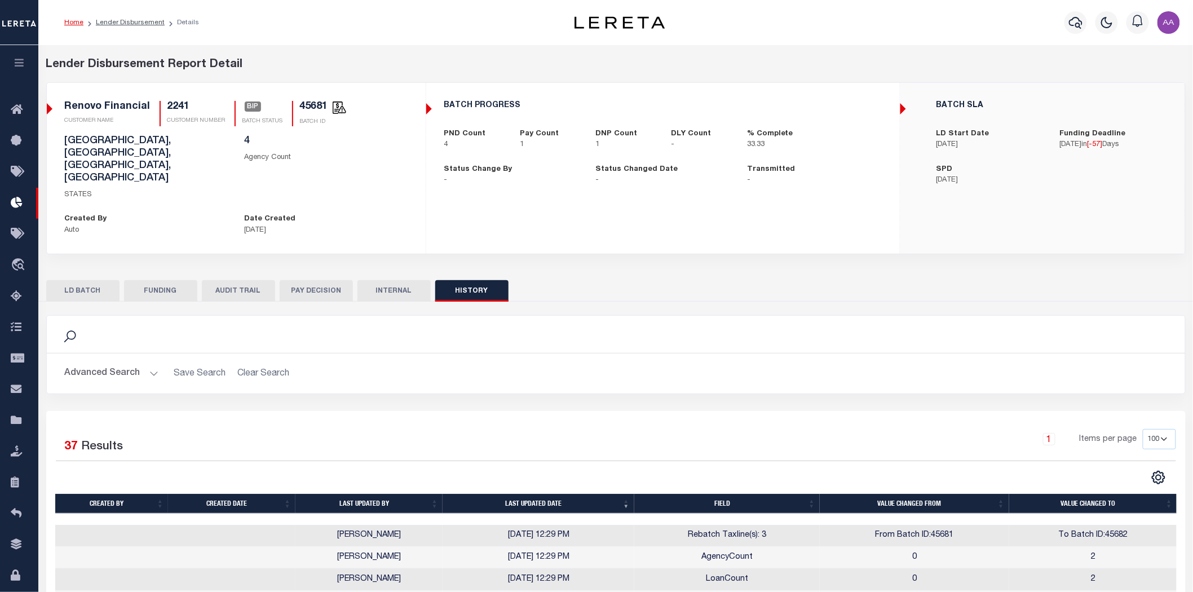
checkbox input "true"
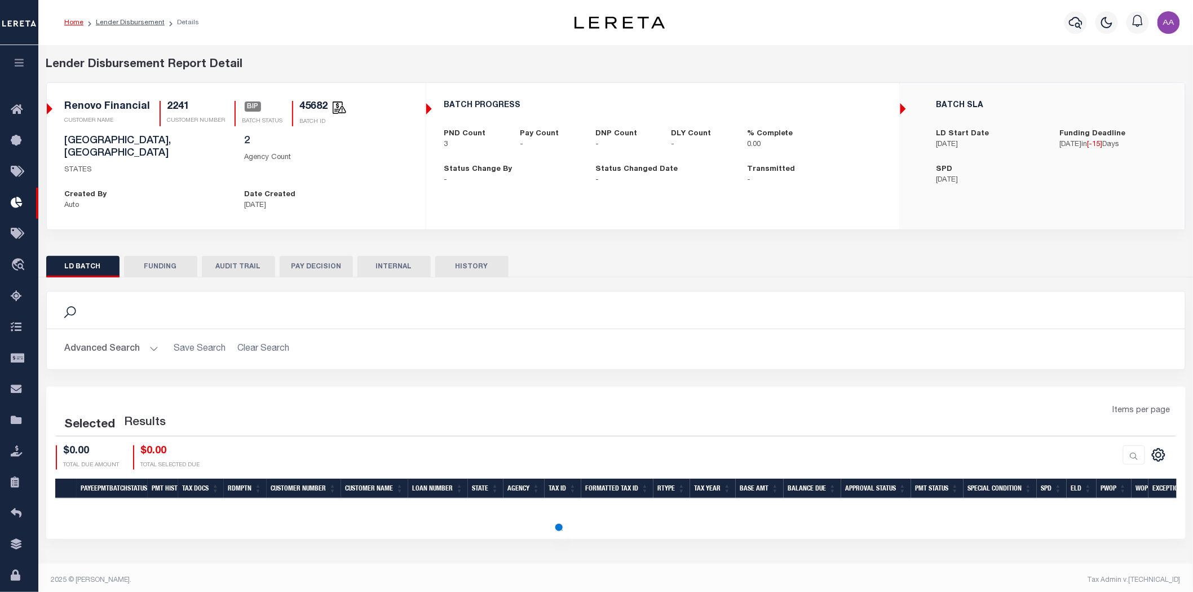
scroll to position [6, 0]
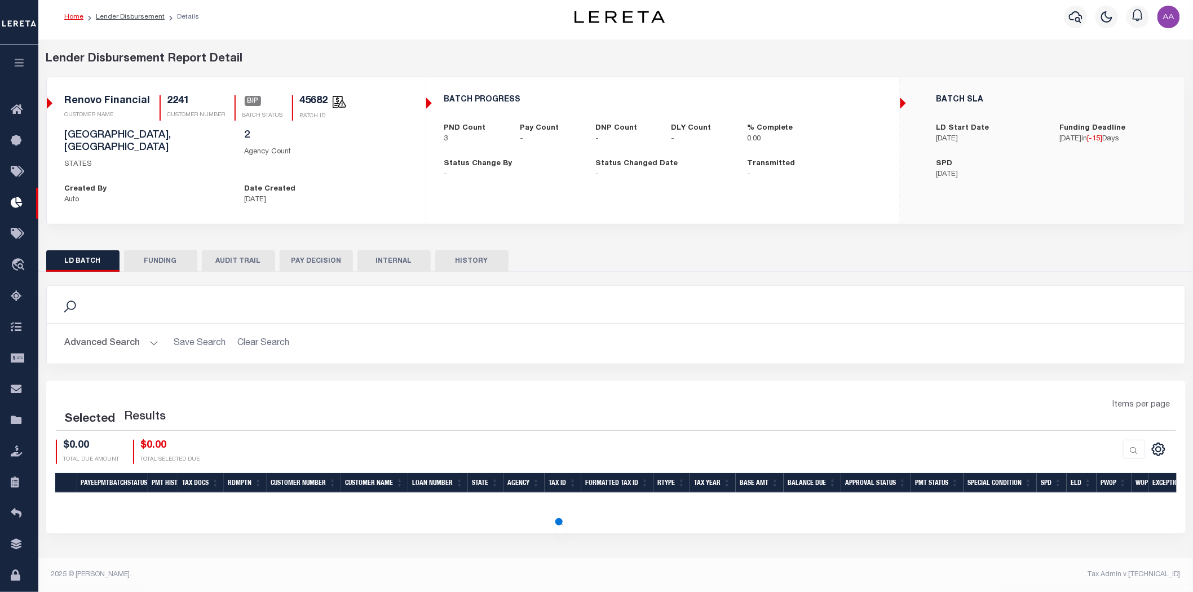
select select "200"
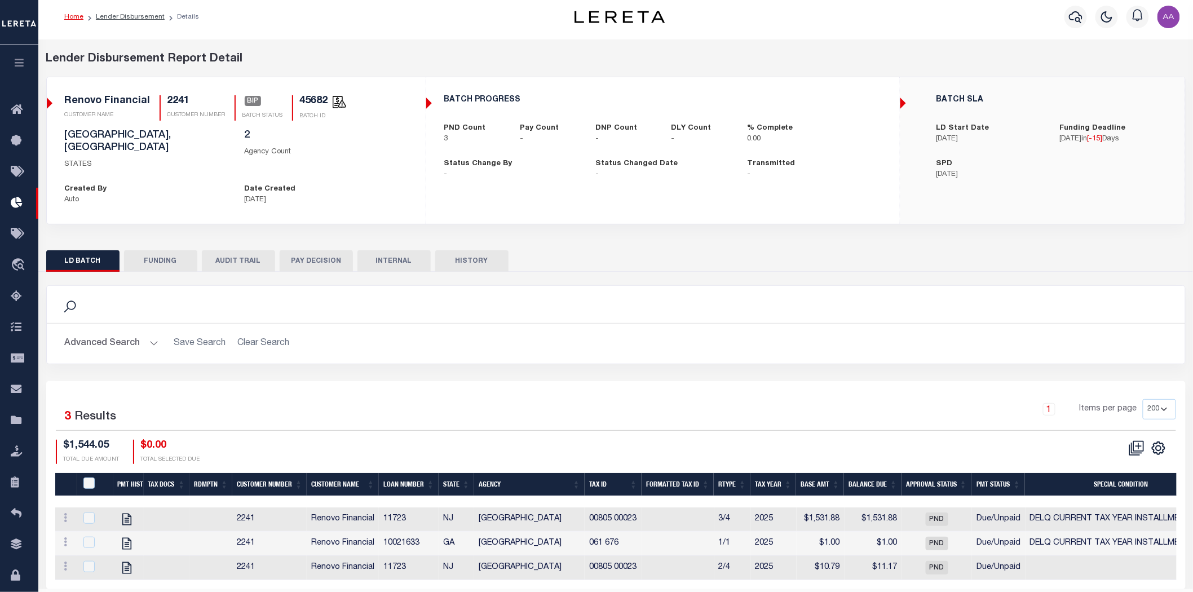
click at [469, 250] on button "HISTORY" at bounding box center [471, 260] width 73 height 21
select select "100"
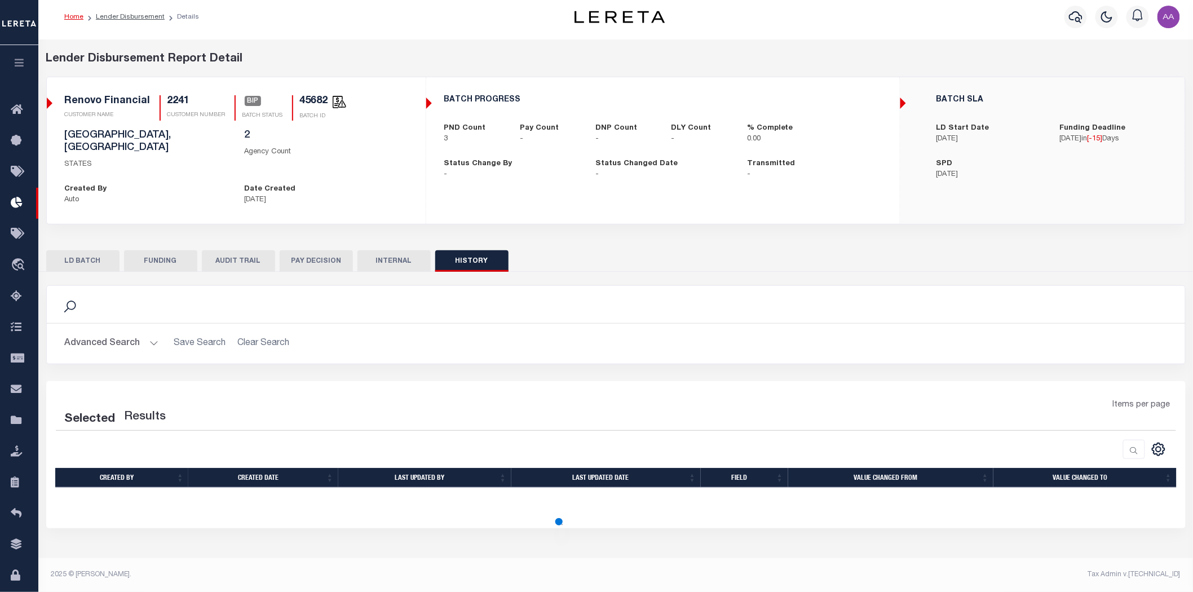
select select "100"
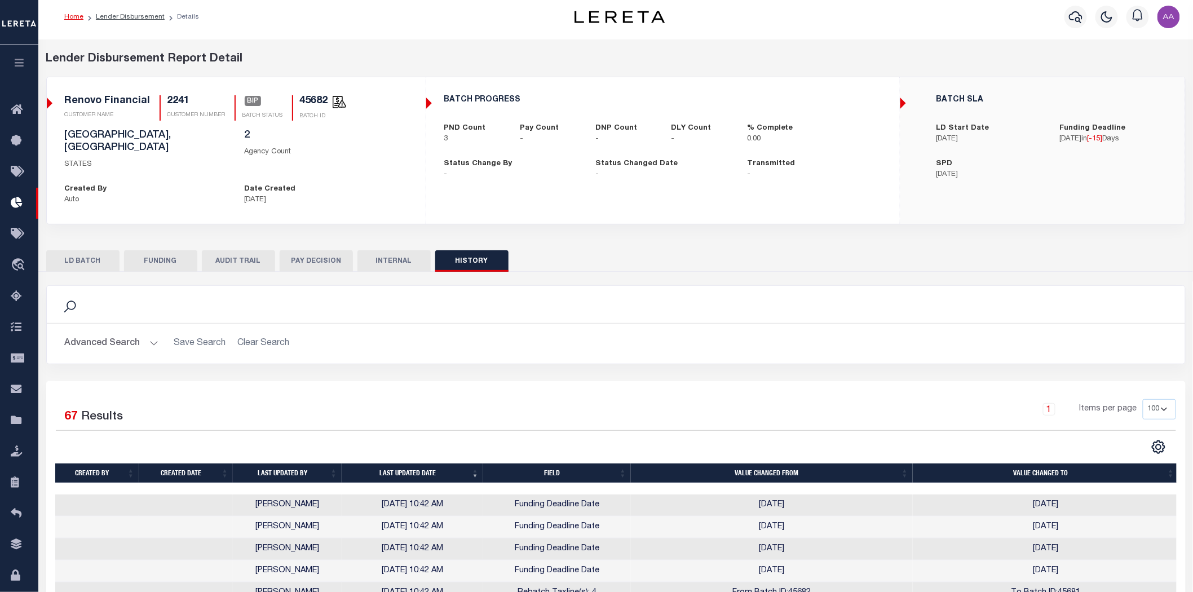
scroll to position [319, 0]
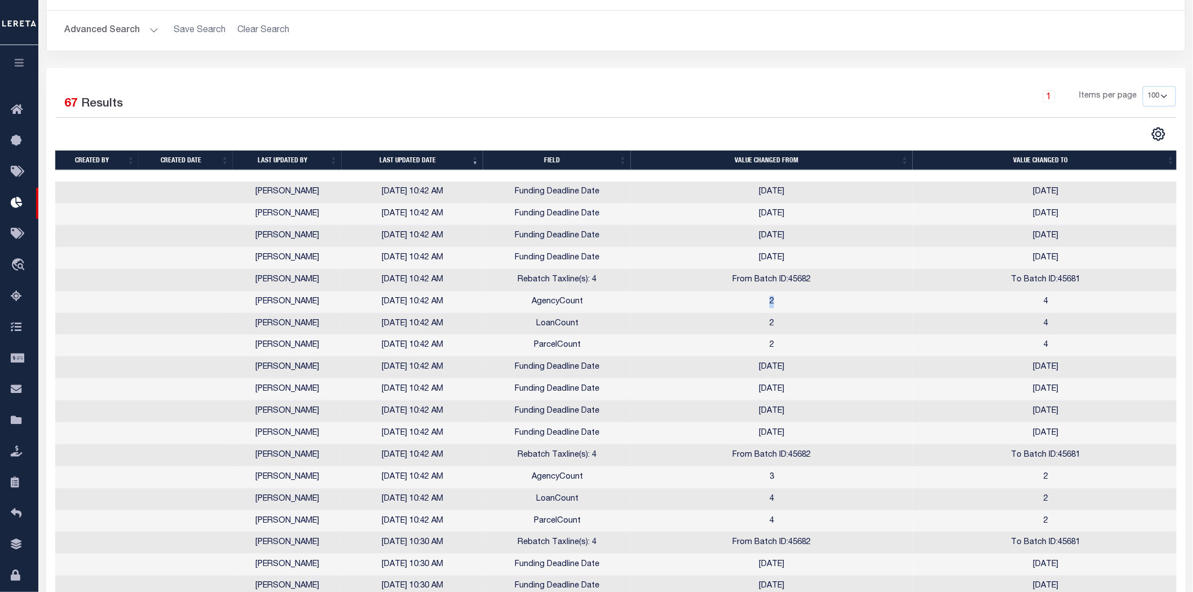
drag, startPoint x: 808, startPoint y: 291, endPoint x: 846, endPoint y: 291, distance: 37.8
click at [842, 292] on td "2" at bounding box center [772, 303] width 282 height 22
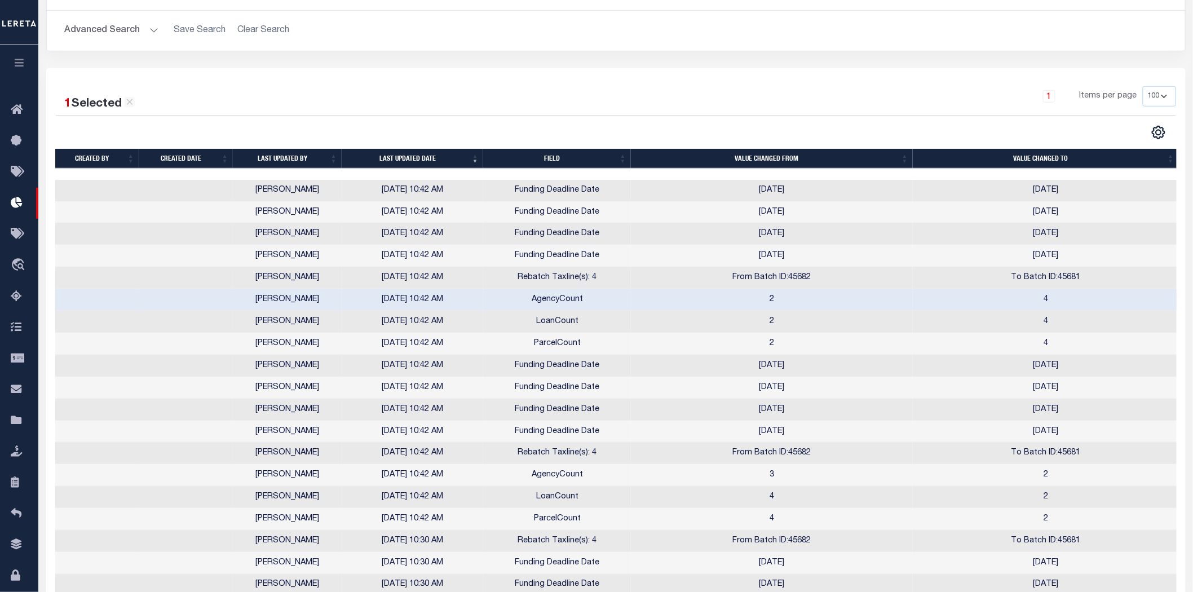
drag, startPoint x: 1029, startPoint y: 294, endPoint x: 1067, endPoint y: 286, distance: 38.6
click at [1064, 289] on td "4" at bounding box center [1046, 300] width 266 height 22
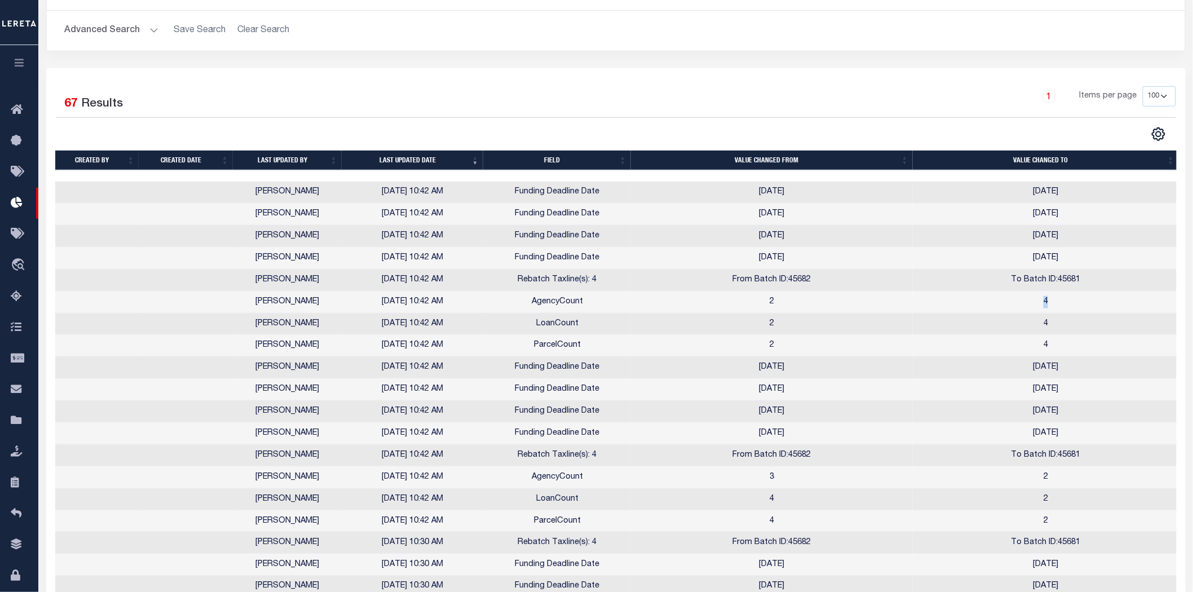
scroll to position [444, 0]
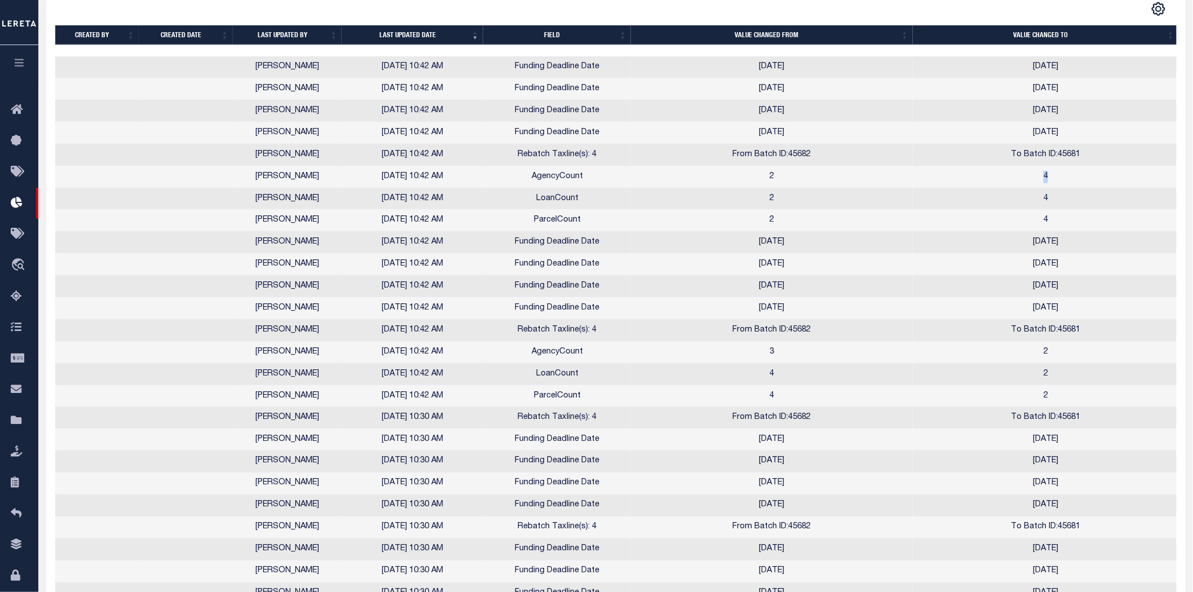
click at [791, 342] on td "3" at bounding box center [772, 353] width 282 height 22
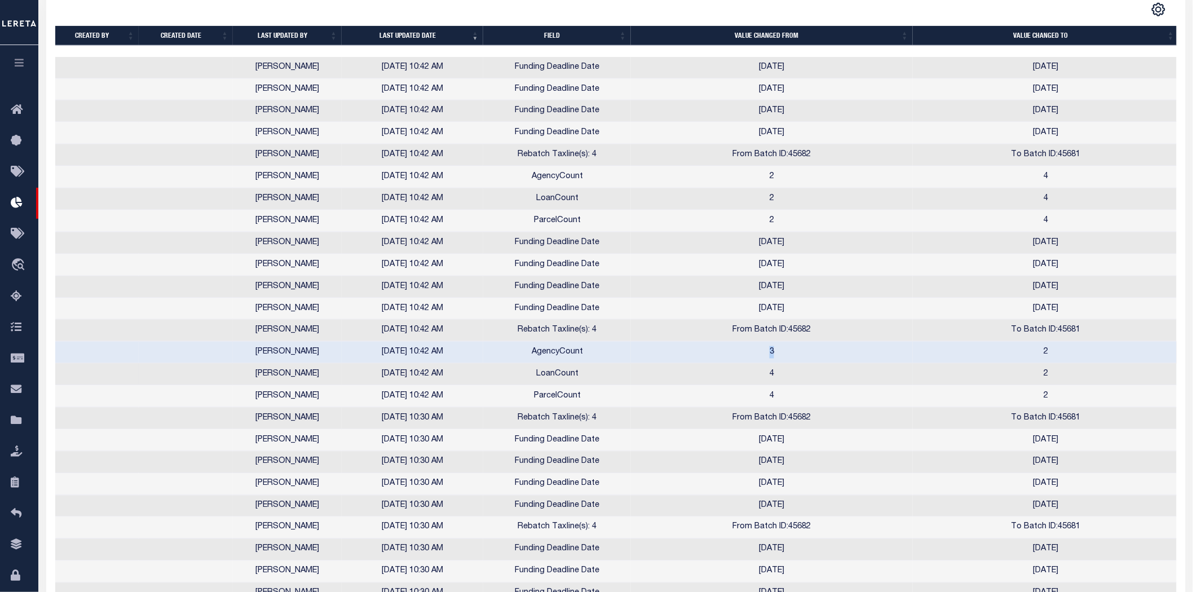
click at [793, 364] on td "4" at bounding box center [772, 375] width 282 height 22
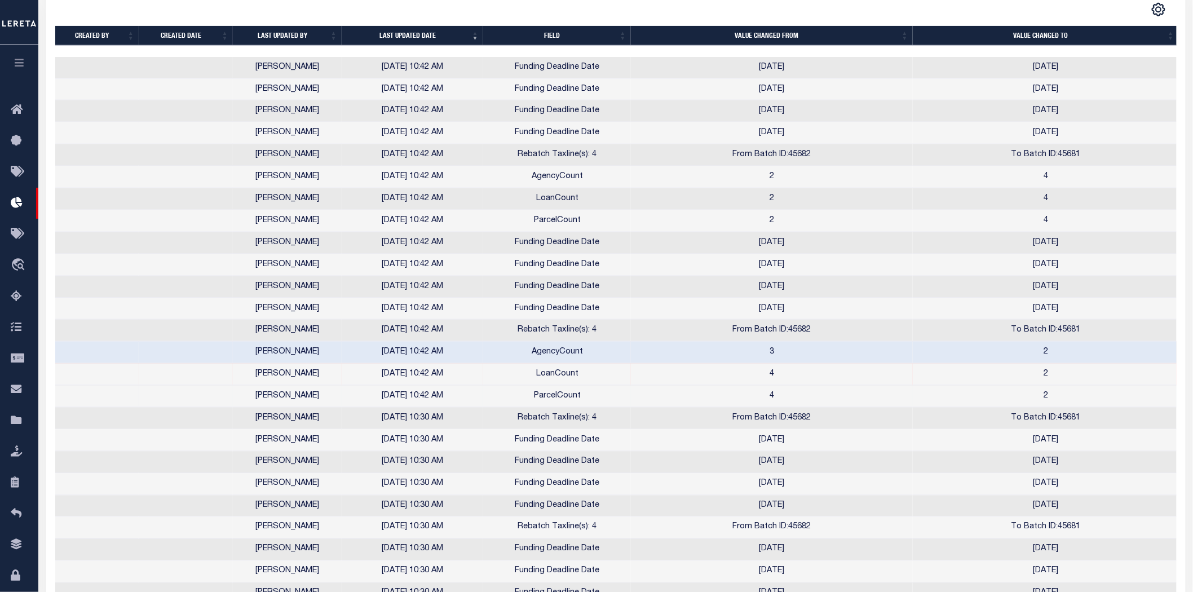
drag, startPoint x: 789, startPoint y: 381, endPoint x: 803, endPoint y: 382, distance: 13.5
click at [801, 386] on td "4" at bounding box center [772, 397] width 282 height 22
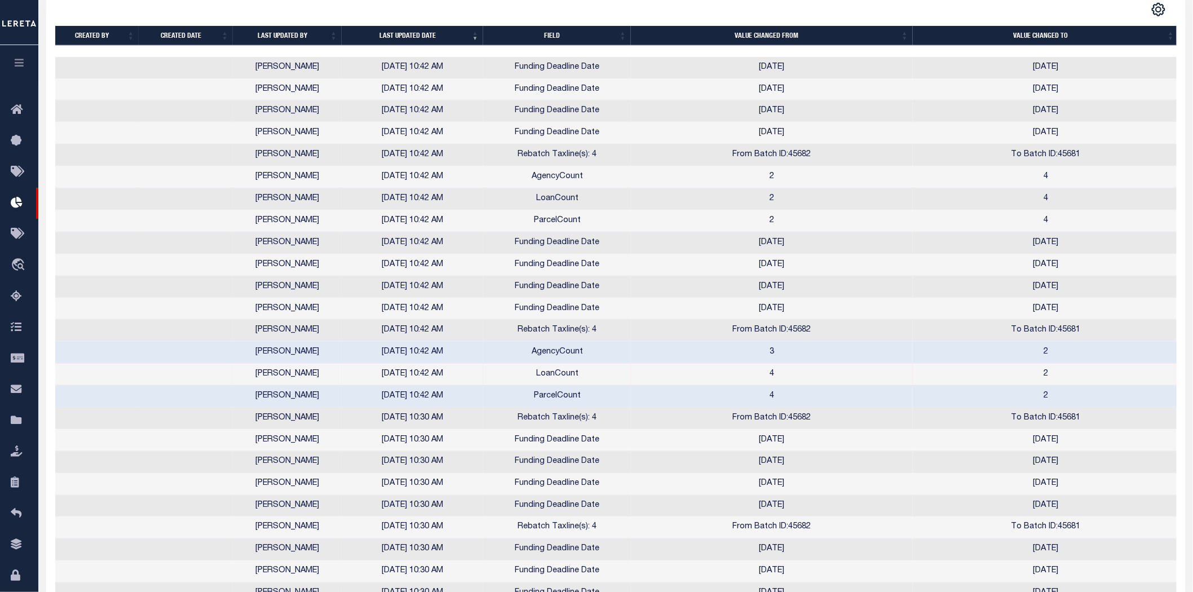
drag, startPoint x: 1045, startPoint y: 381, endPoint x: 1024, endPoint y: 381, distance: 21.4
click at [1025, 386] on td "2" at bounding box center [1046, 397] width 266 height 22
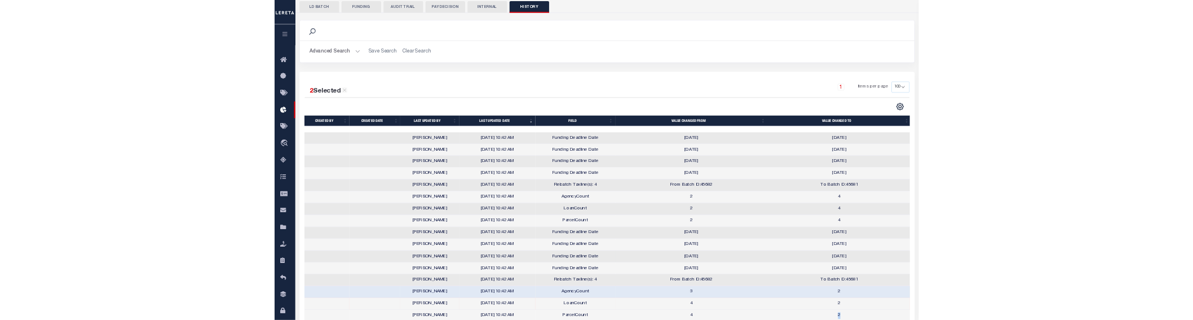
scroll to position [316, 0]
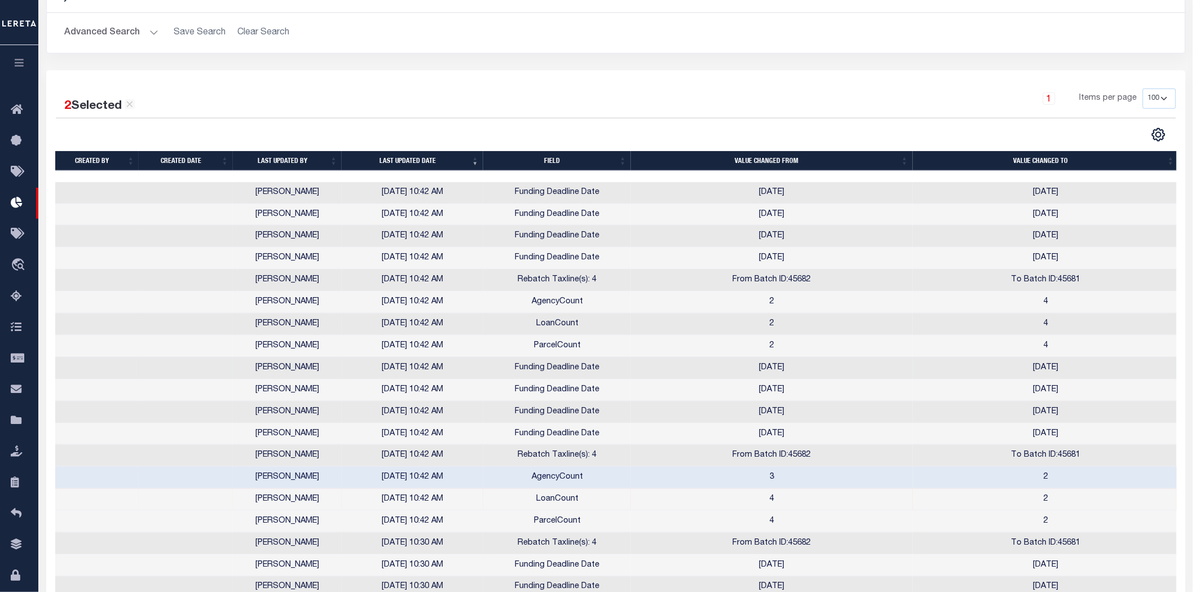
click at [617, 357] on td "Funding Deadline Date" at bounding box center [557, 368] width 148 height 22
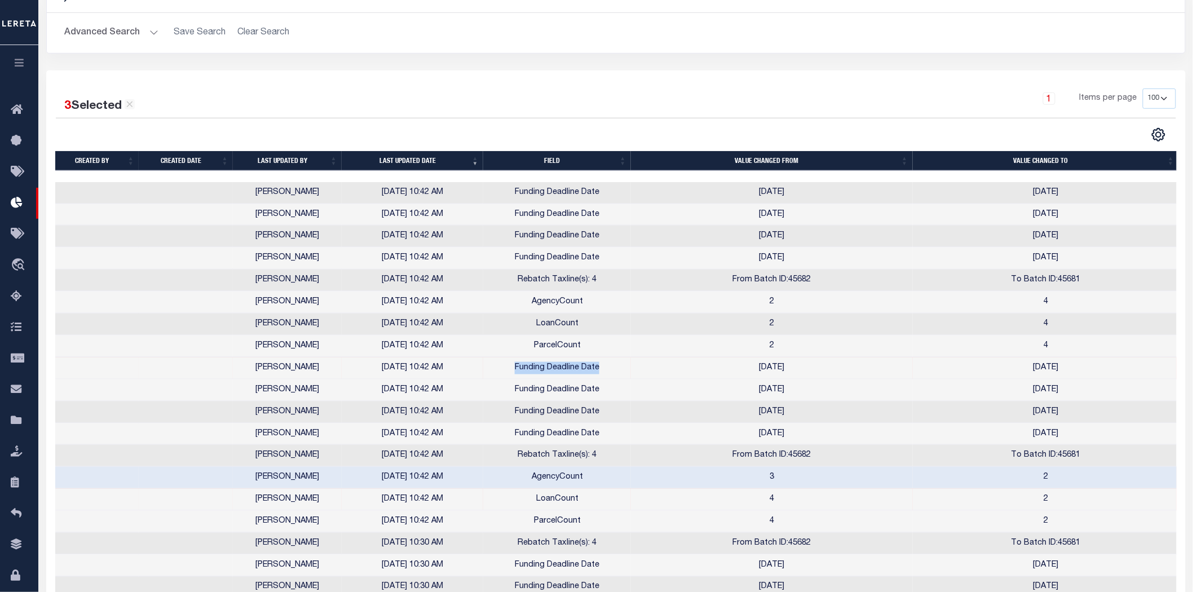
drag, startPoint x: 515, startPoint y: 358, endPoint x: 619, endPoint y: 359, distance: 104.3
click at [619, 359] on td "Funding Deadline Date" at bounding box center [557, 368] width 148 height 22
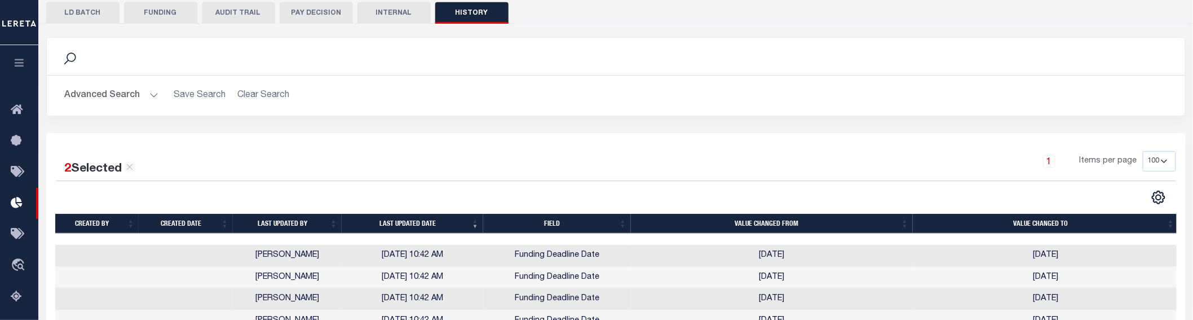
scroll to position [128, 0]
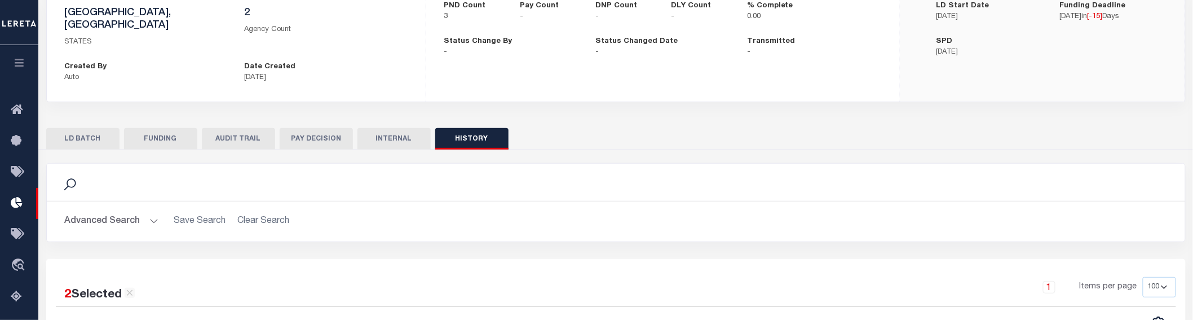
click at [398, 129] on button "INTERNAL" at bounding box center [393, 138] width 73 height 21
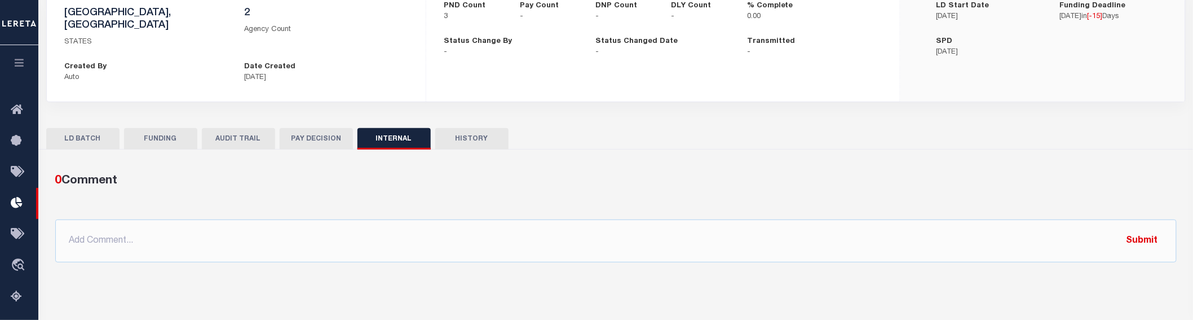
click at [476, 128] on button "HISTORY" at bounding box center [471, 138] width 73 height 21
select select "100"
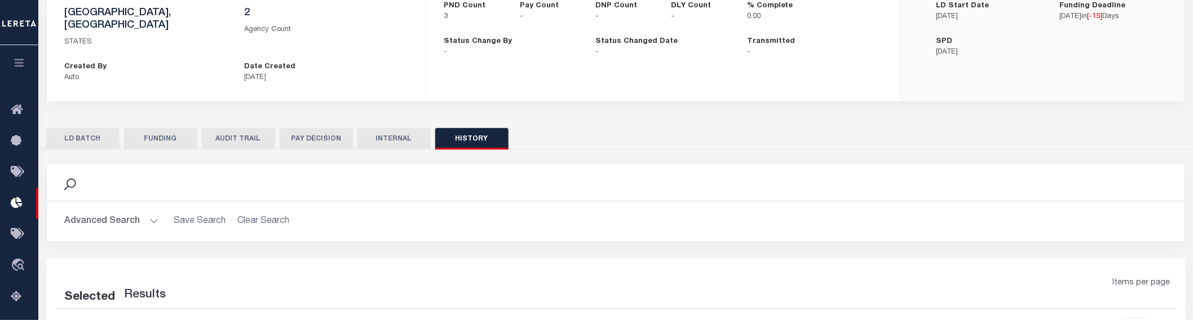
select select "100"
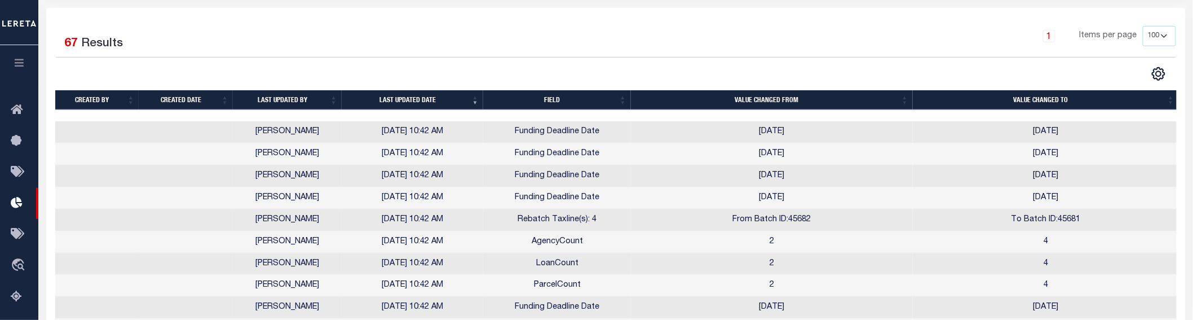
scroll to position [441, 0]
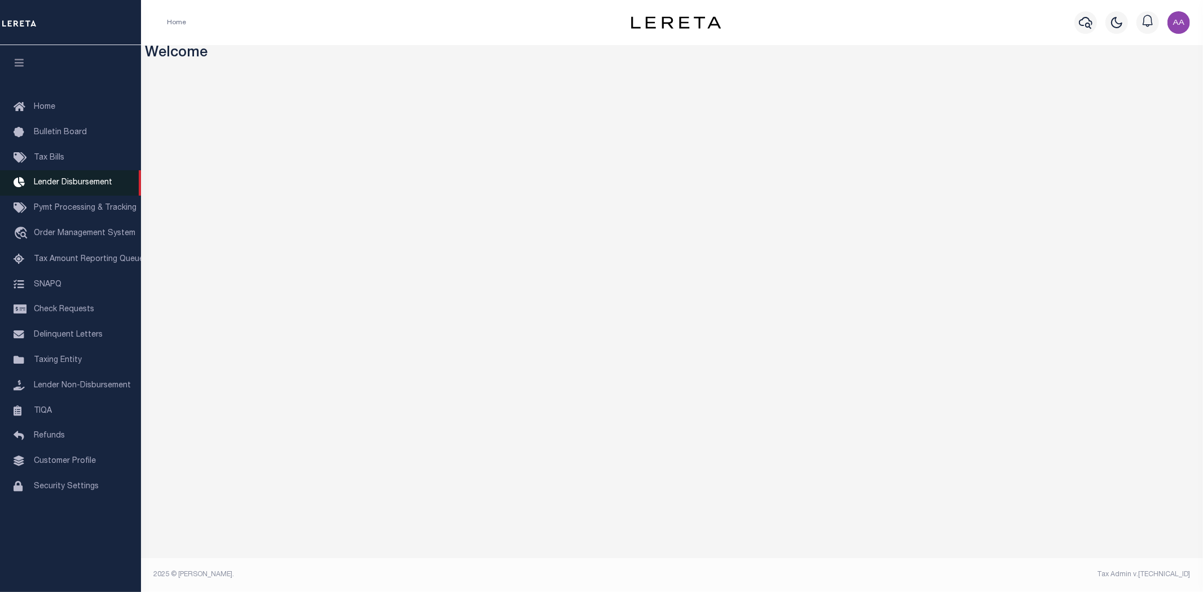
click at [78, 188] on link "Lender Disbursement" at bounding box center [70, 182] width 141 height 25
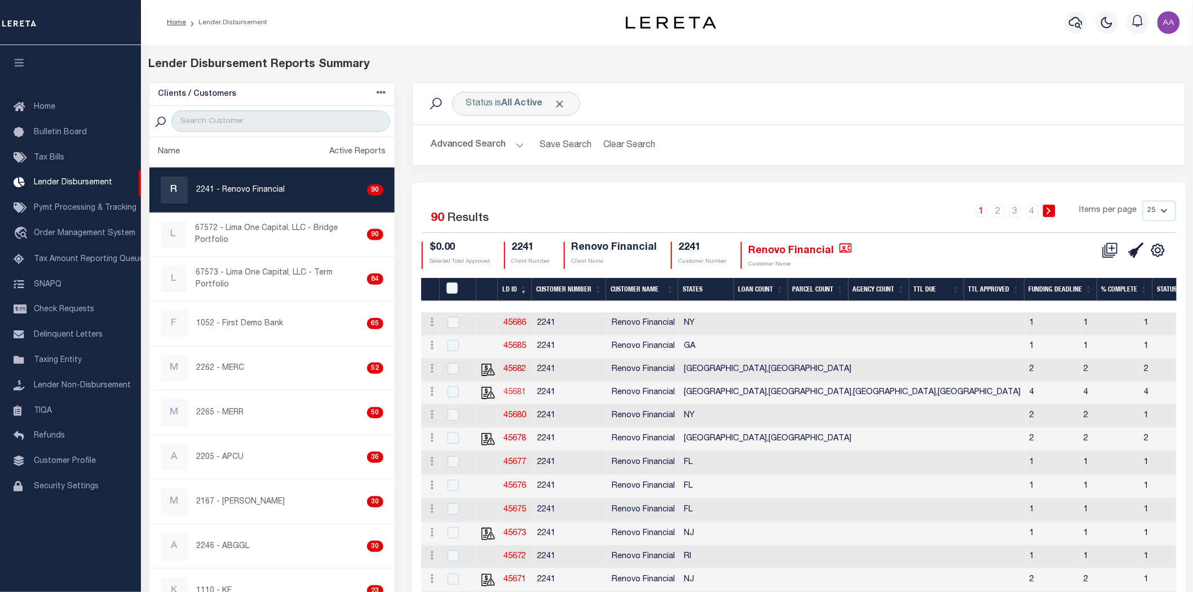
click at [514, 396] on link "45681" at bounding box center [515, 392] width 23 height 8
checkbox input "true"
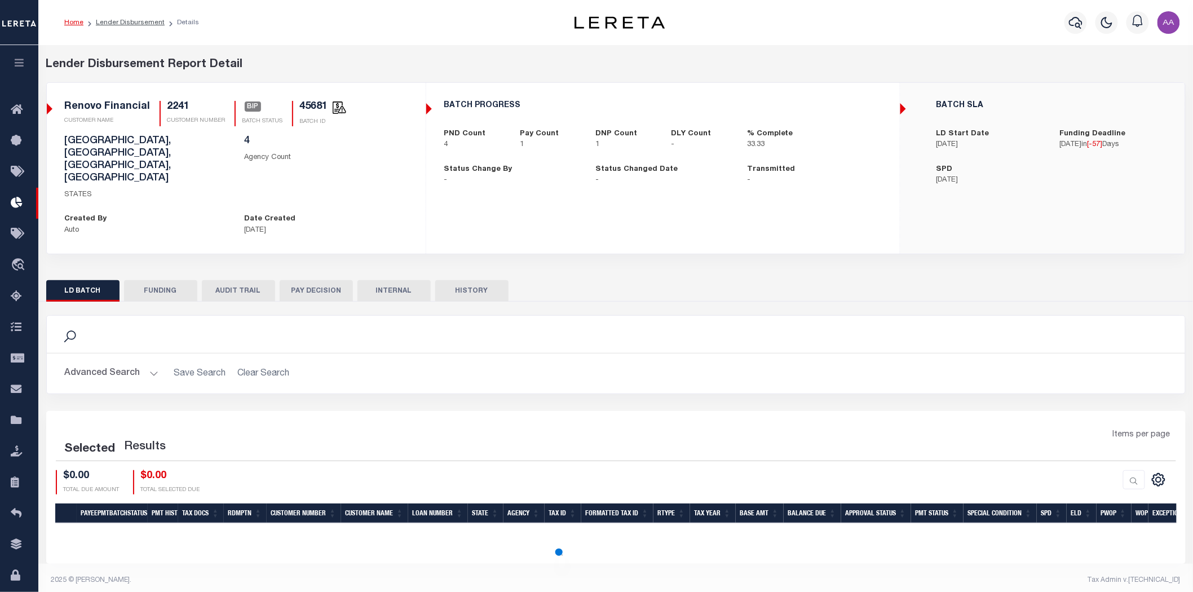
select select "200"
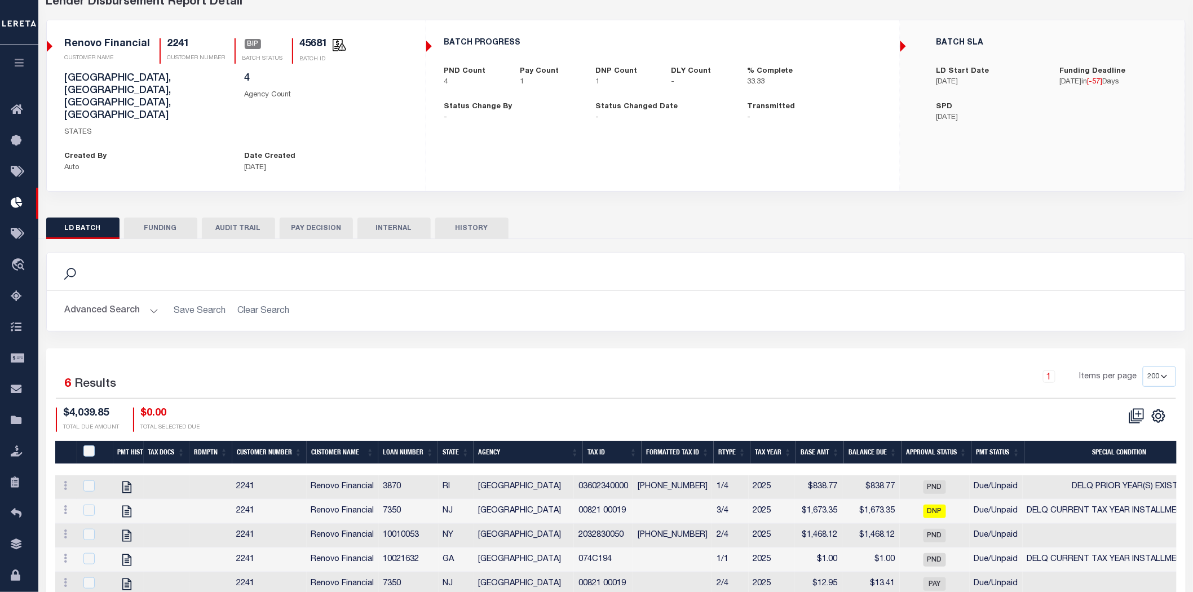
scroll to position [108, 0]
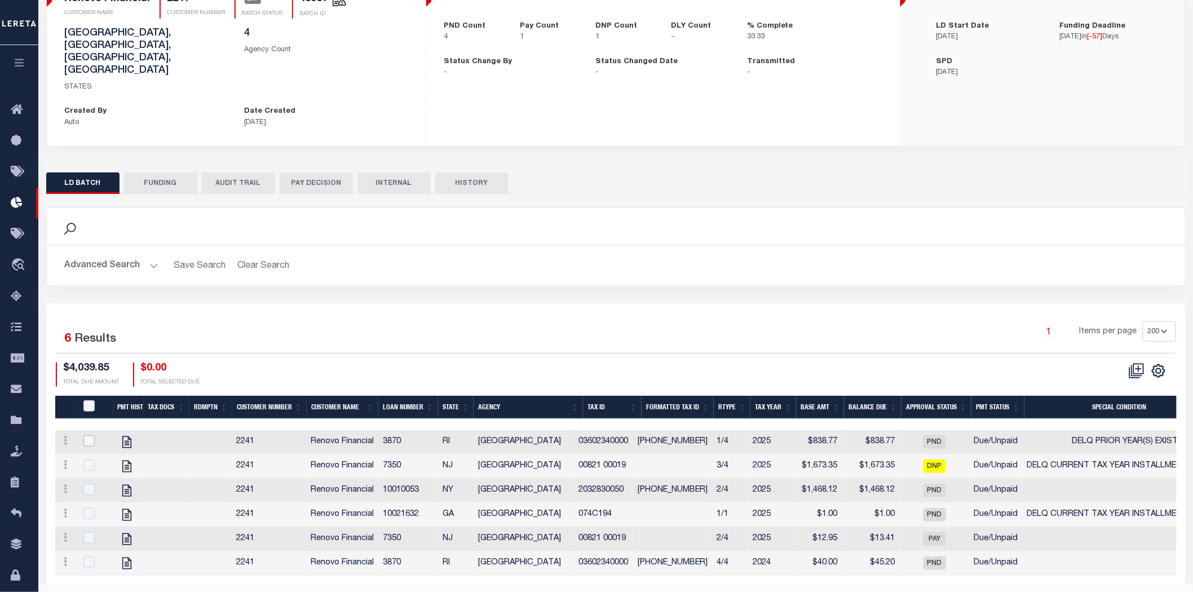
click at [87, 435] on input "checkbox" at bounding box center [88, 440] width 11 height 11
checkbox input "true"
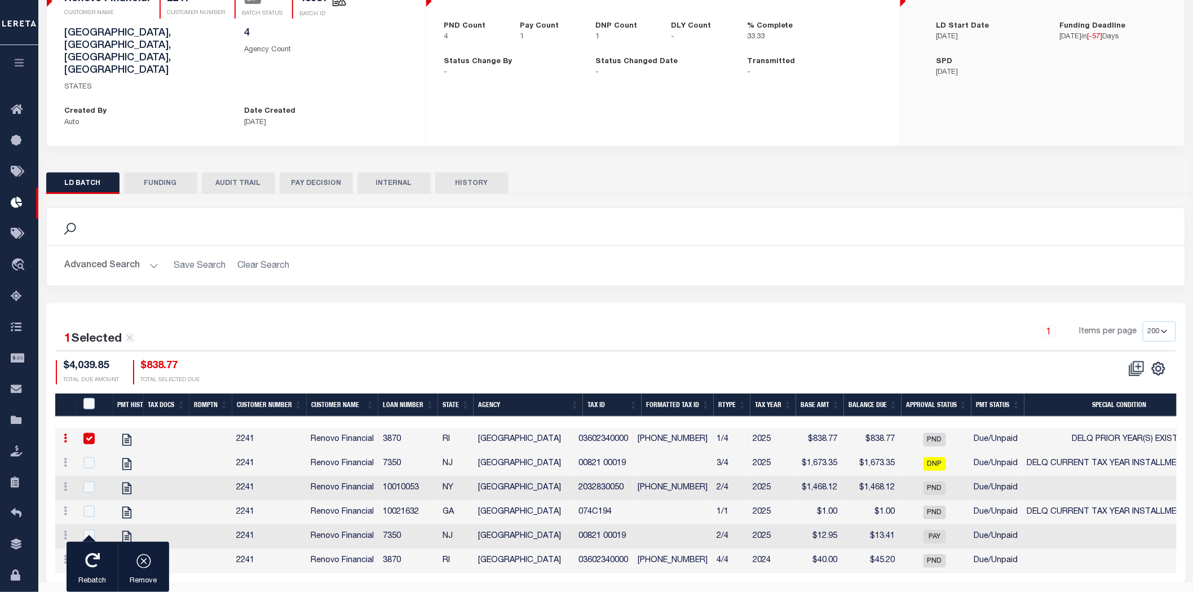
scroll to position [105, 0]
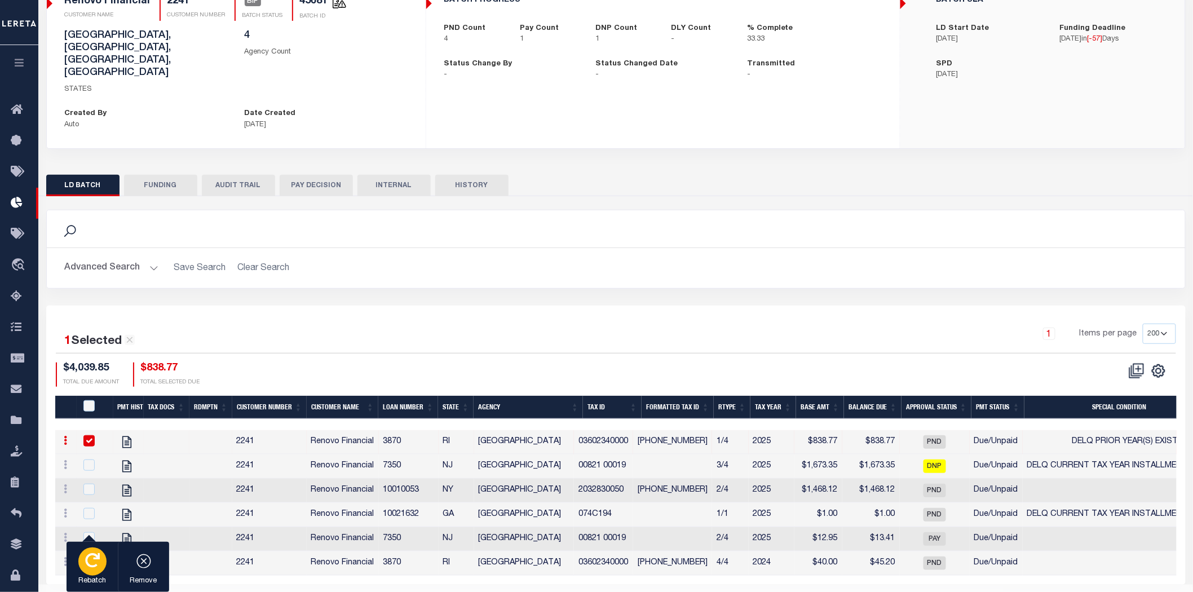
click at [91, 551] on div "button" at bounding box center [92, 562] width 28 height 28
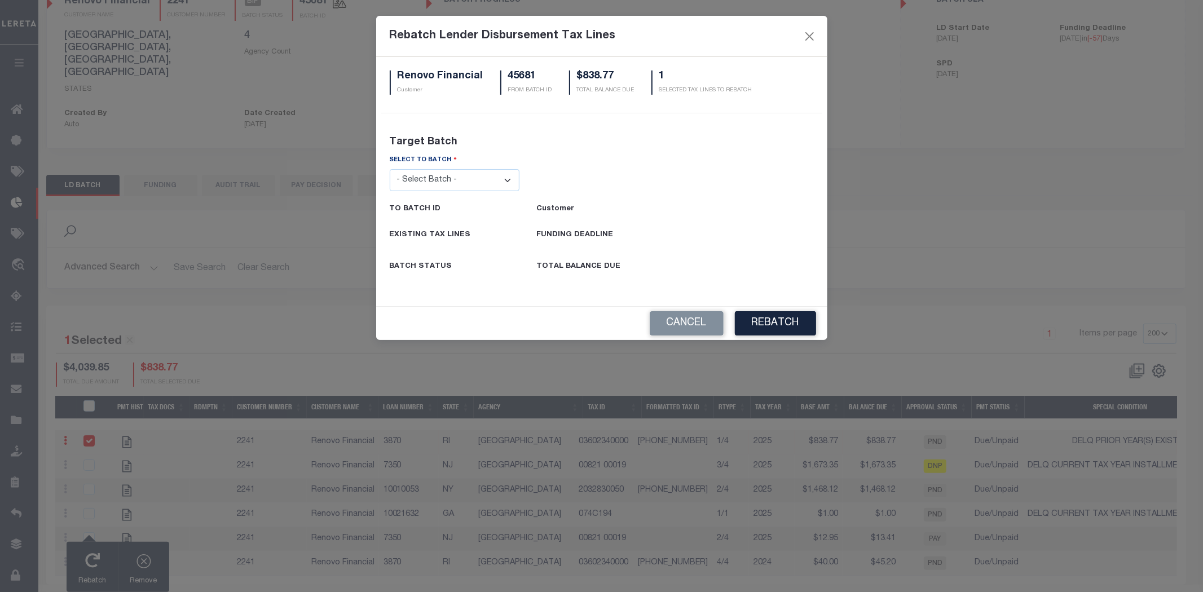
click at [423, 184] on select "- Select Batch - 26663 26855 26956 27025 27280 27289 27451 27735 27752 27755 27…" at bounding box center [455, 180] width 130 height 22
select select "45686"
click at [390, 169] on select "- Select Batch - 26663 26855 26956 27025 27280 27289 27451 27735 27752 27755 27…" at bounding box center [455, 180] width 130 height 22
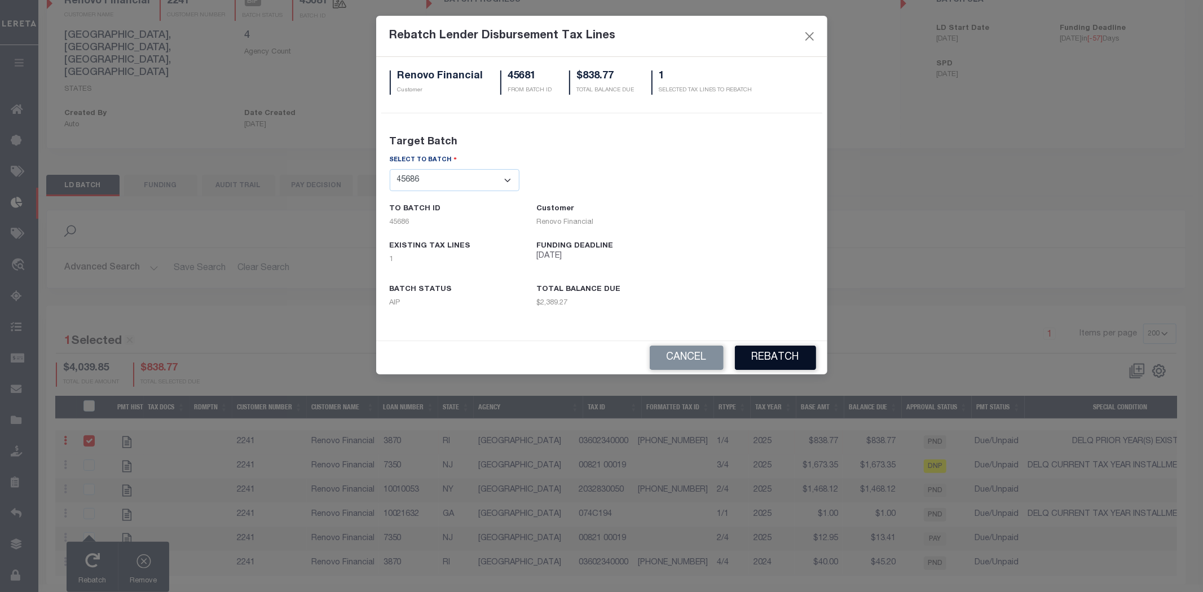
click at [793, 351] on button "REBATCH" at bounding box center [775, 358] width 81 height 24
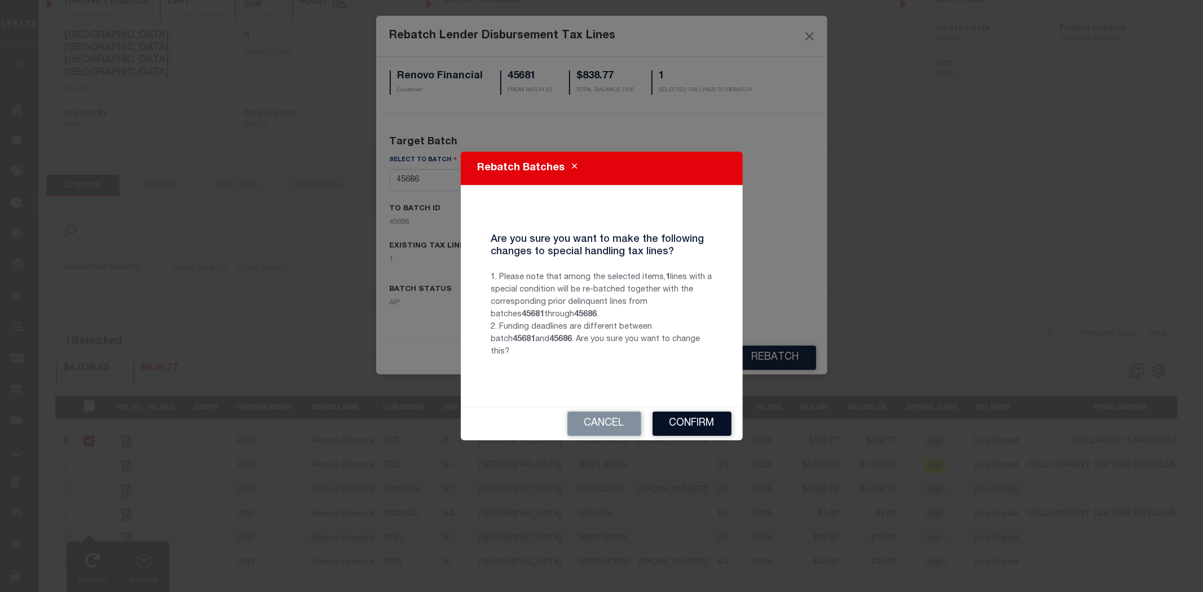
click at [698, 421] on button "Confirm" at bounding box center [691, 424] width 79 height 24
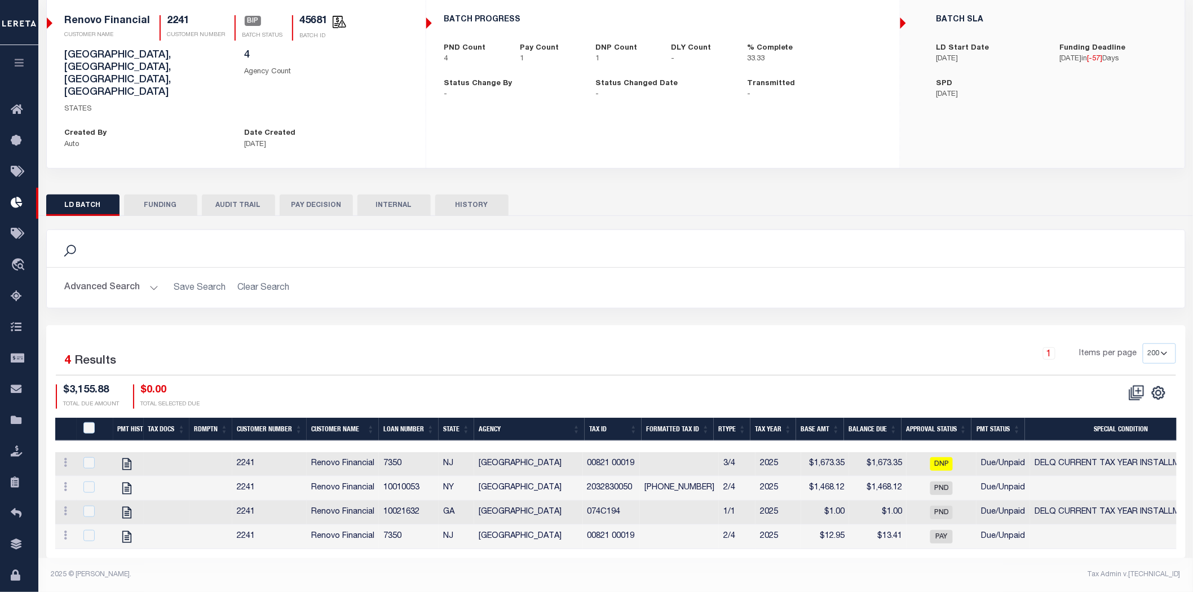
scroll to position [59, 0]
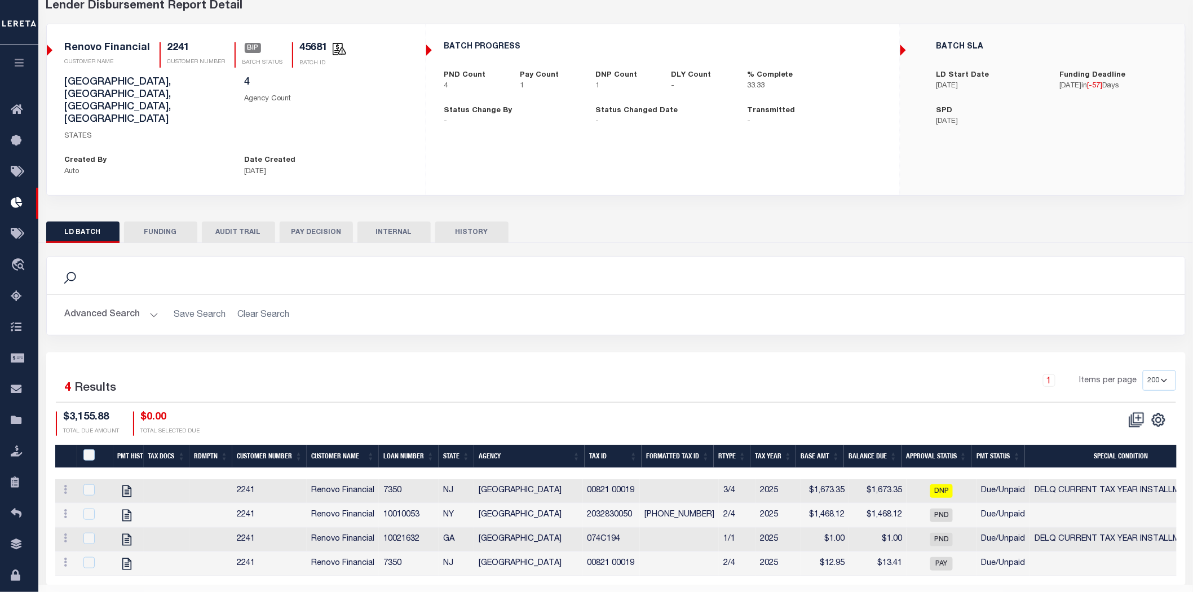
click at [474, 222] on button "HISTORY" at bounding box center [471, 232] width 73 height 21
select select "100"
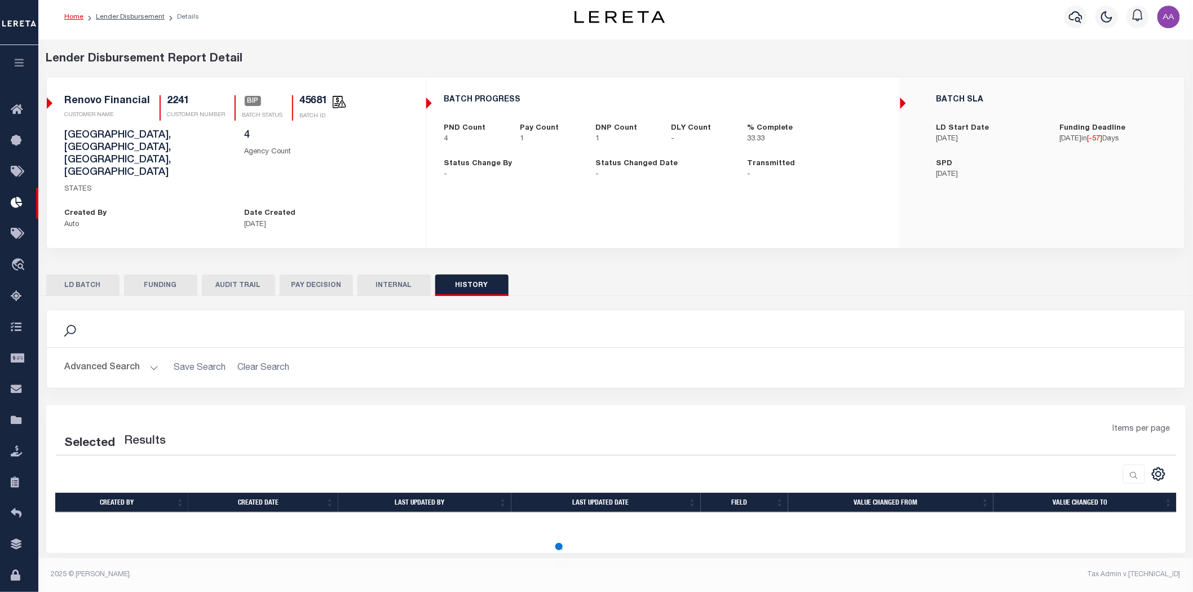
scroll to position [6, 0]
select select "100"
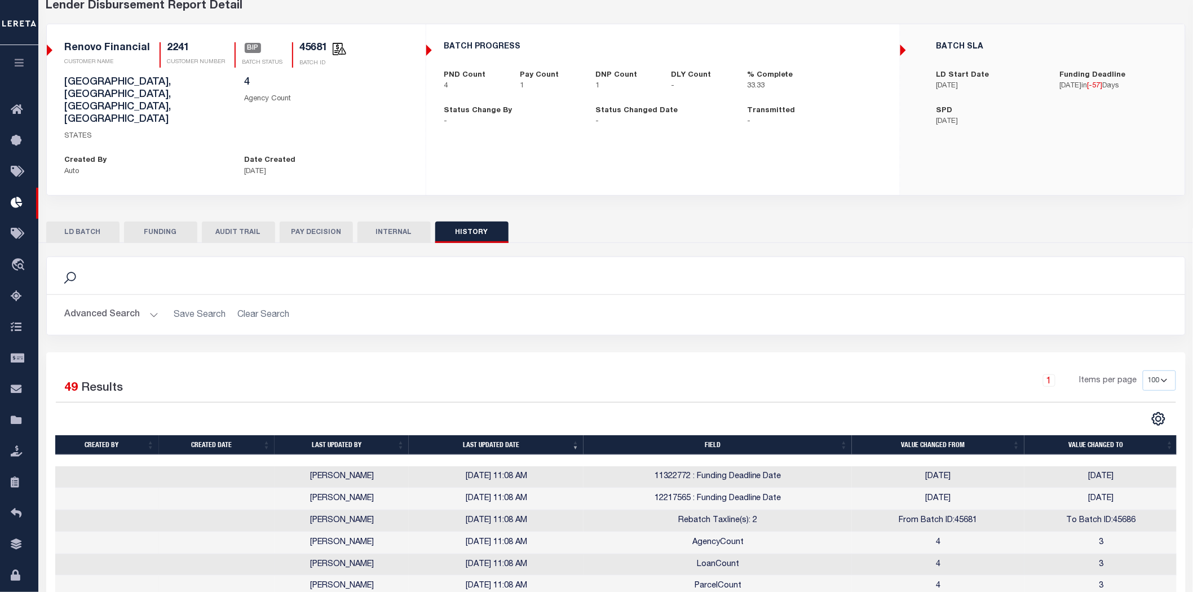
scroll to position [184, 0]
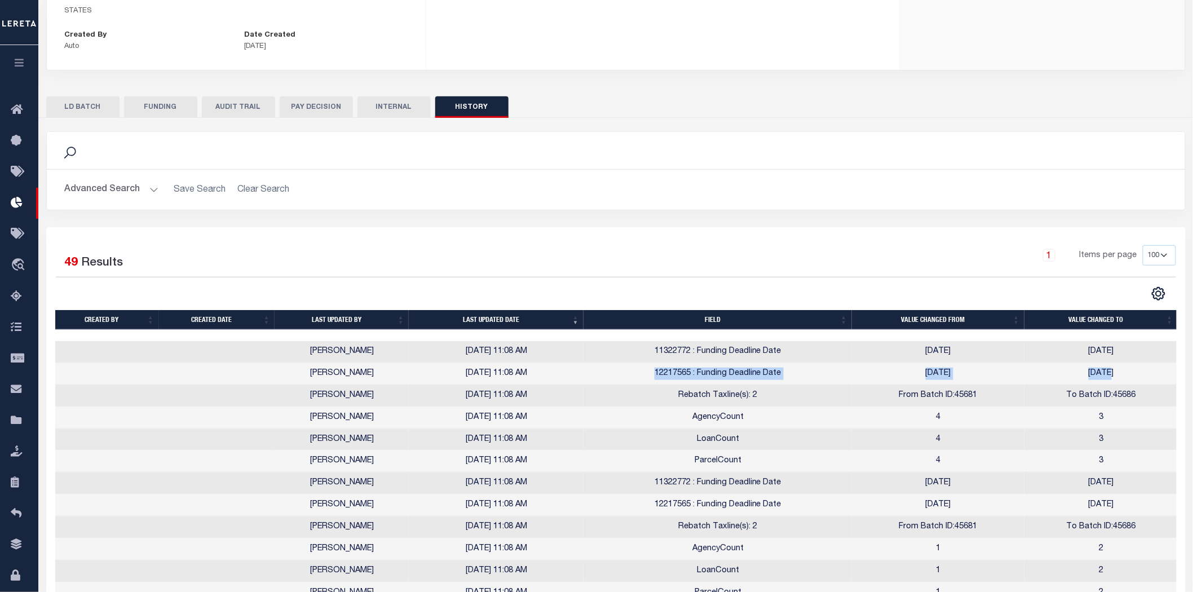
drag, startPoint x: 767, startPoint y: 342, endPoint x: 1115, endPoint y: 339, distance: 348.5
click at [1106, 363] on tr "Aakash Patel 10/02/2025 11:08 AM 12217565 : Funding Deadline Date 2025-08-06 20…" at bounding box center [616, 374] width 1123 height 22
click at [1125, 363] on td "2025-09-30" at bounding box center [1101, 374] width 153 height 22
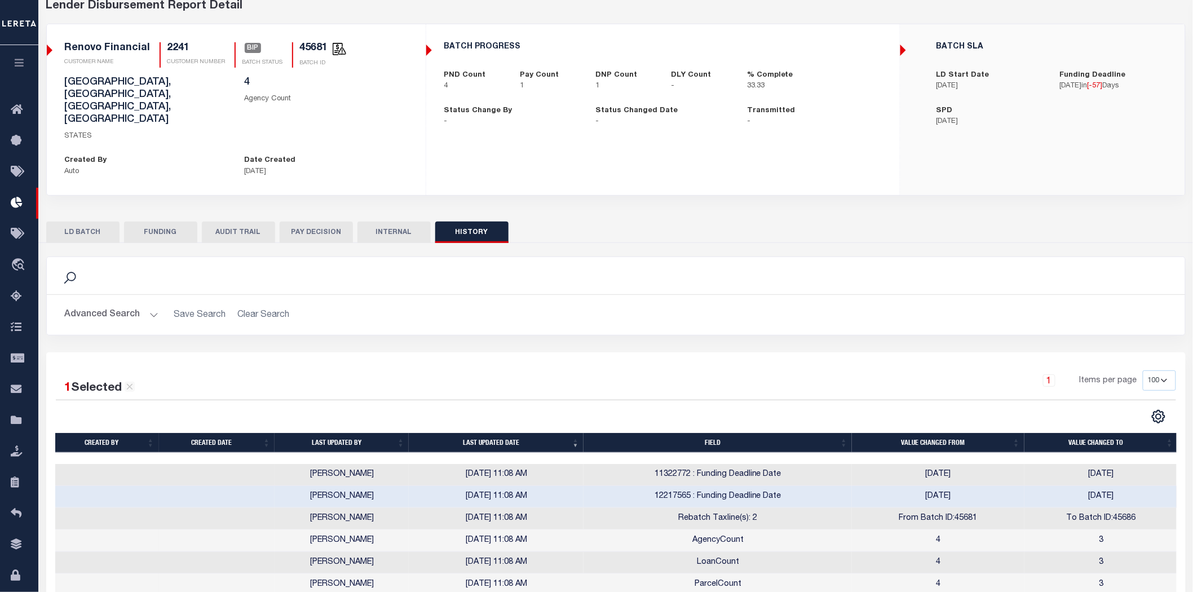
scroll to position [246, 0]
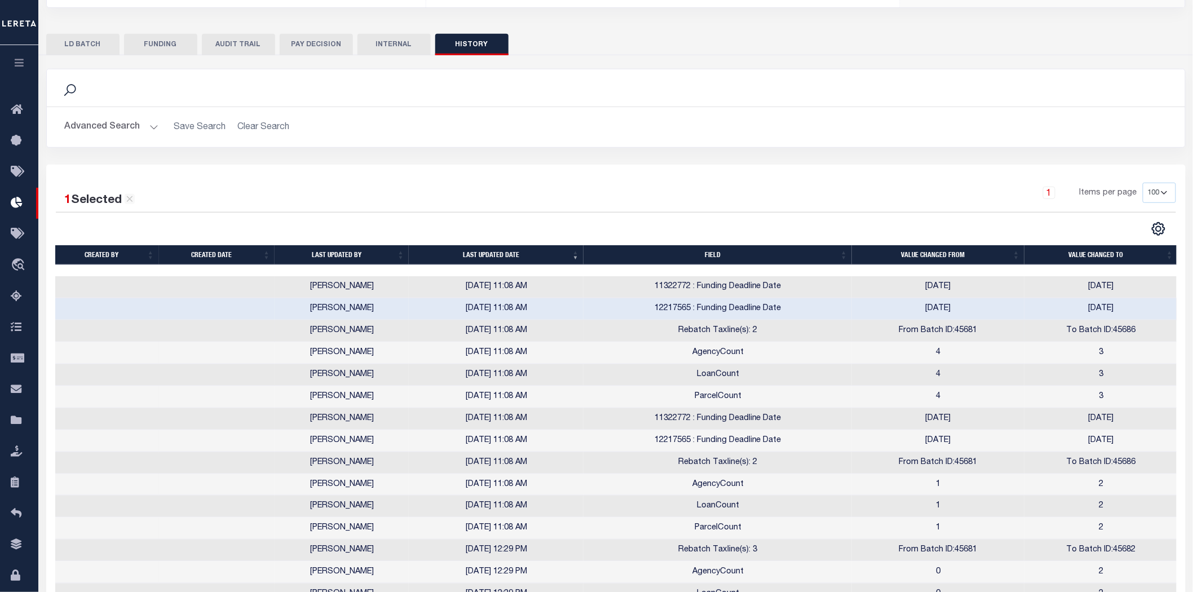
click at [1125, 320] on td "To Batch ID:45686" at bounding box center [1101, 331] width 153 height 22
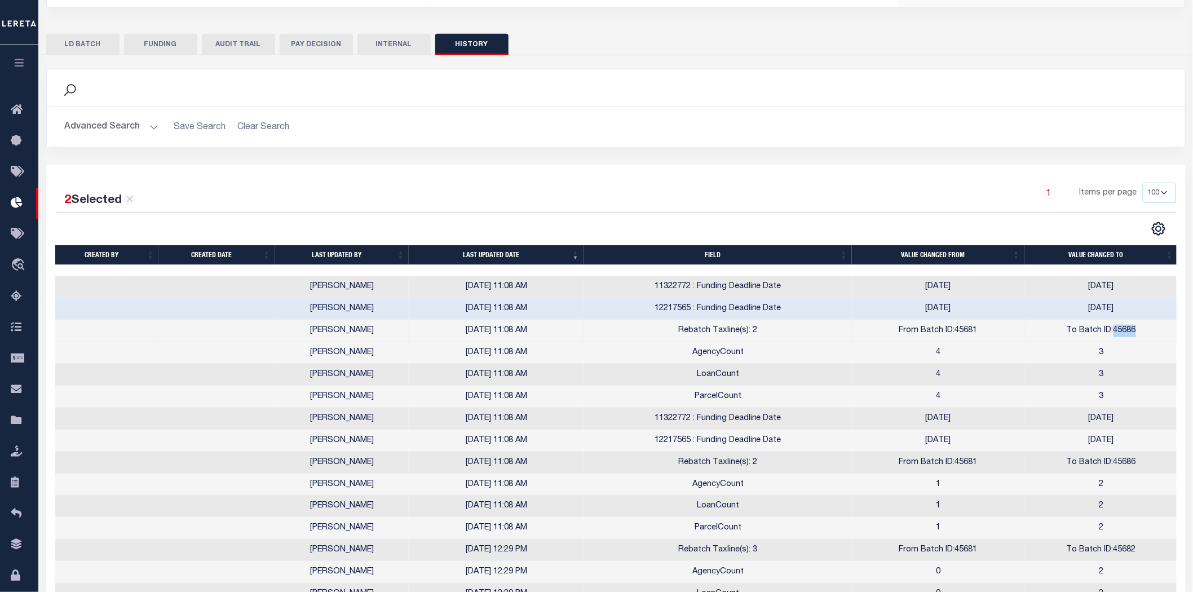
click at [1125, 320] on td "To Batch ID:45686" at bounding box center [1101, 331] width 153 height 22
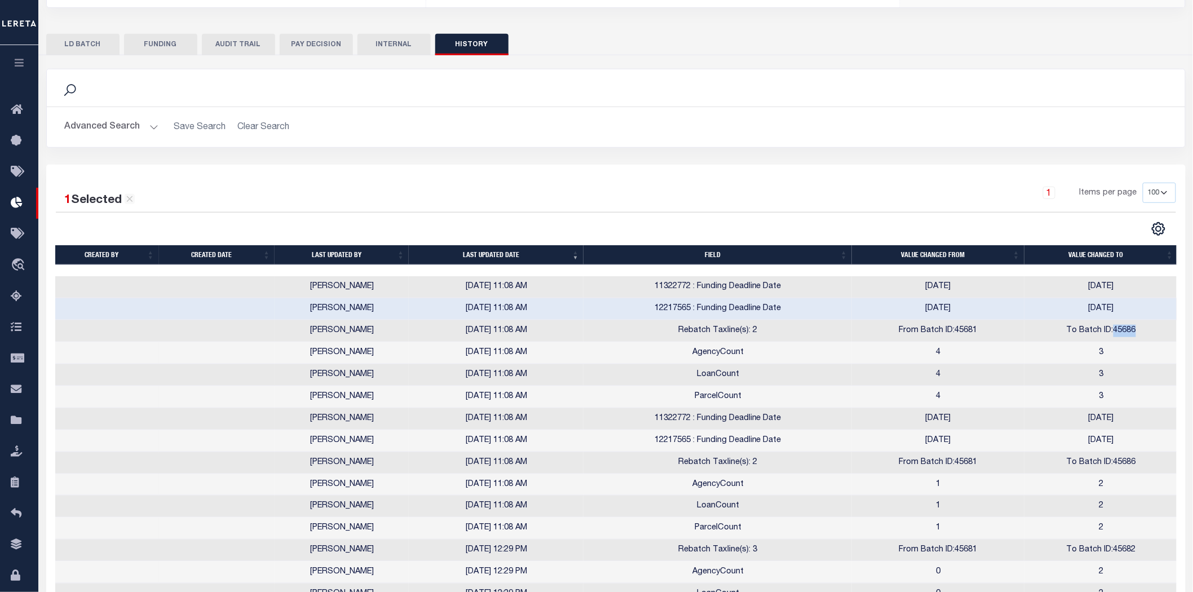
scroll to position [0, 0]
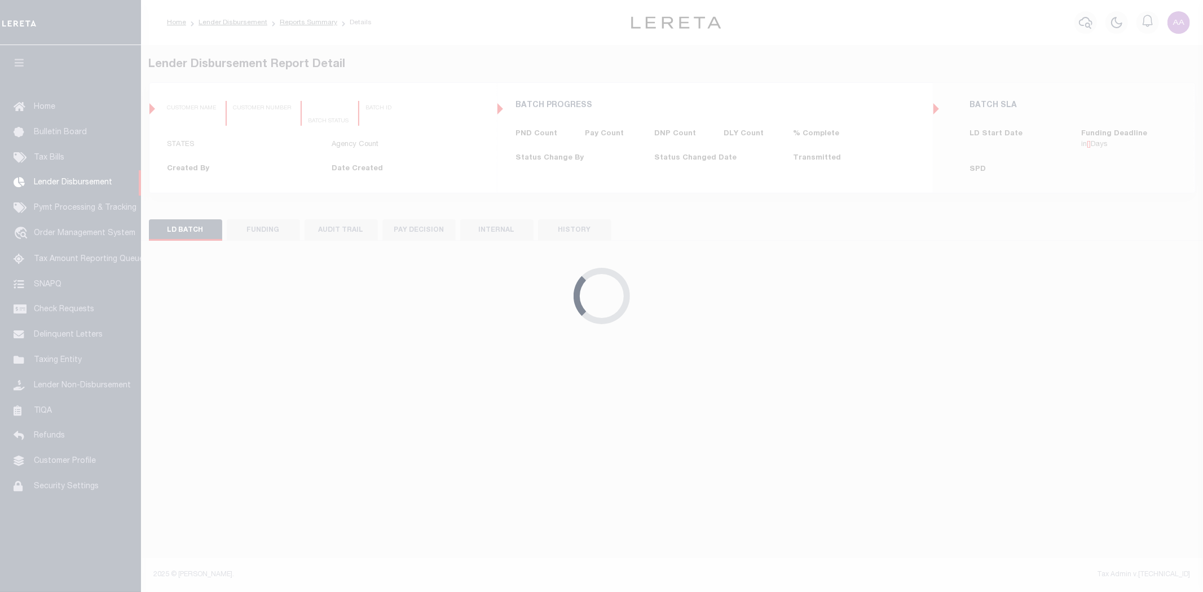
select select "200"
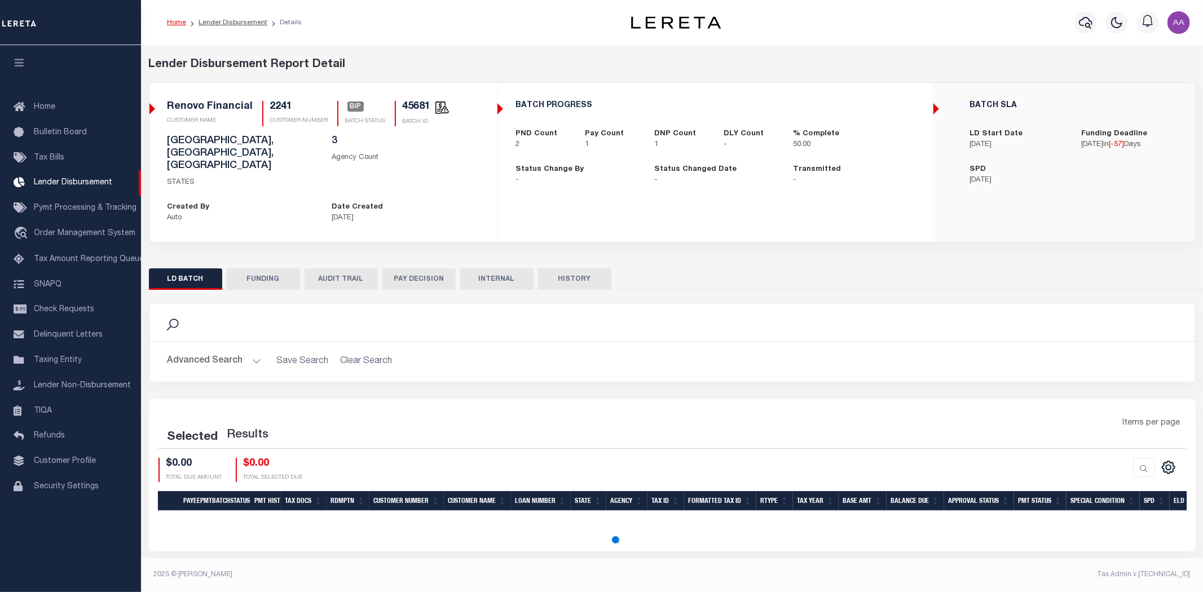
select select "200"
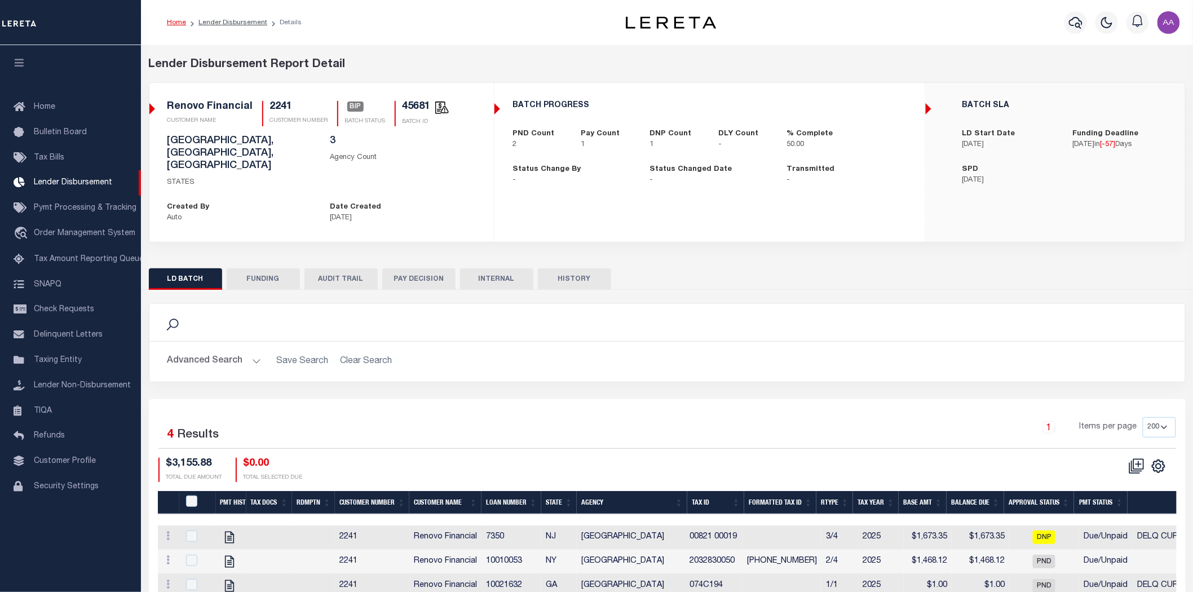
checkbox input "true"
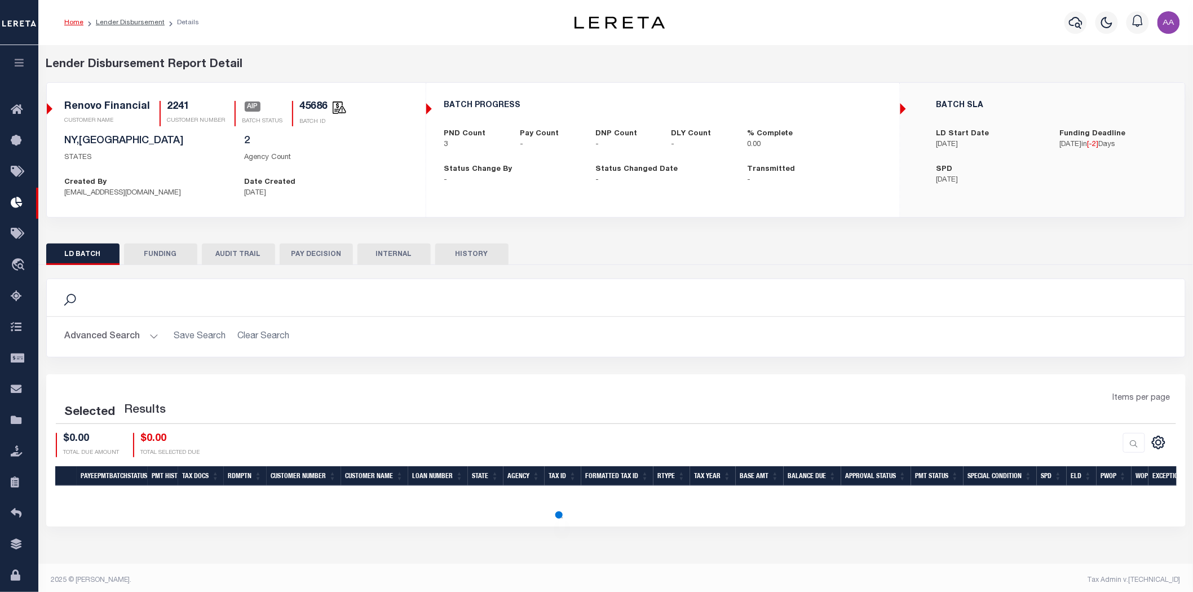
select select "200"
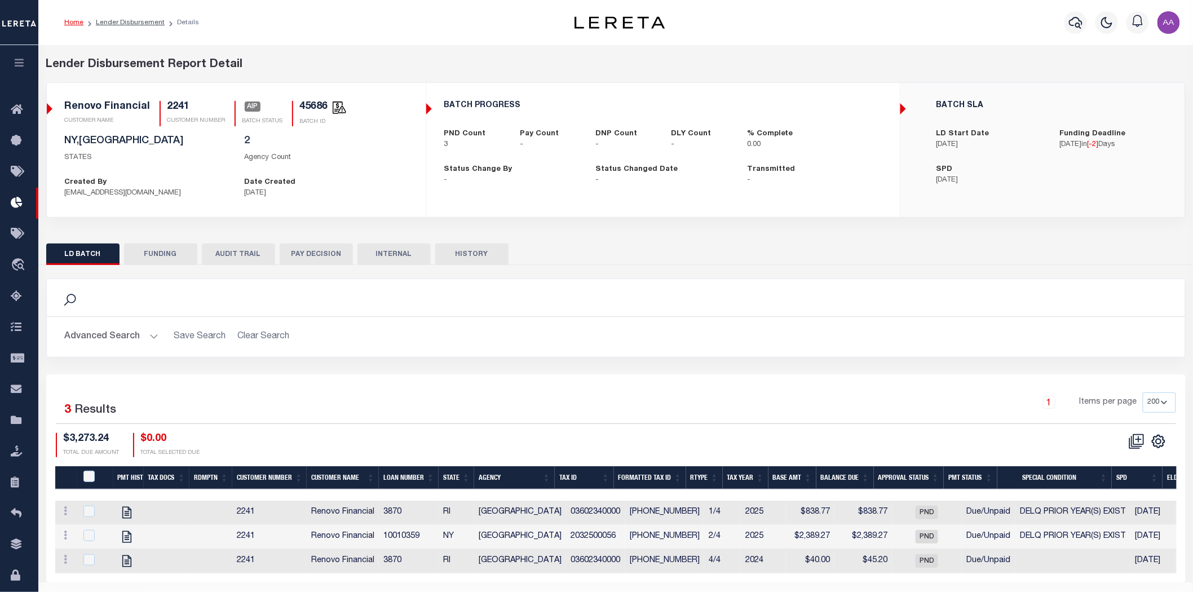
scroll to position [34, 0]
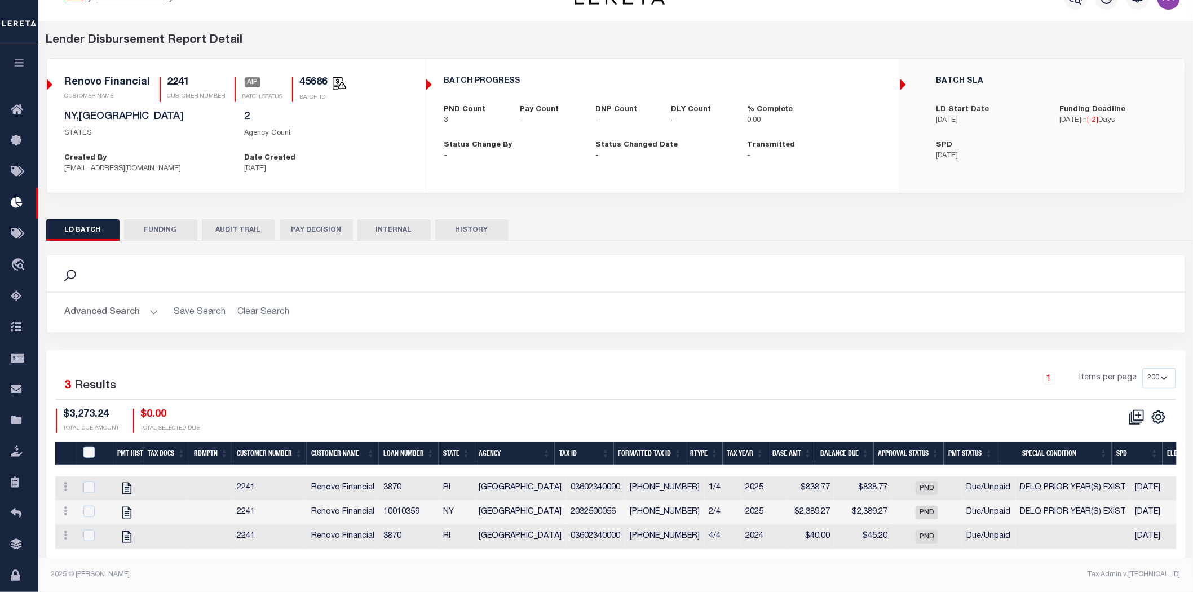
click at [484, 226] on button "HISTORY" at bounding box center [471, 229] width 73 height 21
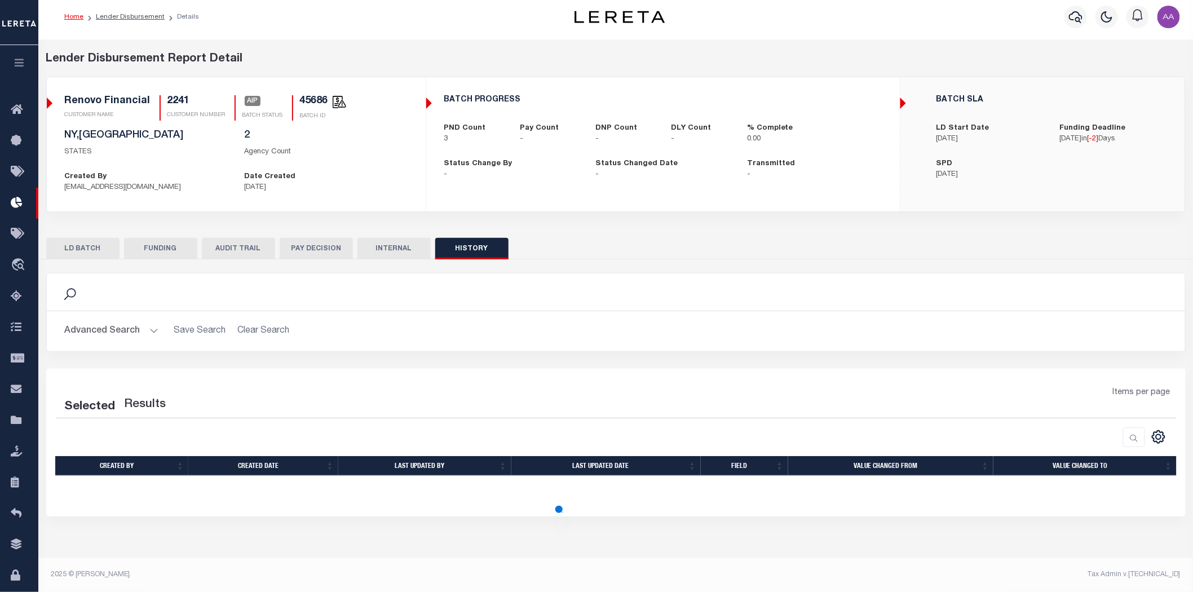
scroll to position [6, 0]
select select "100"
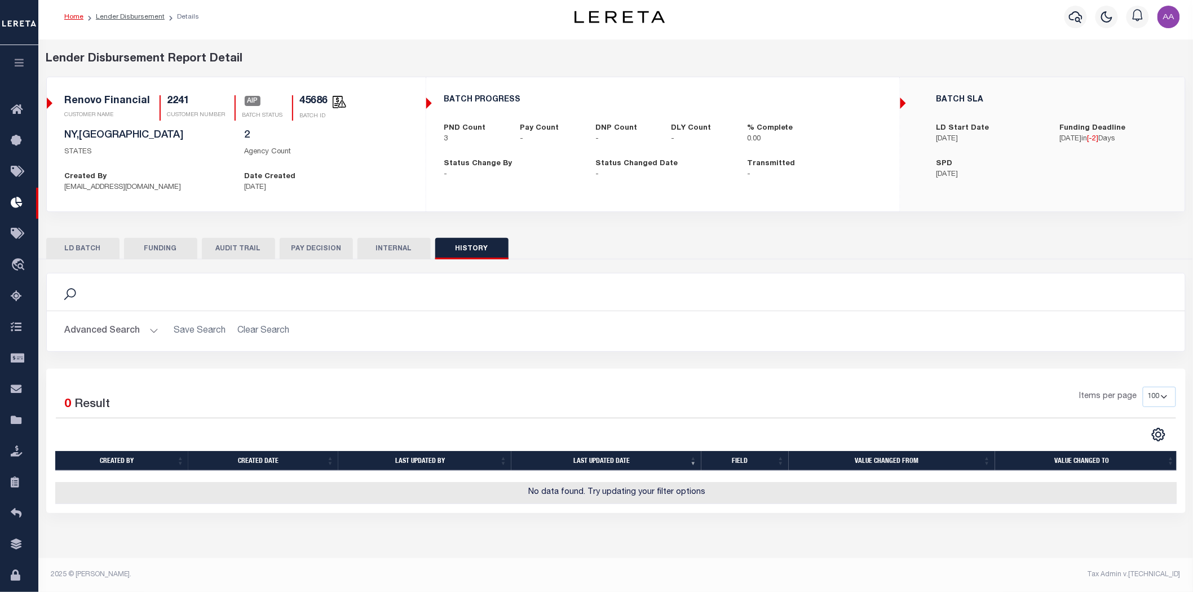
click at [245, 247] on button "AUDIT TRAIL" at bounding box center [238, 248] width 73 height 21
select select "100"
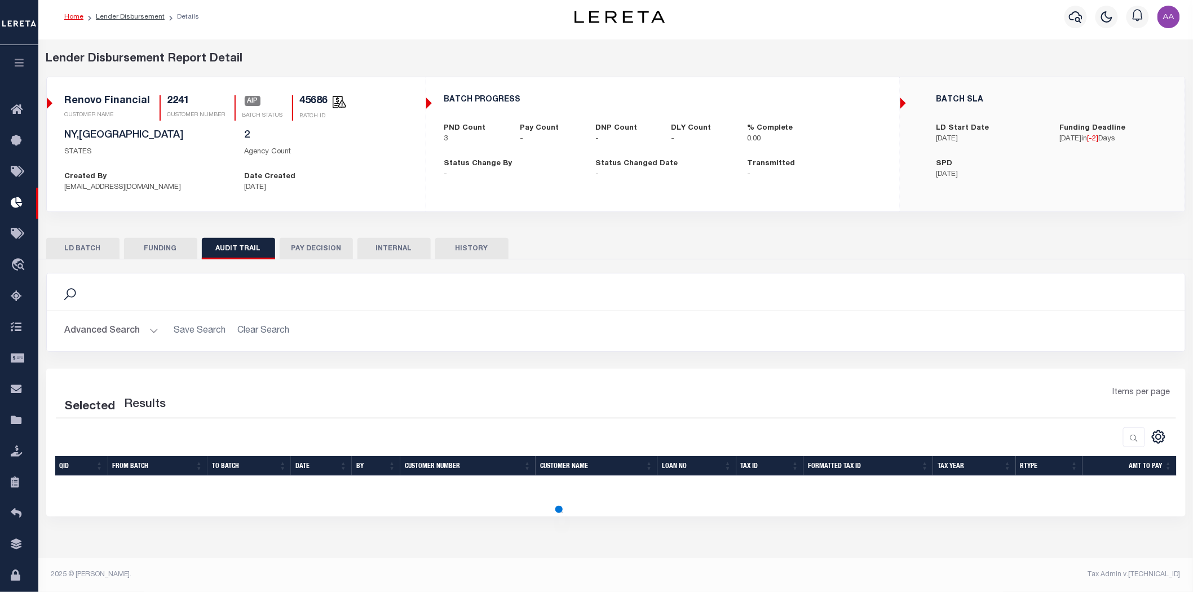
select select "100"
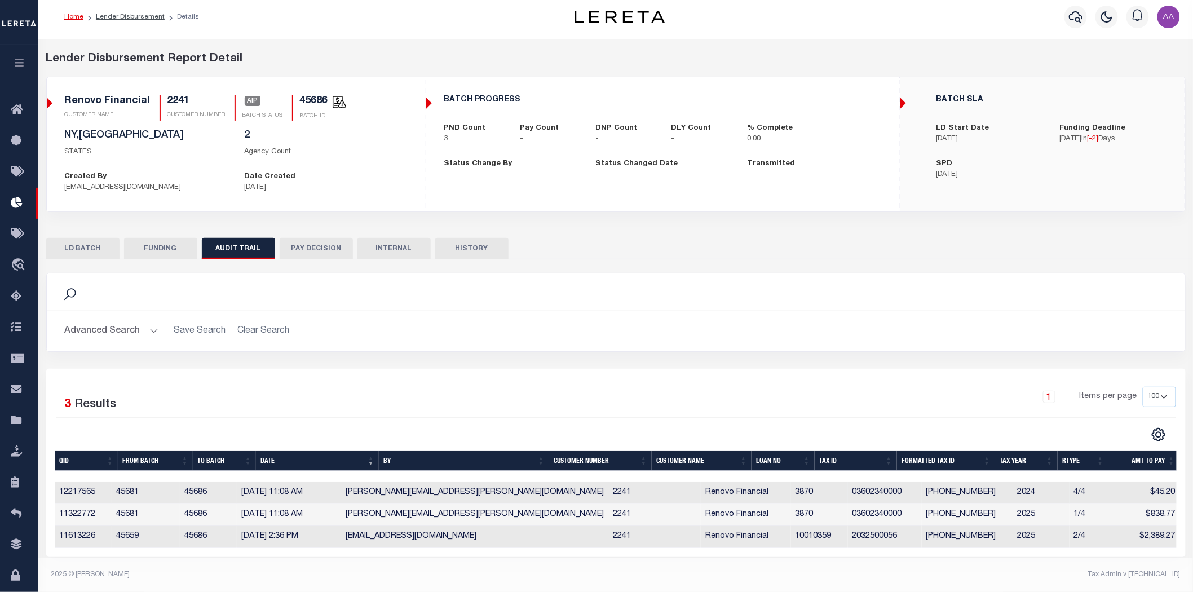
scroll to position [13, 0]
drag, startPoint x: 345, startPoint y: 510, endPoint x: 246, endPoint y: 494, distance: 99.8
click at [246, 494] on tbody "12217565 45681 45686 10/02/2025 11:08 AM Aakash.Patel@accumatch.com 2241 Renovo…" at bounding box center [617, 515] width 1125 height 66
click at [332, 420] on div "Selected 3 Results 1 Items per page 10 25 50 100" at bounding box center [616, 415] width 1138 height 56
click at [480, 238] on button "HISTORY" at bounding box center [471, 248] width 73 height 21
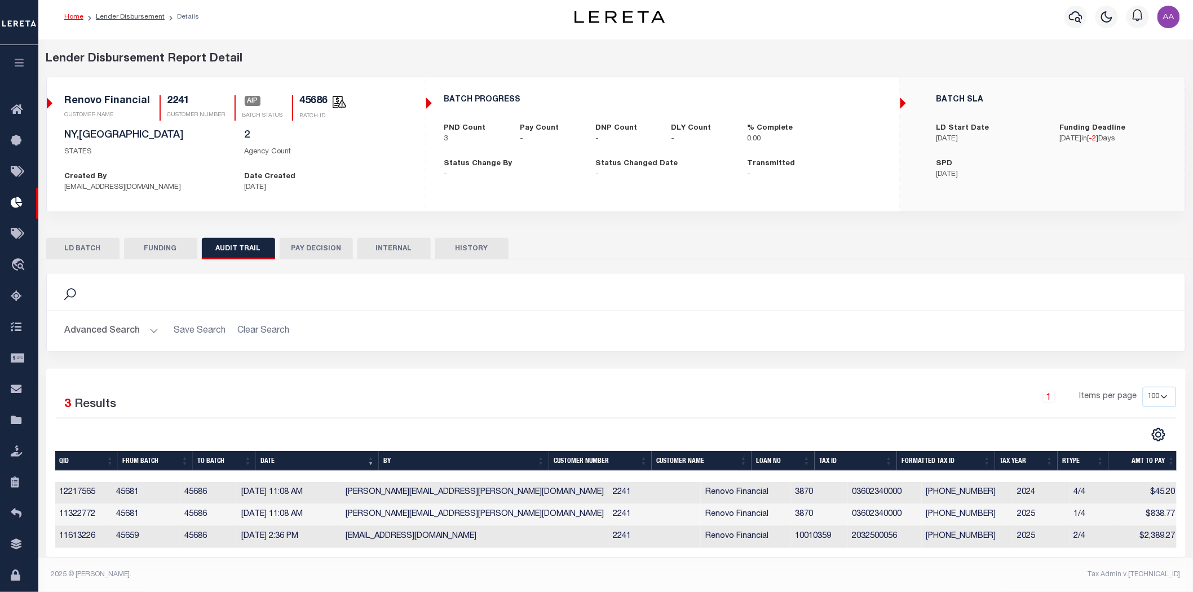
select select "100"
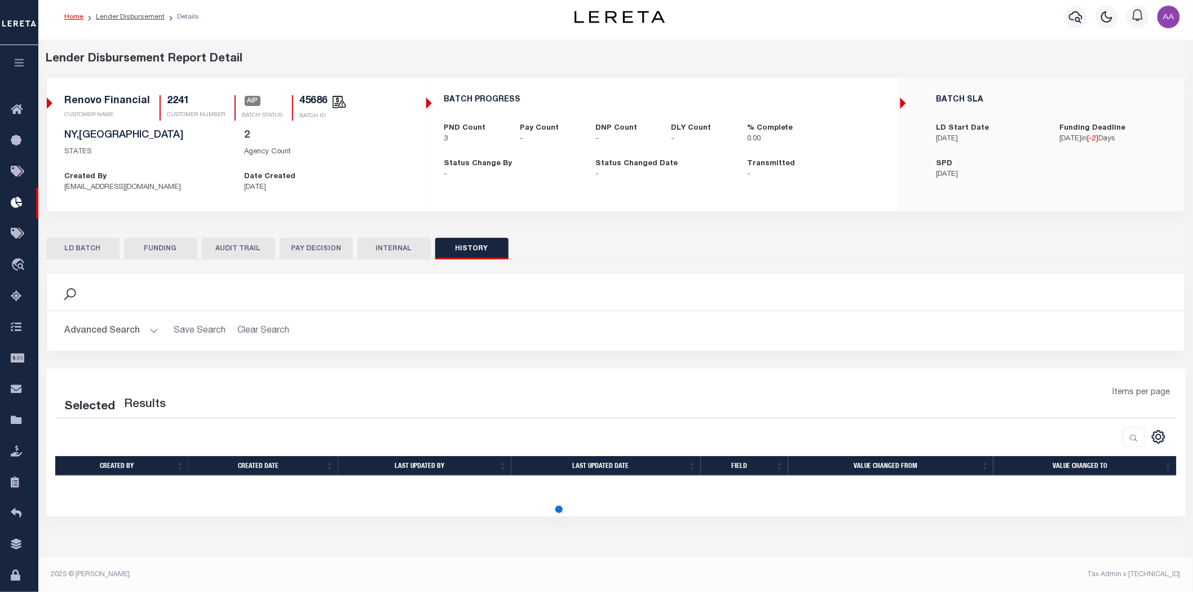
scroll to position [6, 0]
select select "100"
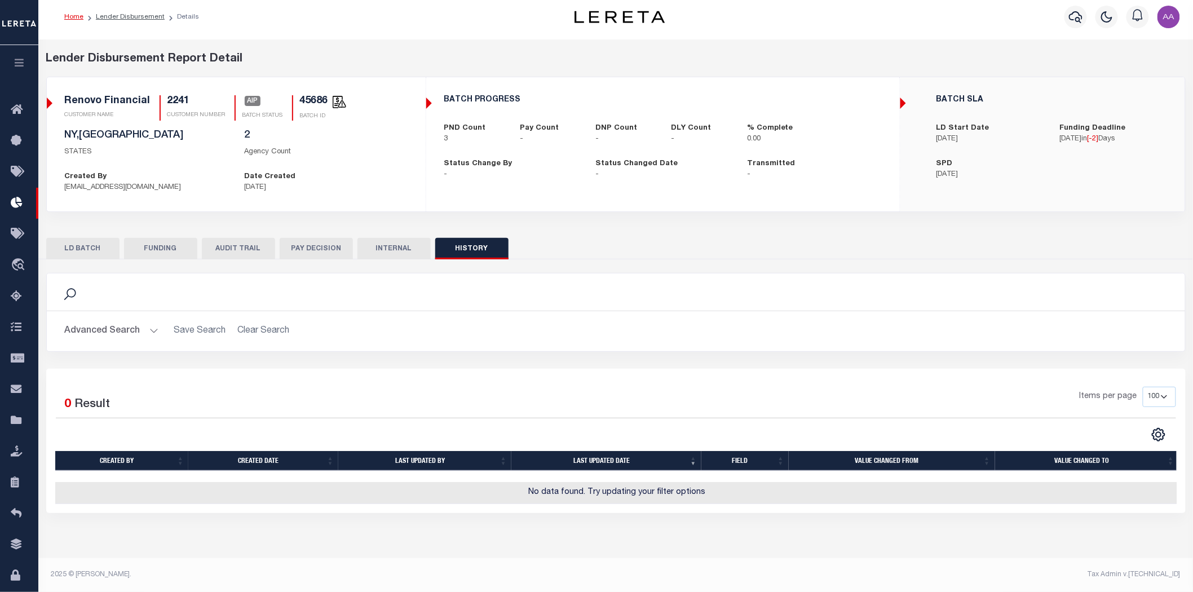
scroll to position [0, 0]
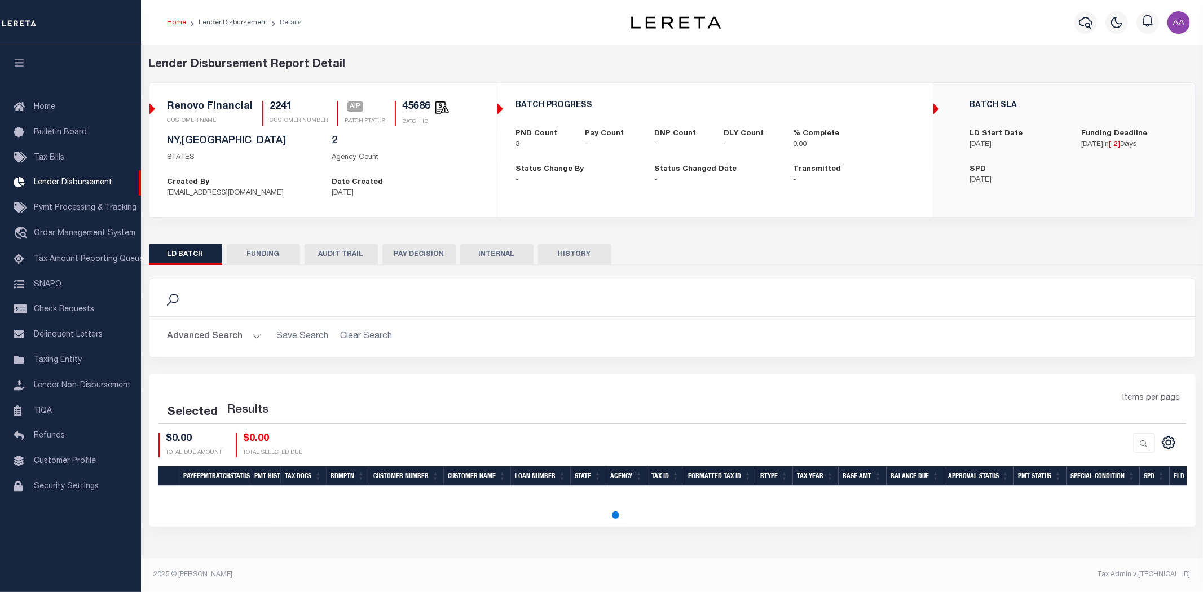
select select "200"
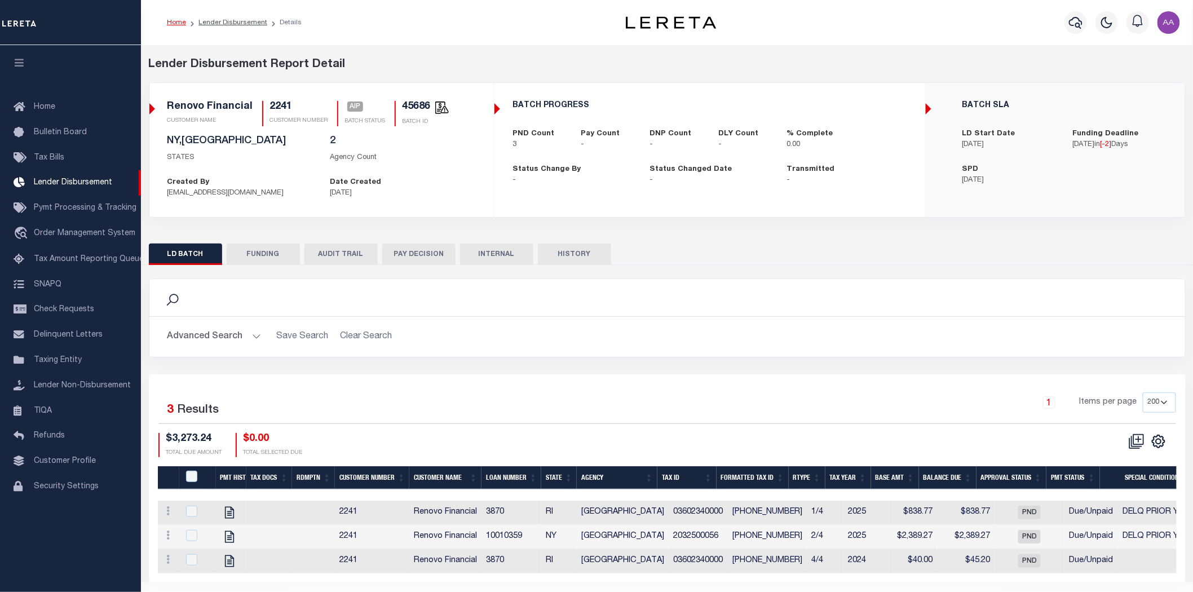
click at [577, 251] on button "HISTORY" at bounding box center [574, 254] width 73 height 21
select select "100"
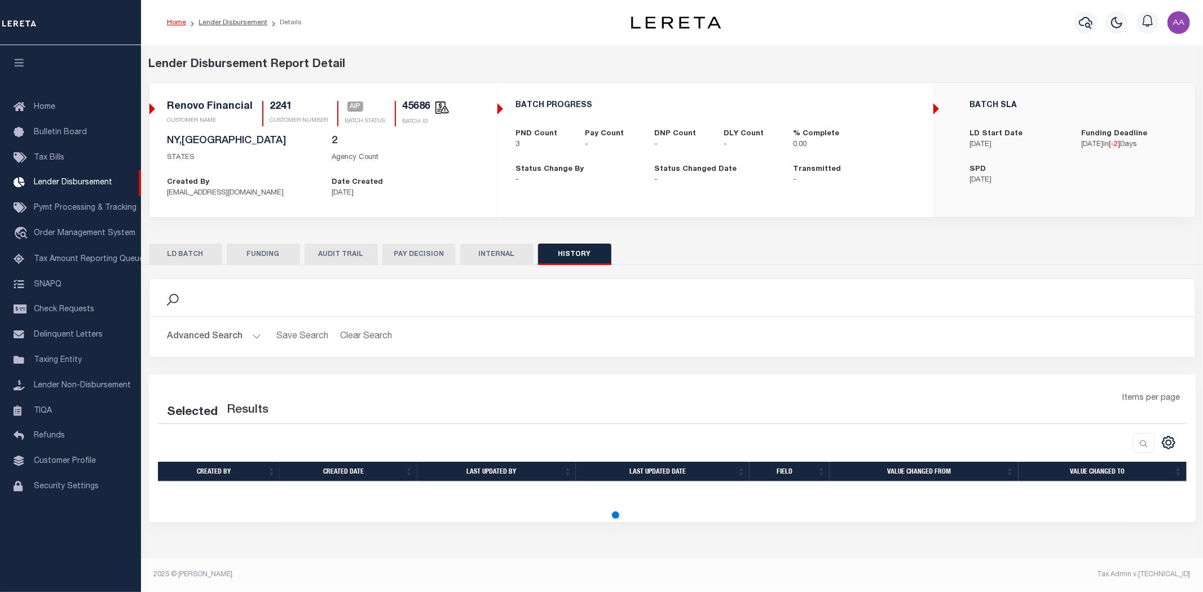
select select "100"
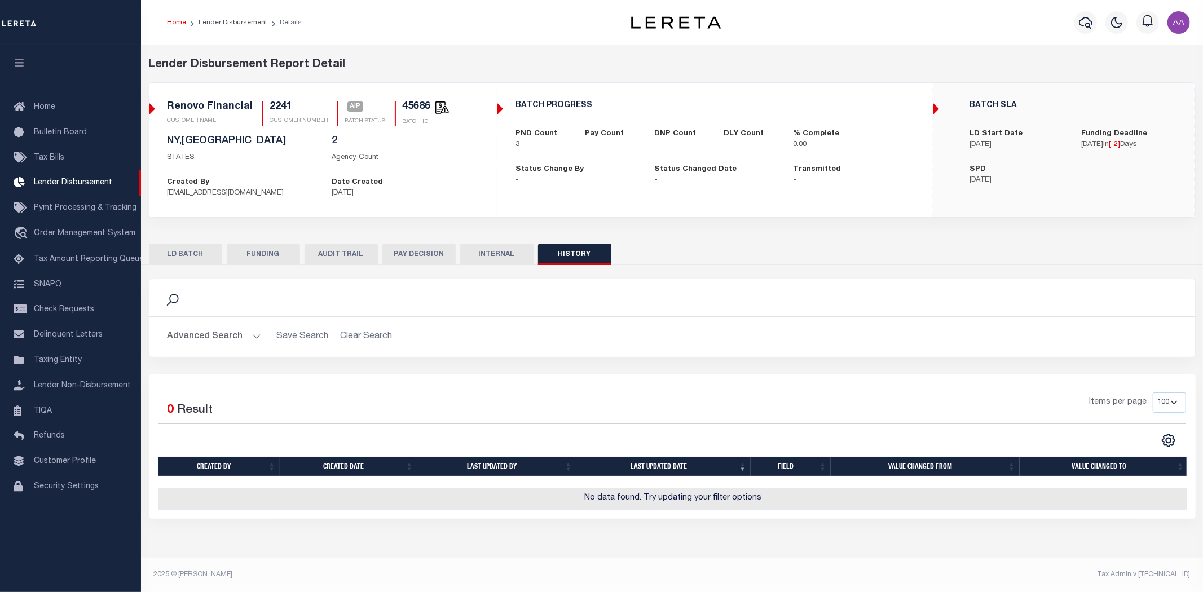
click at [337, 255] on button "AUDIT TRAIL" at bounding box center [340, 254] width 73 height 21
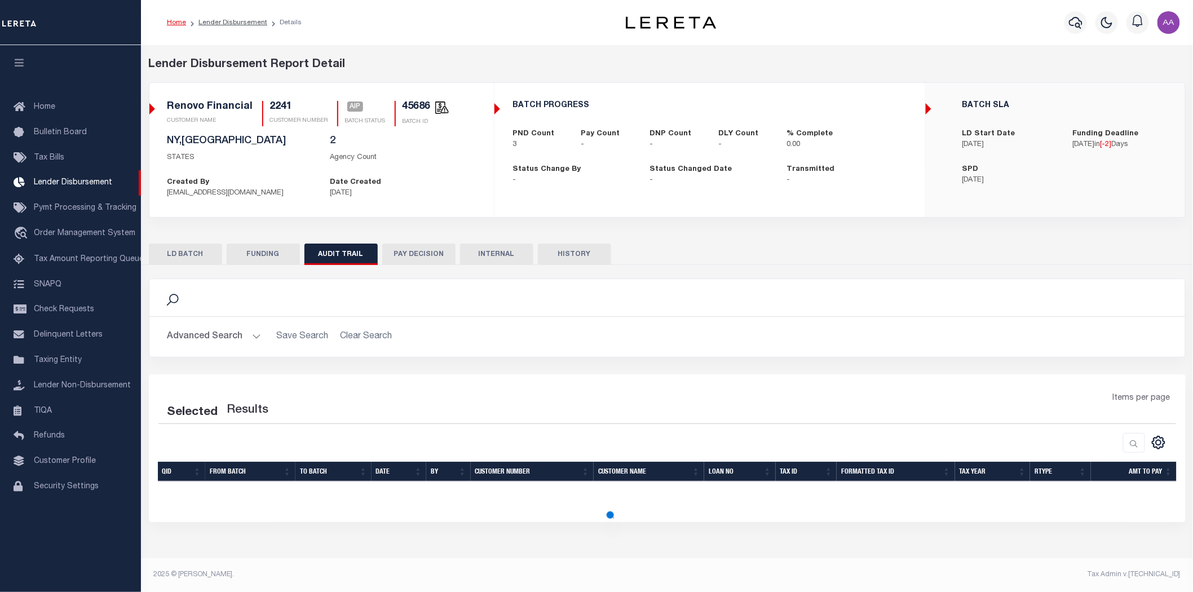
select select "100"
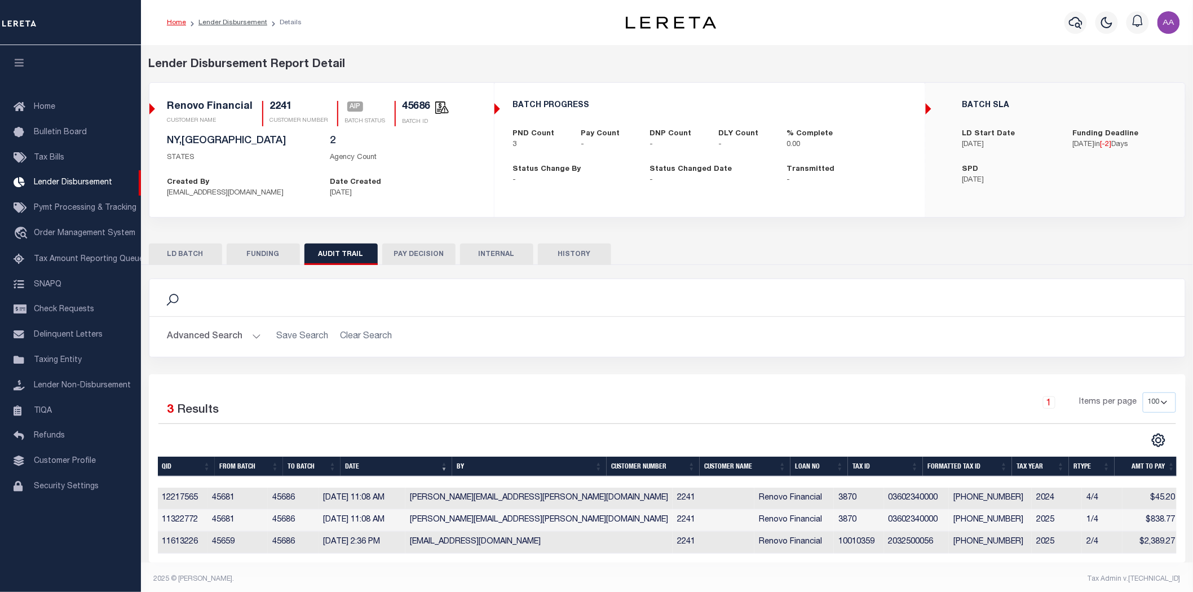
click at [574, 257] on button "HISTORY" at bounding box center [574, 254] width 73 height 21
select select "100"
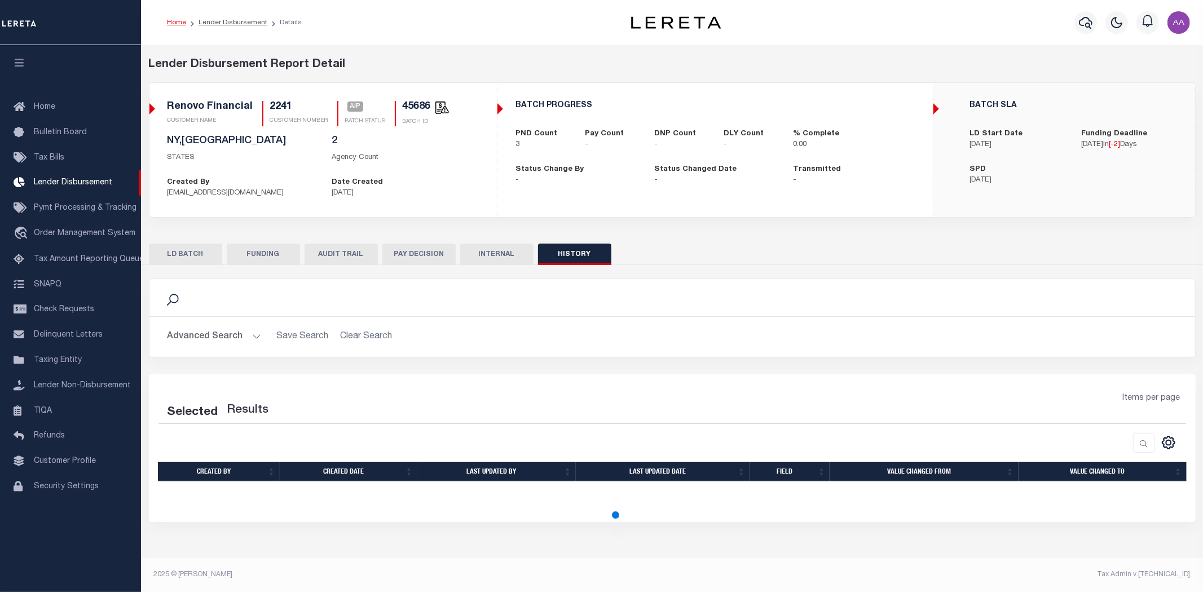
select select "100"
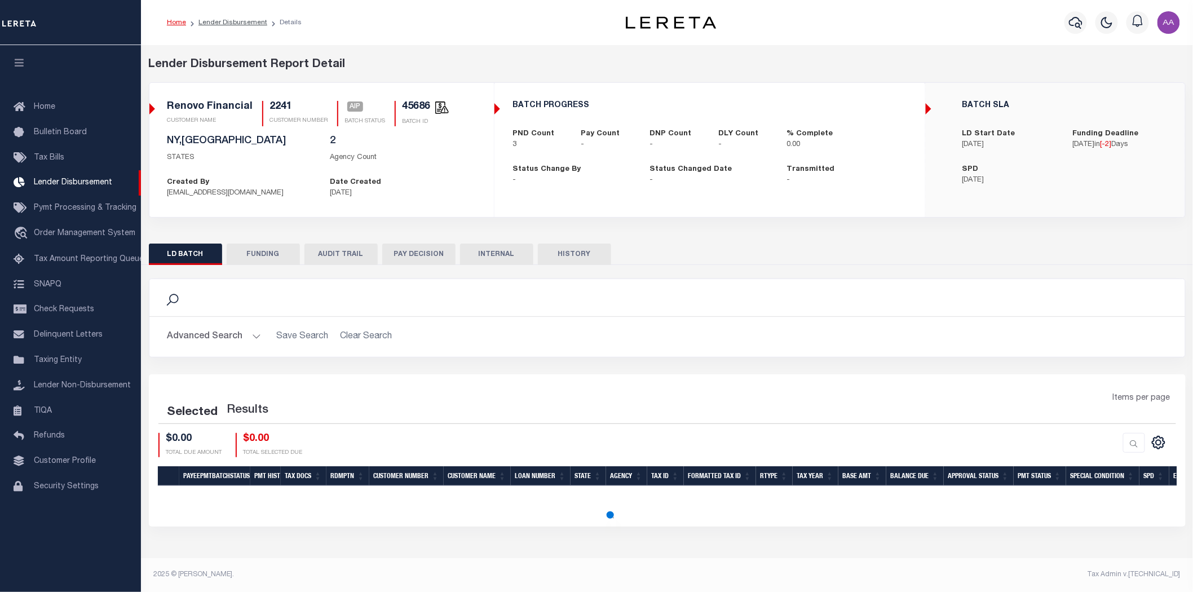
select select "200"
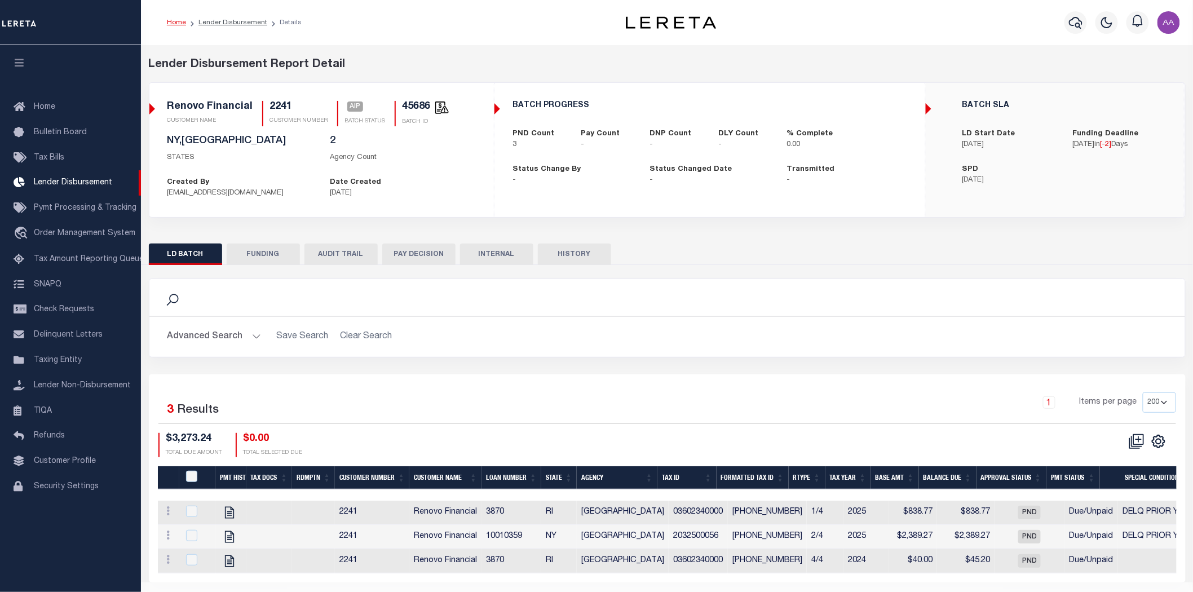
click at [581, 260] on button "HISTORY" at bounding box center [574, 254] width 73 height 21
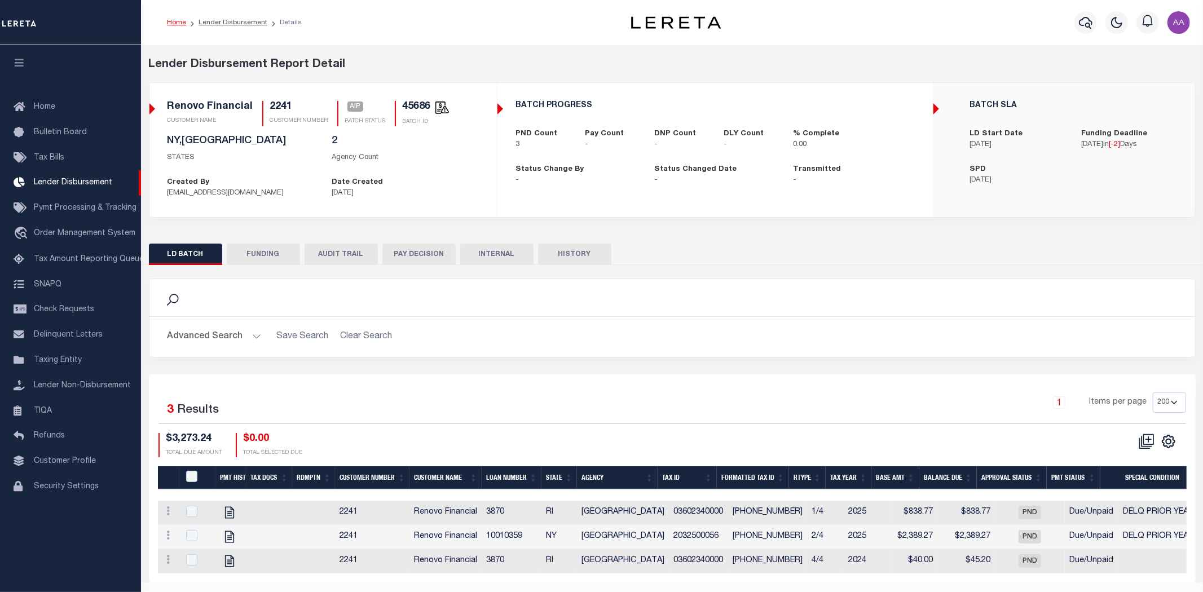
select select "100"
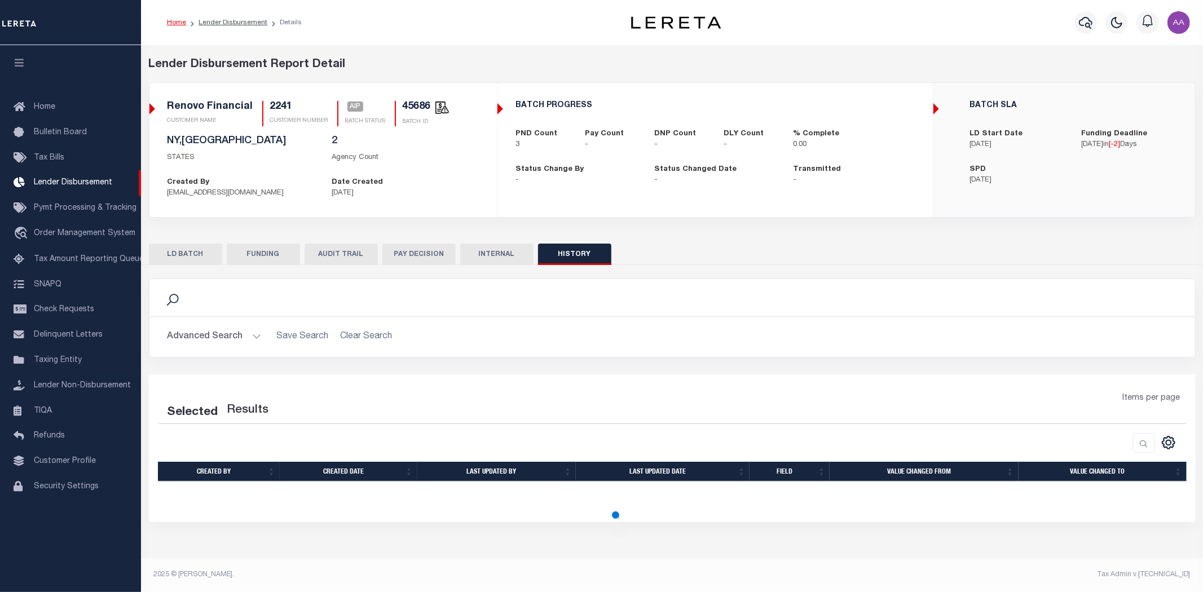
select select "100"
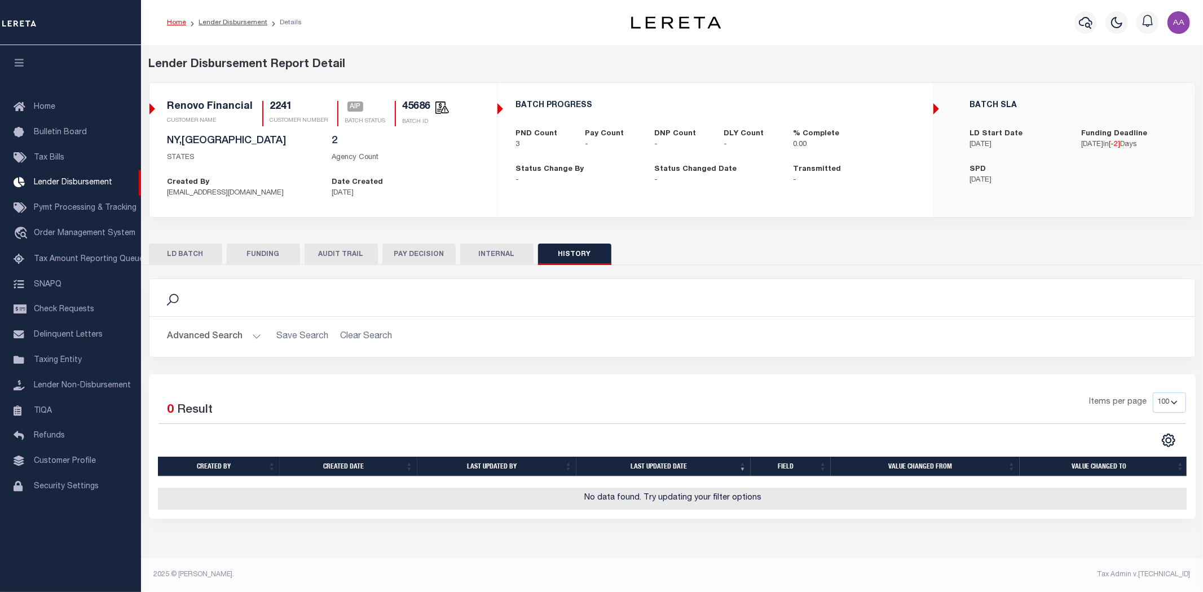
click at [201, 247] on button "LD BATCH" at bounding box center [185, 254] width 73 height 21
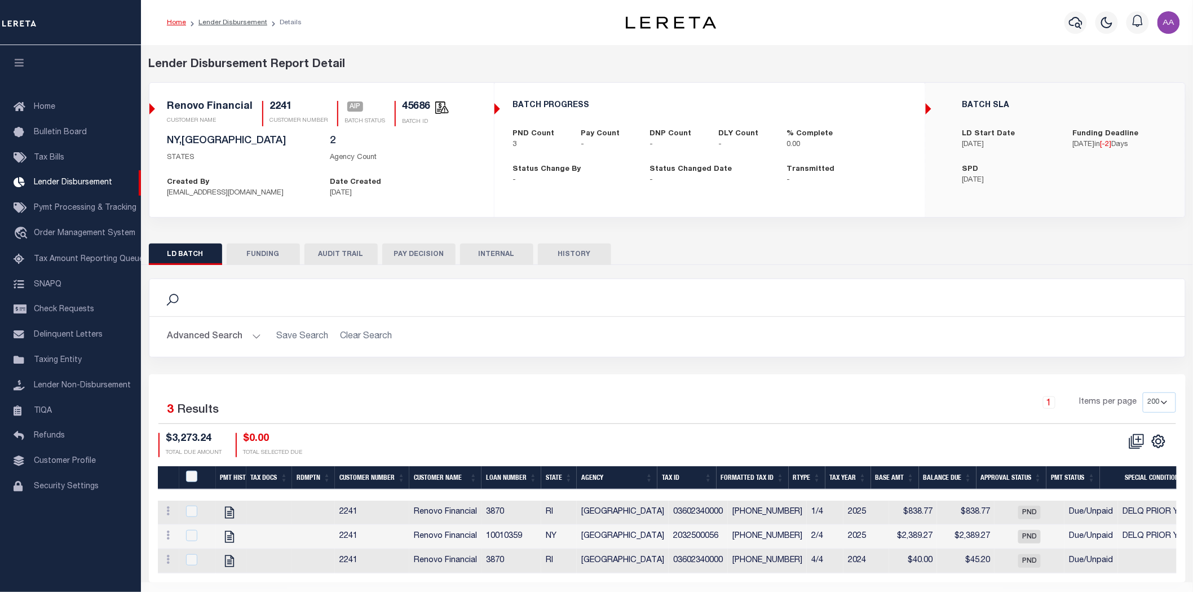
scroll to position [34, 0]
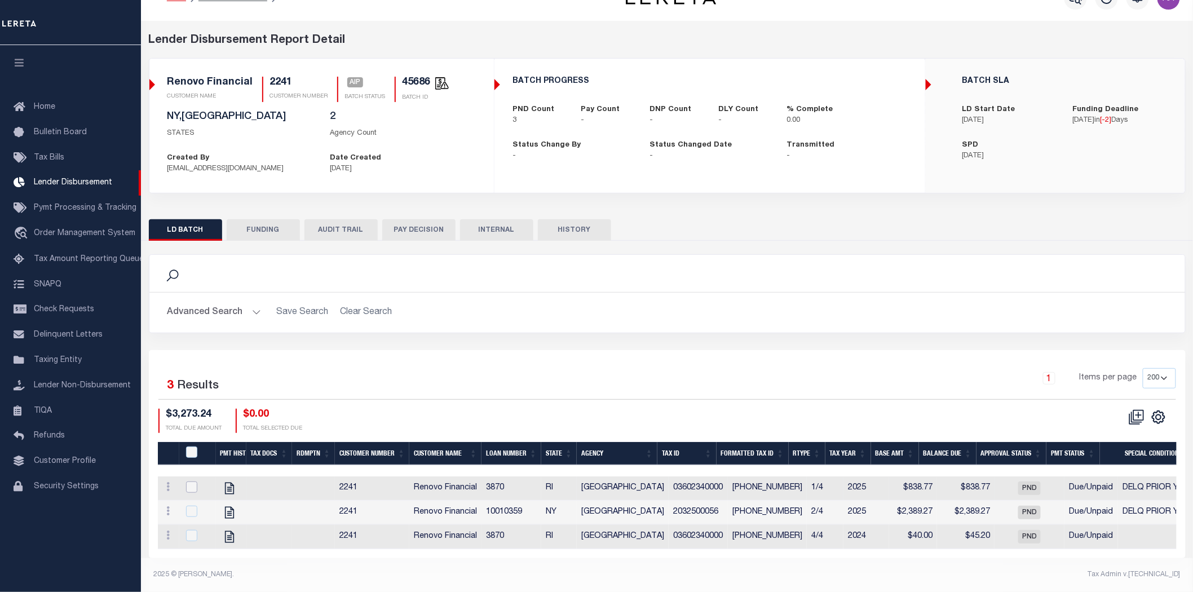
click at [188, 482] on input "checkbox" at bounding box center [191, 487] width 11 height 11
checkbox input "true"
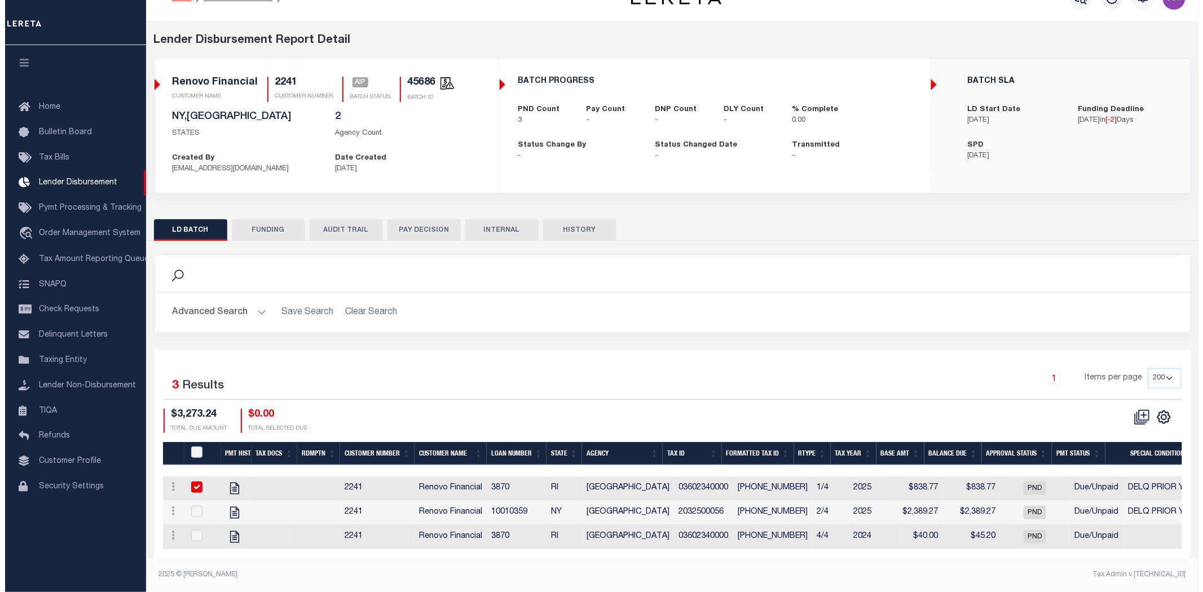
scroll to position [32, 0]
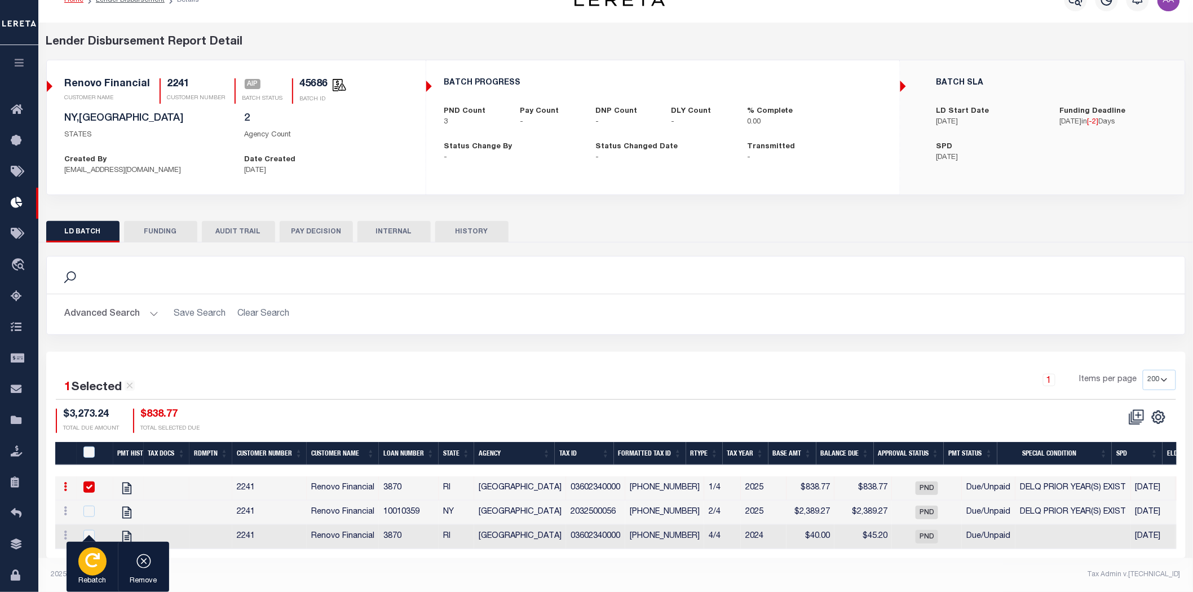
click at [99, 559] on div "button" at bounding box center [92, 562] width 28 height 28
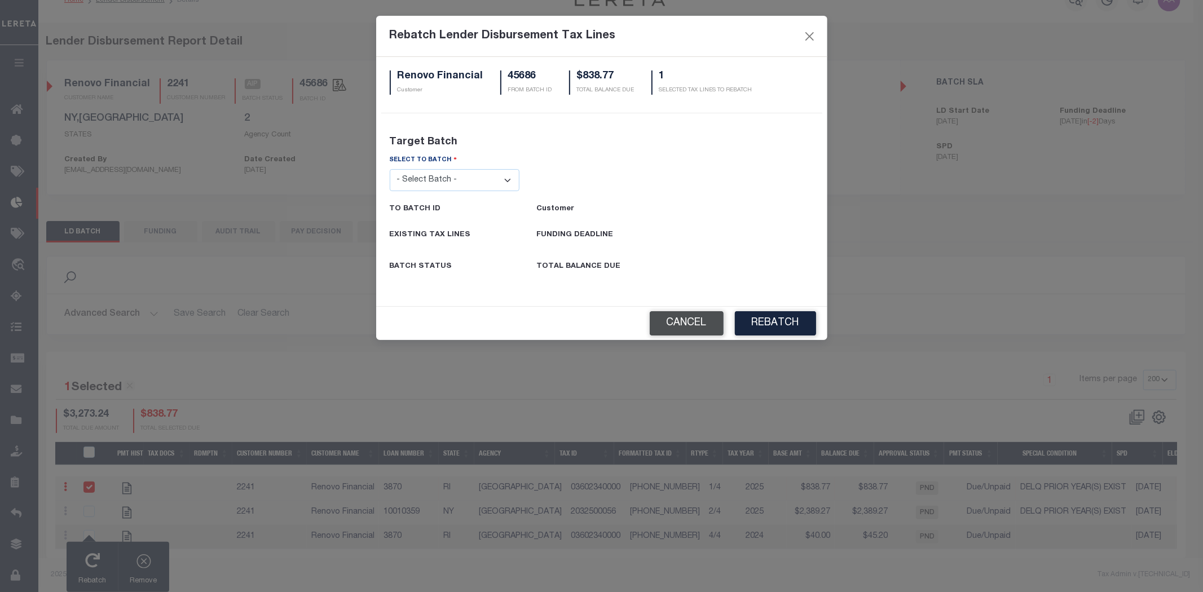
click at [695, 322] on button "Cancel" at bounding box center [687, 323] width 74 height 24
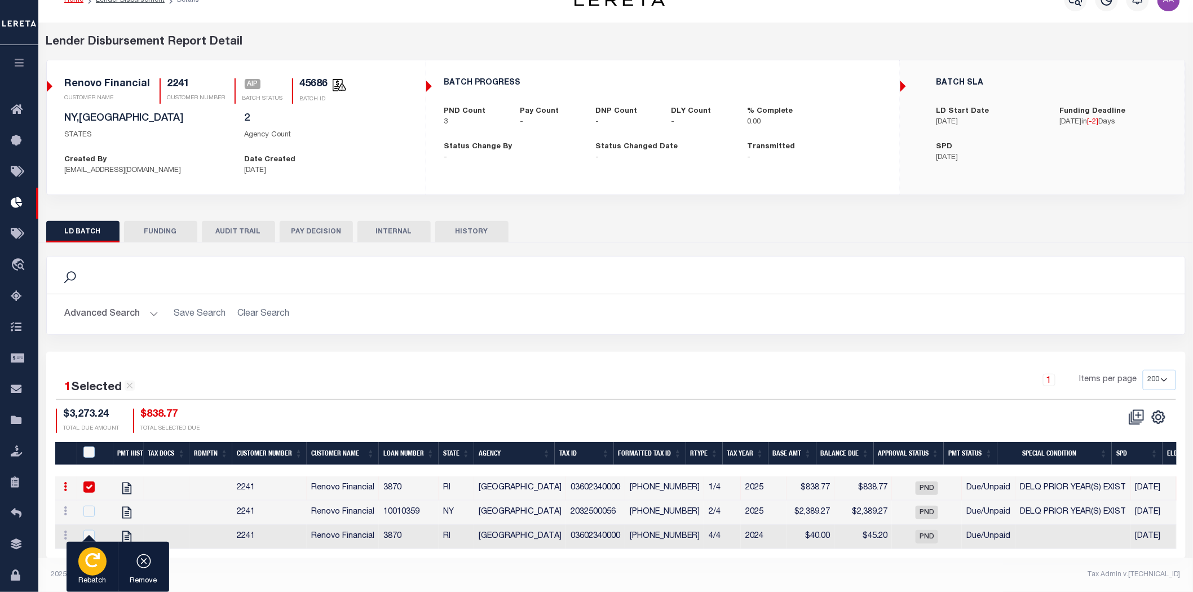
click at [93, 562] on icon "button" at bounding box center [92, 560] width 15 height 15
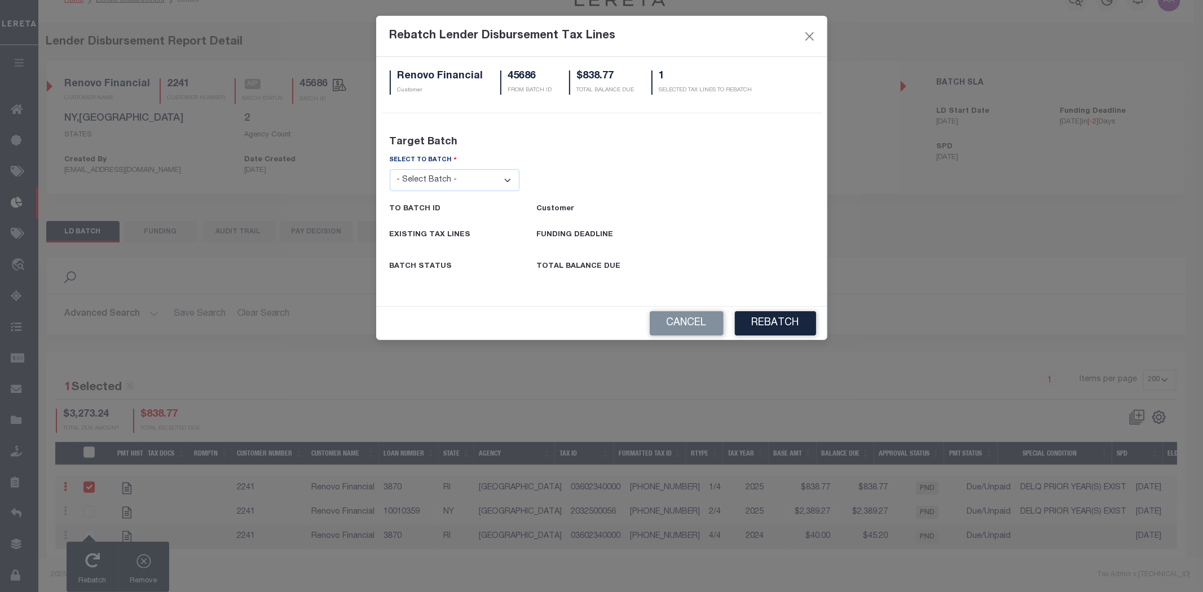
click at [460, 178] on select "- Select Batch - 26663 26855 26956 27025 27280 27289 27451 27735 27752 27755 27…" at bounding box center [455, 180] width 130 height 22
select select "45681"
click at [390, 169] on select "- Select Batch - 26663 26855 26956 27025 27280 27289 27451 27735 27752 27755 27…" at bounding box center [455, 180] width 130 height 22
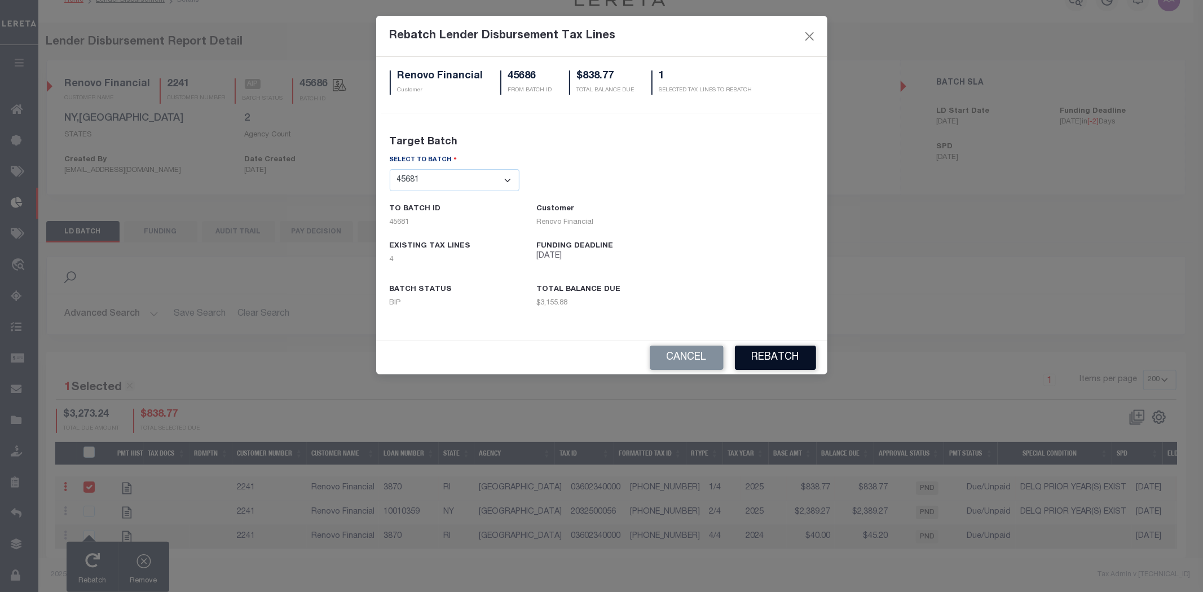
click at [760, 361] on button "REBATCH" at bounding box center [775, 358] width 81 height 24
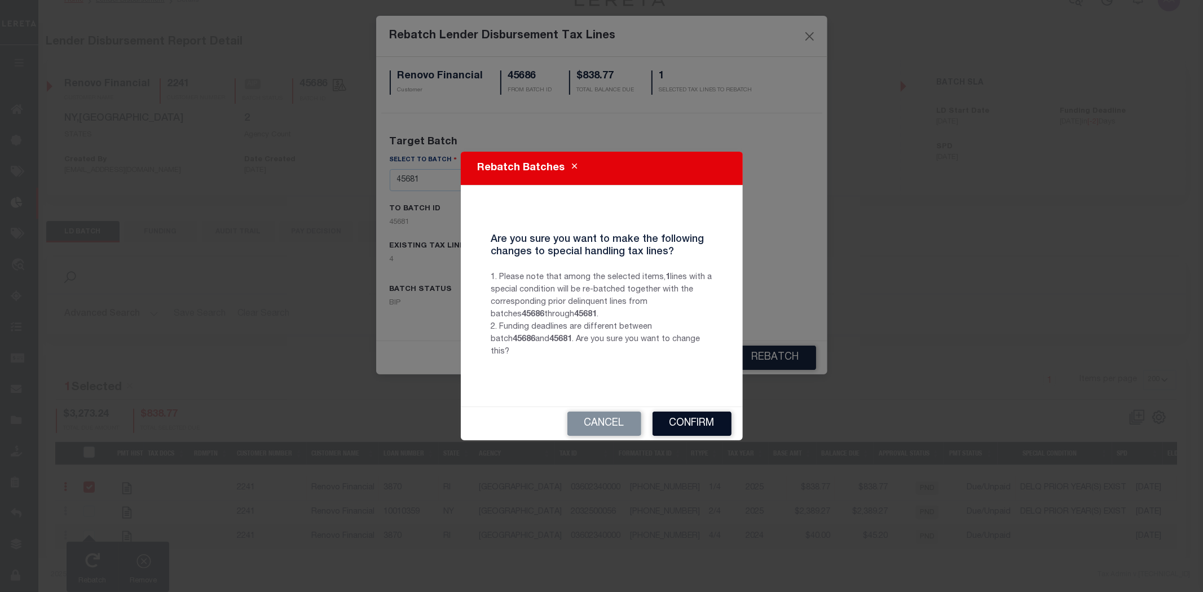
click at [683, 422] on button "Confirm" at bounding box center [691, 424] width 79 height 24
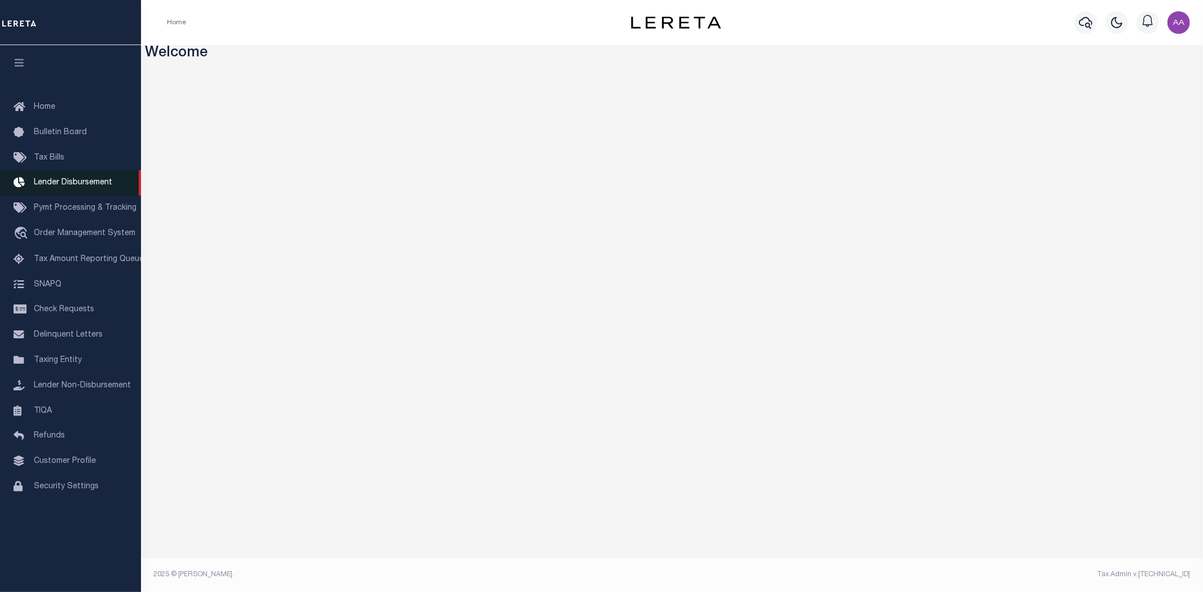
click at [70, 183] on span "Lender Disbursement" at bounding box center [73, 183] width 78 height 8
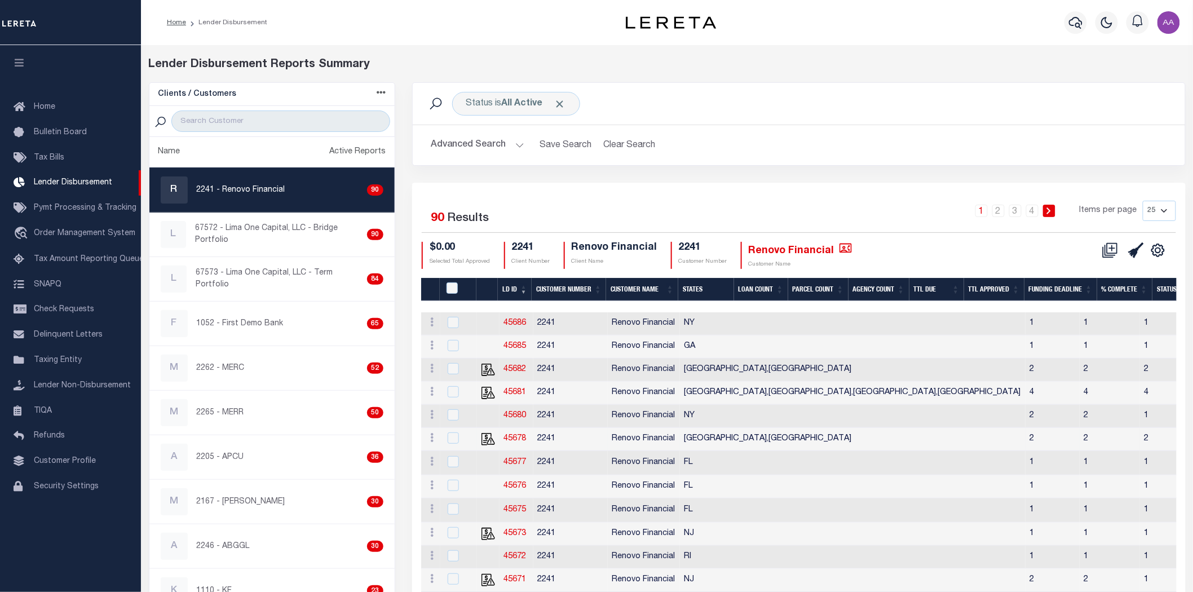
scroll to position [125, 0]
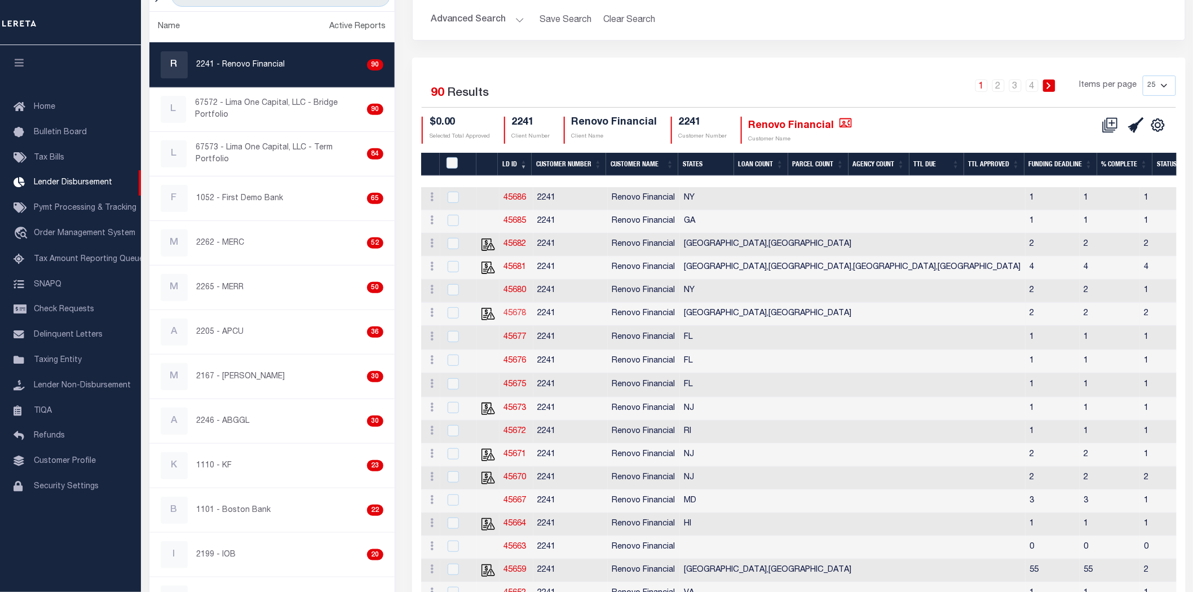
click at [516, 314] on link "45678" at bounding box center [515, 314] width 23 height 8
checkbox input "true"
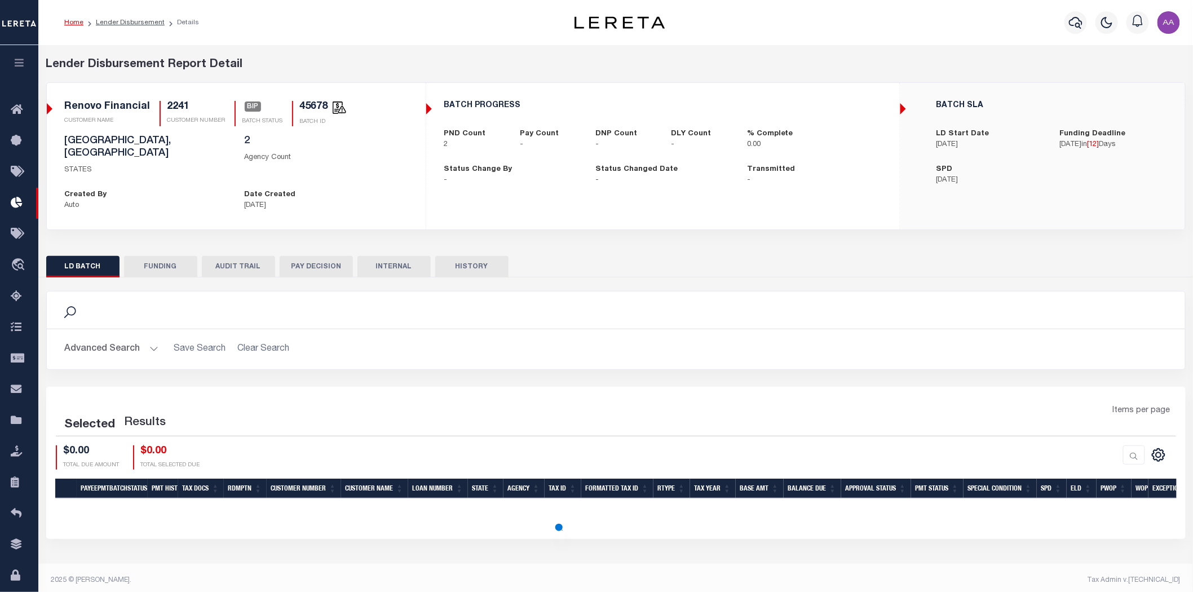
scroll to position [6, 0]
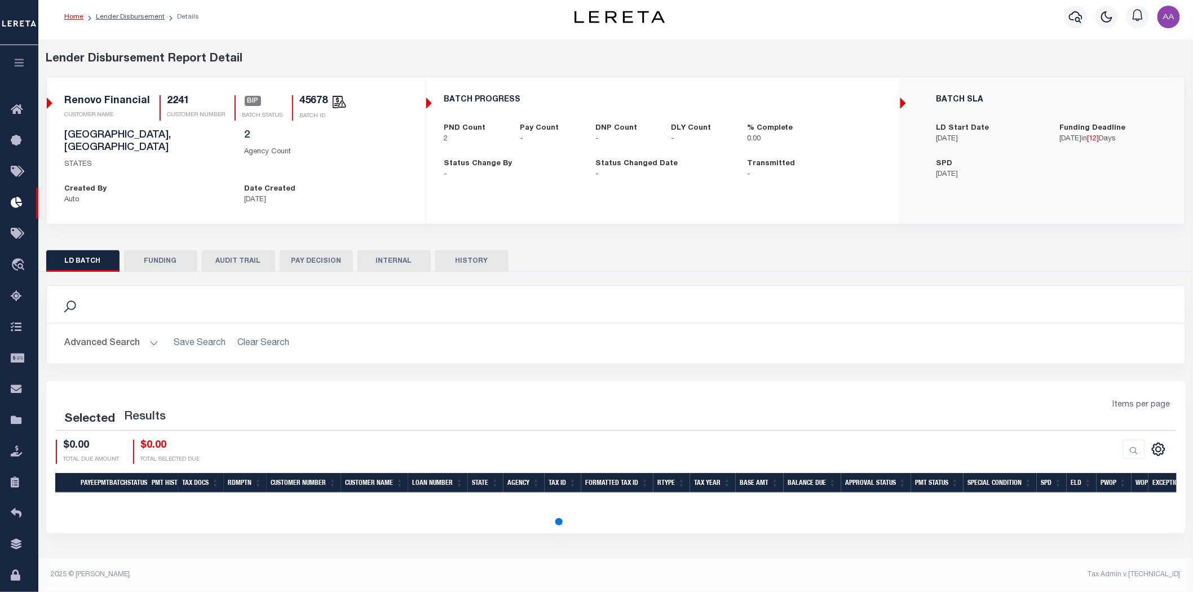
select select "200"
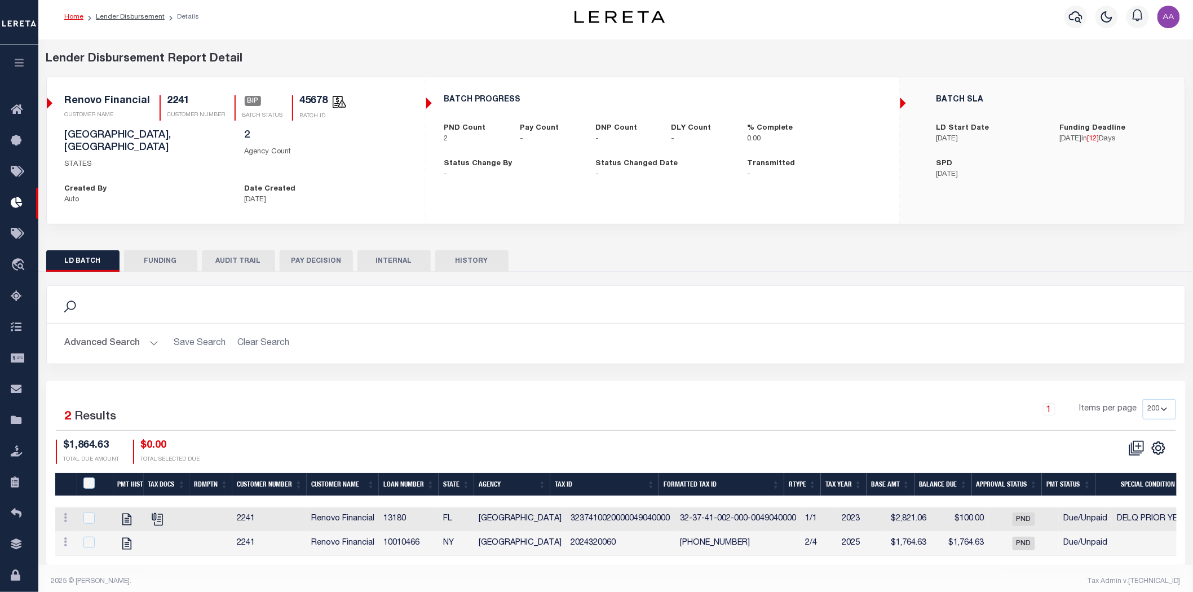
scroll to position [9, 0]
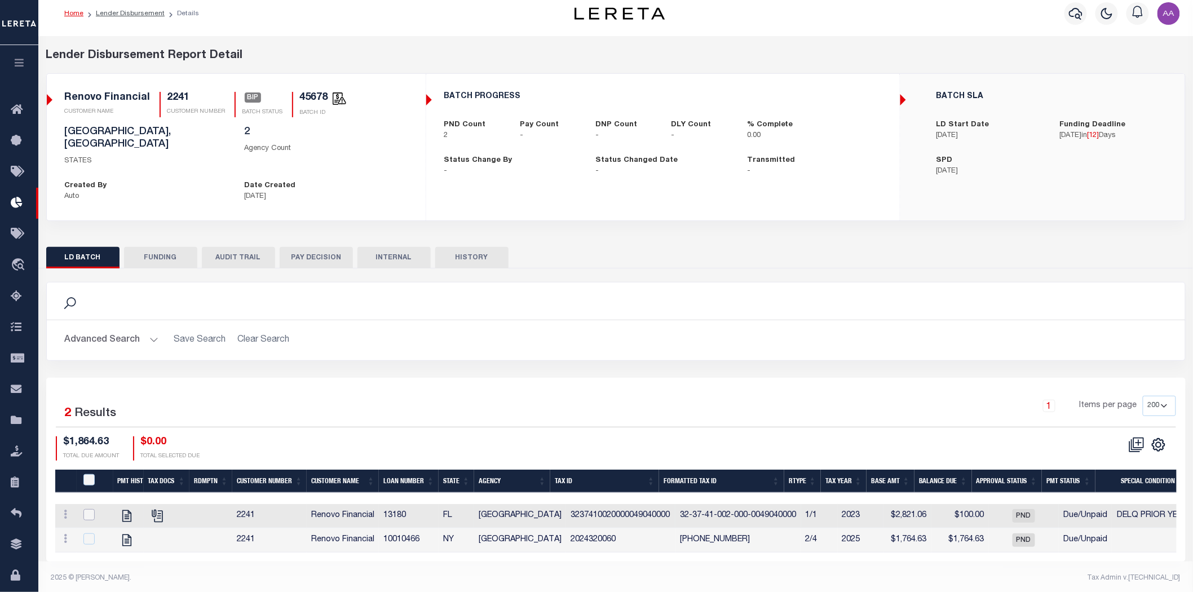
click at [88, 509] on input "checkbox" at bounding box center [88, 514] width 11 height 11
checkbox input "true"
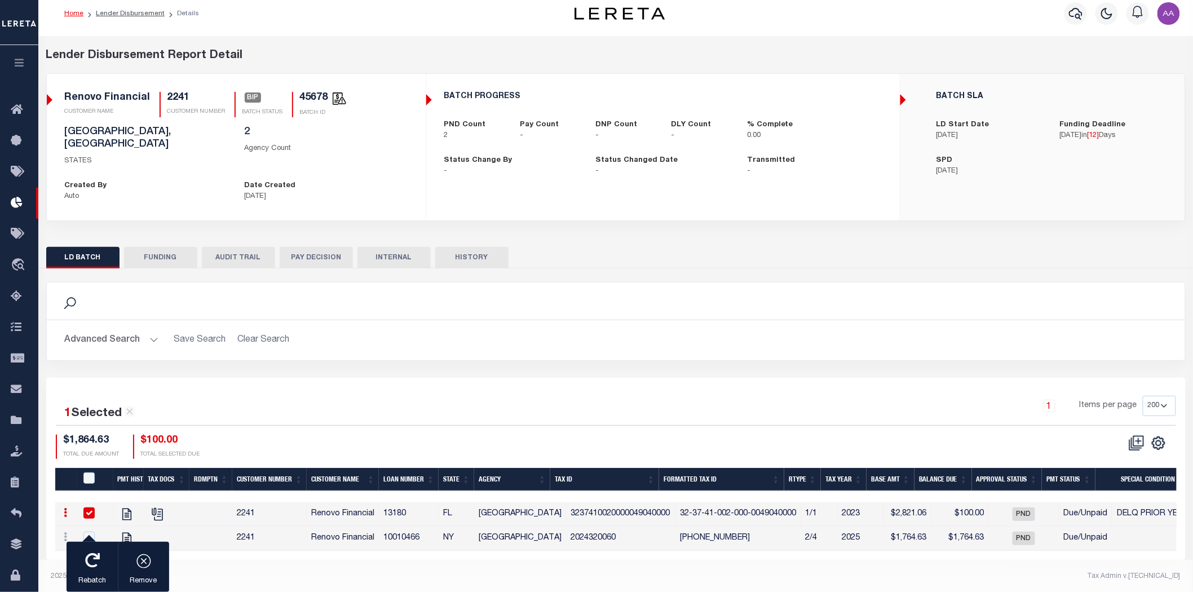
scroll to position [7, 0]
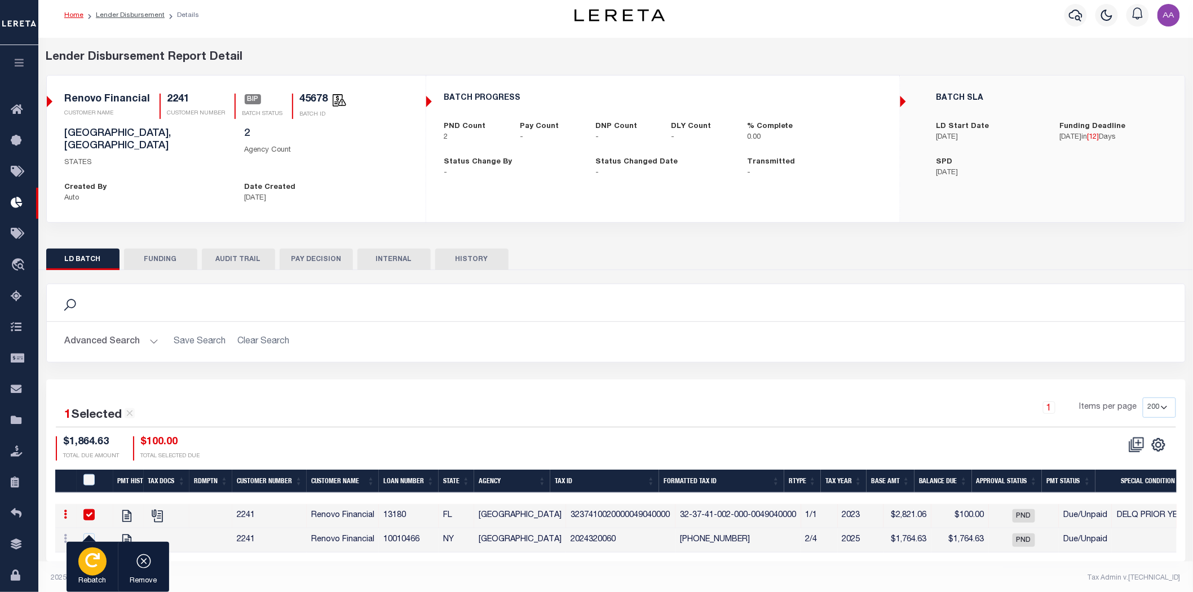
click at [81, 573] on button "Rebatch" at bounding box center [92, 567] width 51 height 51
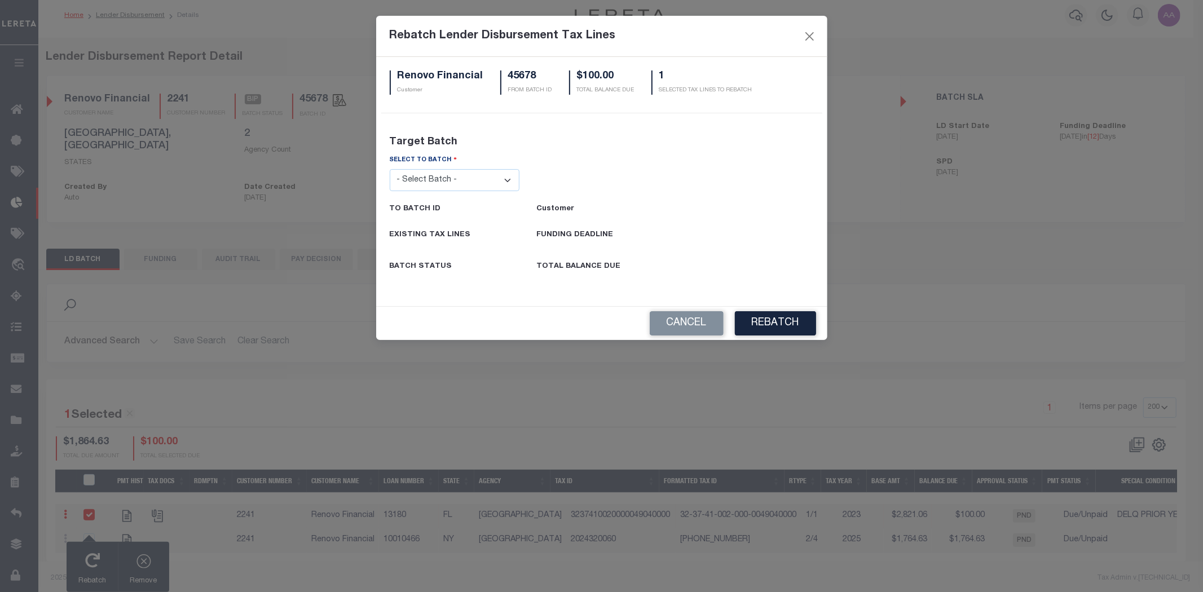
click at [489, 183] on select "- Select Batch - 26663 26855 26956 27025 27280 27289 27451 27735 27752 27755 27…" at bounding box center [455, 180] width 130 height 22
select select "45685"
click at [390, 169] on select "- Select Batch - 26663 26855 26956 27025 27280 27289 27451 27735 27752 27755 27…" at bounding box center [455, 180] width 130 height 22
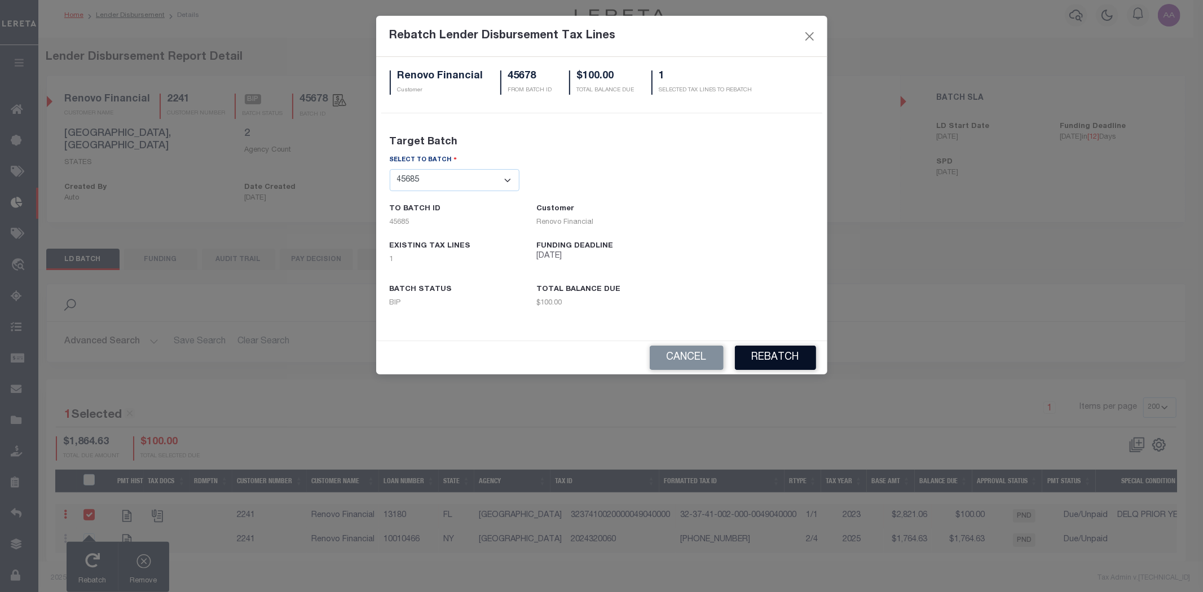
click at [780, 351] on button "REBATCH" at bounding box center [775, 358] width 81 height 24
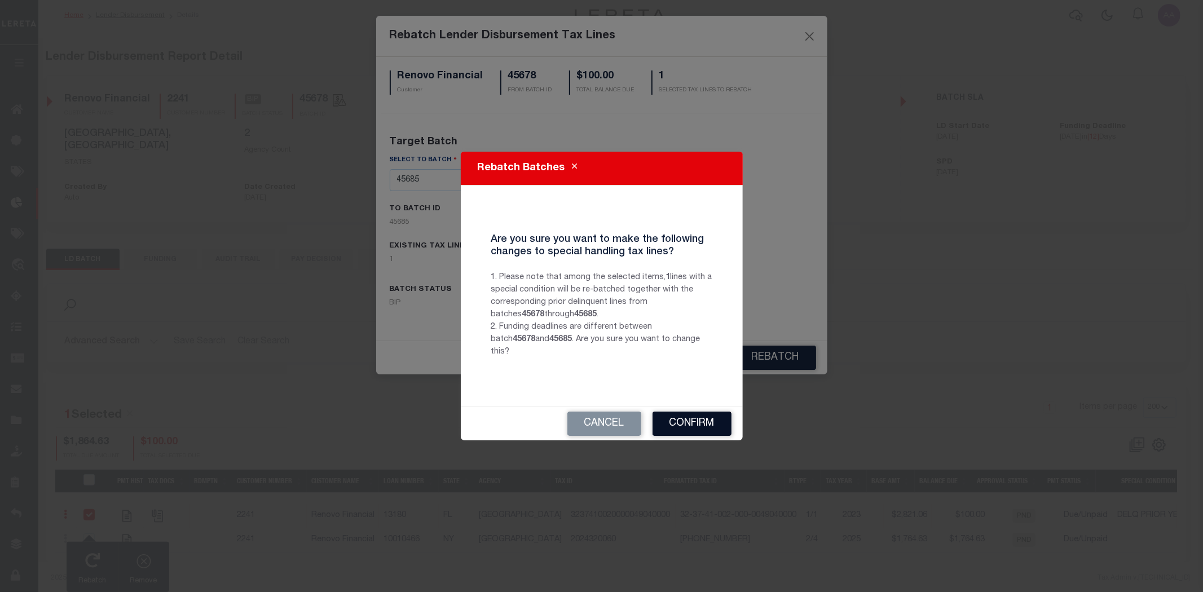
click at [694, 419] on button "Confirm" at bounding box center [691, 424] width 79 height 24
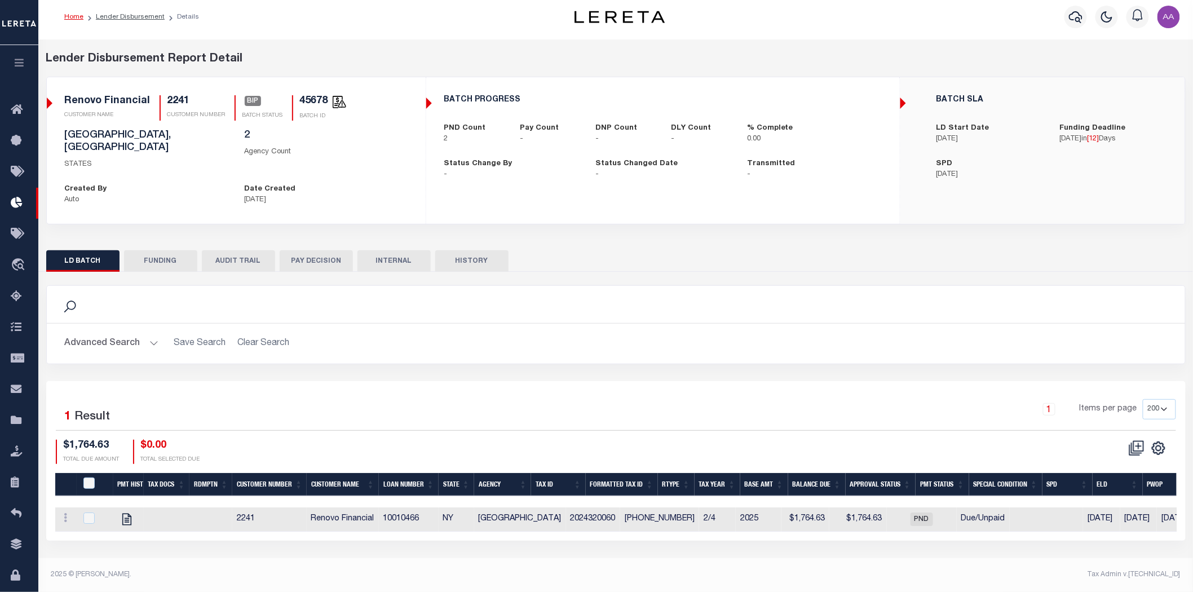
scroll to position [6, 0]
click at [480, 250] on button "HISTORY" at bounding box center [471, 260] width 73 height 21
select select "100"
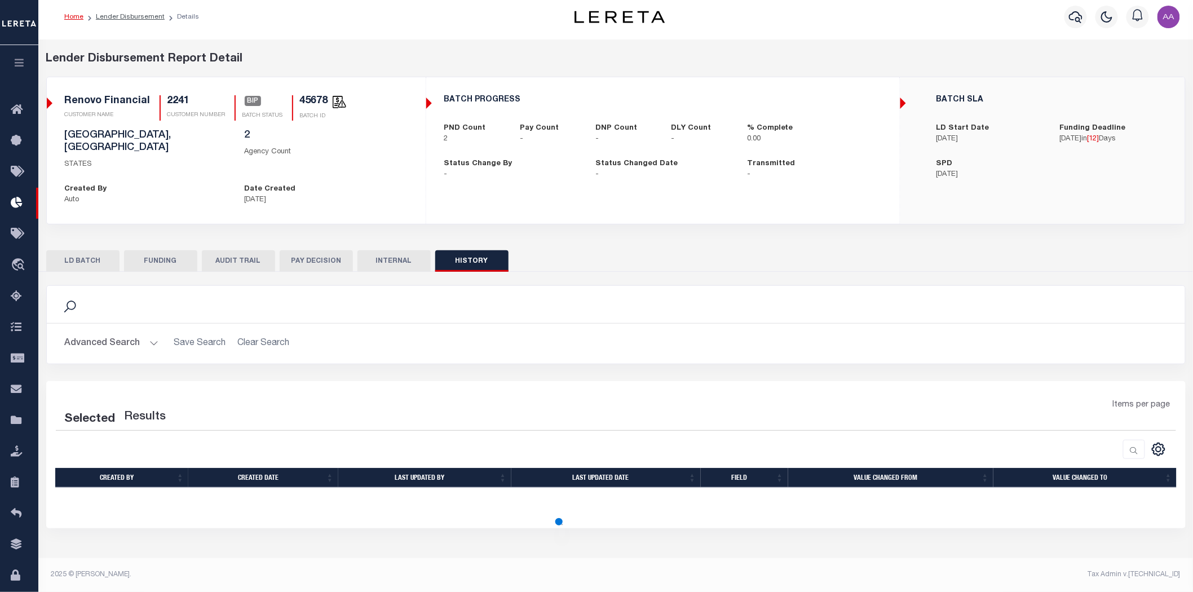
select select "100"
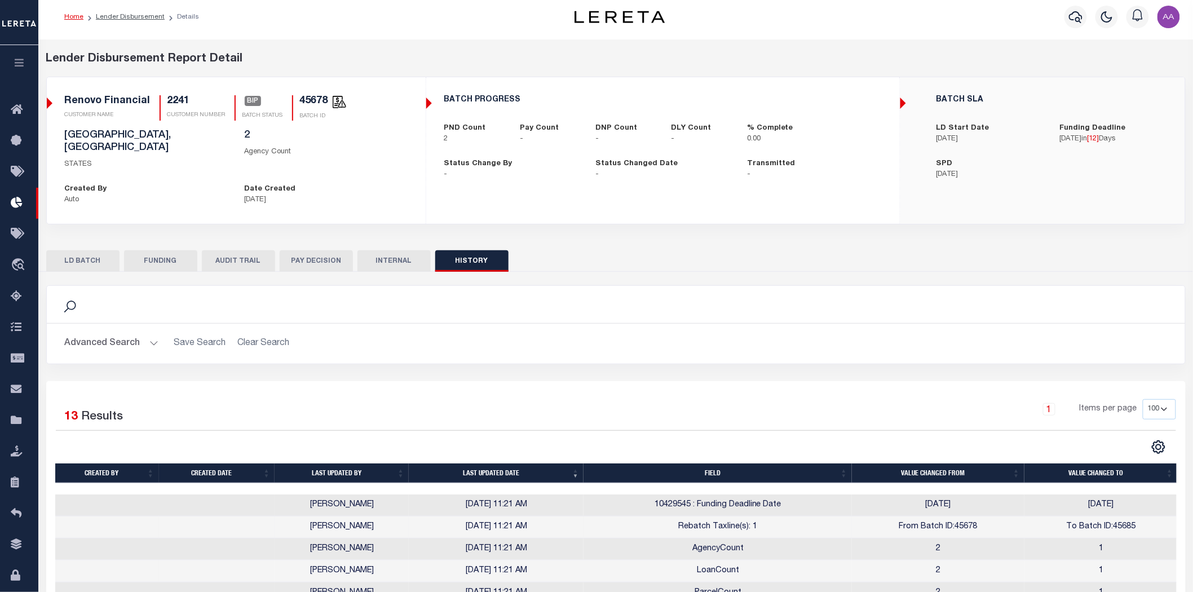
scroll to position [131, 0]
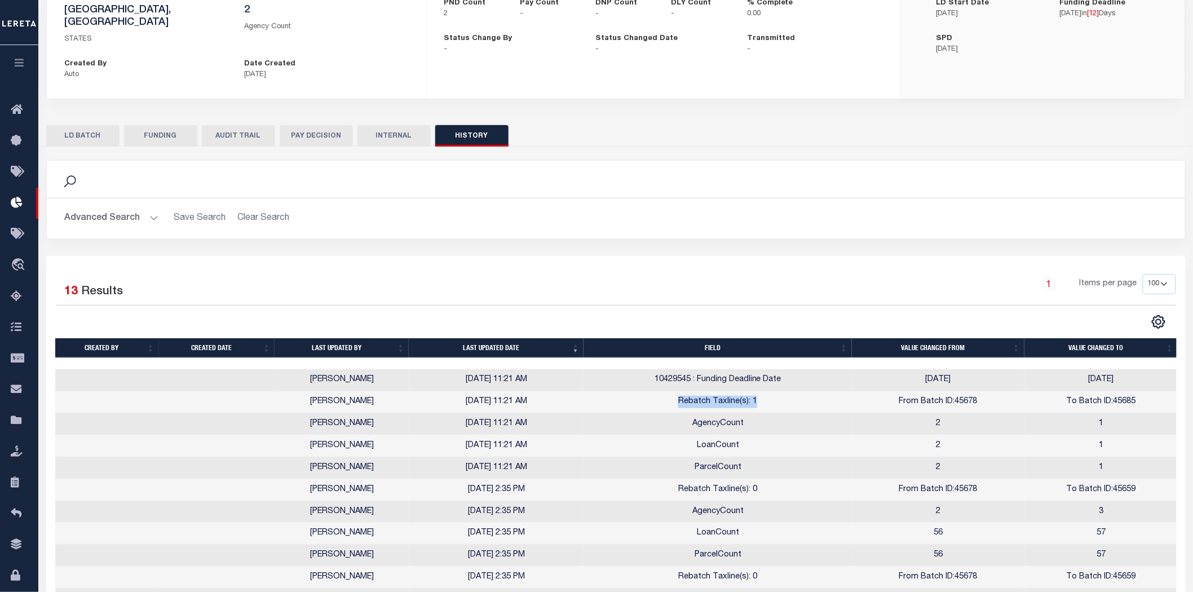
drag, startPoint x: 666, startPoint y: 394, endPoint x: 820, endPoint y: 384, distance: 154.2
click at [766, 391] on td "Rebatch Taxline(s): 1" at bounding box center [718, 402] width 268 height 22
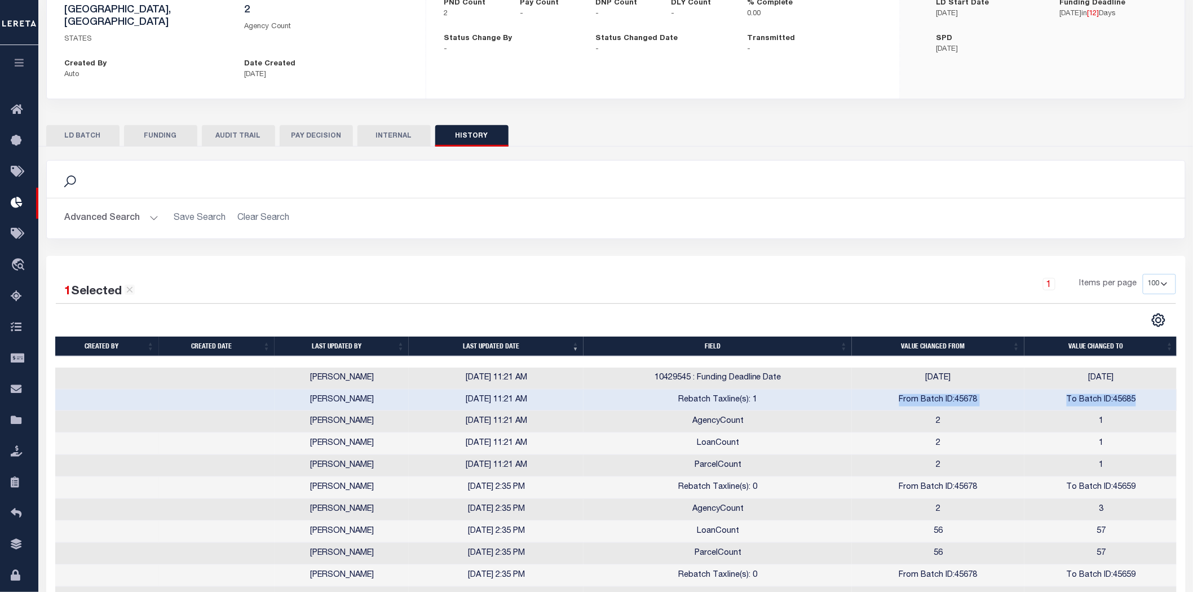
drag, startPoint x: 897, startPoint y: 387, endPoint x: 1062, endPoint y: 390, distance: 165.8
click at [1147, 390] on tr "Aakash Patel 10/02/2025 11:21 AM Rebatch Taxline(s): 1 From Batch ID:45678 To B…" at bounding box center [616, 401] width 1123 height 22
drag, startPoint x: 889, startPoint y: 370, endPoint x: 1068, endPoint y: 373, distance: 179.3
click at [959, 368] on td "[DATE]" at bounding box center [938, 379] width 173 height 22
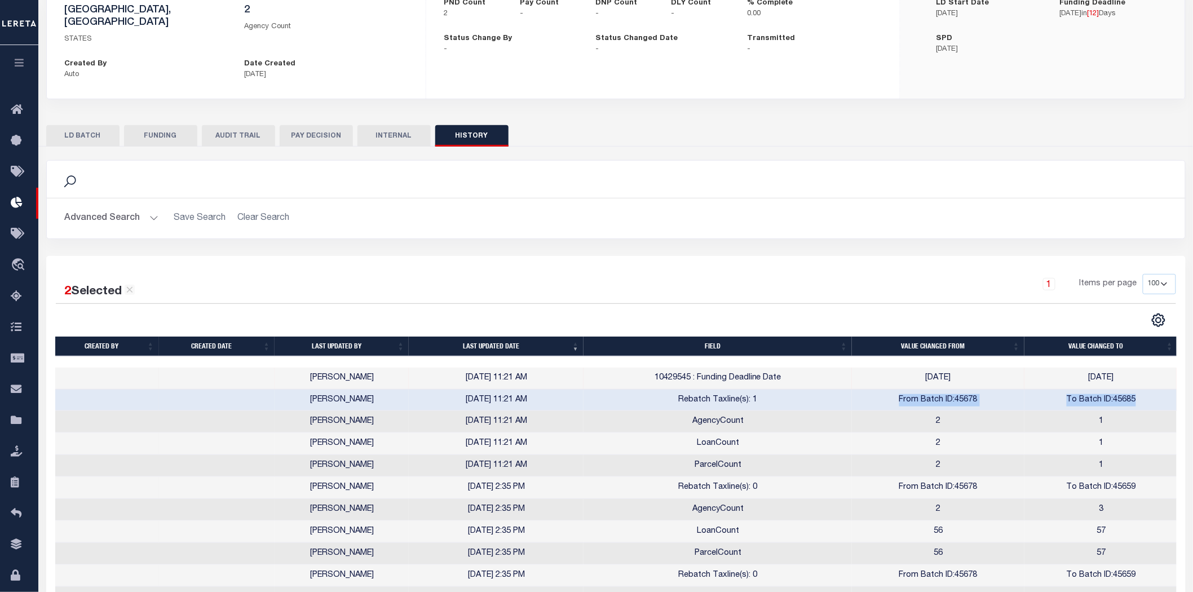
drag, startPoint x: 1114, startPoint y: 368, endPoint x: 1131, endPoint y: 365, distance: 17.1
click at [1131, 368] on td "[DATE]" at bounding box center [1101, 379] width 153 height 22
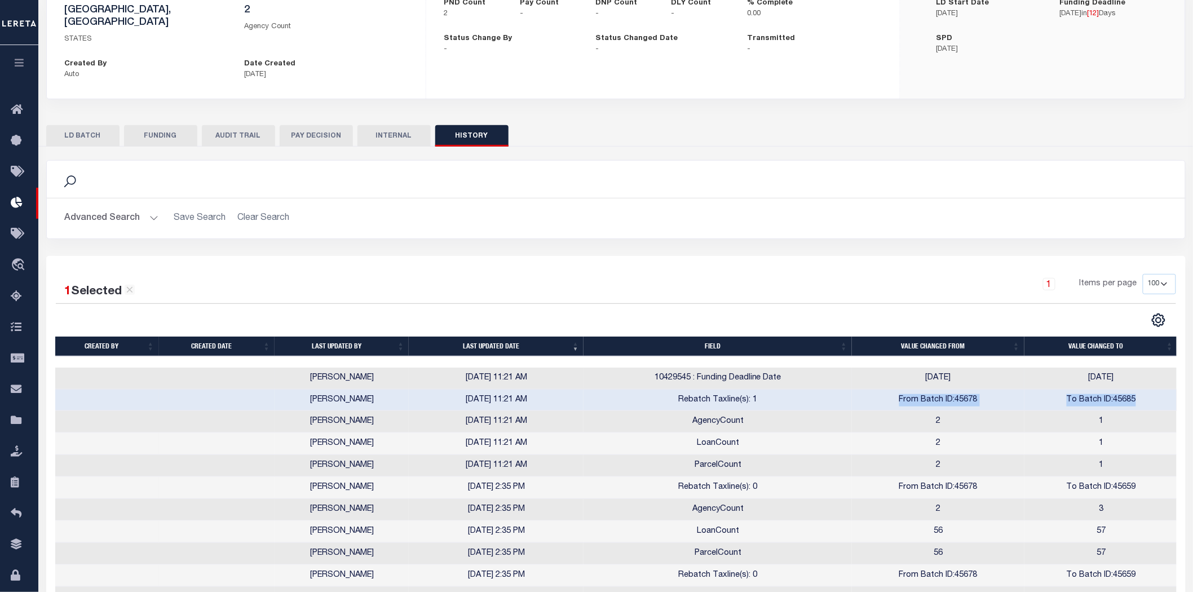
drag, startPoint x: 463, startPoint y: 410, endPoint x: 416, endPoint y: 365, distance: 65.8
click at [416, 368] on tbody "Aakash Patel 10/02/2025 11:21 AM 10429545 : Funding Deadline Date 2025-10-15 20…" at bounding box center [616, 510] width 1123 height 285
click at [822, 455] on td "ParcelCount" at bounding box center [718, 466] width 268 height 22
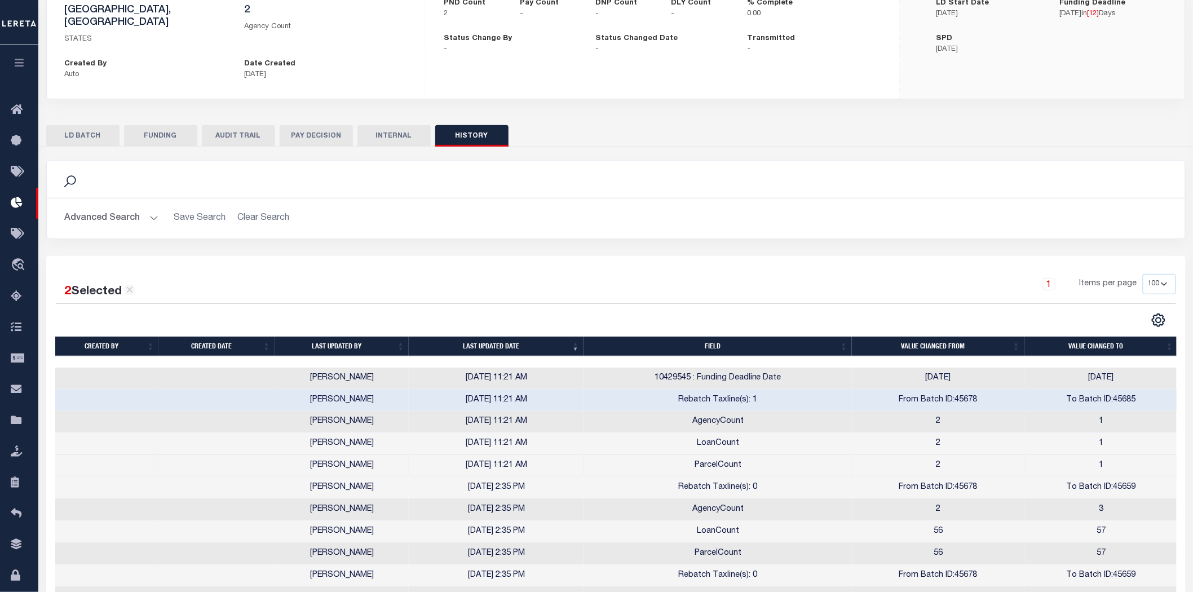
scroll to position [6, 0]
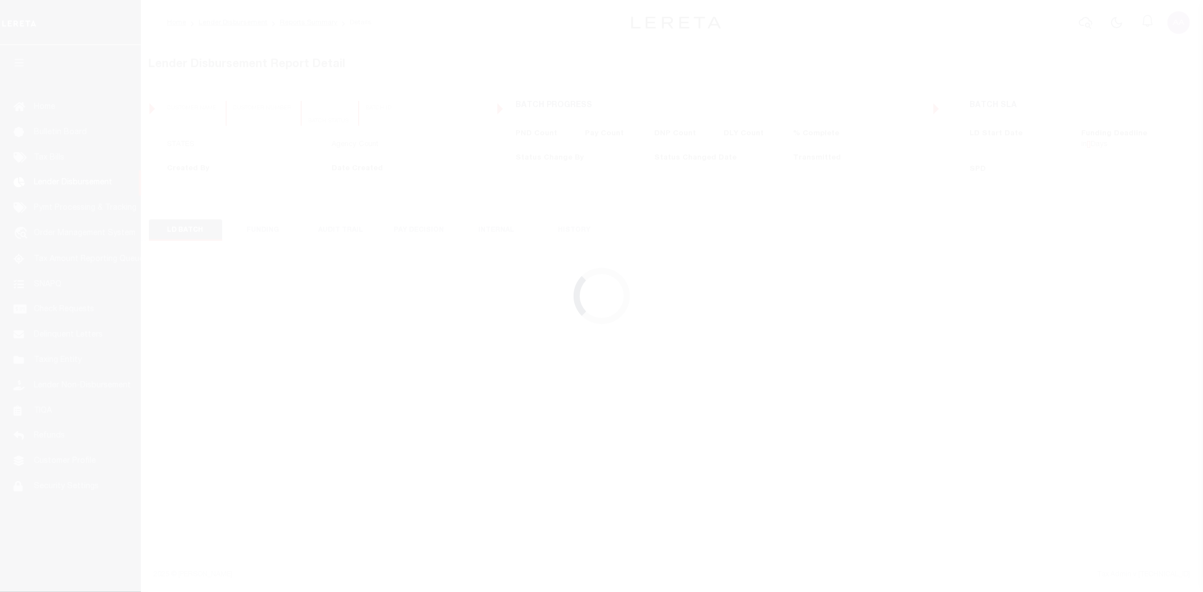
select select "200"
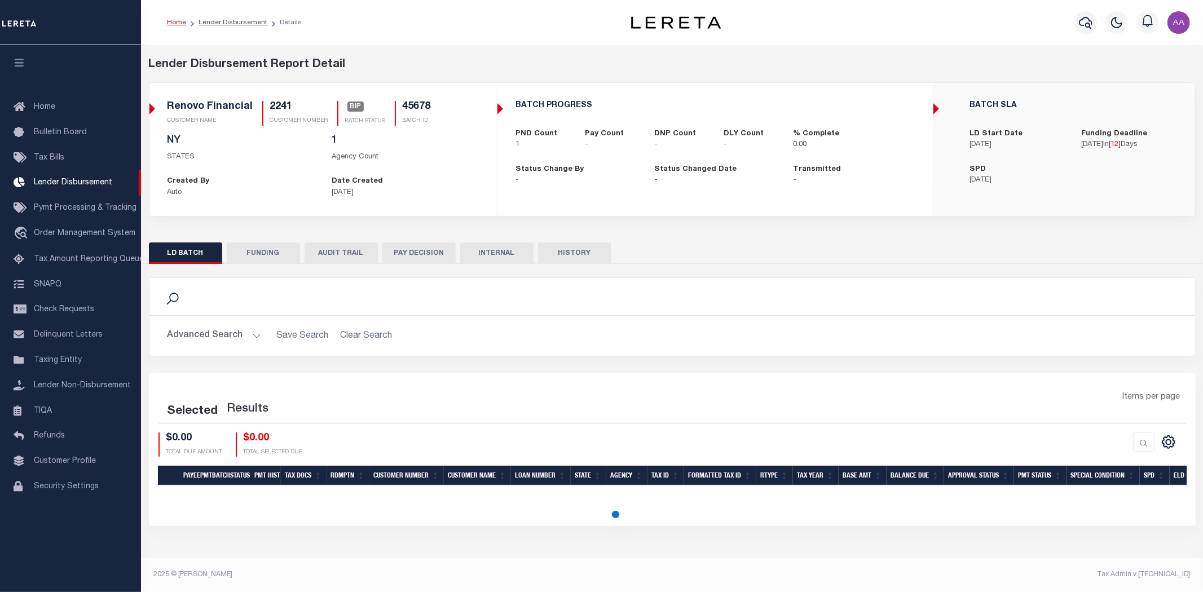
select select "200"
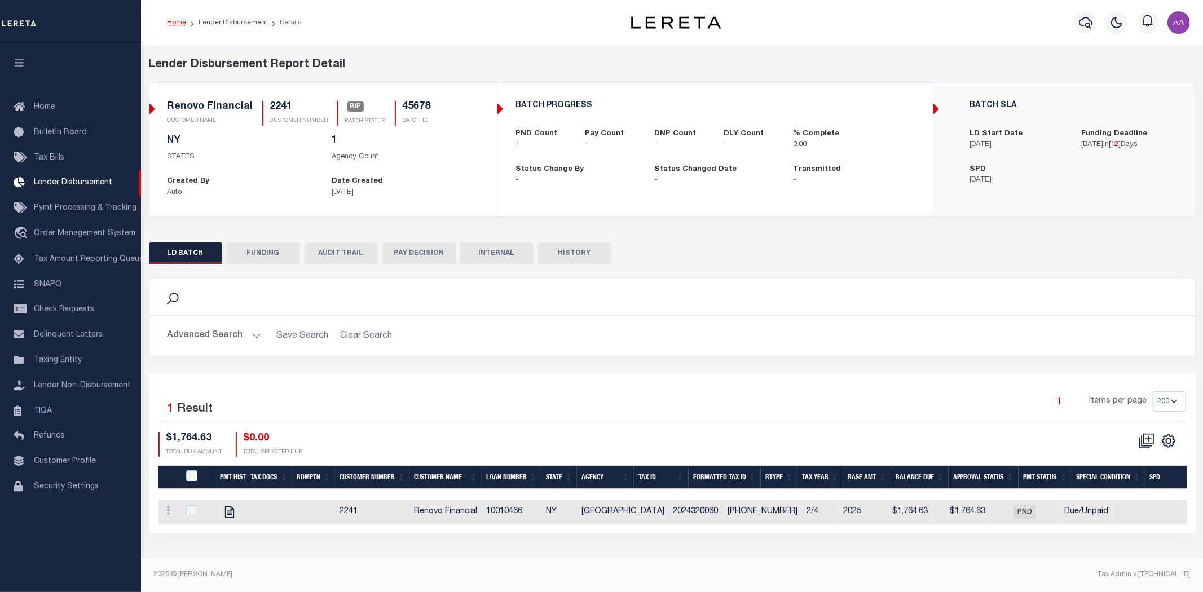
checkbox input "true"
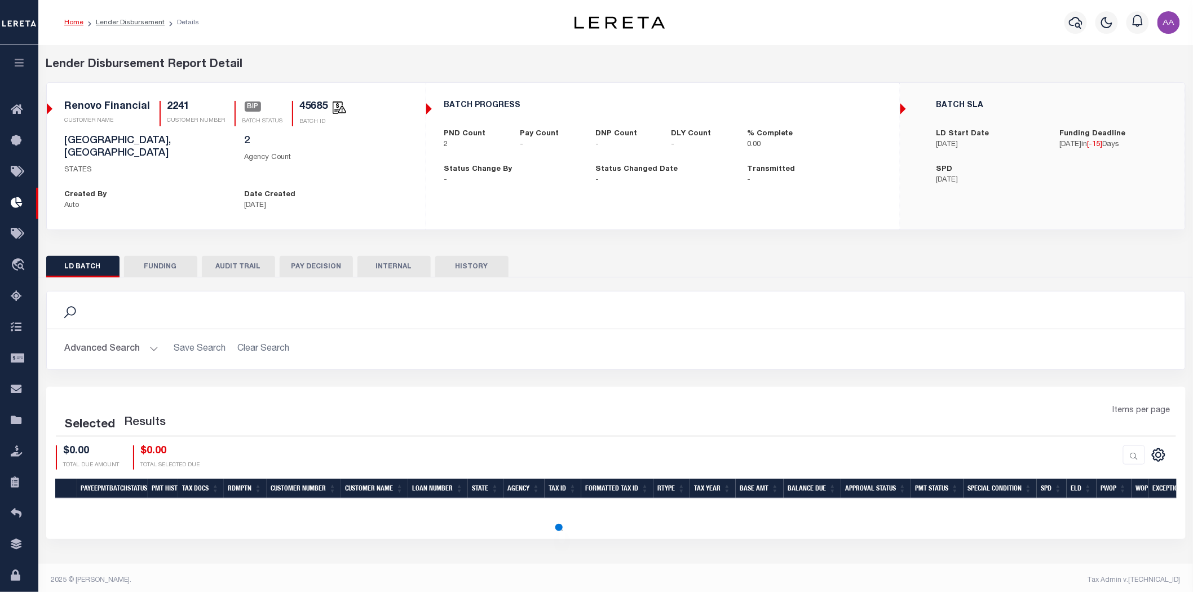
select select "200"
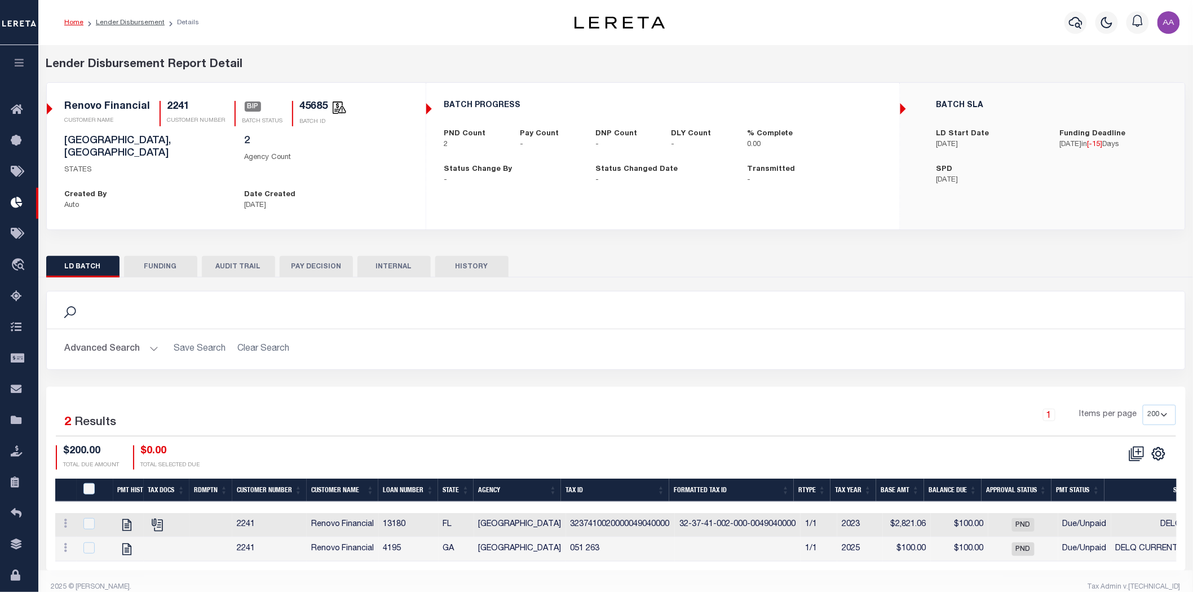
click at [476, 256] on button "HISTORY" at bounding box center [471, 266] width 73 height 21
select select "100"
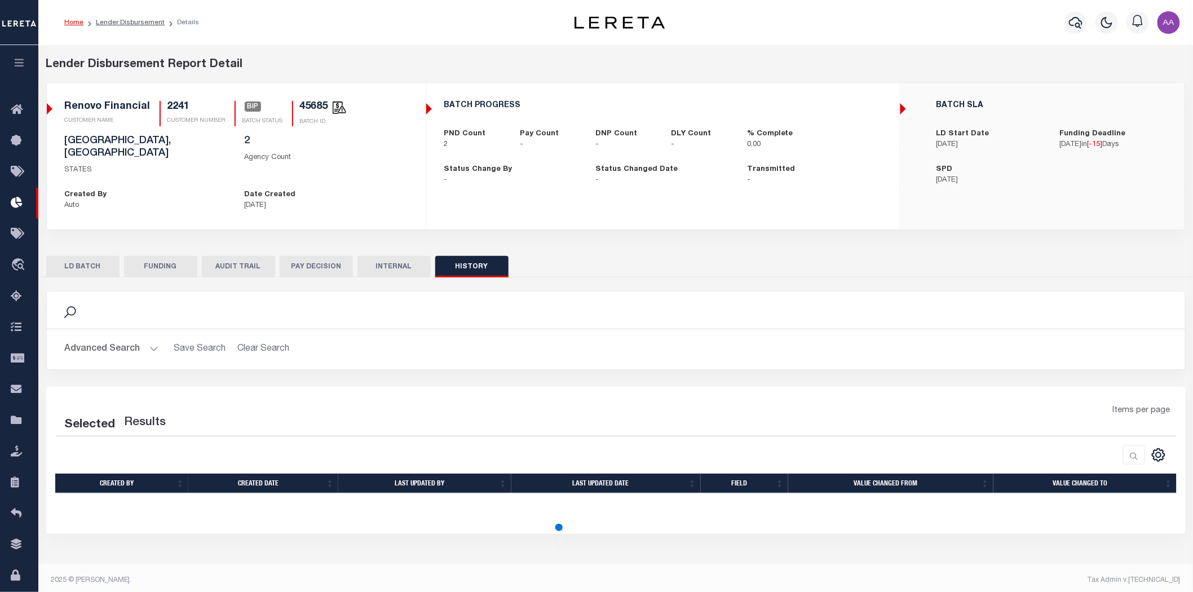
select select "100"
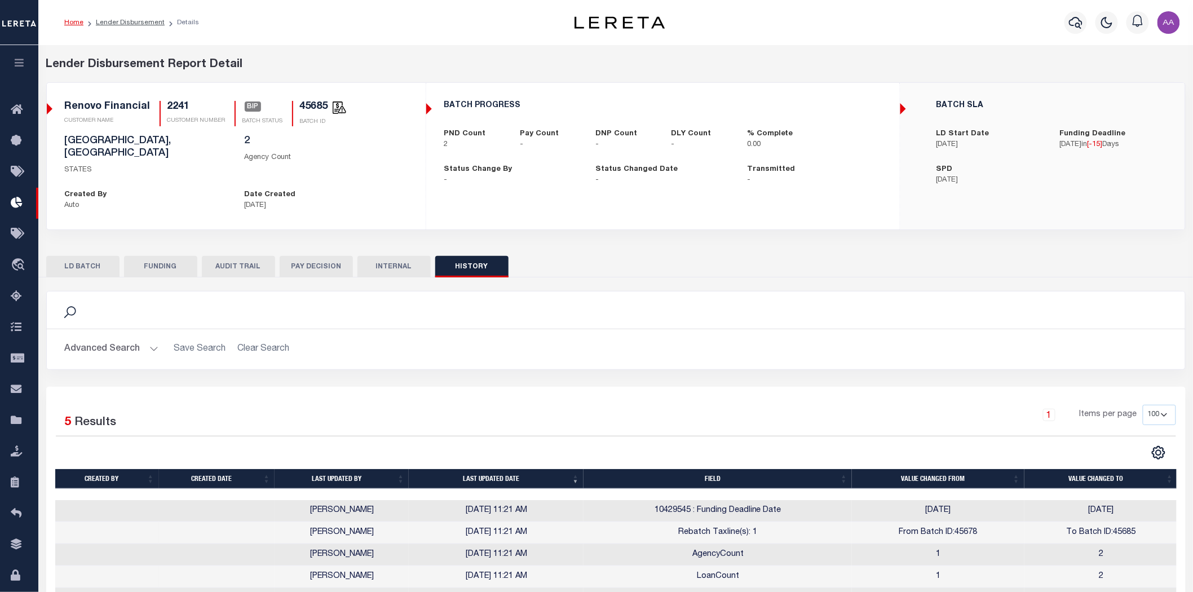
scroll to position [57, 0]
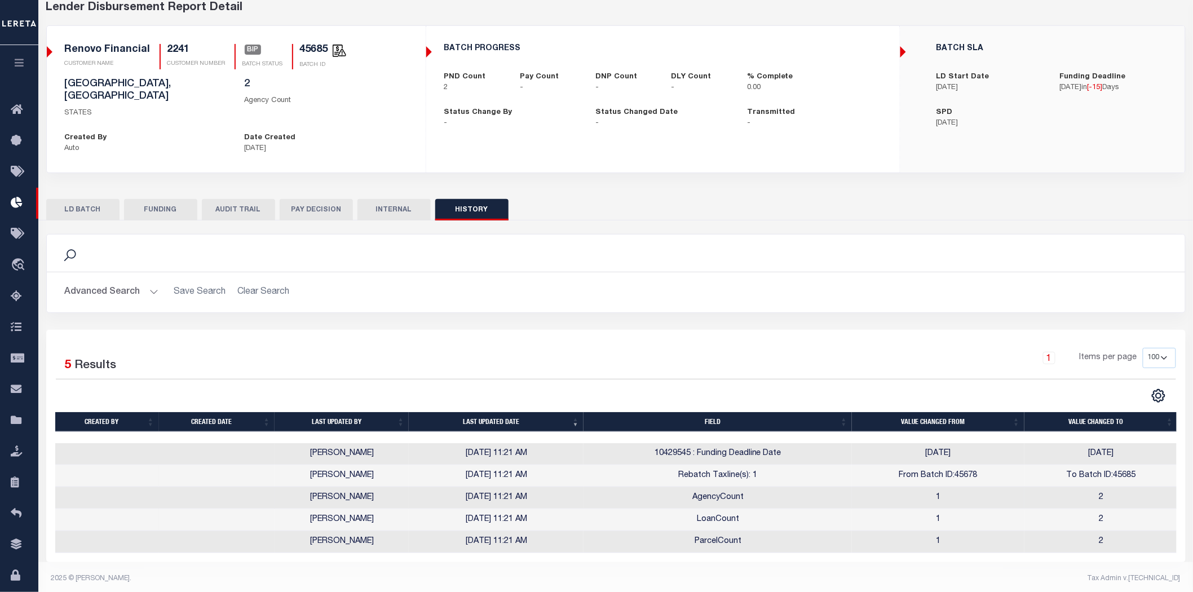
drag, startPoint x: 993, startPoint y: 488, endPoint x: 1005, endPoint y: 488, distance: 11.8
click at [1005, 488] on td "1" at bounding box center [938, 498] width 173 height 22
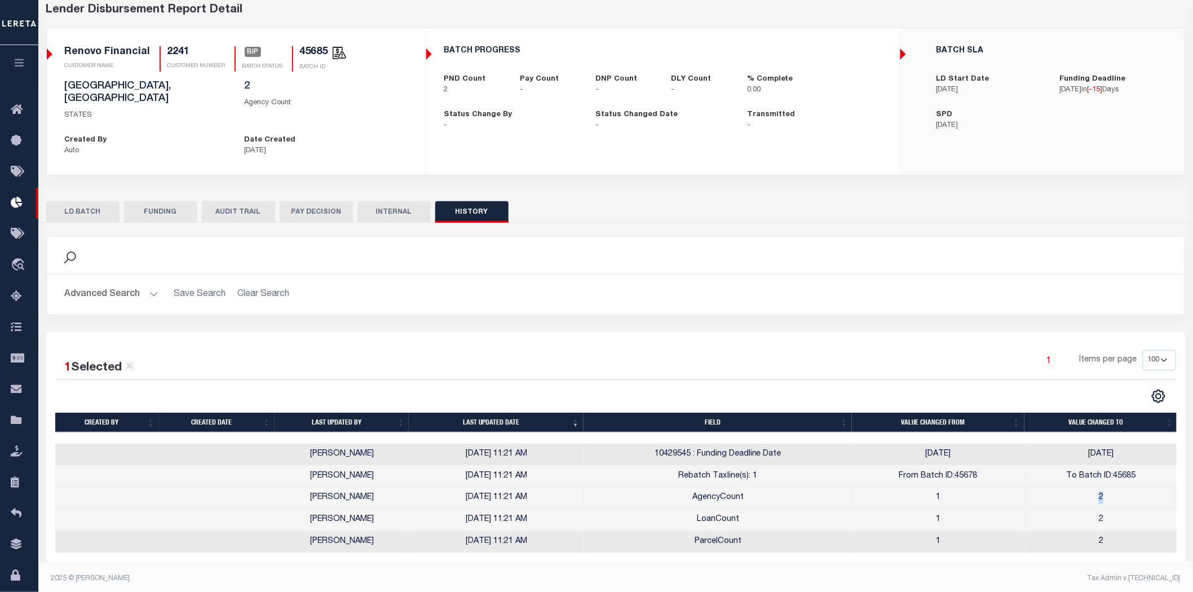
click at [1112, 487] on td "2" at bounding box center [1101, 498] width 153 height 22
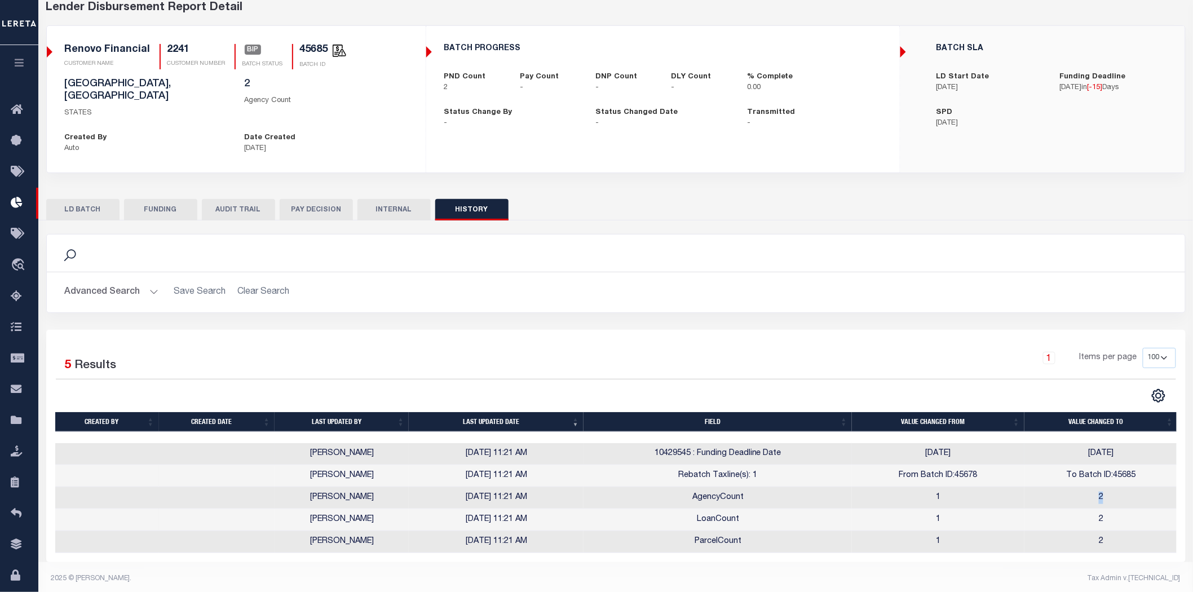
drag, startPoint x: 928, startPoint y: 445, endPoint x: 1061, endPoint y: 448, distance: 133.7
click at [1019, 445] on td "[DATE]" at bounding box center [938, 454] width 173 height 22
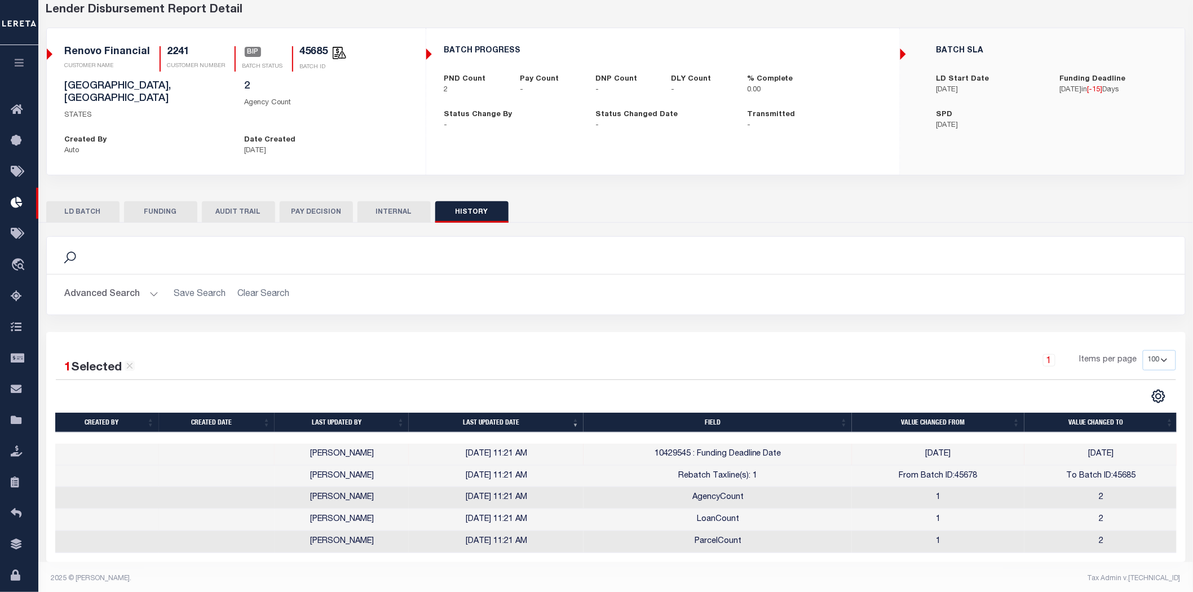
click at [581, 307] on div "Search Advanced Search Save Search Clear Search Is On" at bounding box center [616, 284] width 1156 height 96
drag, startPoint x: 700, startPoint y: 444, endPoint x: 771, endPoint y: 444, distance: 71.0
click at [767, 450] on span "10429545 : Funding Deadline Date" at bounding box center [718, 454] width 127 height 8
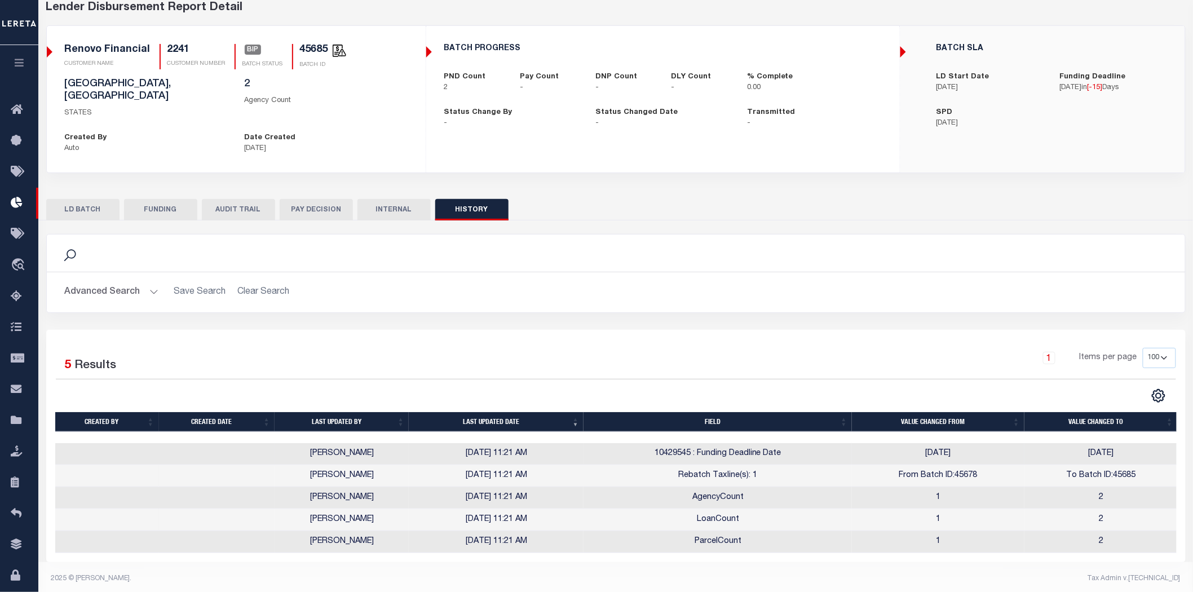
click at [802, 444] on td "10429545 : Funding Deadline Date" at bounding box center [718, 454] width 268 height 22
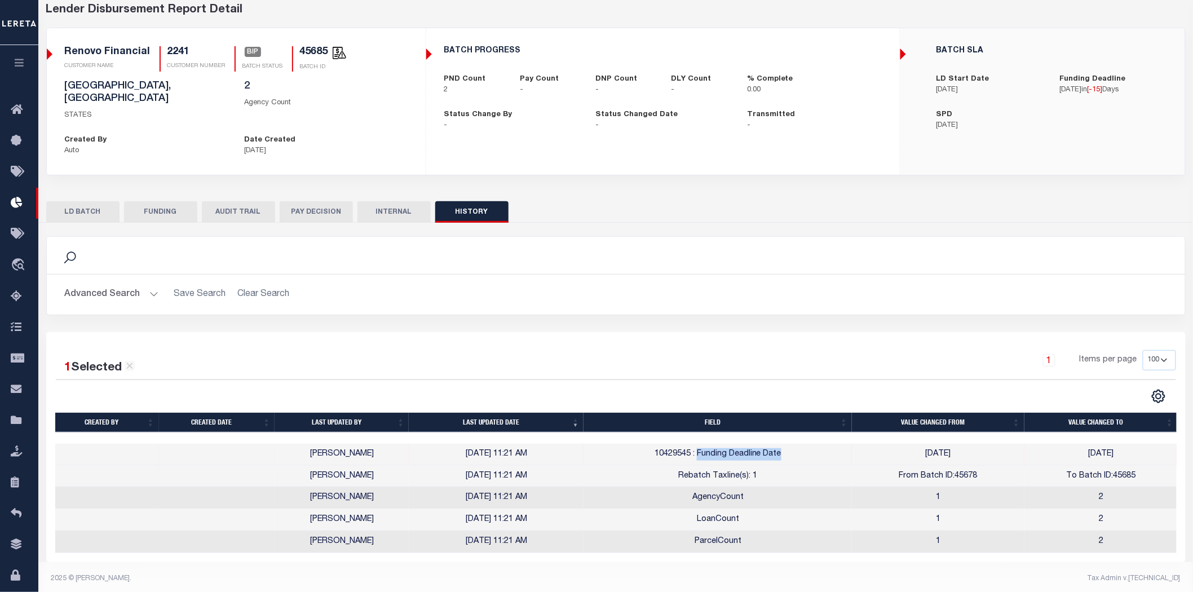
drag, startPoint x: 777, startPoint y: 443, endPoint x: 698, endPoint y: 443, distance: 78.9
click at [698, 444] on td "10429545 : Funding Deadline Date" at bounding box center [718, 455] width 268 height 22
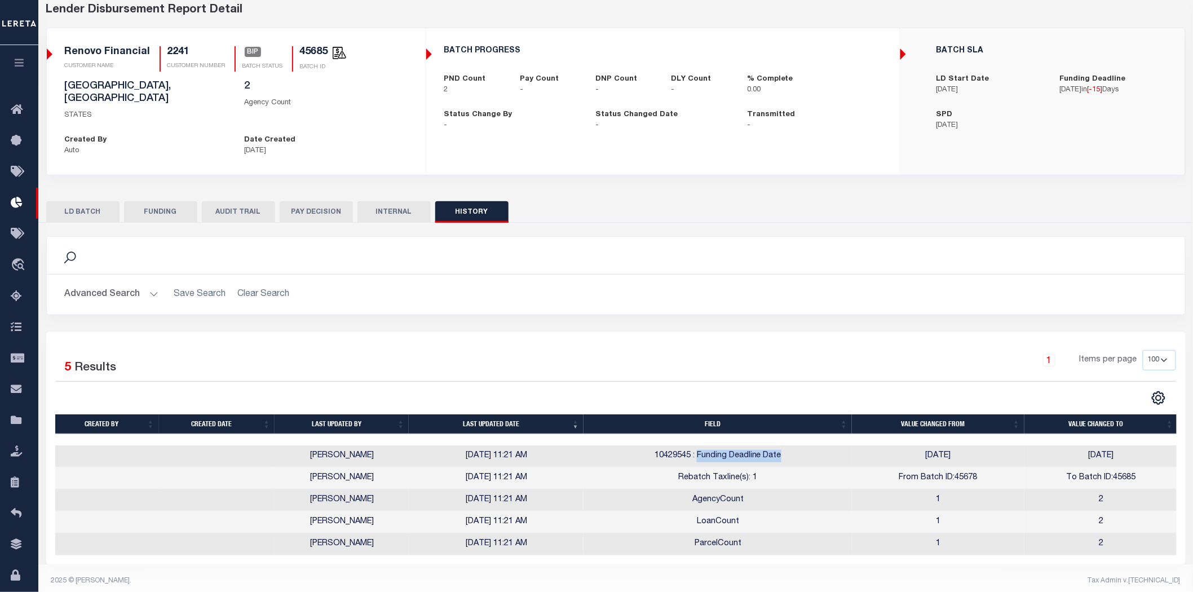
scroll to position [57, 0]
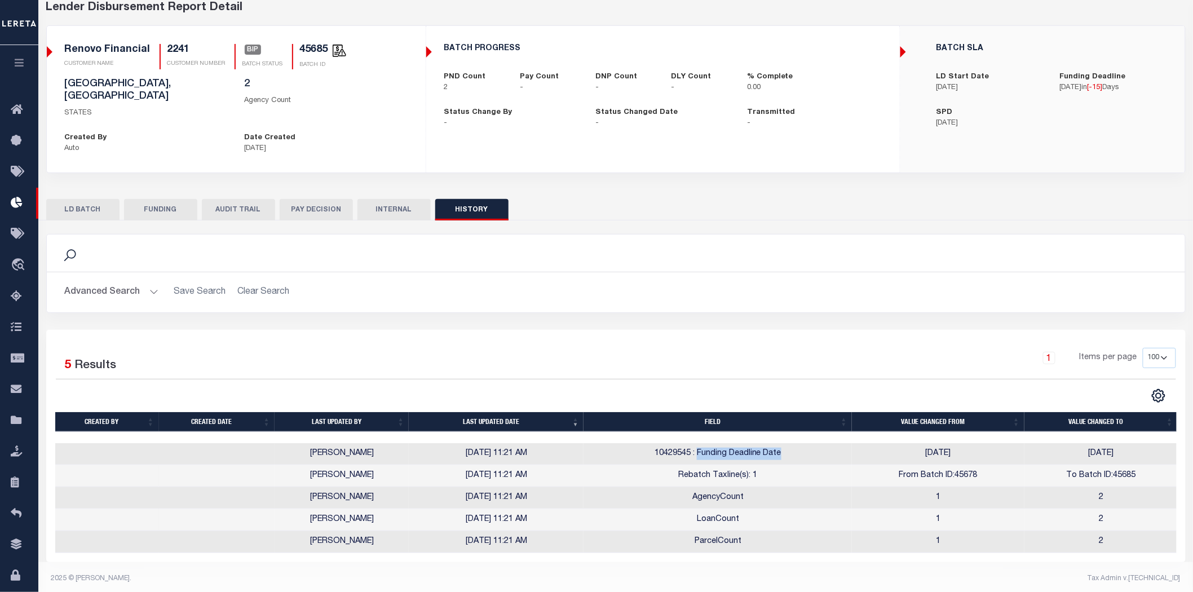
copy span "Funding Deadline Date"
